Goal: Entertainment & Leisure: Consume media (video, audio)

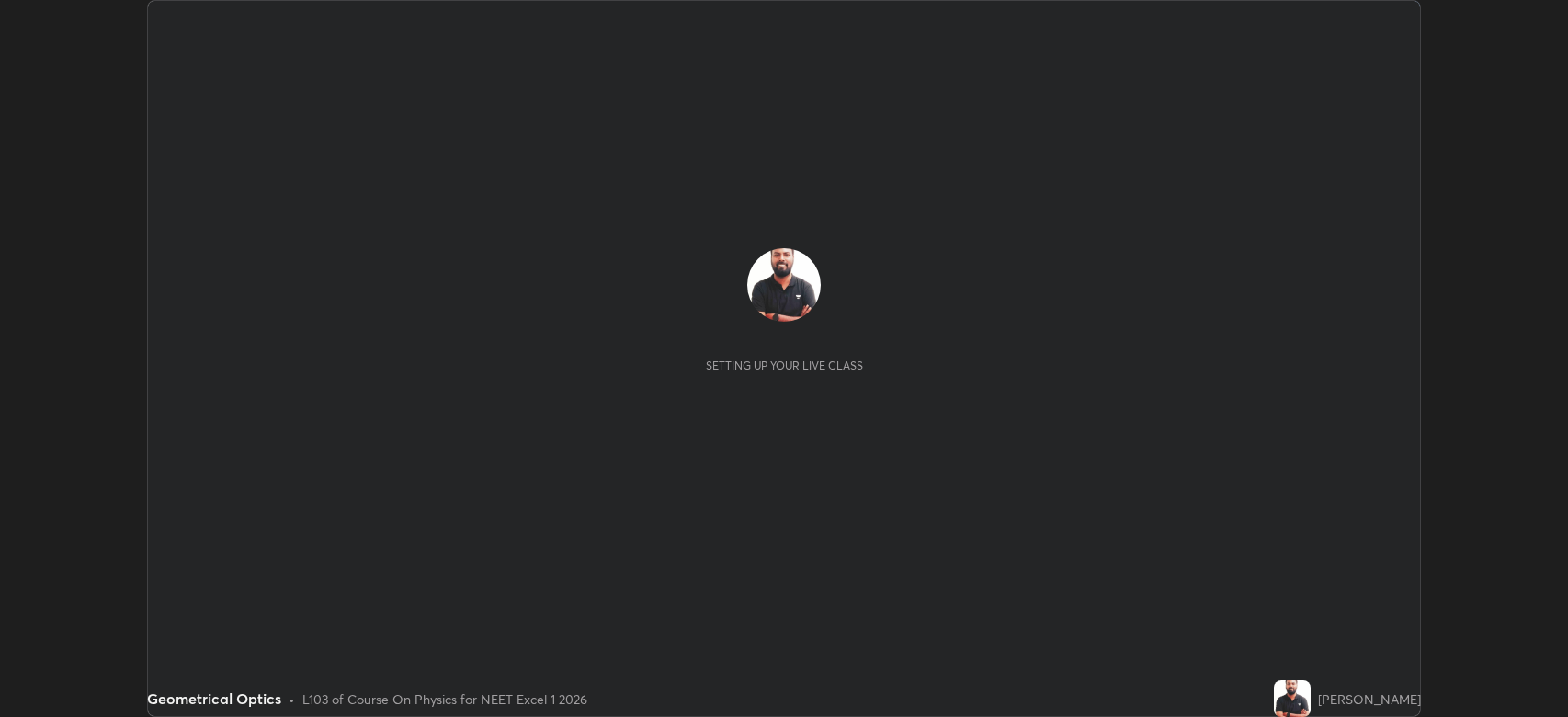
scroll to position [717, 1568]
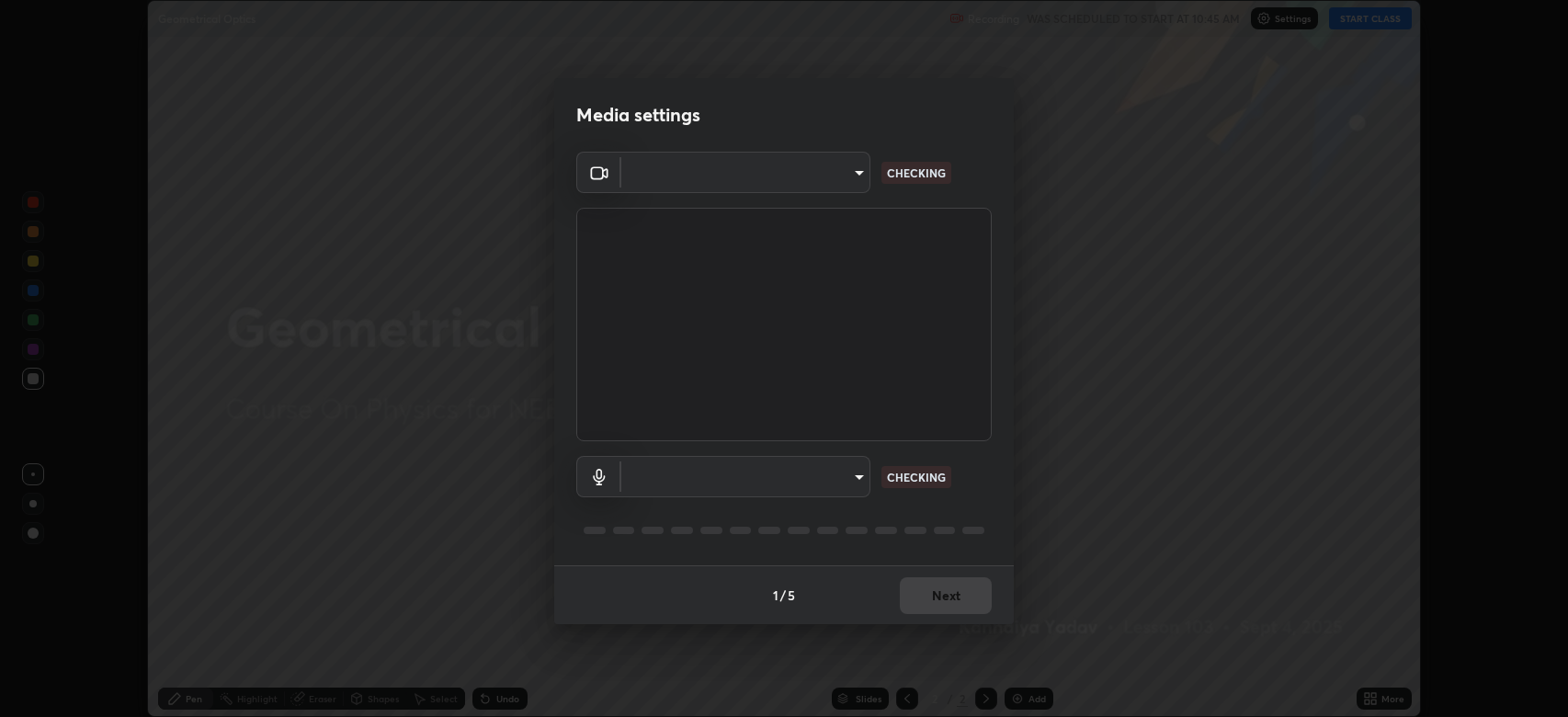
type input "794d03a334ab6cf92daa4269f68d25c817b6d7b5e31d9684855891884d0ab025"
type input "abfe49ea231096676f5dffd5fc284de79416b2b6bf9f32d11a432ff20e5decec"
click at [958, 596] on button "Next" at bounding box center [946, 596] width 92 height 37
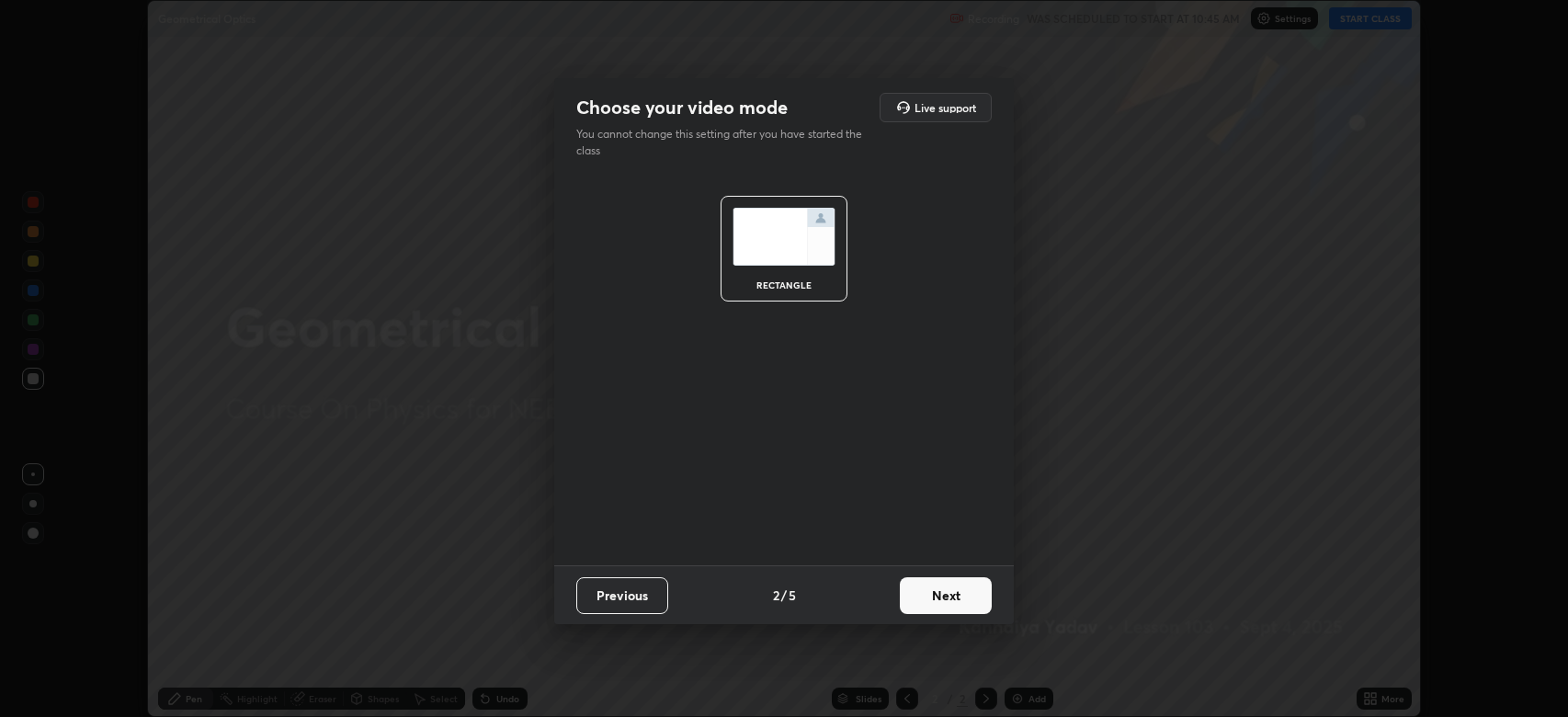
click at [951, 596] on button "Next" at bounding box center [946, 596] width 92 height 37
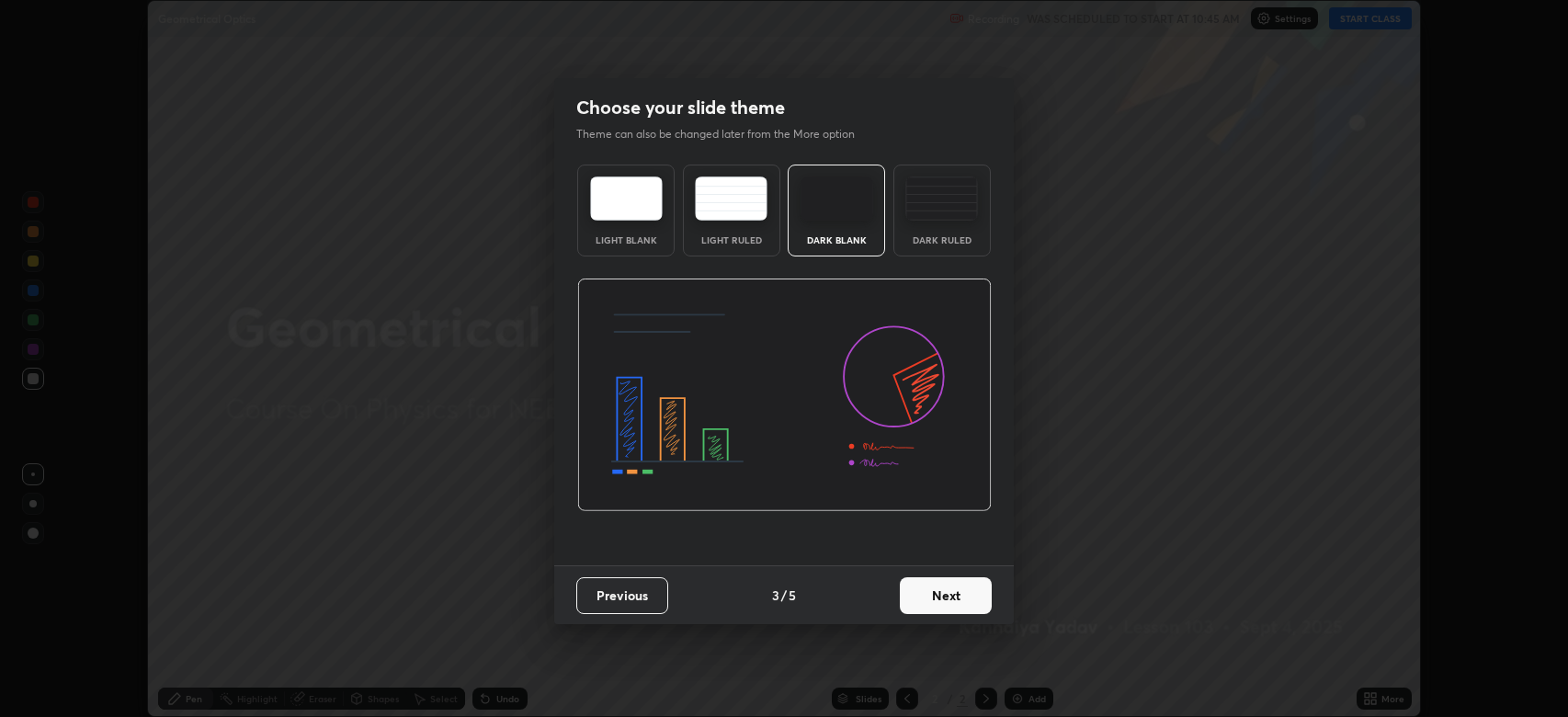
click at [951, 596] on button "Next" at bounding box center [946, 596] width 92 height 37
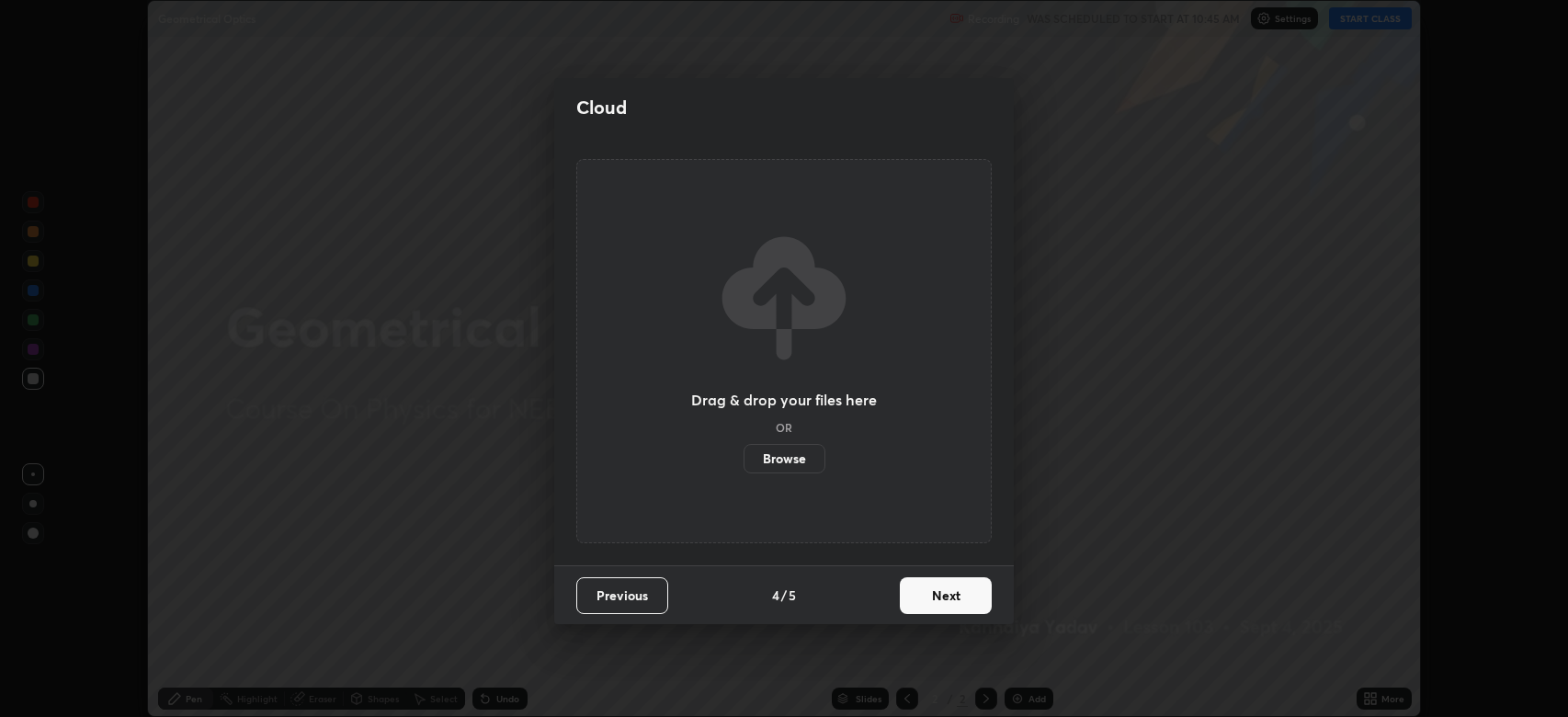
click at [946, 594] on button "Next" at bounding box center [946, 596] width 92 height 37
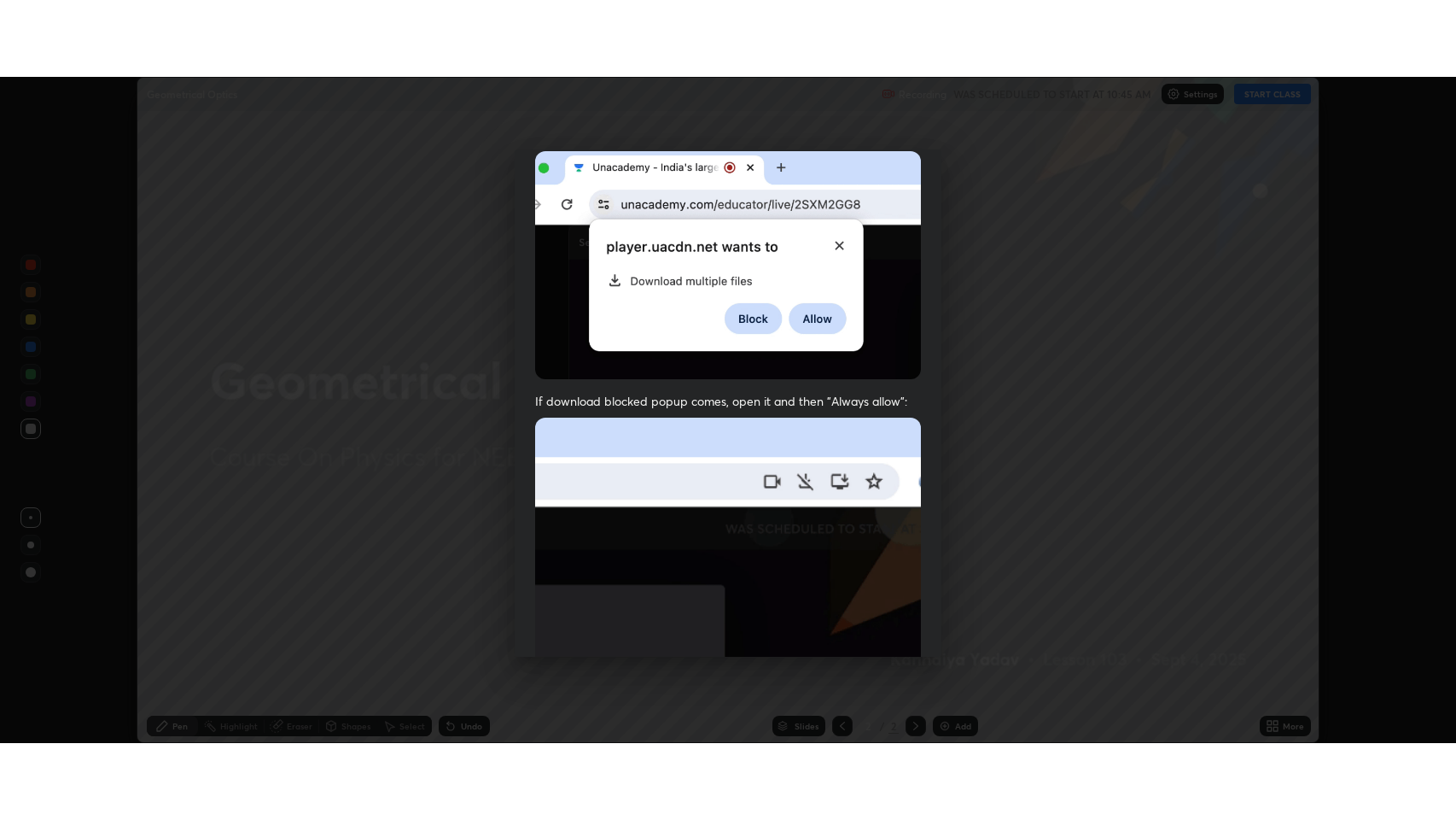
scroll to position [346, 0]
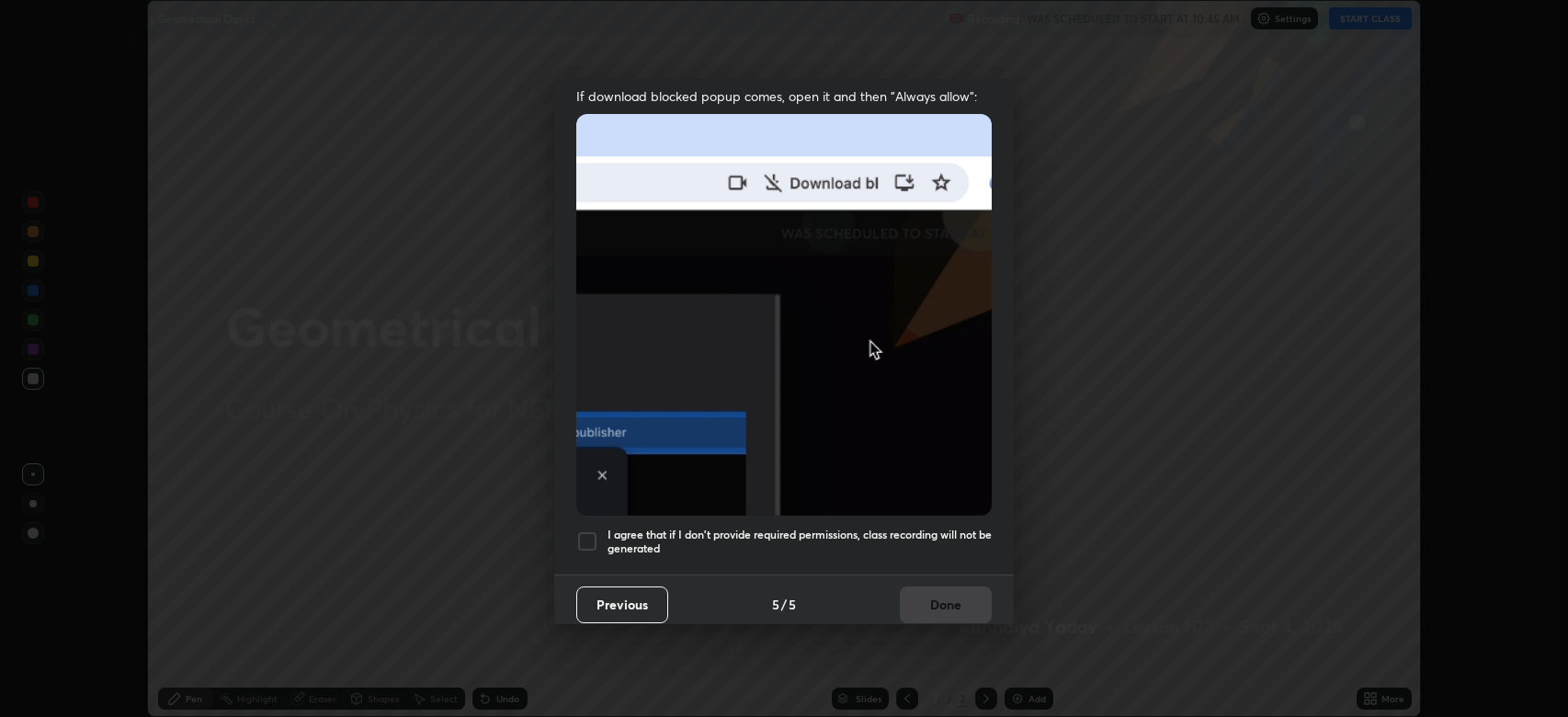
click at [585, 531] on div at bounding box center [587, 541] width 22 height 22
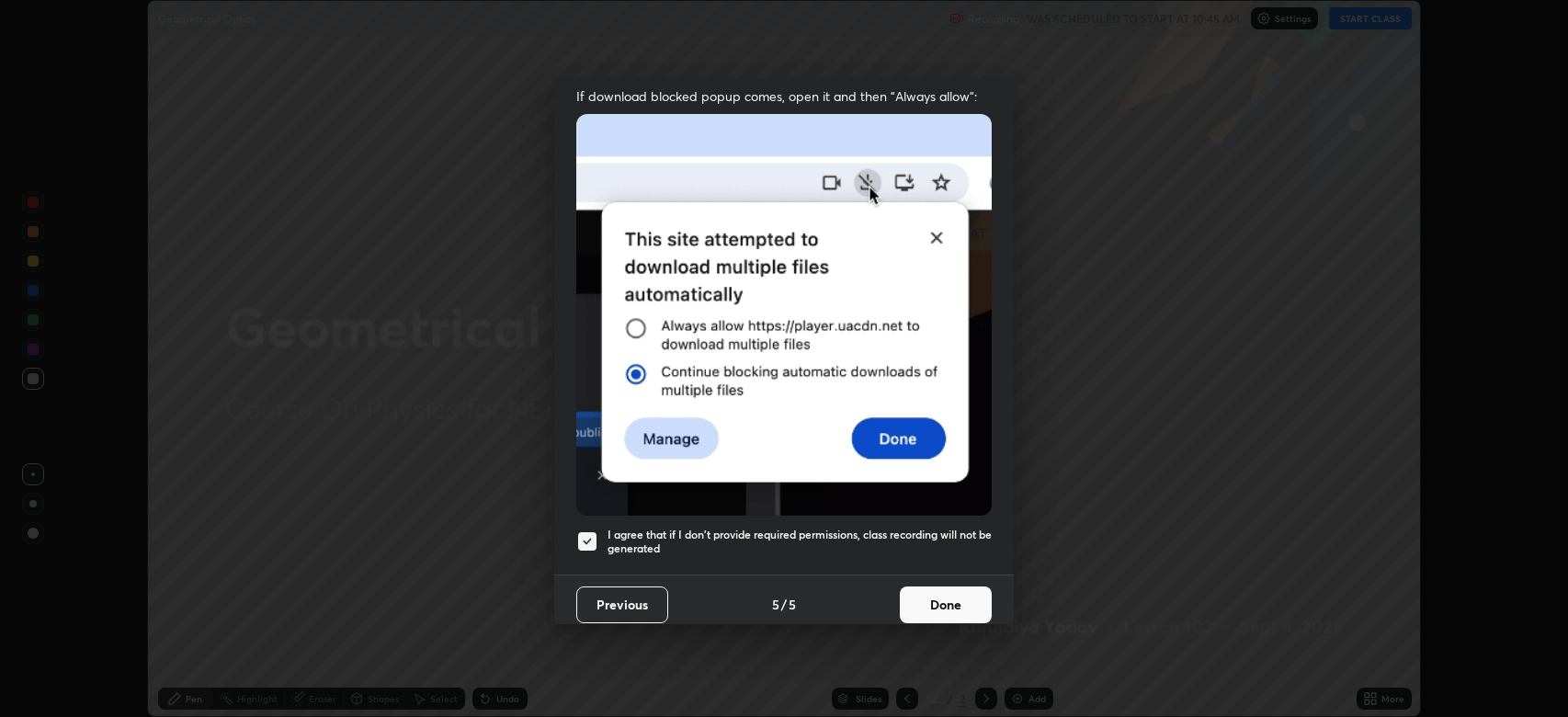
click at [951, 590] on button "Done" at bounding box center [946, 605] width 92 height 37
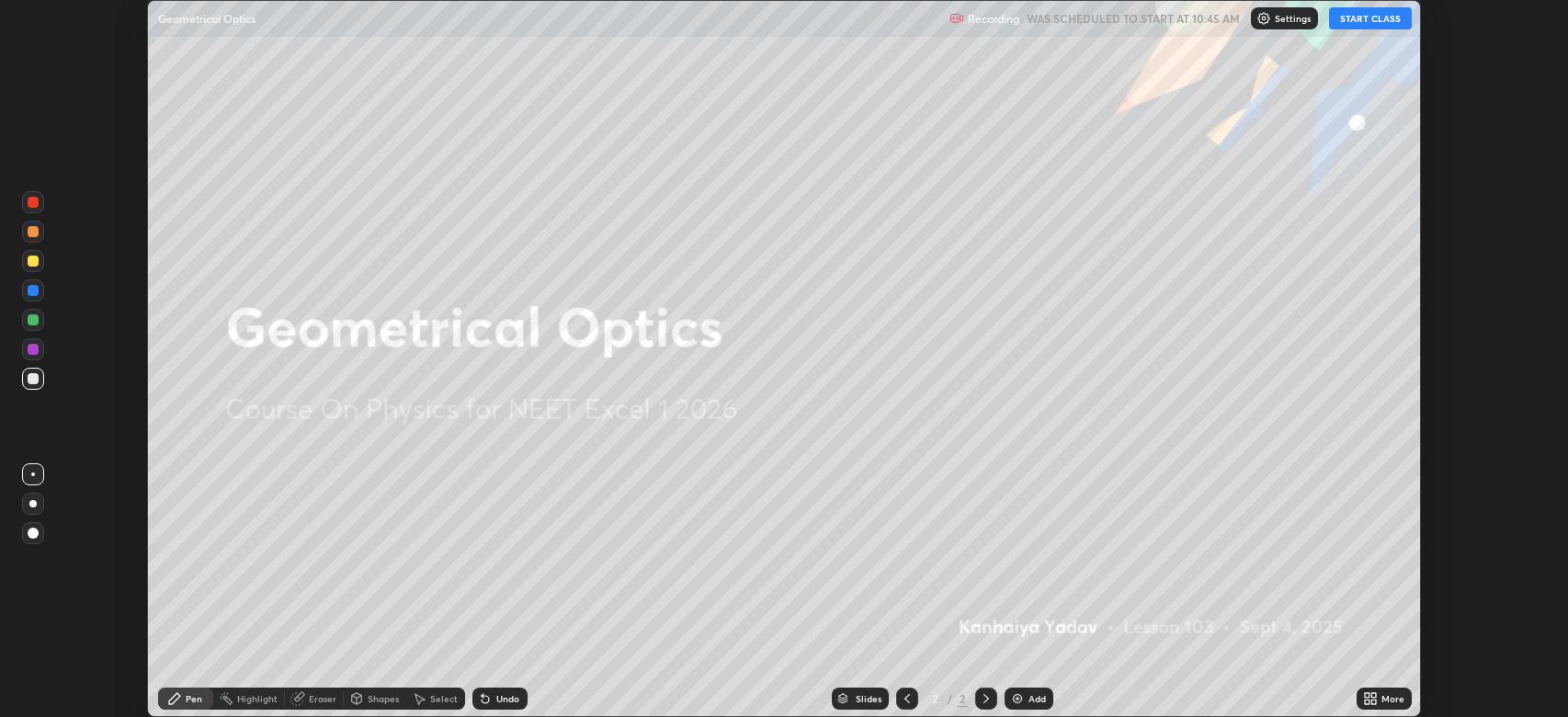
click at [1369, 22] on button "START CLASS" at bounding box center [1371, 18] width 83 height 22
click at [1373, 696] on icon at bounding box center [1374, 695] width 5 height 5
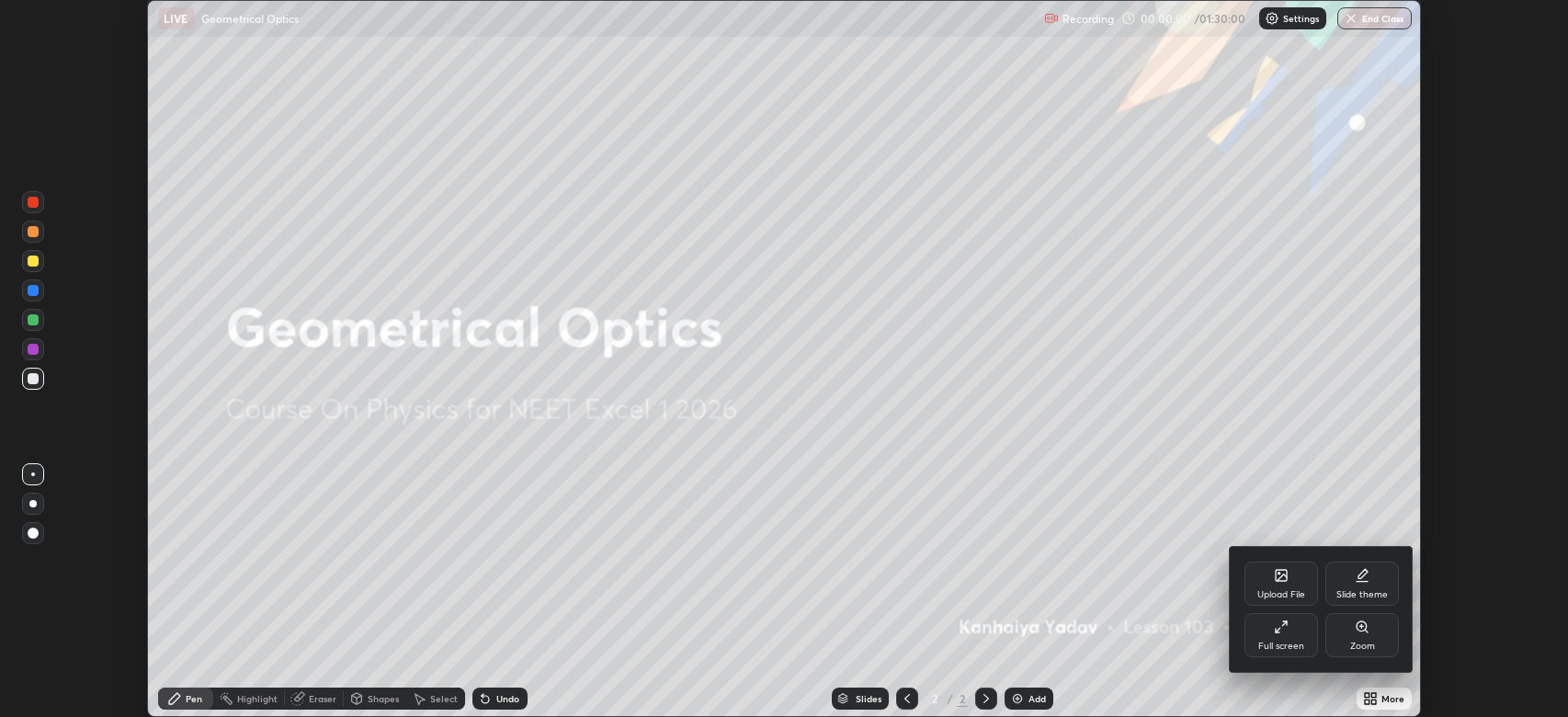
click at [1275, 643] on div "Full screen" at bounding box center [1282, 646] width 46 height 10
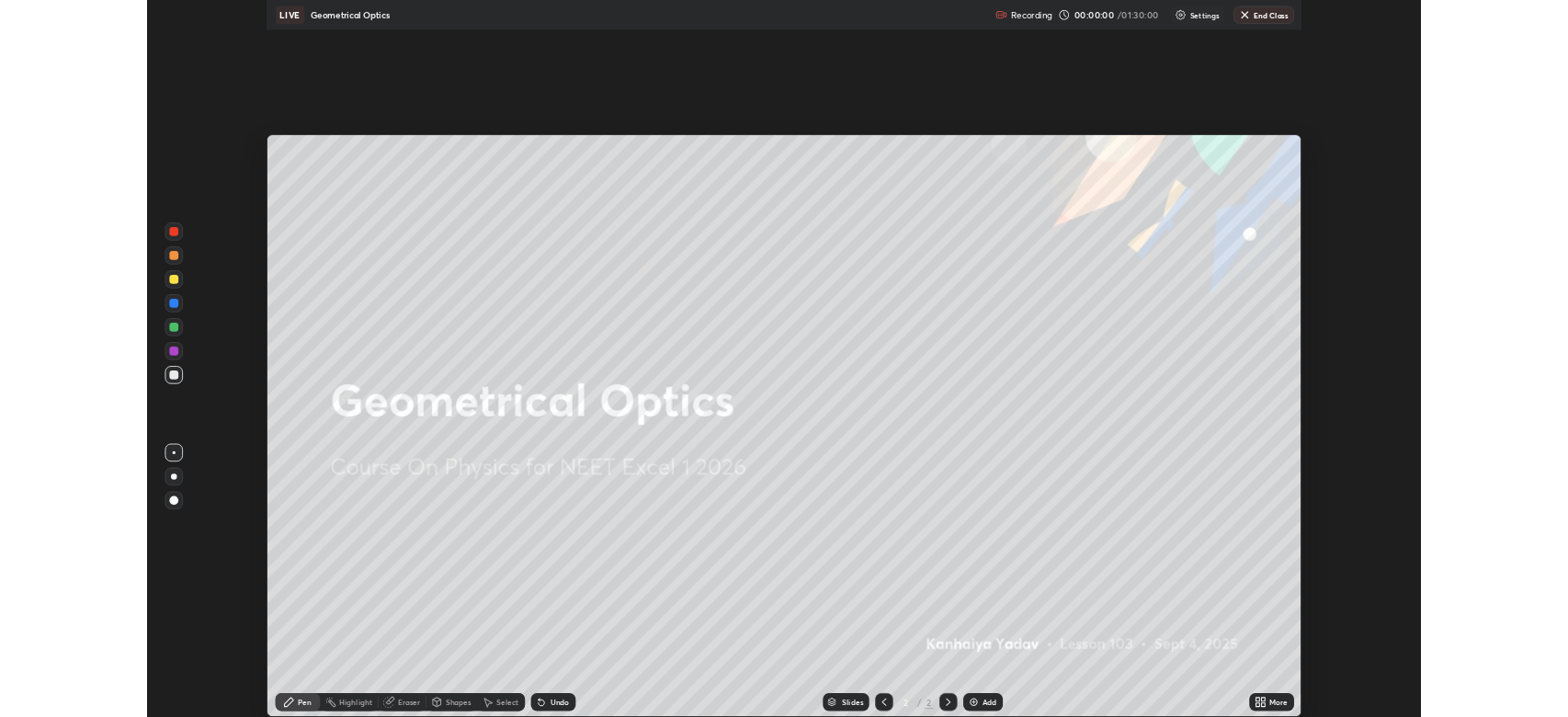
scroll to position [883, 1568]
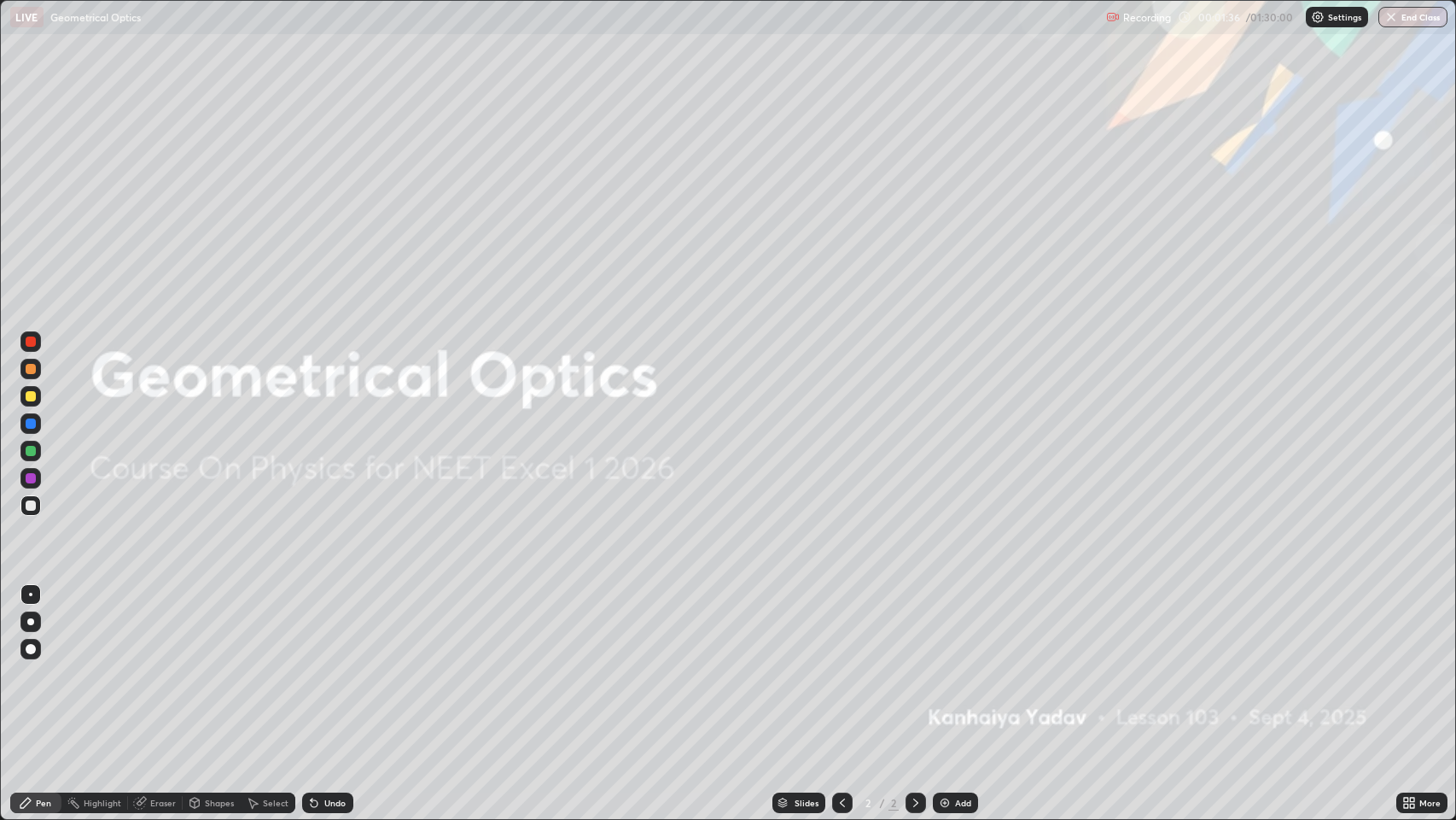
click at [915, 665] on icon at bounding box center [916, 803] width 5 height 9
click at [914, 665] on icon at bounding box center [915, 802] width 13 height 13
click at [941, 665] on img at bounding box center [945, 802] width 13 height 13
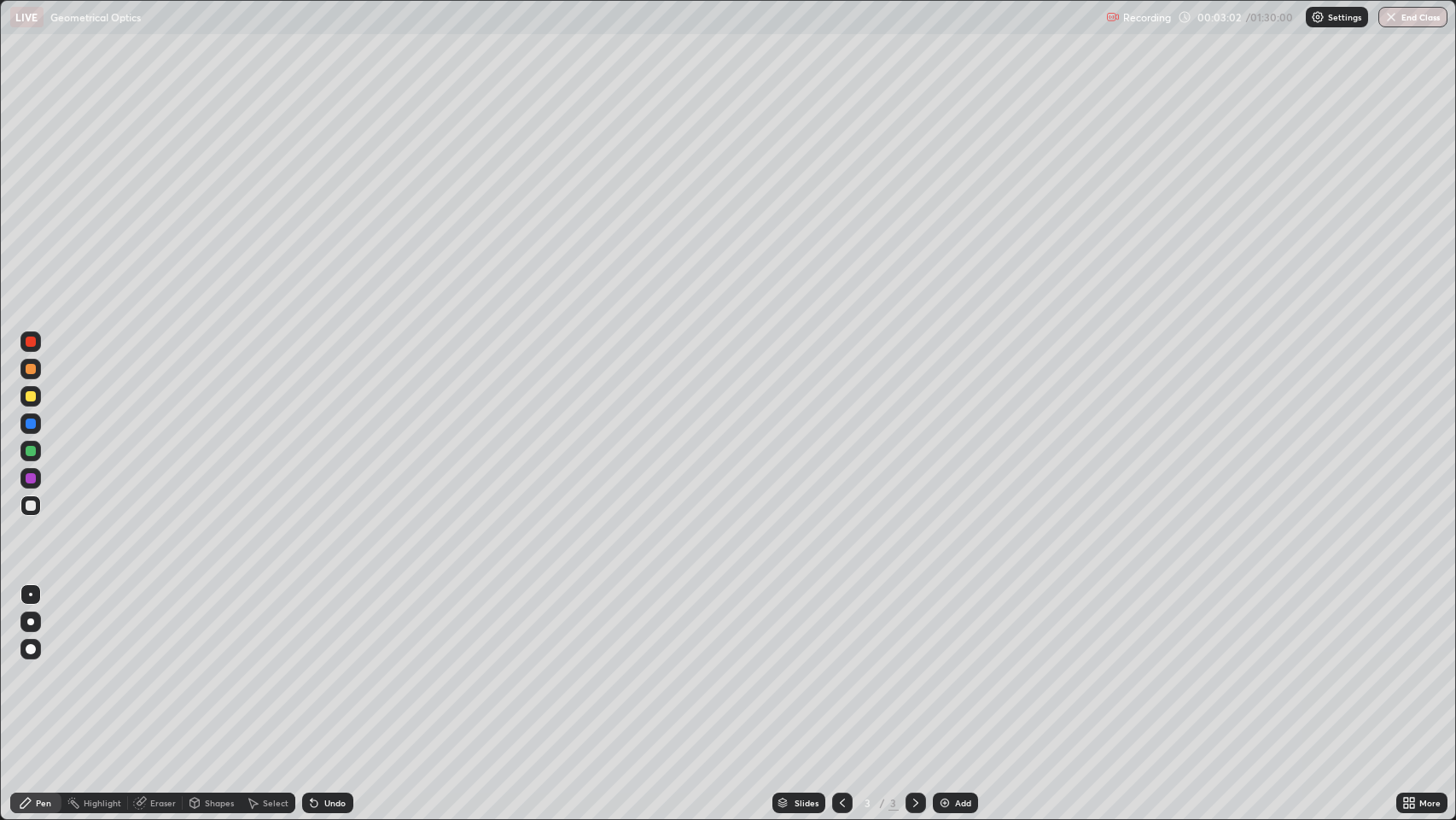
click at [34, 370] on div at bounding box center [31, 368] width 10 height 10
click at [30, 646] on div at bounding box center [31, 648] width 10 height 10
click at [31, 510] on div at bounding box center [31, 505] width 10 height 10
click at [911, 665] on icon at bounding box center [915, 802] width 13 height 13
click at [914, 665] on icon at bounding box center [915, 802] width 13 height 13
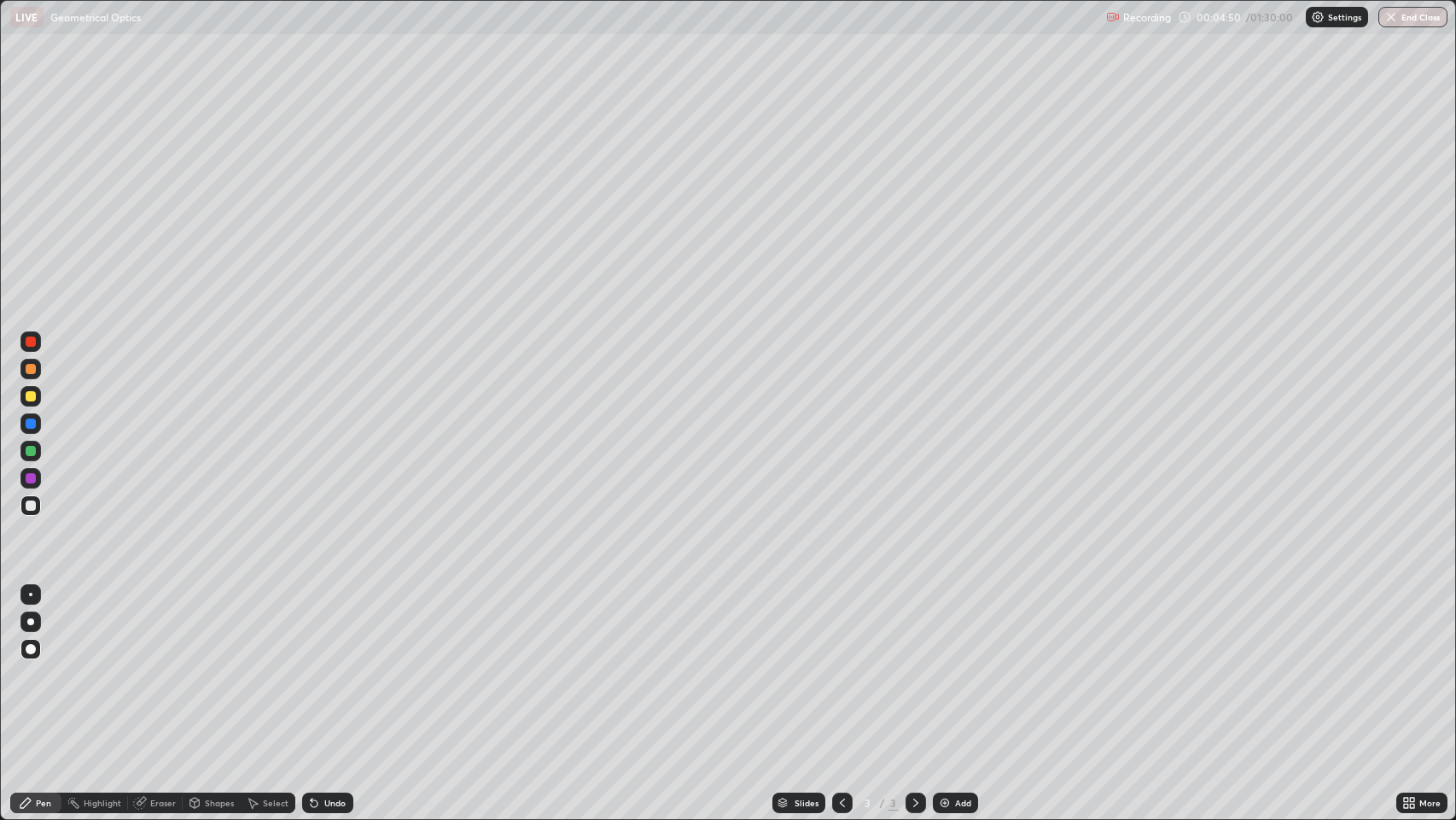
click at [943, 665] on img at bounding box center [945, 802] width 13 height 13
click at [841, 665] on icon at bounding box center [842, 803] width 5 height 9
click at [915, 665] on icon at bounding box center [916, 803] width 5 height 9
click at [841, 665] on icon at bounding box center [842, 802] width 13 height 13
click at [914, 665] on icon at bounding box center [915, 802] width 13 height 13
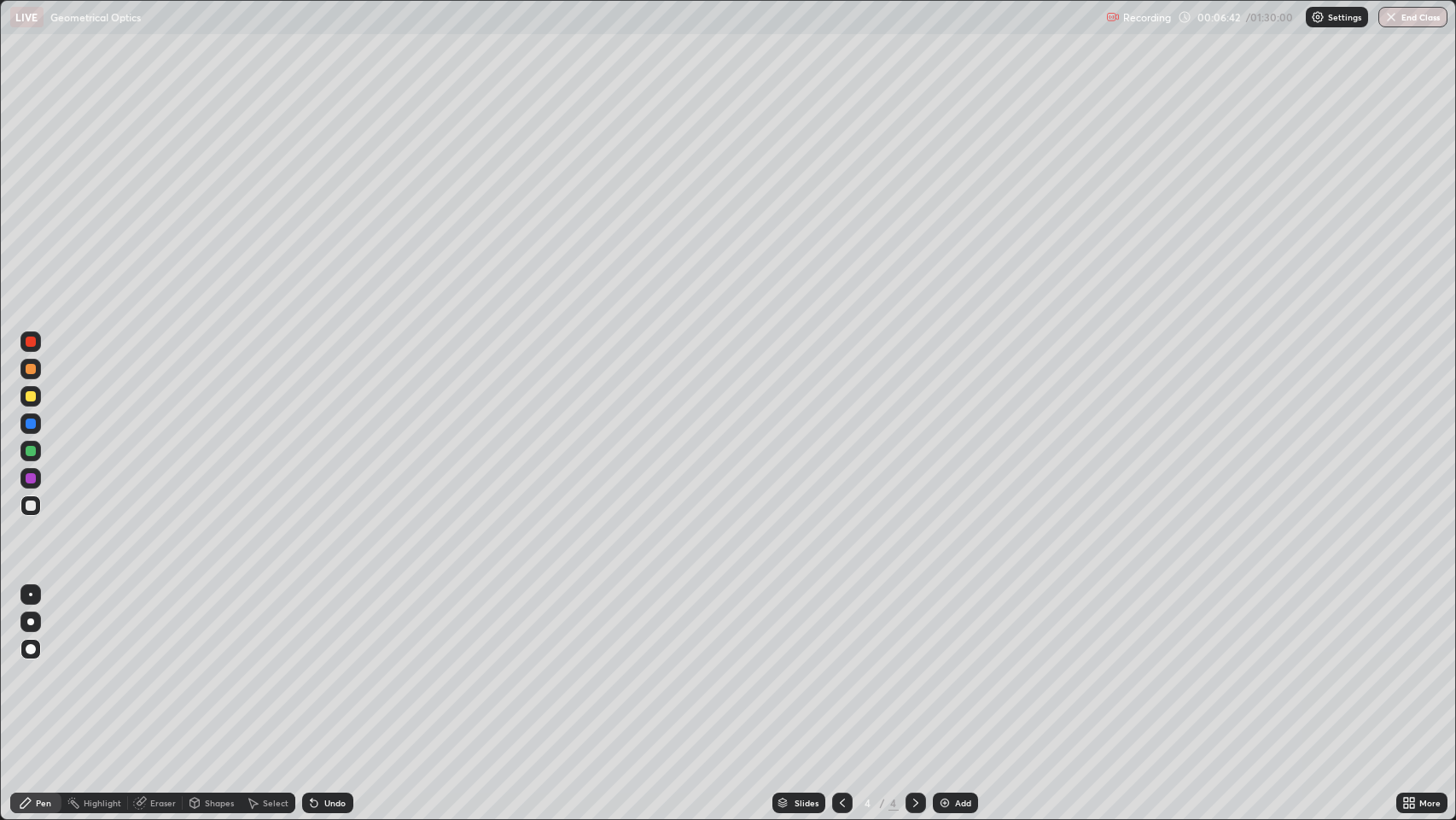
click at [33, 370] on div at bounding box center [31, 368] width 10 height 10
click at [29, 507] on div at bounding box center [31, 505] width 10 height 10
click at [837, 665] on icon at bounding box center [842, 802] width 13 height 13
click at [914, 665] on icon at bounding box center [915, 802] width 13 height 13
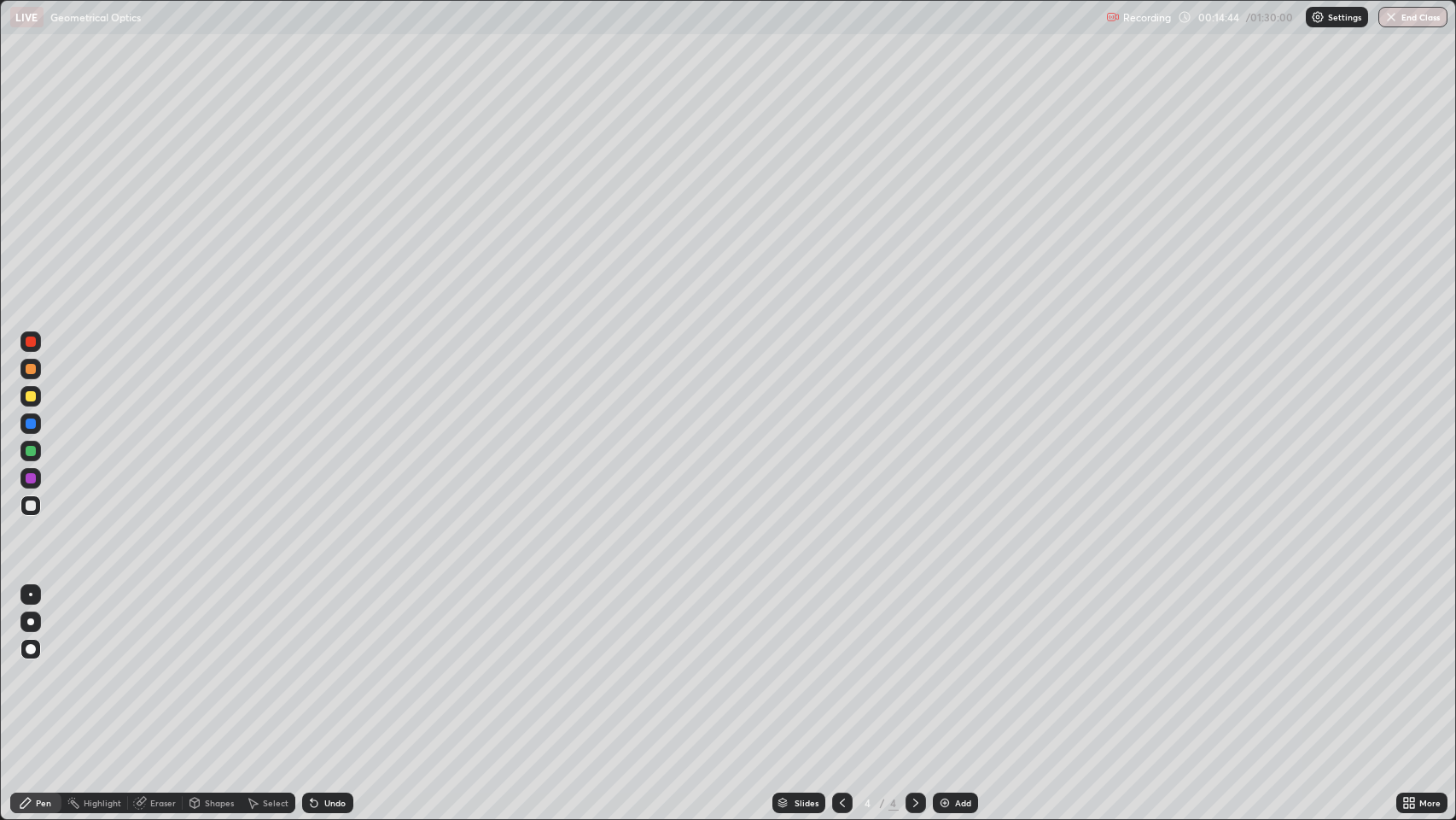
click at [942, 665] on img at bounding box center [945, 802] width 13 height 13
click at [31, 372] on div at bounding box center [31, 368] width 10 height 10
click at [208, 665] on div "Shapes" at bounding box center [219, 803] width 29 height 9
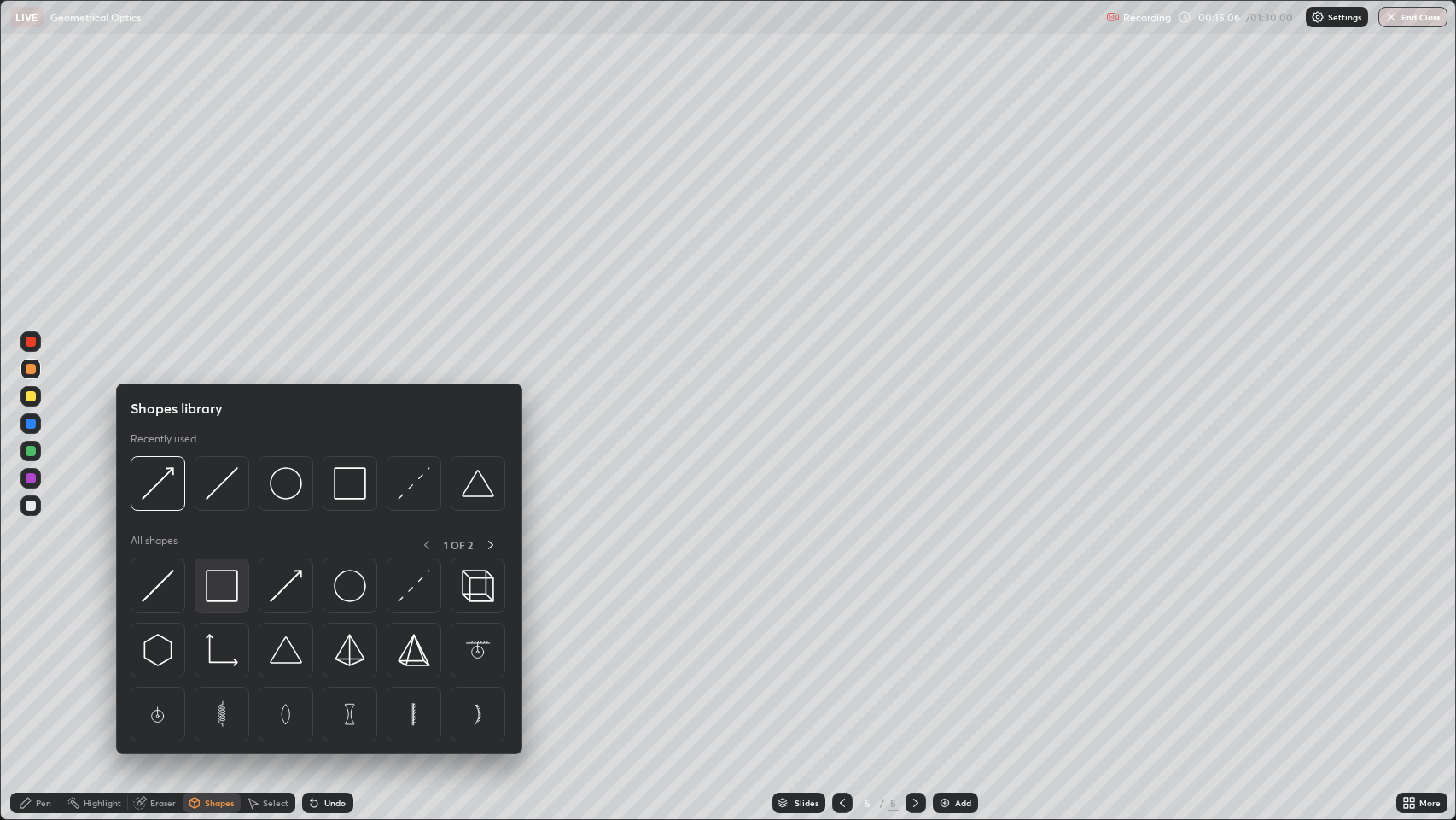
click at [222, 584] on img at bounding box center [222, 586] width 32 height 32
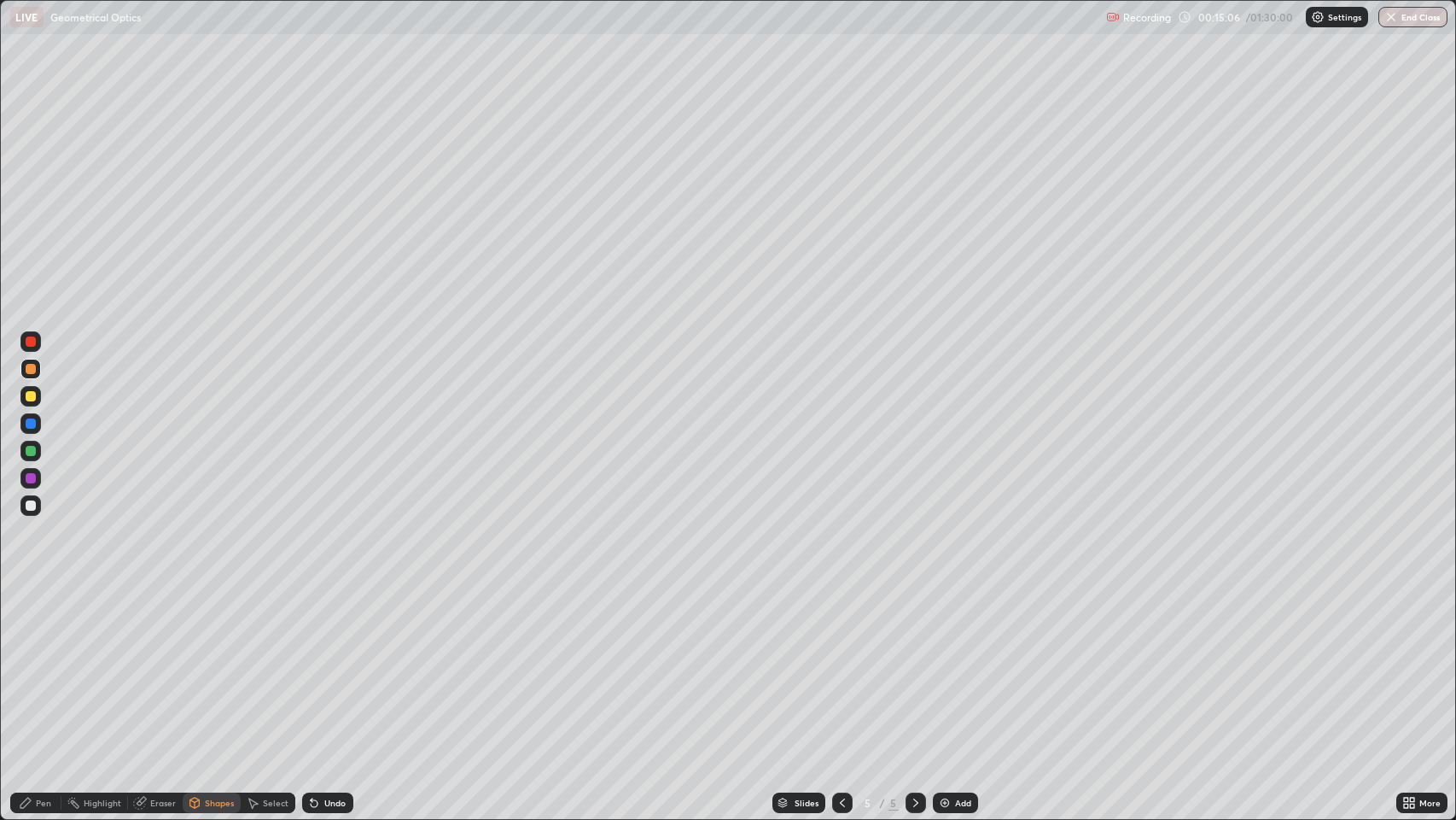
click at [31, 453] on div at bounding box center [31, 450] width 10 height 10
click at [43, 665] on div "Pen" at bounding box center [43, 803] width 15 height 9
click at [203, 665] on div "Shapes" at bounding box center [212, 802] width 58 height 21
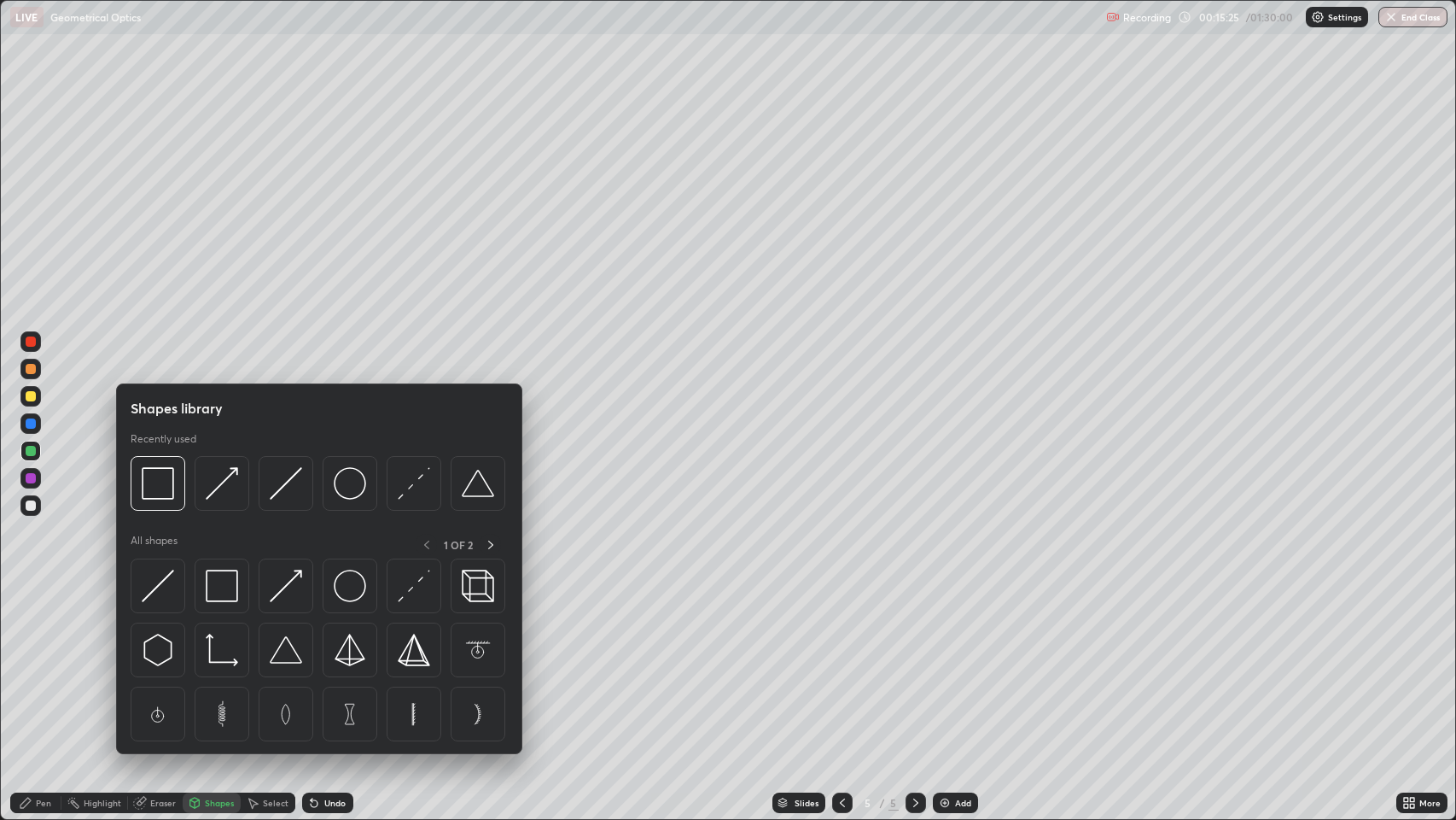
click at [32, 665] on div "Pen" at bounding box center [35, 802] width 51 height 21
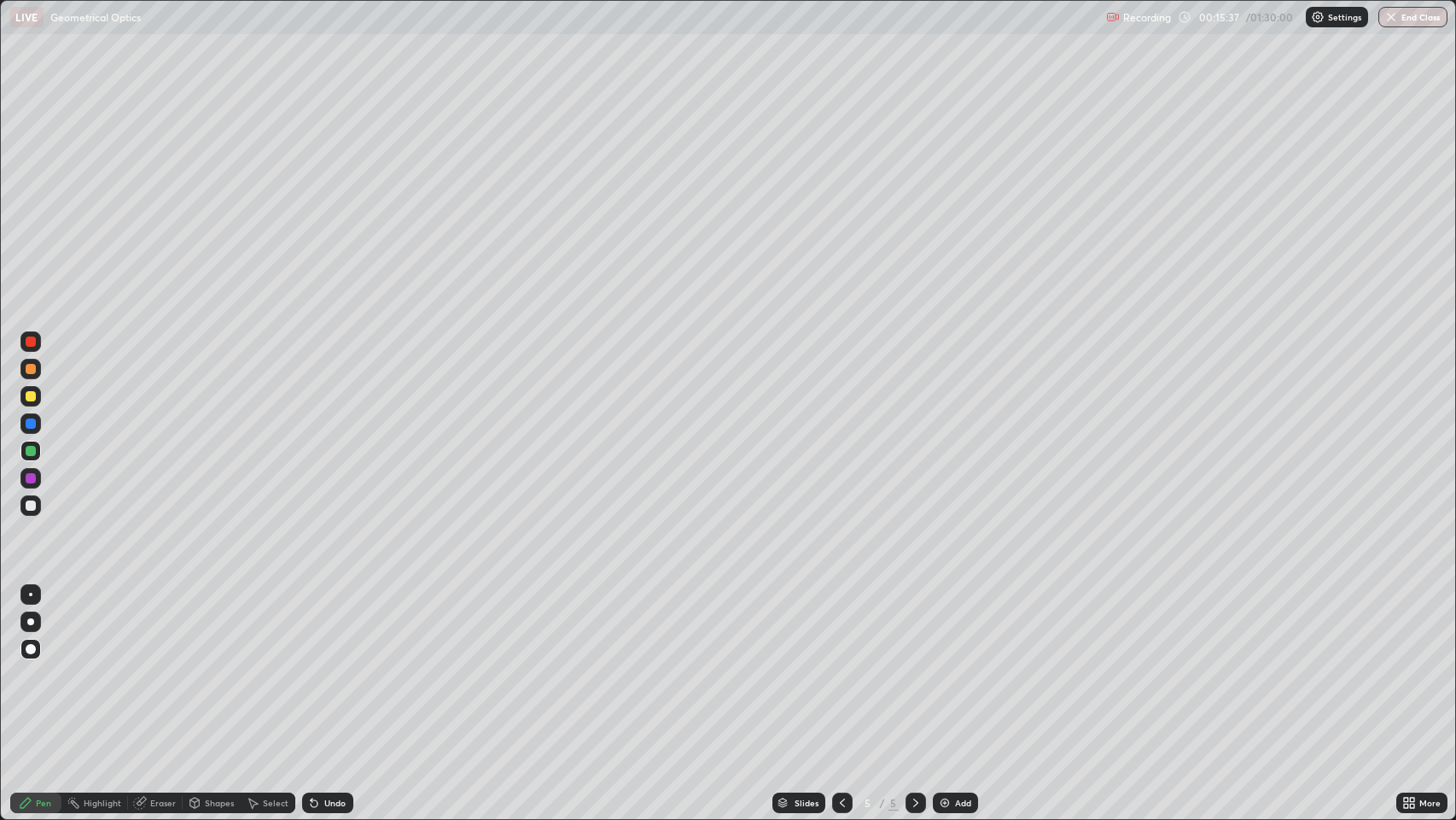
click at [168, 665] on div "Eraser" at bounding box center [162, 803] width 26 height 9
click at [208, 665] on div "Shapes" at bounding box center [219, 803] width 29 height 9
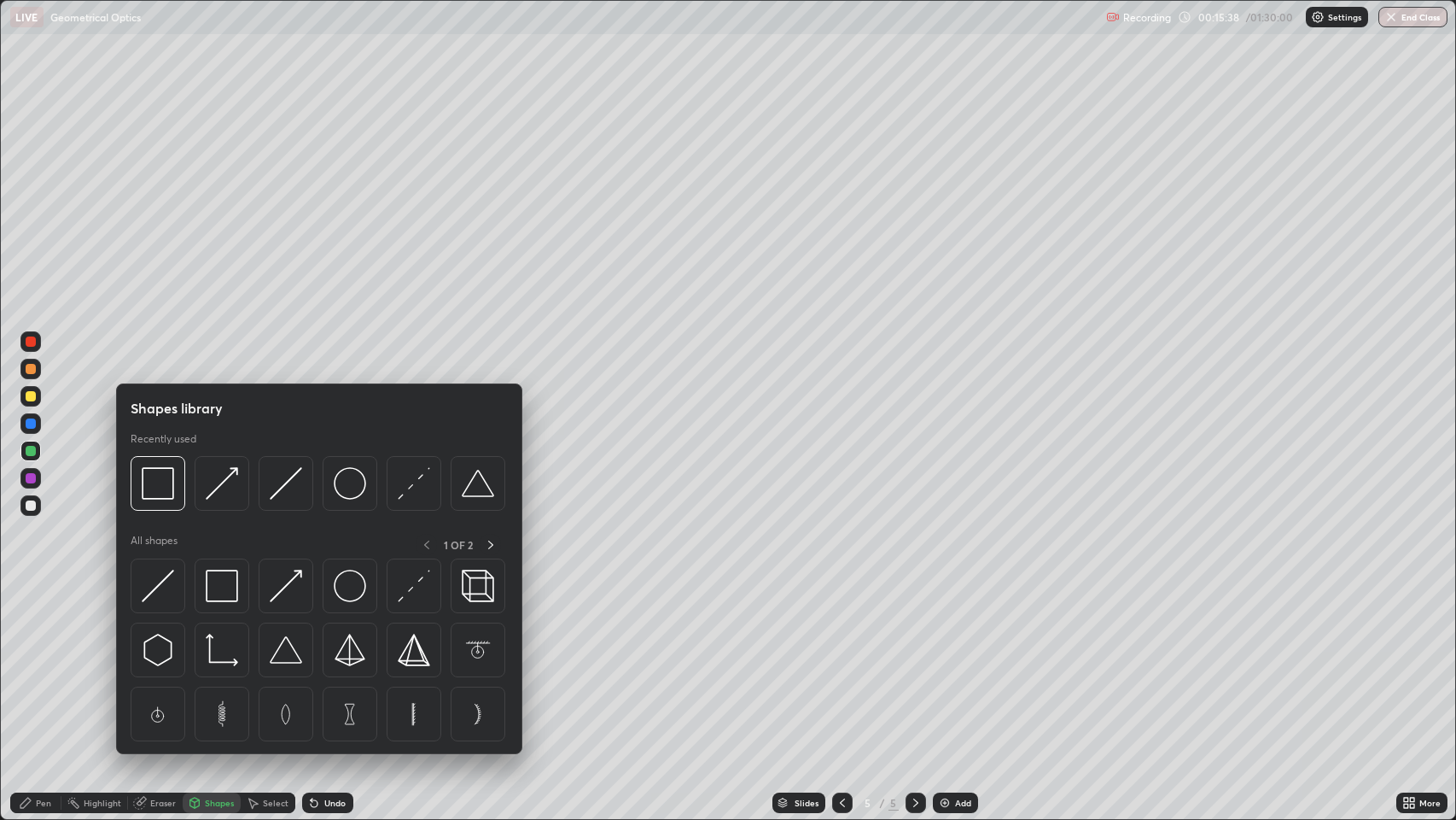
click at [281, 476] on img at bounding box center [286, 484] width 32 height 32
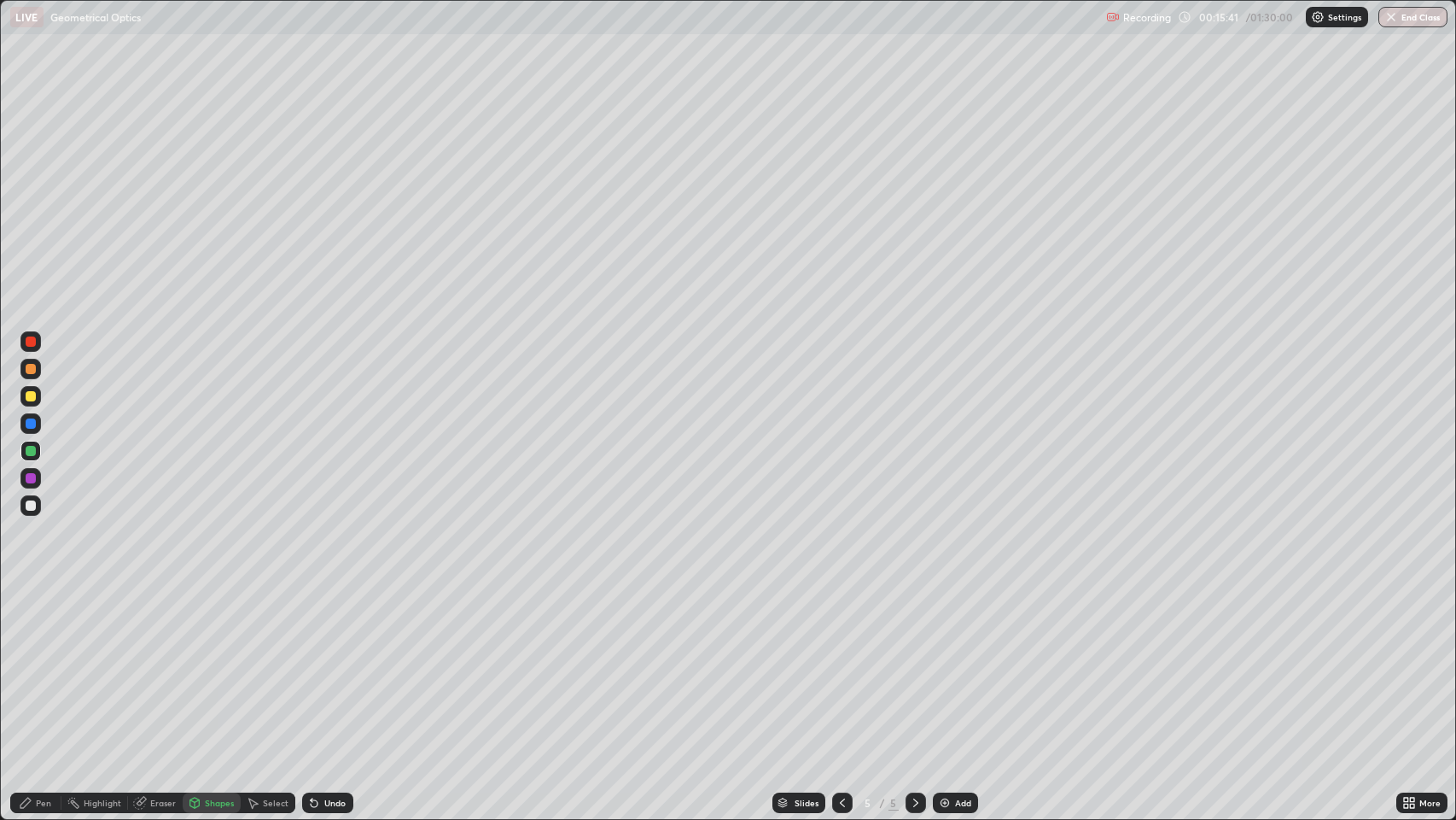
click at [321, 665] on div "Undo" at bounding box center [327, 802] width 51 height 21
click at [30, 505] on div at bounding box center [31, 505] width 10 height 10
click at [318, 665] on icon at bounding box center [314, 802] width 13 height 13
click at [40, 665] on div "Pen" at bounding box center [43, 803] width 15 height 9
click at [205, 665] on div "Shapes" at bounding box center [219, 803] width 29 height 9
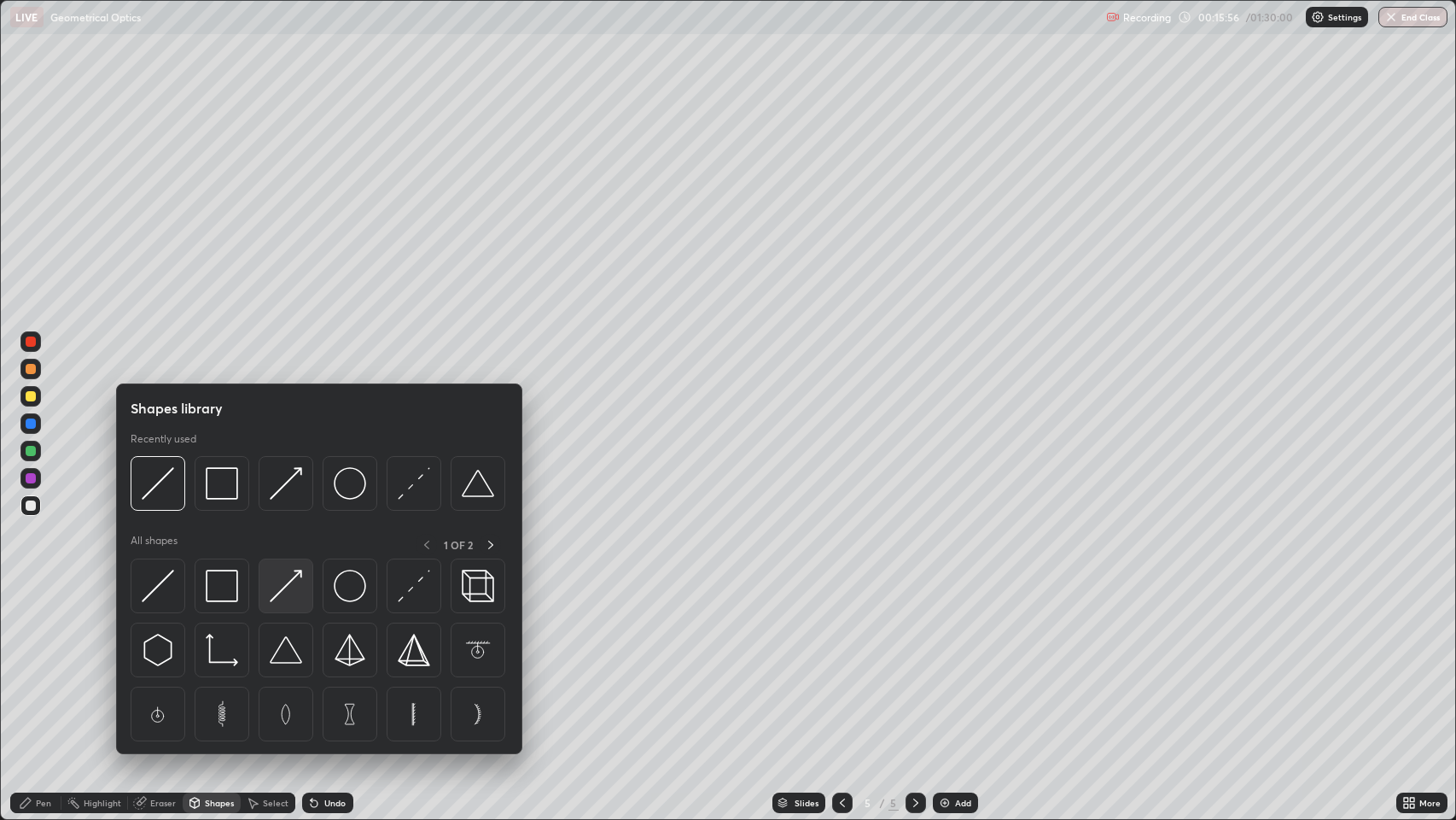
click at [284, 580] on img at bounding box center [286, 586] width 32 height 32
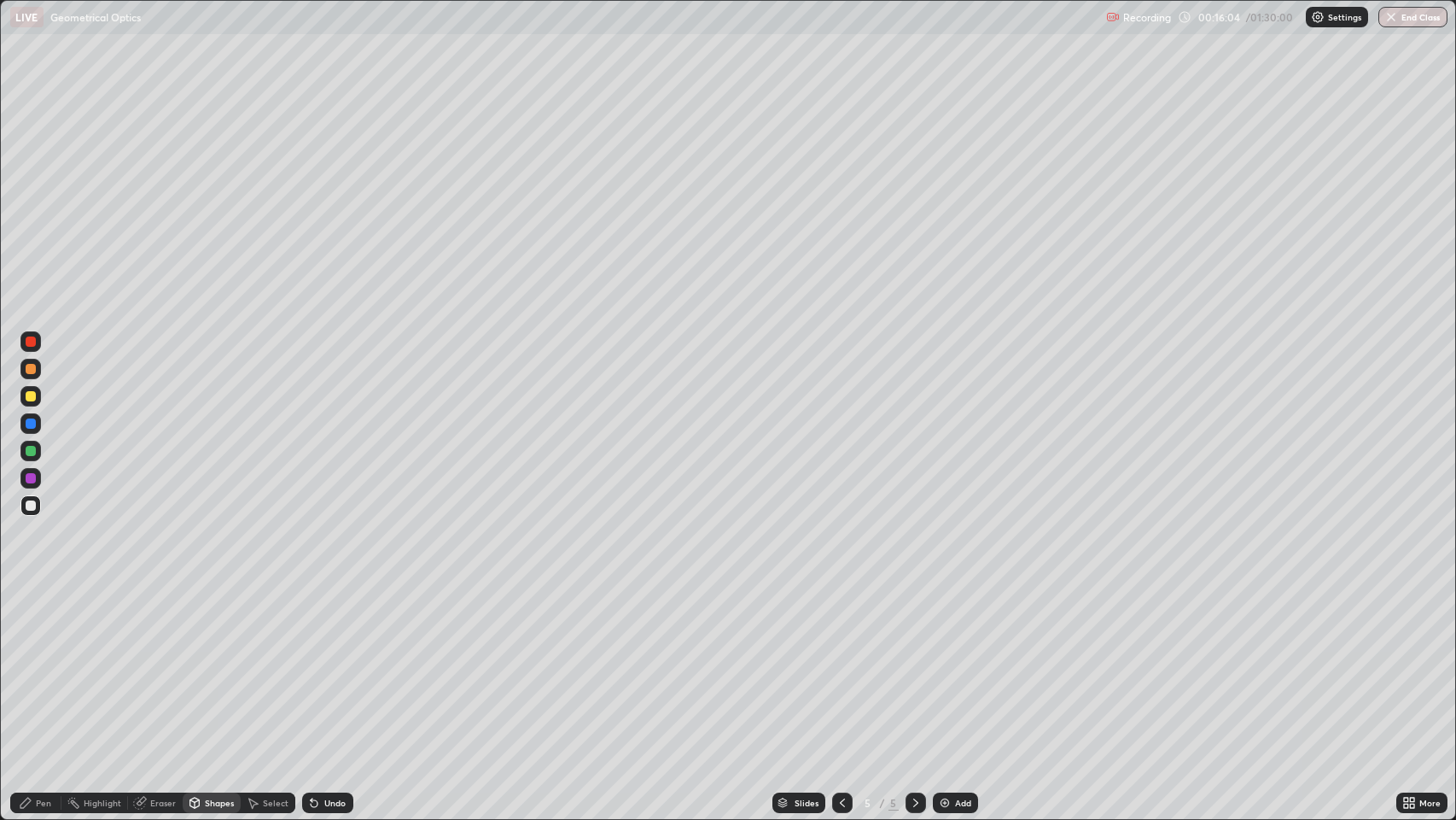
click at [28, 504] on div at bounding box center [31, 505] width 10 height 10
click at [207, 665] on div "Shapes" at bounding box center [219, 803] width 29 height 9
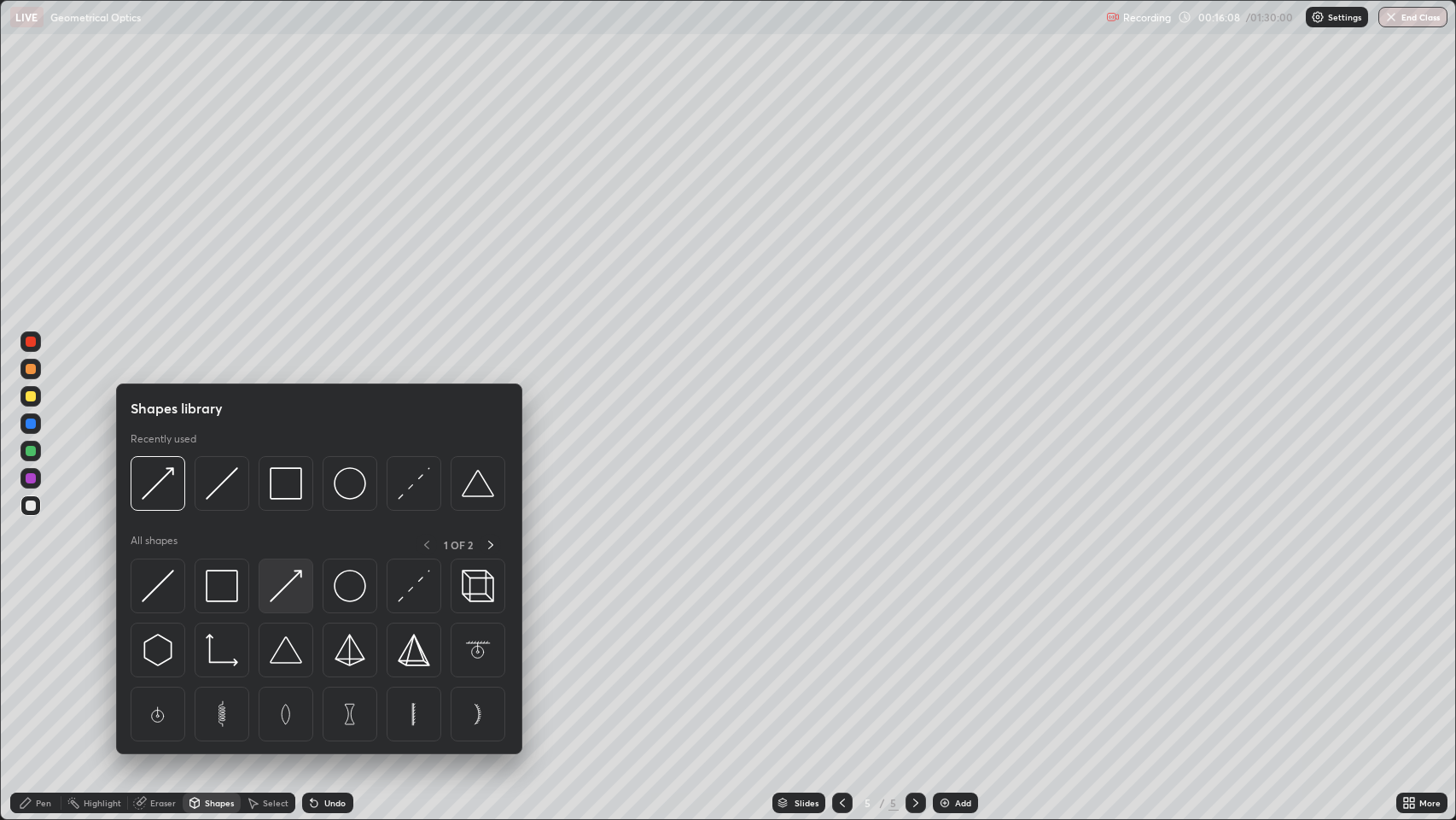
click at [281, 580] on img at bounding box center [286, 586] width 32 height 32
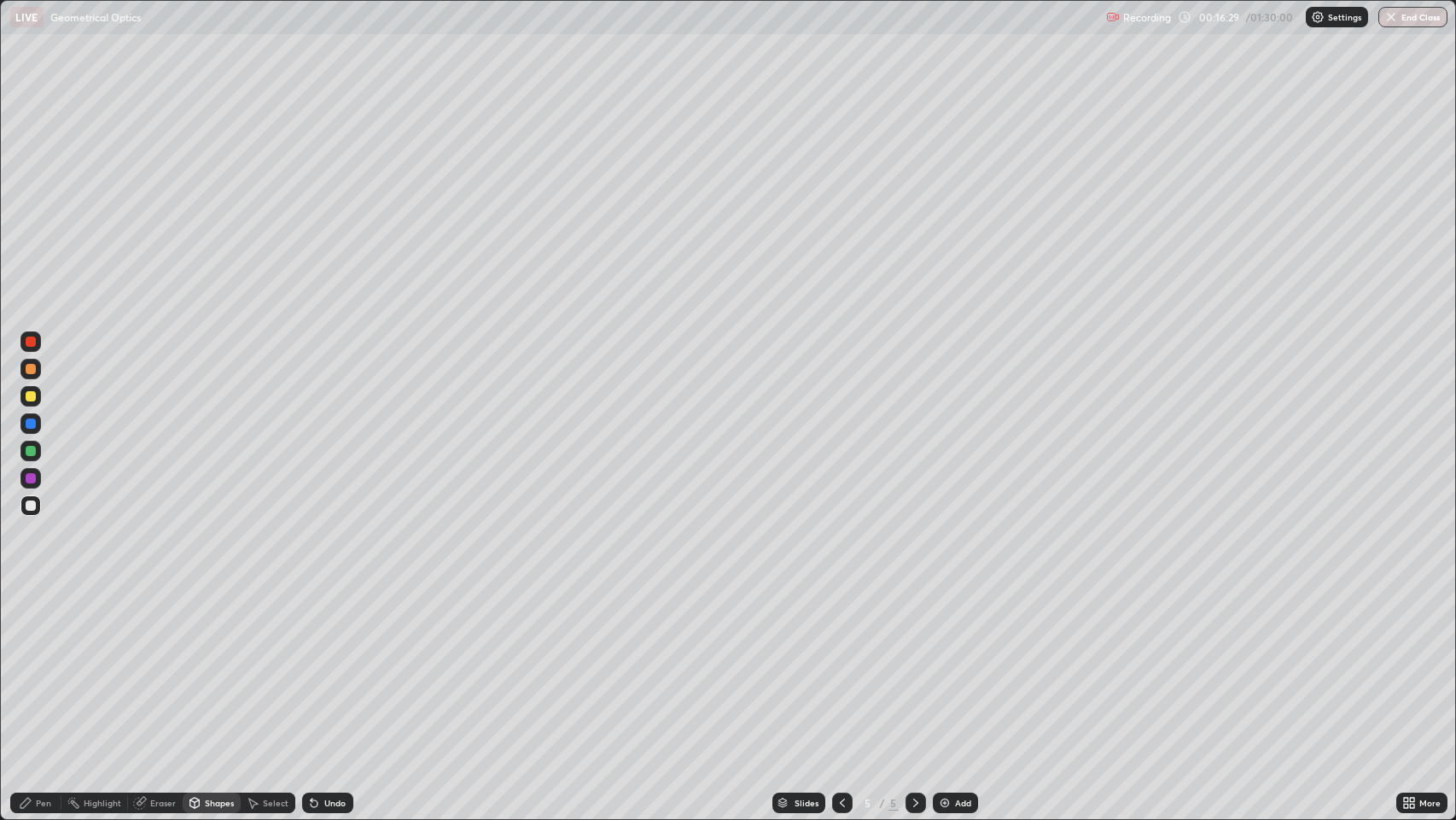
click at [207, 665] on div "Shapes" at bounding box center [219, 803] width 29 height 9
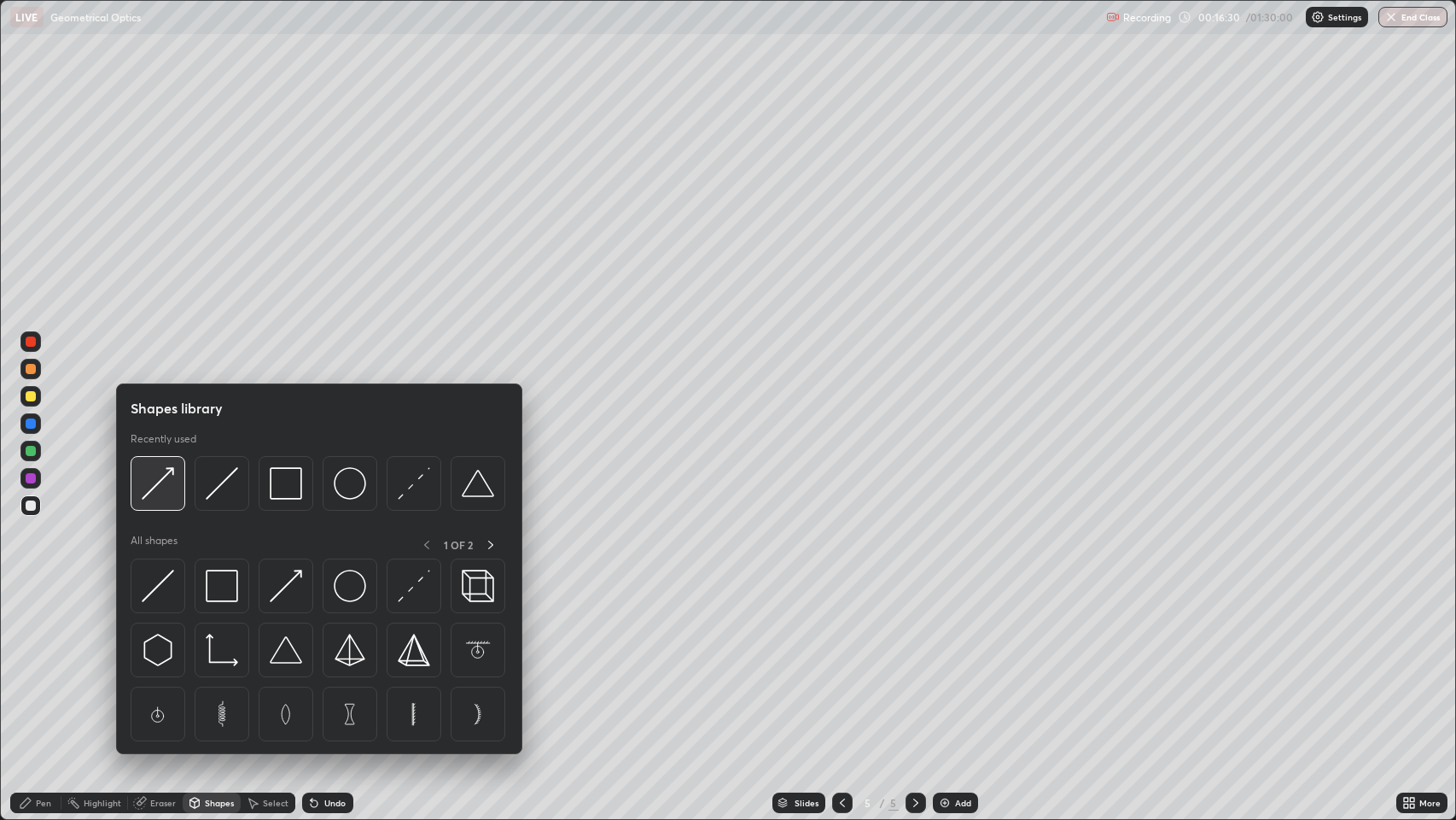
click at [166, 483] on img at bounding box center [158, 484] width 32 height 32
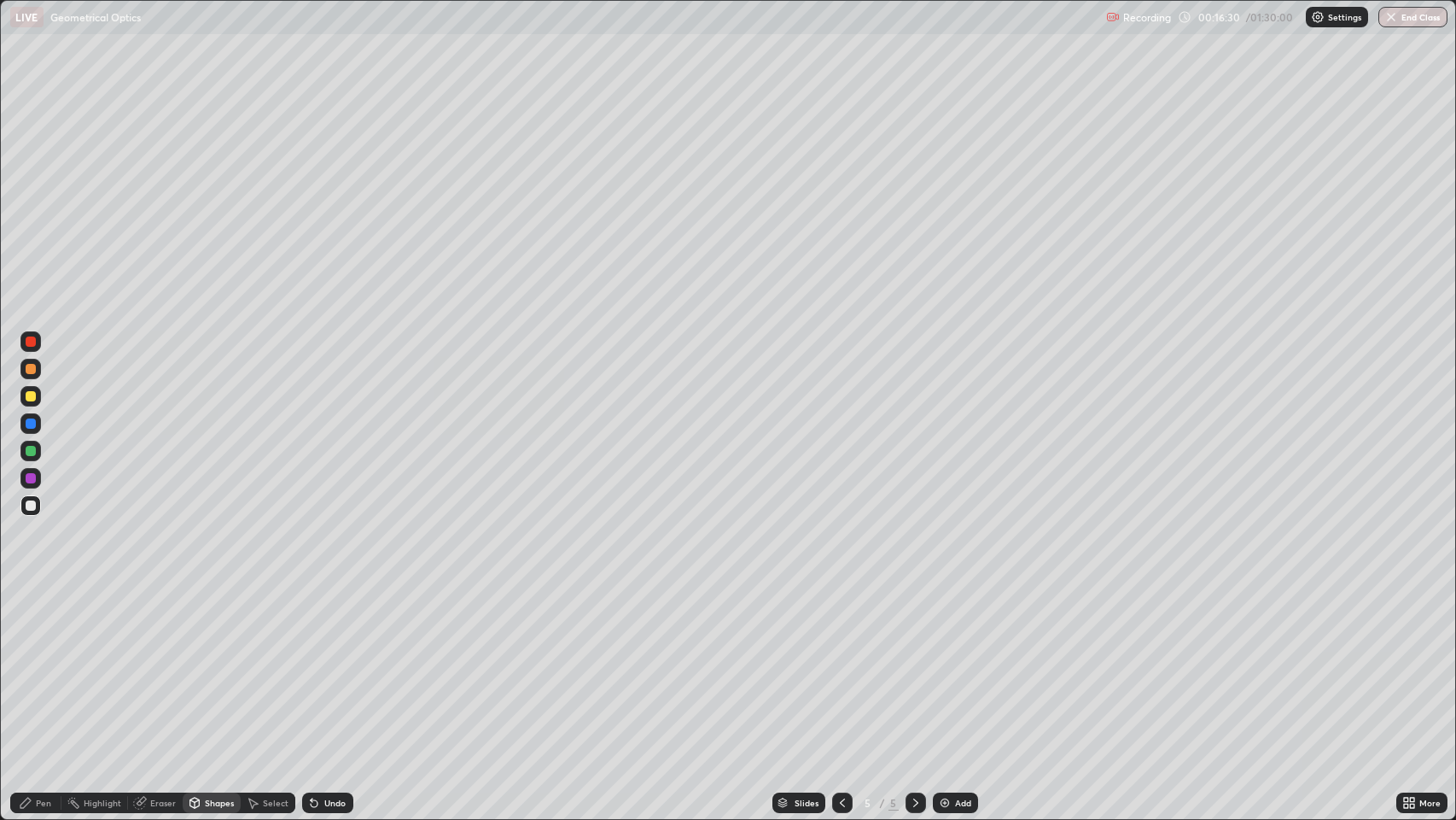
click at [31, 397] on div at bounding box center [31, 396] width 10 height 10
click at [312, 665] on icon at bounding box center [314, 804] width 7 height 7
click at [321, 665] on div "Undo" at bounding box center [327, 802] width 51 height 21
click at [330, 665] on div "Undo" at bounding box center [336, 803] width 22 height 9
click at [31, 665] on icon at bounding box center [25, 802] width 13 height 13
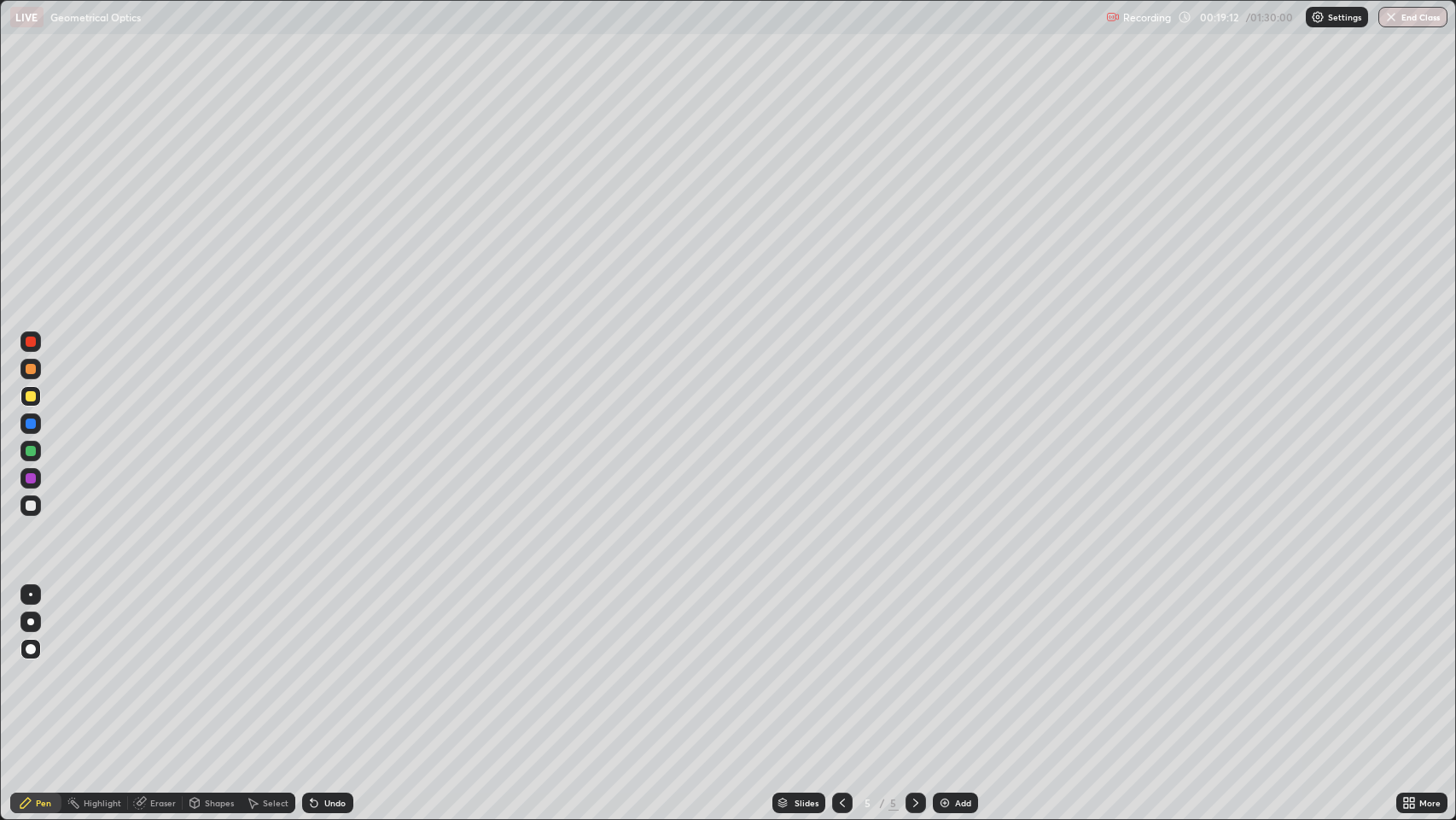
click at [911, 665] on icon at bounding box center [915, 802] width 13 height 13
click at [945, 665] on img at bounding box center [945, 802] width 13 height 13
click at [203, 665] on div "Shapes" at bounding box center [212, 802] width 58 height 21
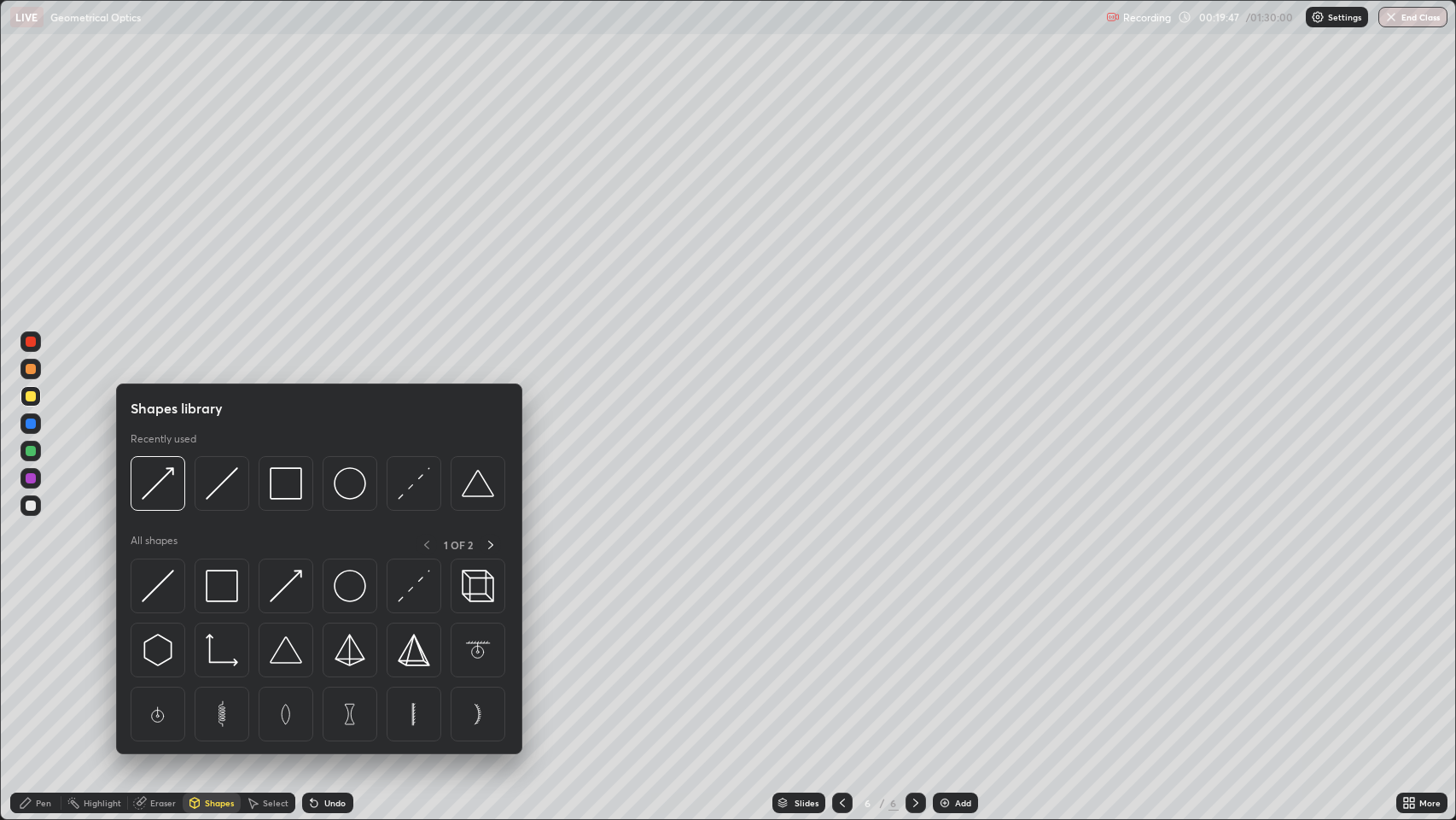
click at [26, 665] on icon at bounding box center [25, 802] width 13 height 13
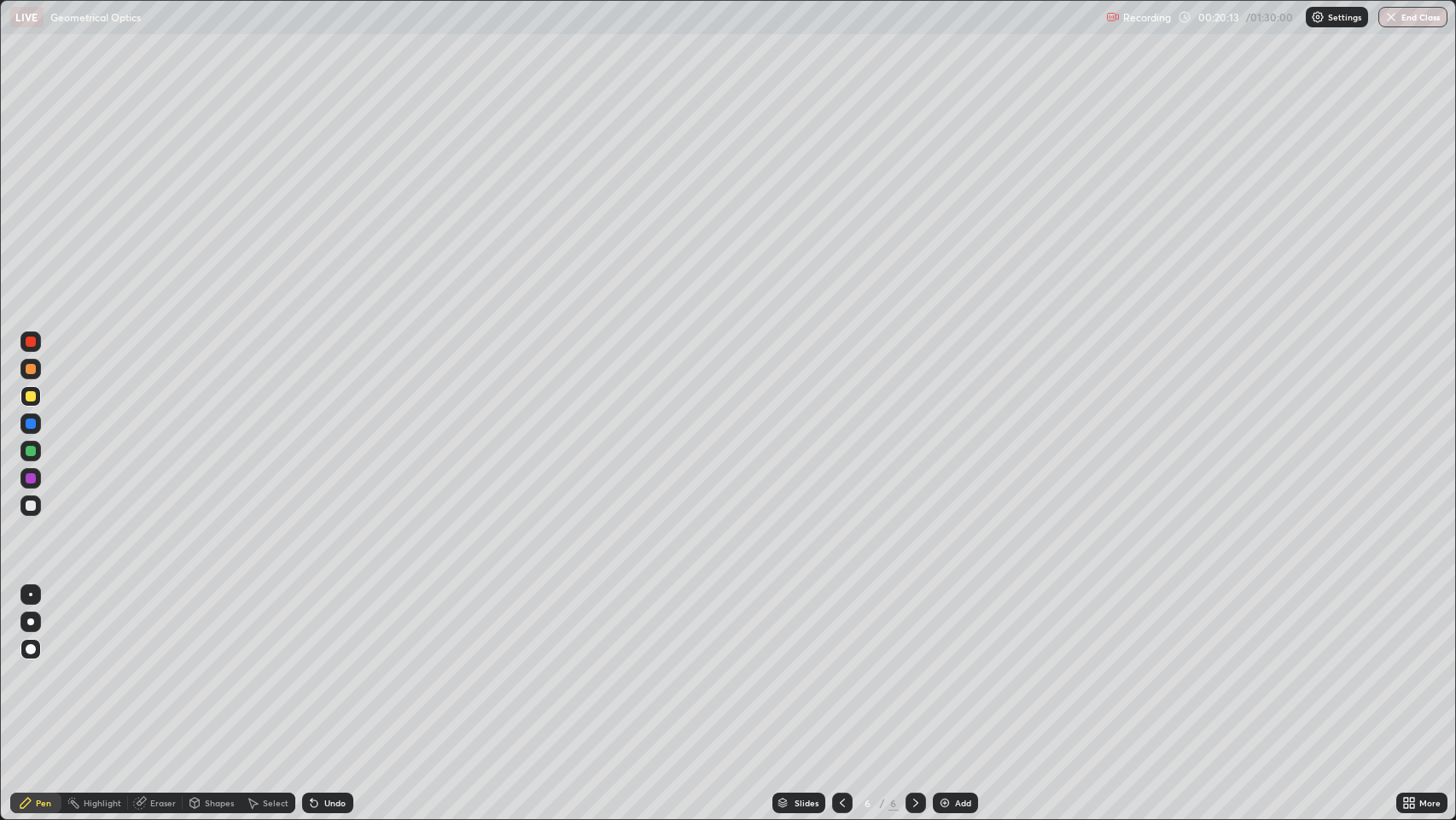
click at [32, 509] on div at bounding box center [31, 505] width 10 height 10
click at [203, 665] on div "Shapes" at bounding box center [212, 802] width 58 height 21
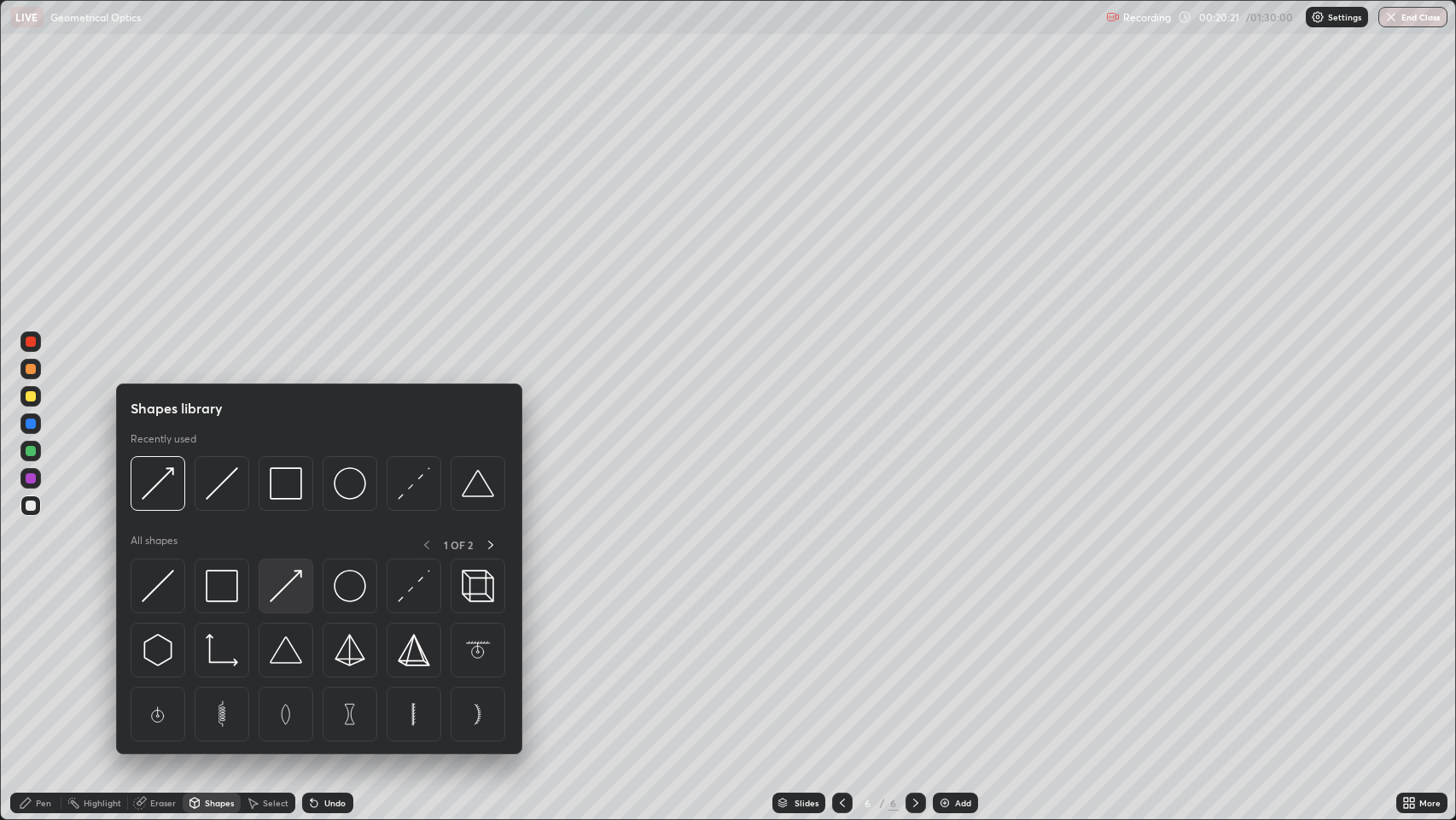
click at [275, 589] on img at bounding box center [286, 586] width 32 height 32
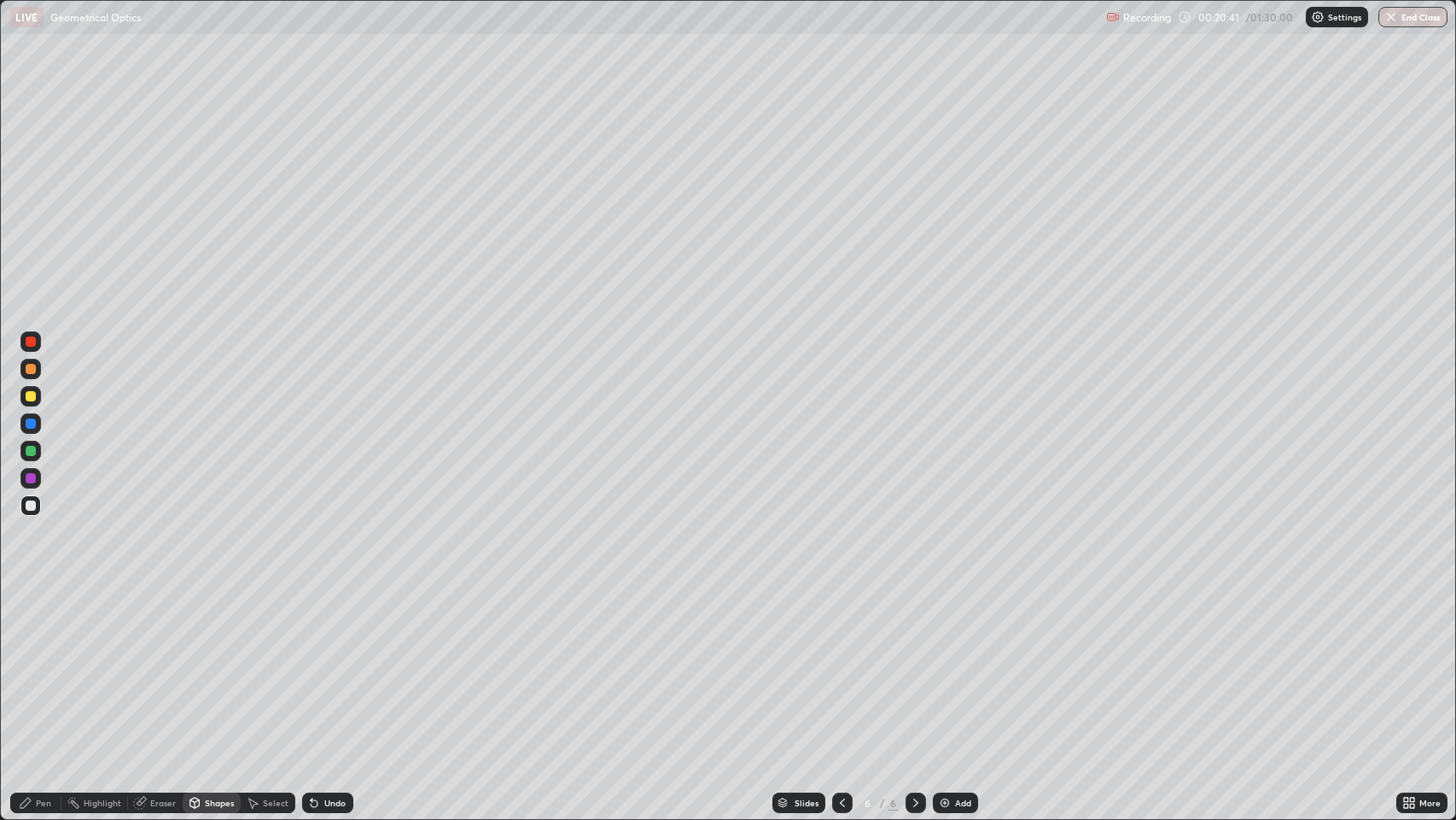
click at [29, 478] on div at bounding box center [31, 477] width 10 height 10
click at [42, 665] on div "Pen" at bounding box center [43, 803] width 15 height 9
click at [203, 665] on div "Shapes" at bounding box center [212, 802] width 58 height 21
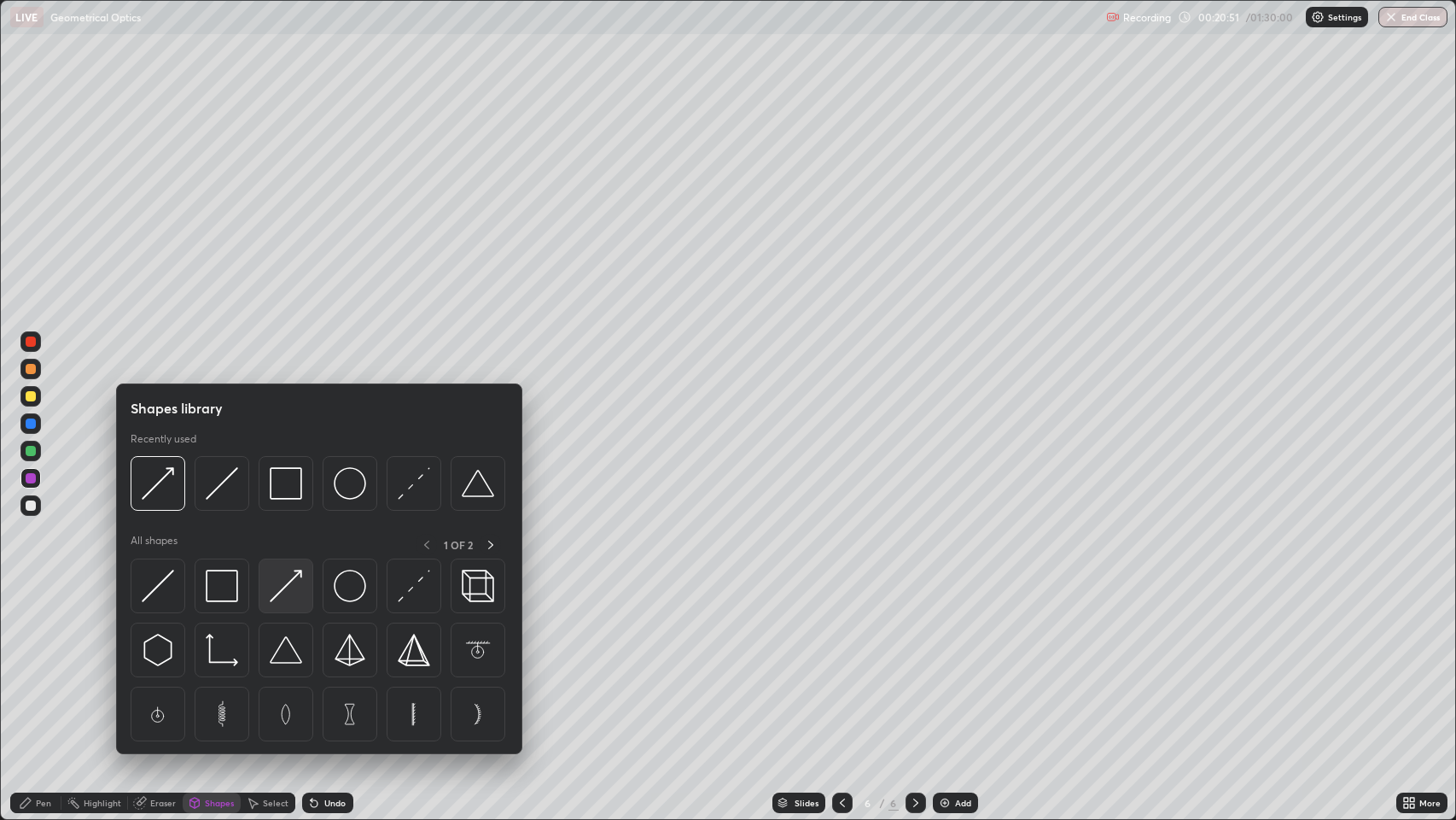
click at [283, 580] on img at bounding box center [286, 586] width 32 height 32
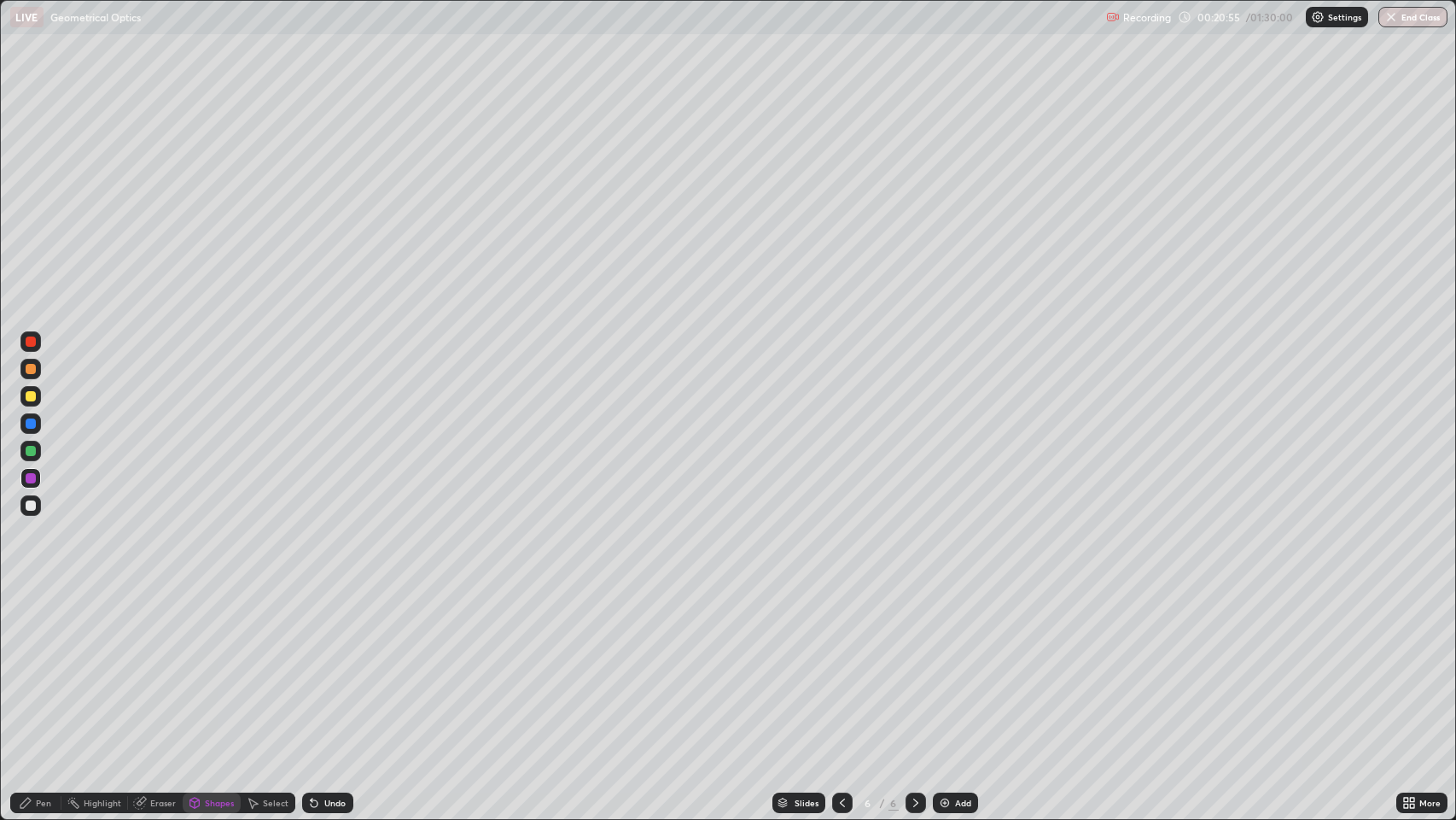
click at [39, 665] on div "Pen" at bounding box center [43, 803] width 15 height 9
click at [31, 505] on div at bounding box center [31, 505] width 10 height 10
click at [161, 665] on div "Eraser" at bounding box center [162, 803] width 26 height 9
click at [43, 665] on div "Pen" at bounding box center [43, 803] width 15 height 9
click at [916, 665] on icon at bounding box center [915, 802] width 13 height 13
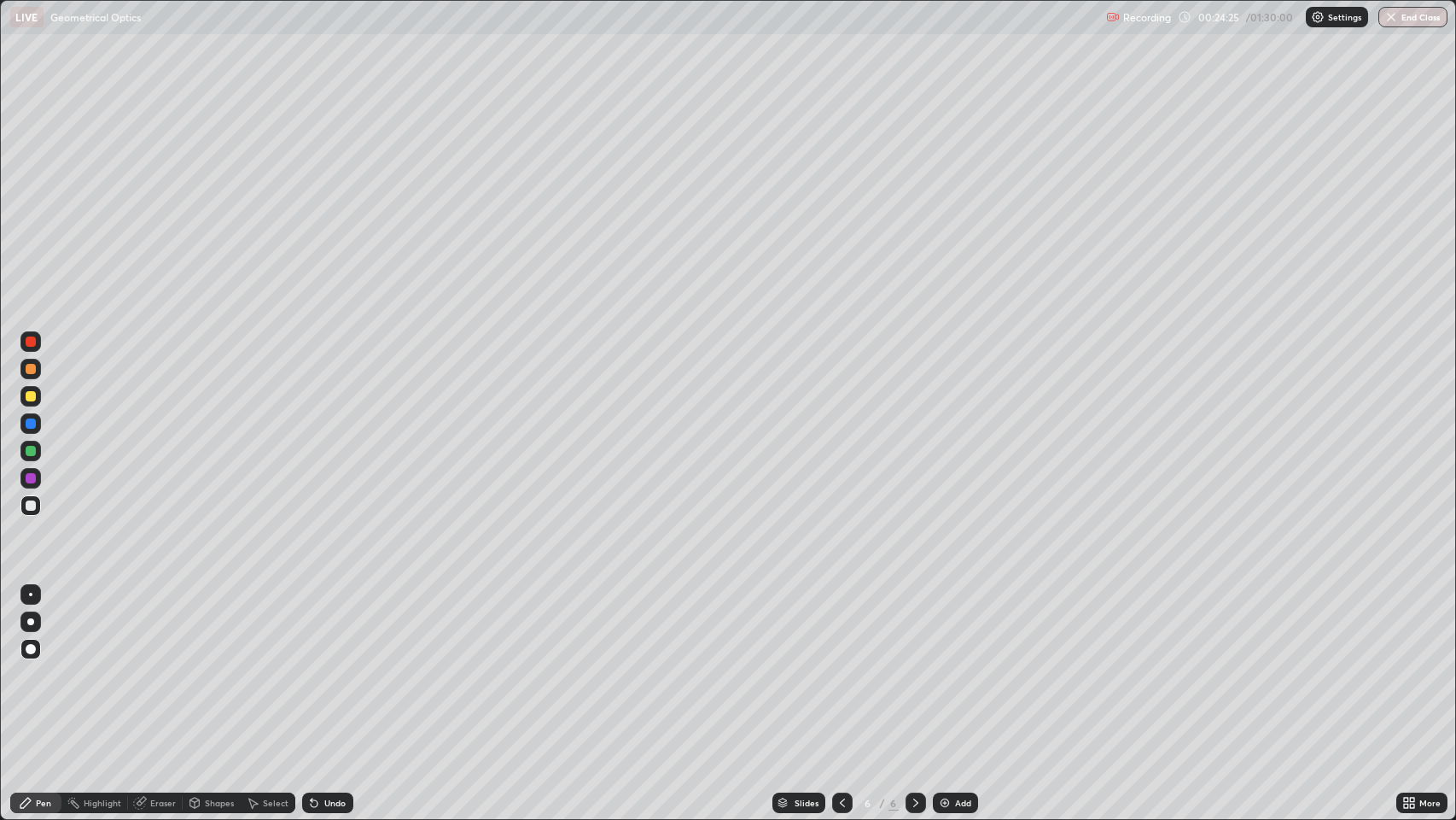
click at [945, 665] on img at bounding box center [945, 802] width 13 height 13
click at [31, 395] on div at bounding box center [31, 396] width 10 height 10
click at [313, 665] on icon at bounding box center [314, 804] width 7 height 7
click at [310, 665] on icon at bounding box center [311, 799] width 2 height 2
click at [34, 505] on div at bounding box center [31, 505] width 10 height 10
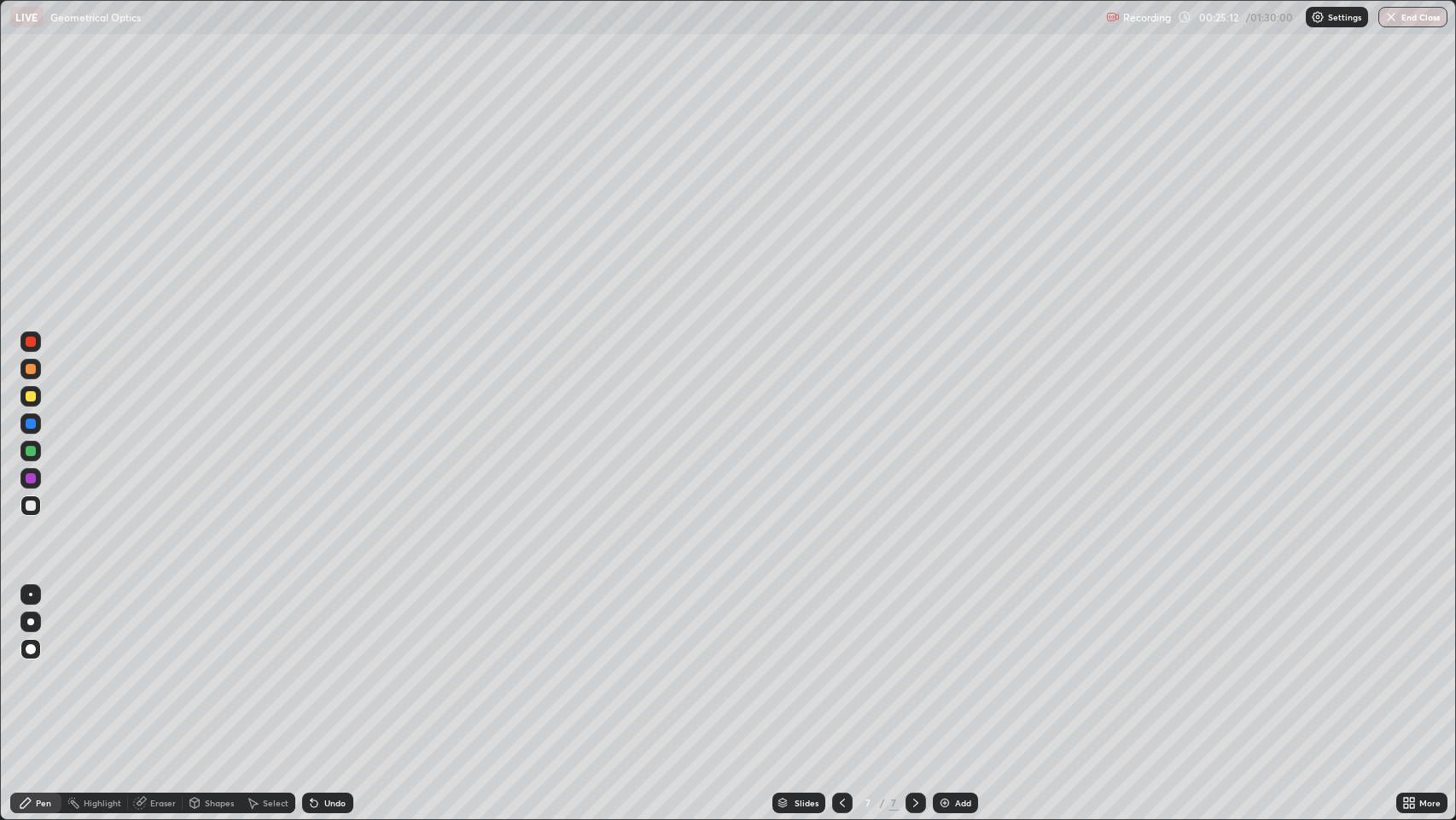
click at [325, 665] on div "Undo" at bounding box center [336, 803] width 22 height 9
click at [219, 665] on div "Shapes" at bounding box center [219, 803] width 29 height 9
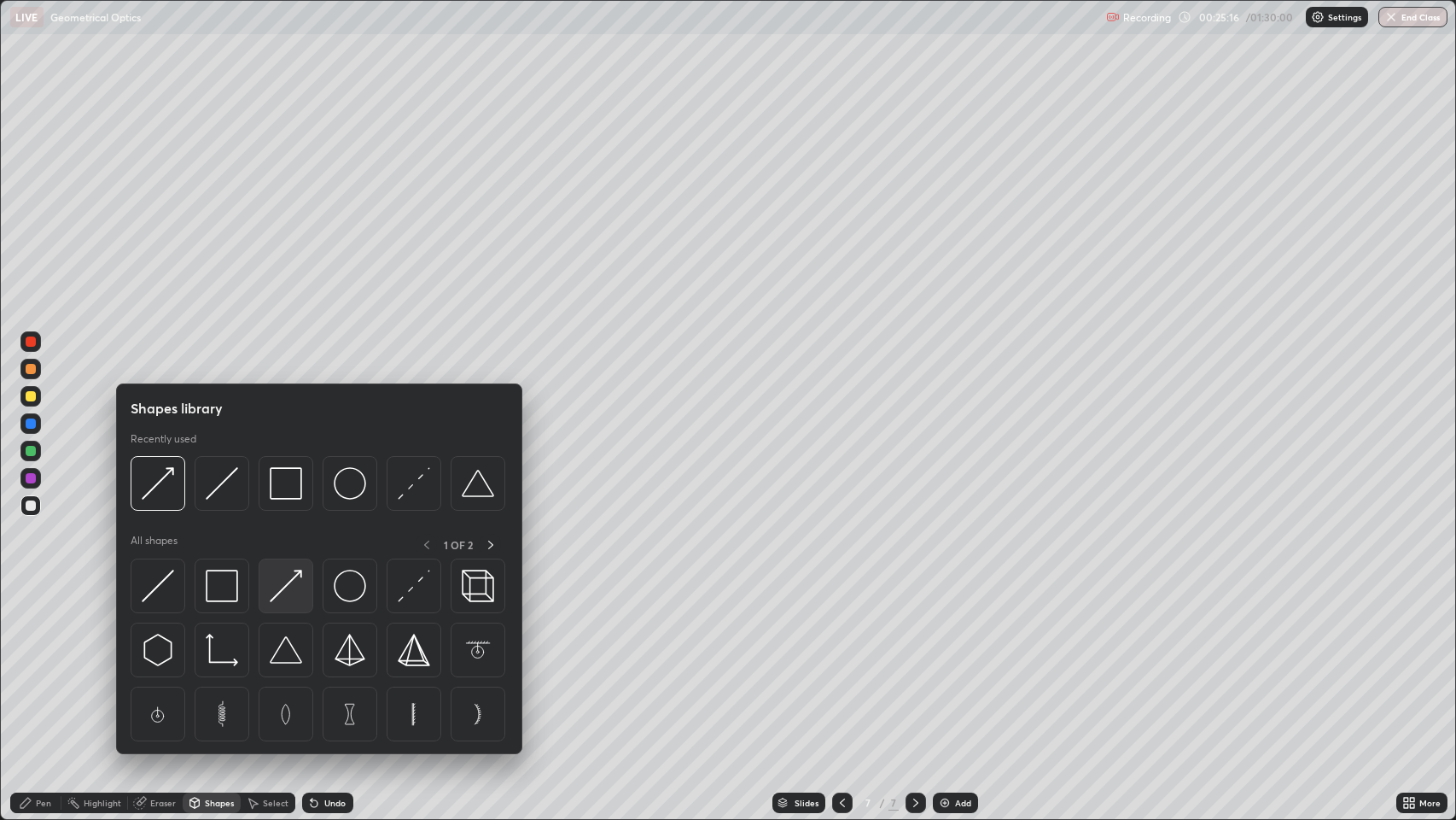
click at [286, 572] on img at bounding box center [286, 586] width 32 height 32
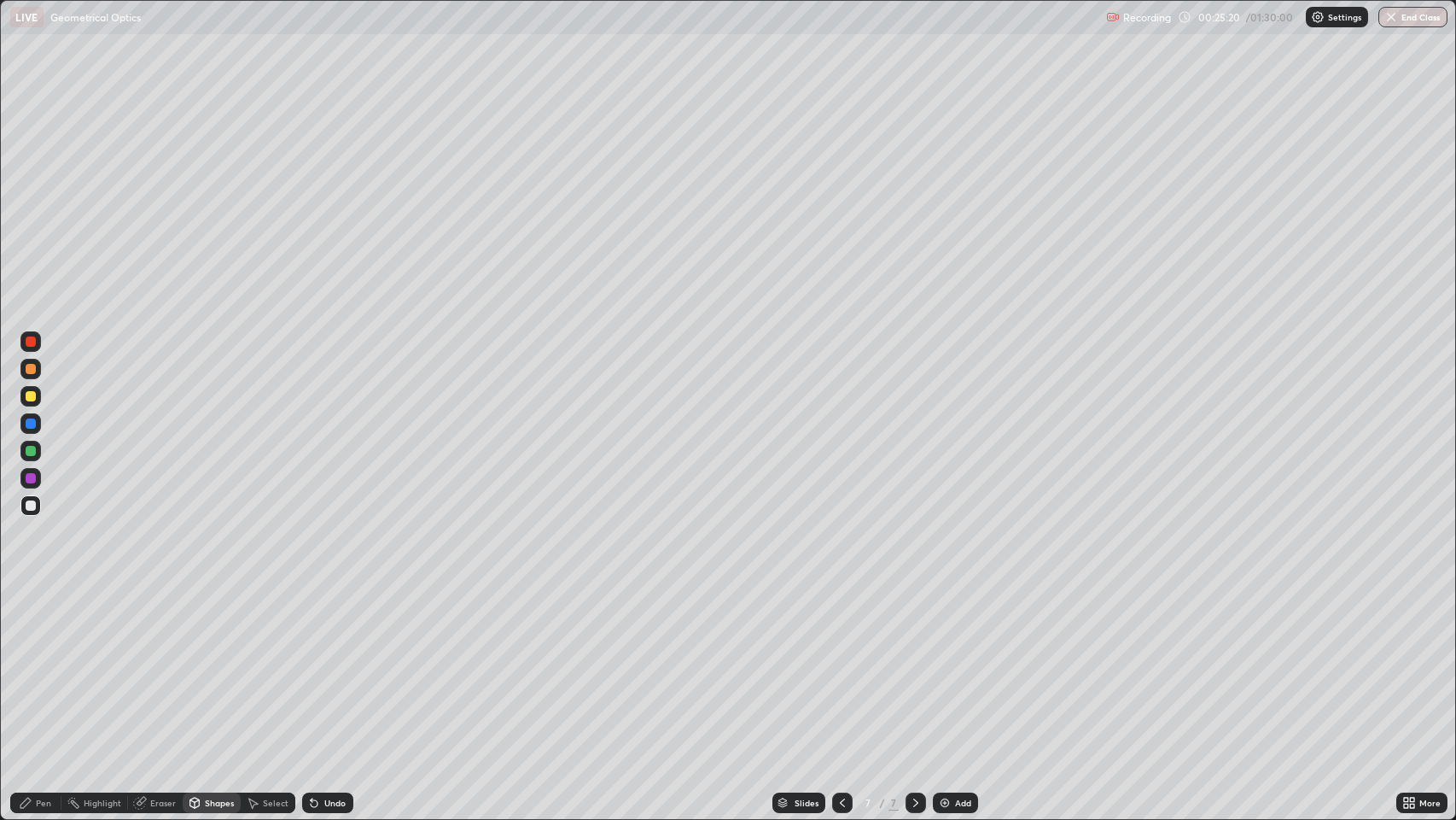
click at [331, 665] on div "Undo" at bounding box center [327, 802] width 51 height 21
click at [310, 665] on icon at bounding box center [311, 799] width 2 height 2
click at [196, 665] on icon at bounding box center [194, 802] width 13 height 13
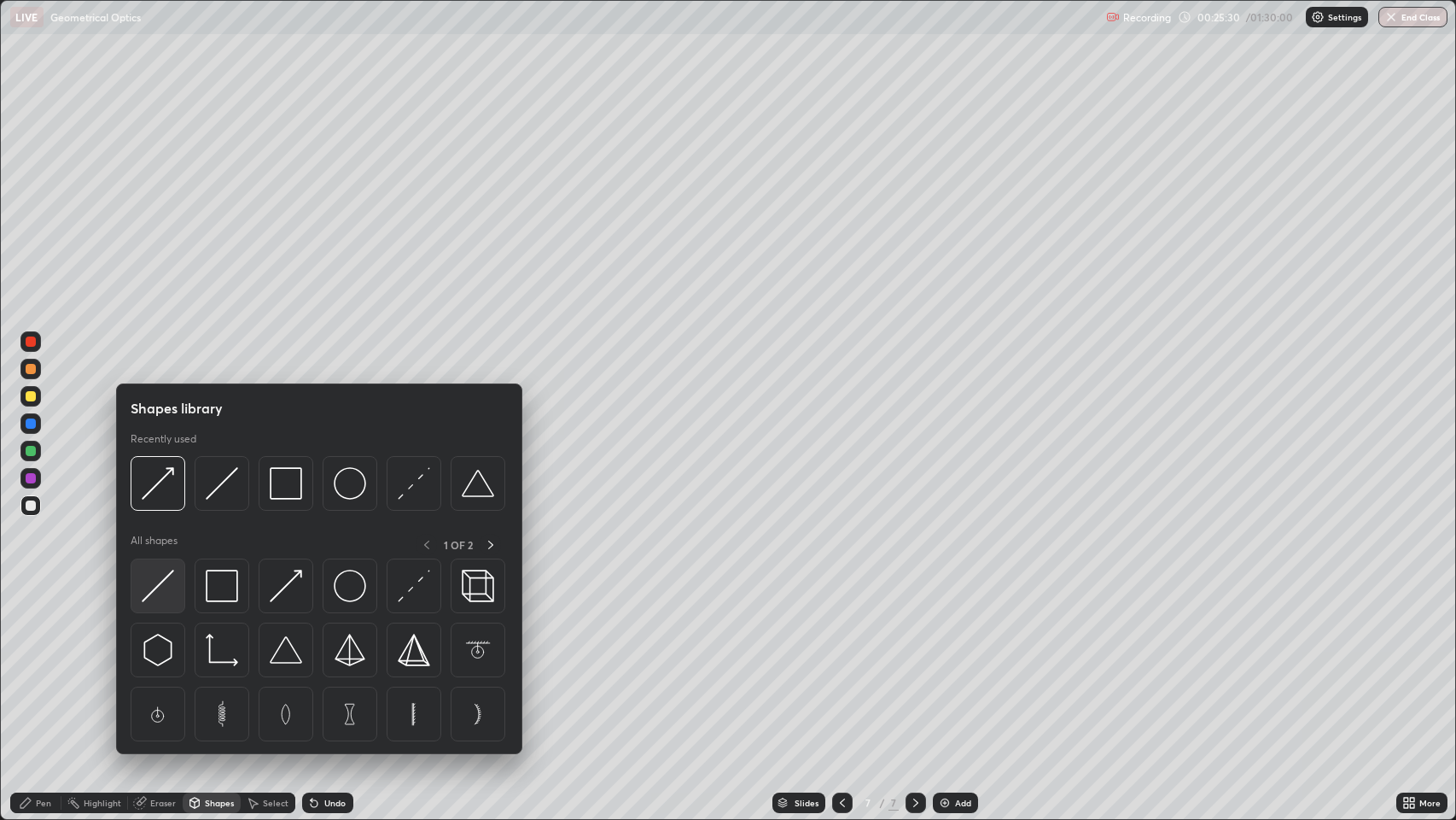
click at [156, 585] on img at bounding box center [158, 586] width 32 height 32
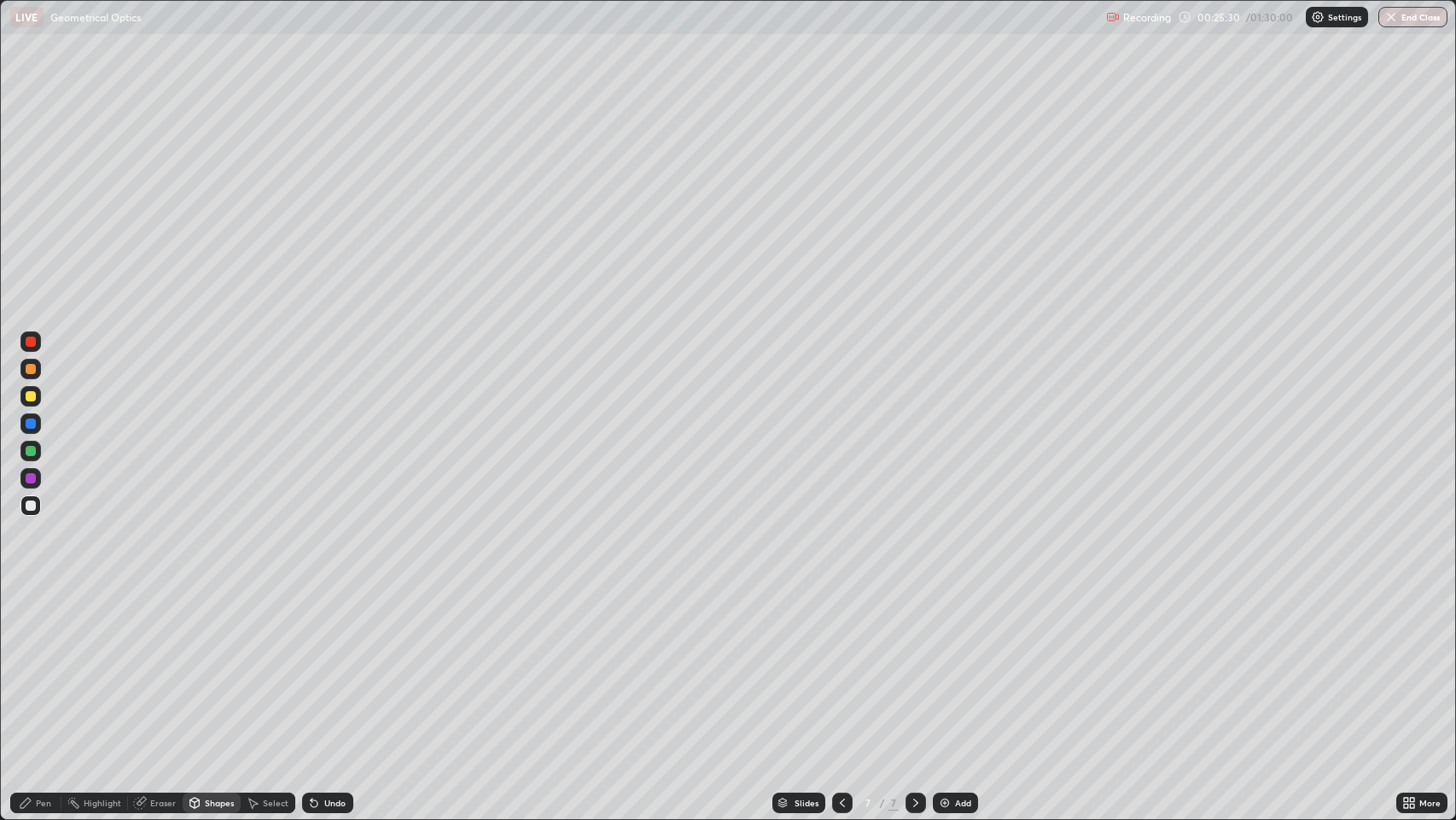
click at [31, 400] on div at bounding box center [31, 396] width 10 height 10
click at [205, 665] on div "Shapes" at bounding box center [219, 803] width 29 height 9
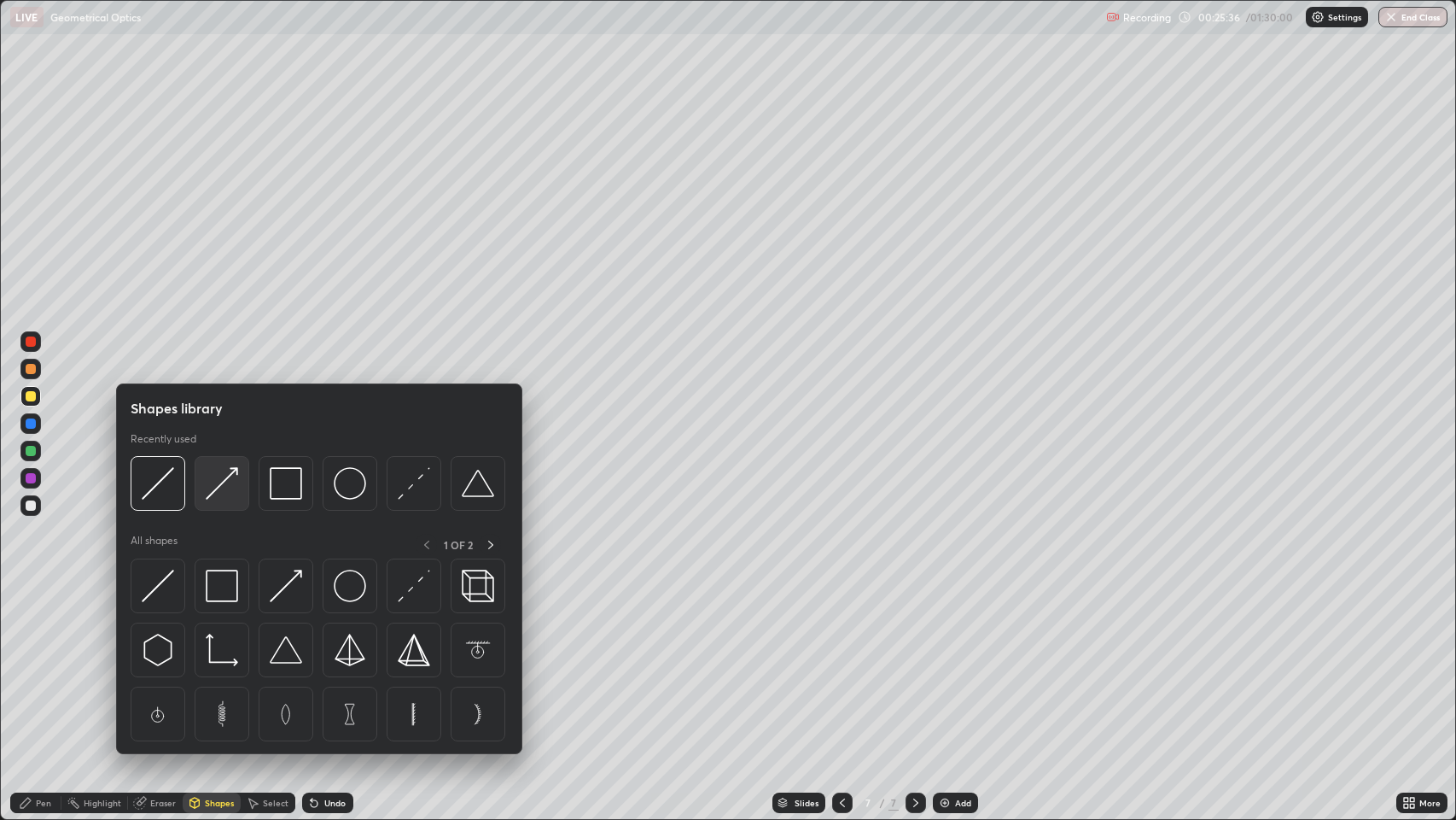
click at [222, 480] on img at bounding box center [222, 484] width 32 height 32
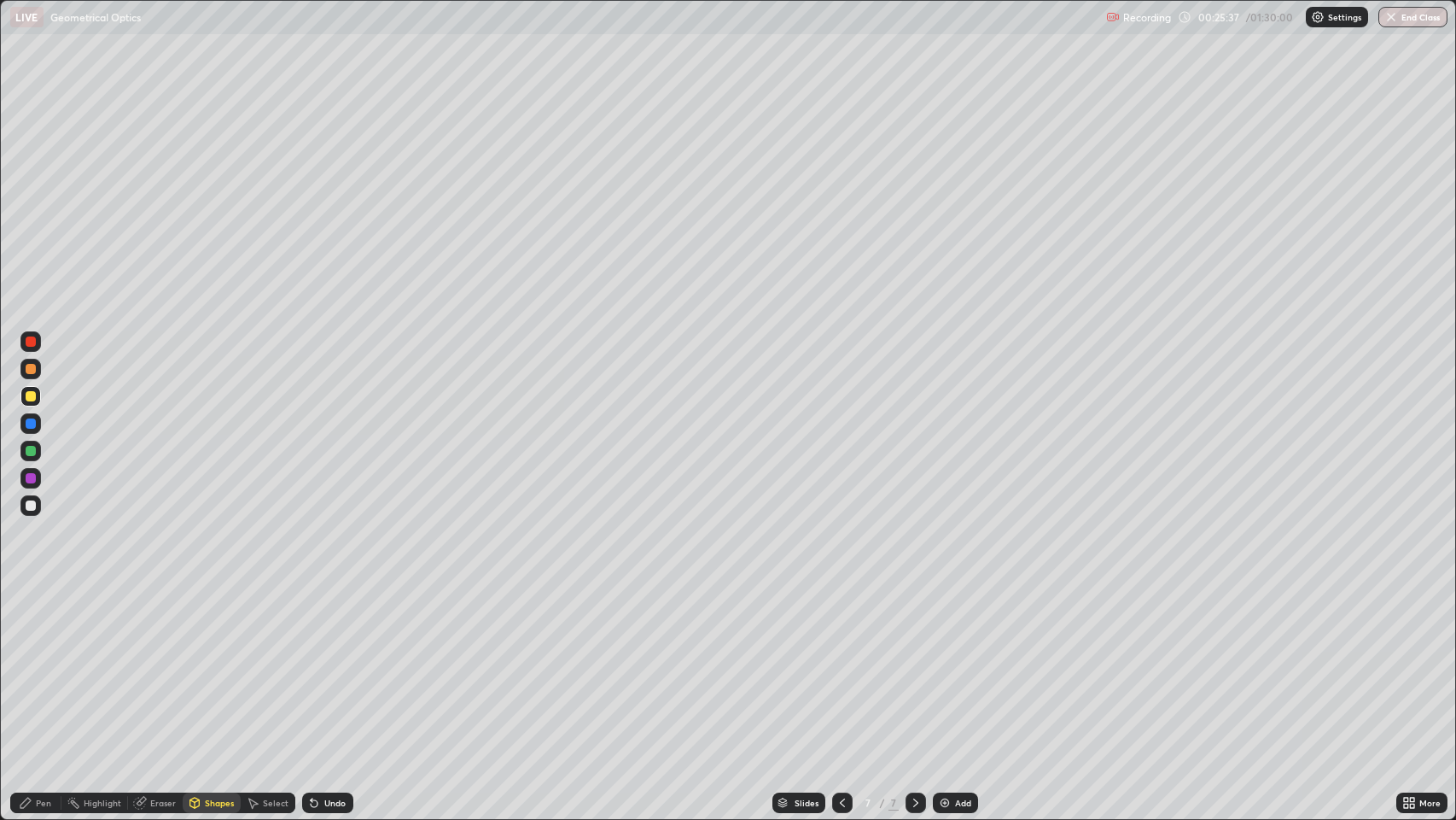
click at [31, 426] on div at bounding box center [31, 423] width 10 height 10
click at [210, 665] on div "Shapes" at bounding box center [219, 803] width 29 height 9
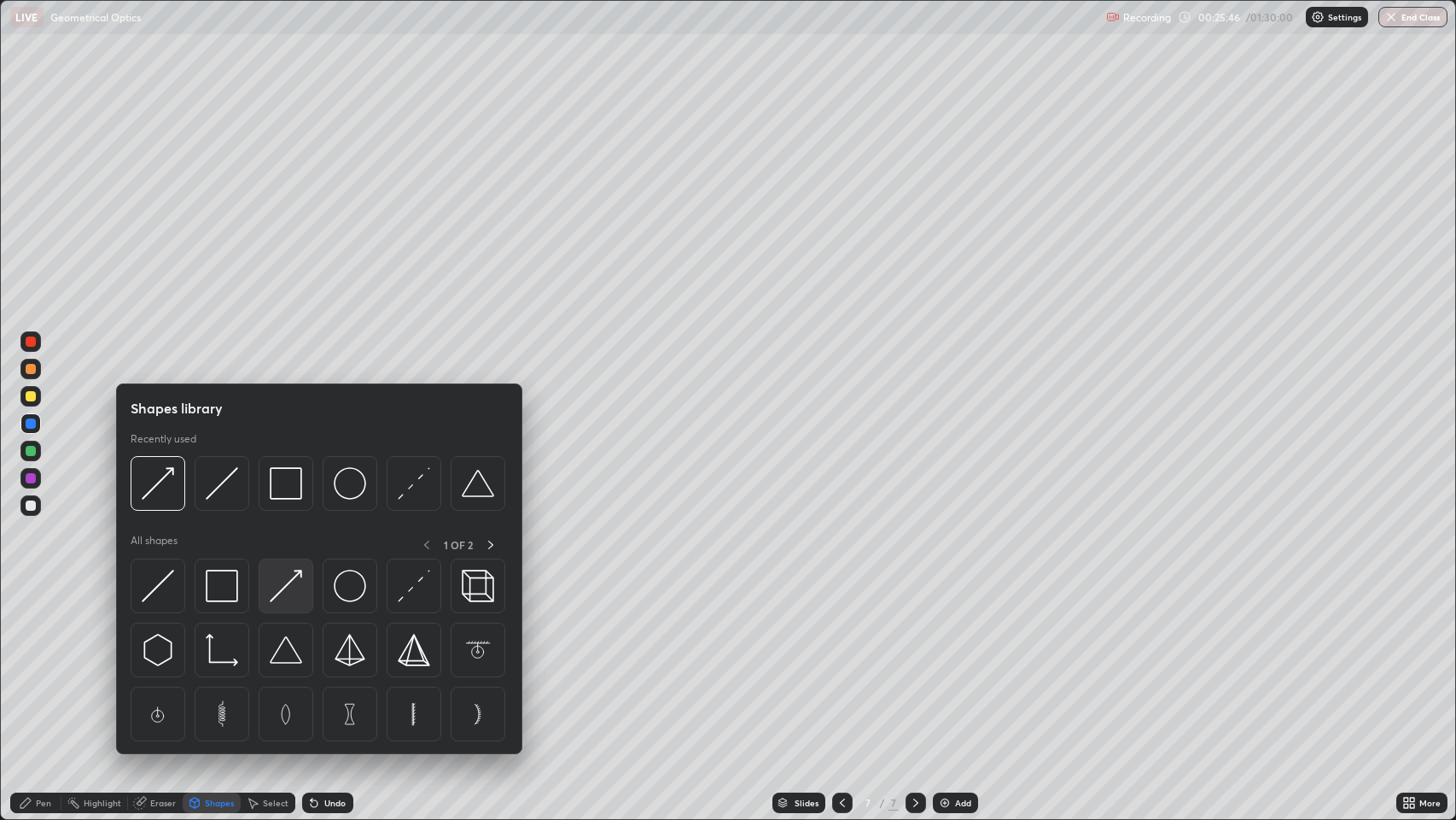
click at [286, 582] on img at bounding box center [286, 586] width 32 height 32
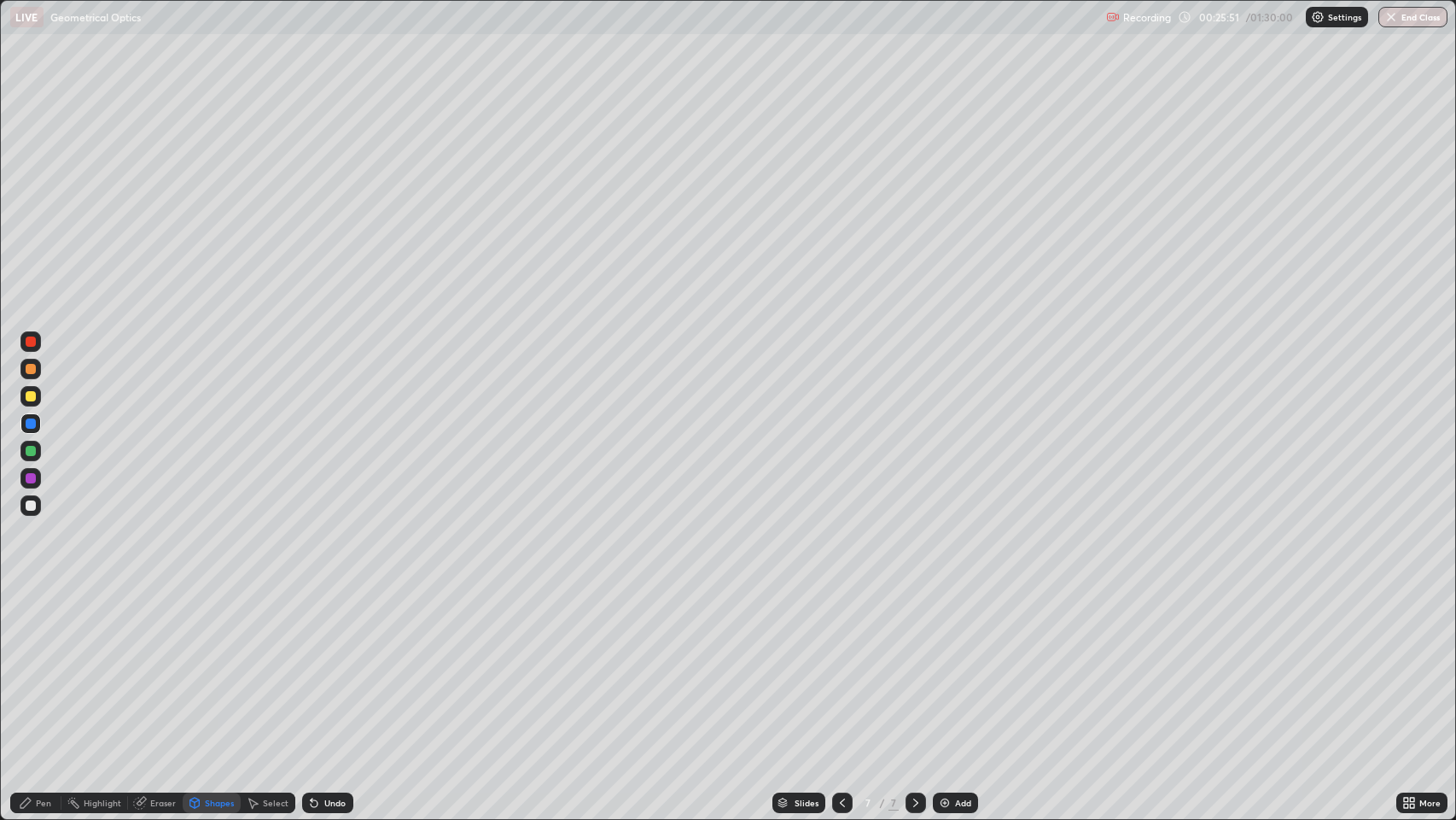
click at [40, 665] on div "Pen" at bounding box center [43, 803] width 15 height 9
click at [27, 514] on div at bounding box center [31, 505] width 21 height 21
click at [26, 506] on div at bounding box center [31, 505] width 10 height 10
click at [30, 665] on icon at bounding box center [25, 802] width 10 height 10
click at [169, 665] on div "Eraser" at bounding box center [162, 803] width 26 height 9
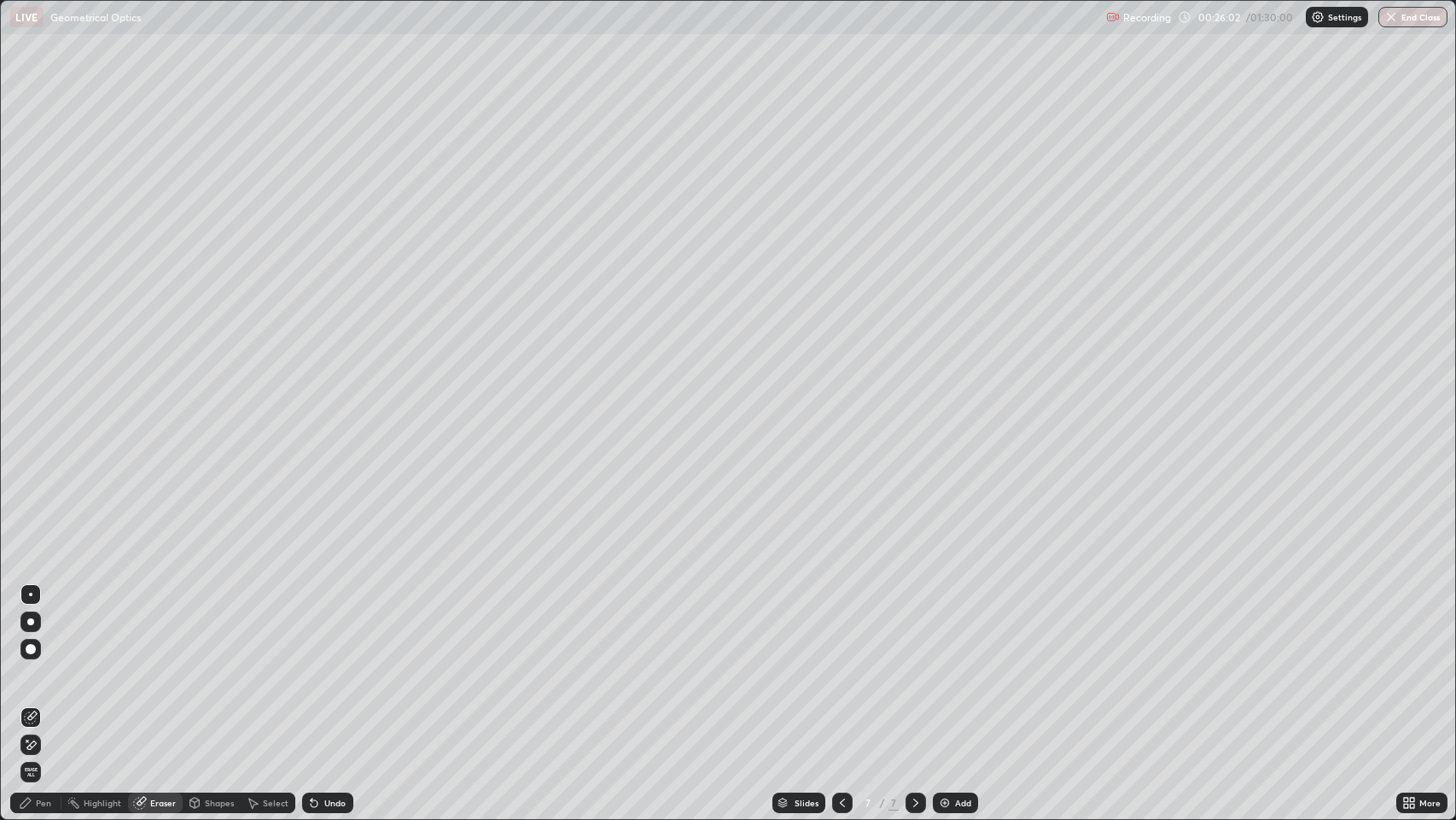
click at [43, 665] on div "Pen" at bounding box center [43, 803] width 15 height 9
click at [911, 665] on icon at bounding box center [915, 802] width 13 height 13
click at [943, 665] on img at bounding box center [945, 802] width 13 height 13
click at [213, 665] on div "Shapes" at bounding box center [219, 803] width 29 height 9
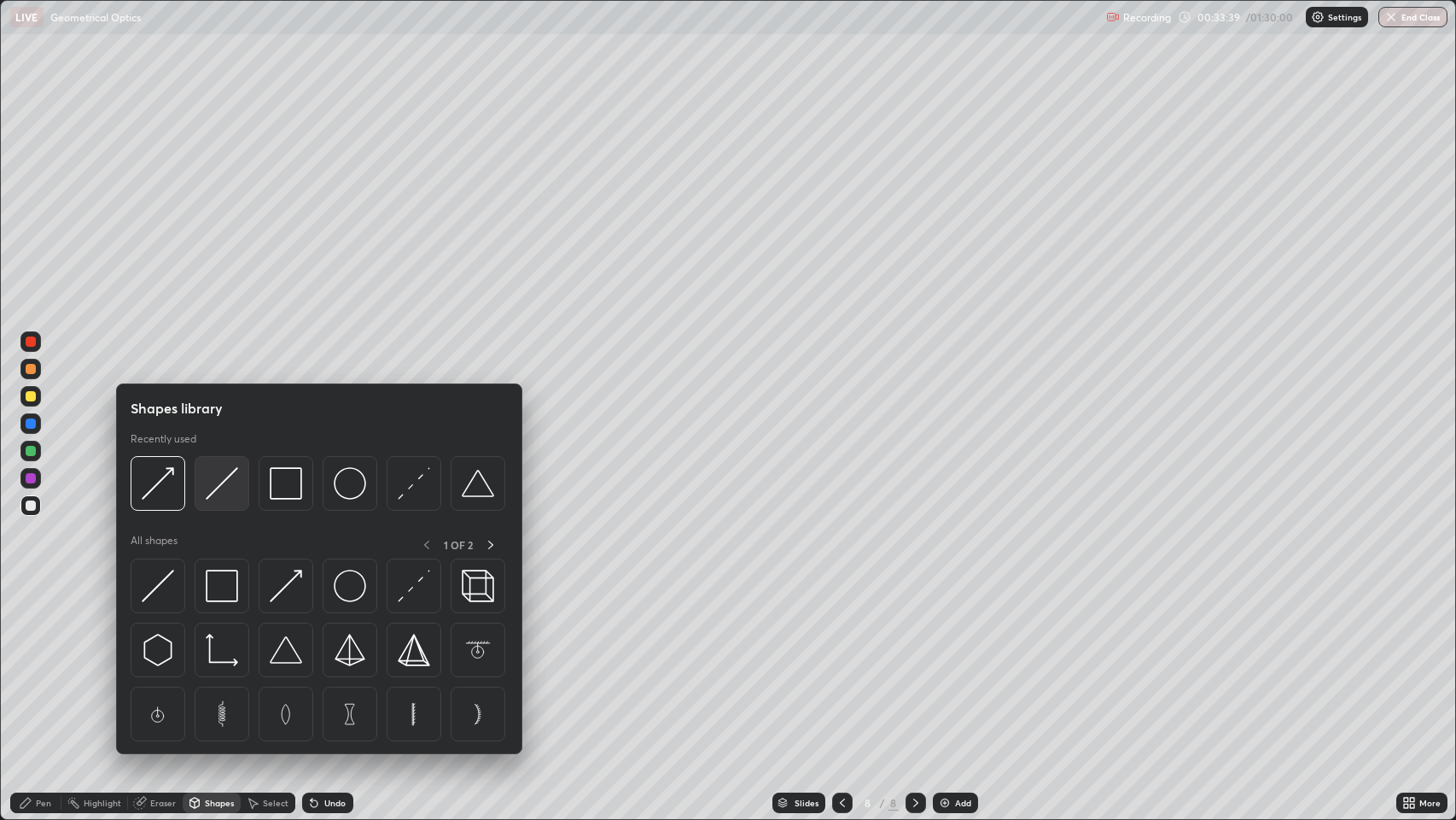
click at [219, 484] on img at bounding box center [222, 484] width 32 height 32
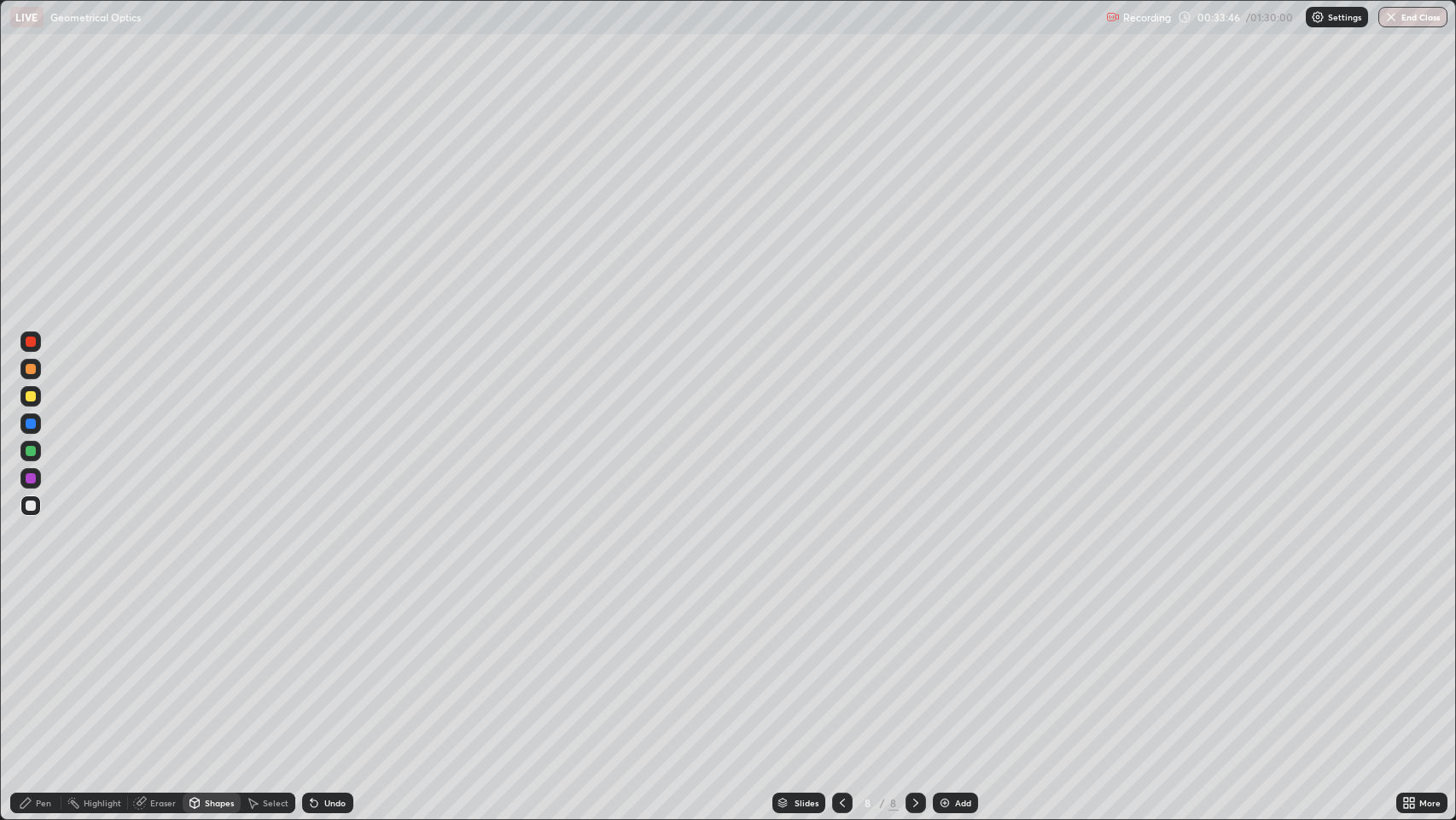
click at [205, 665] on div "Shapes" at bounding box center [212, 802] width 58 height 21
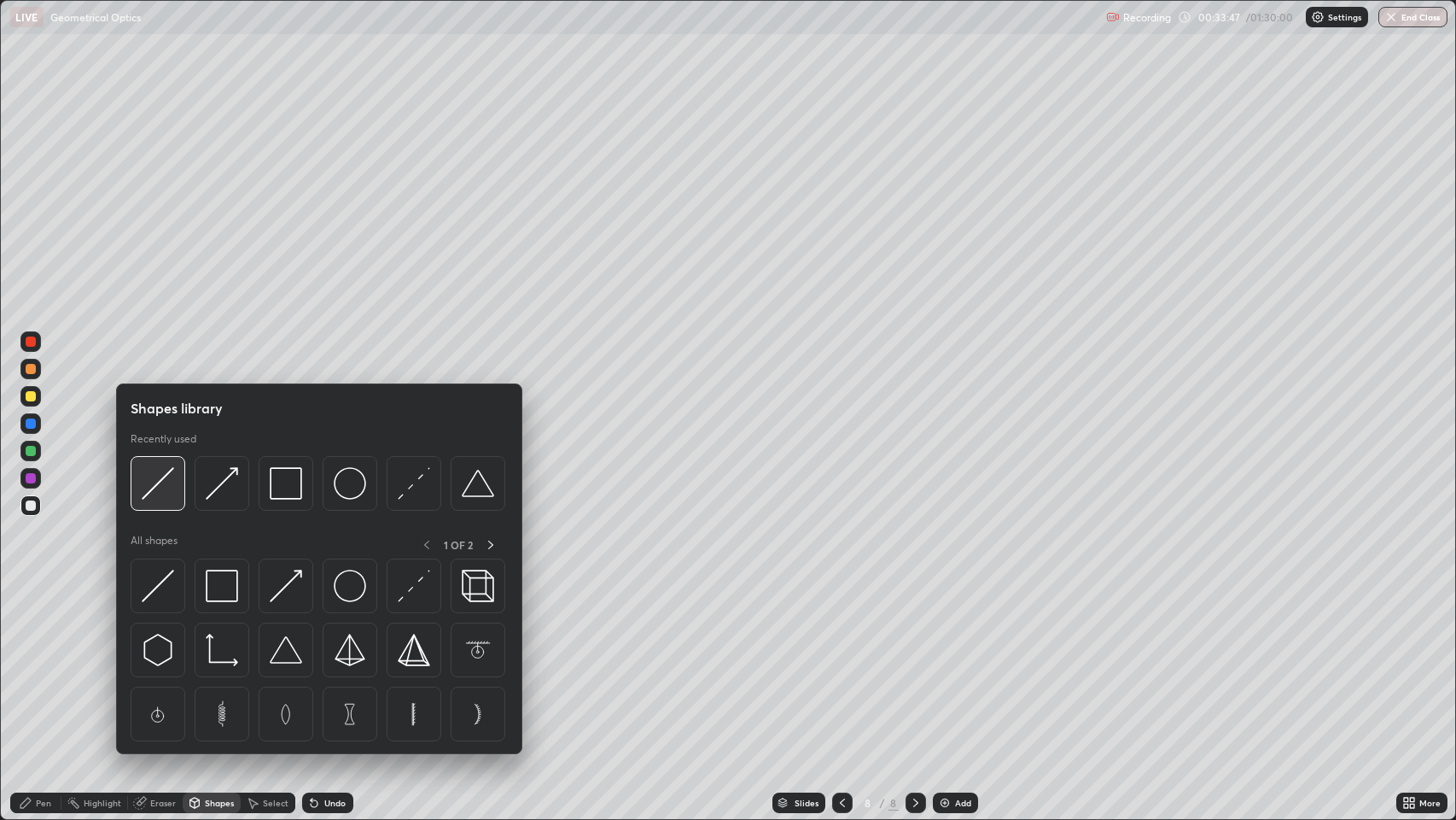
click at [158, 476] on img at bounding box center [158, 484] width 32 height 32
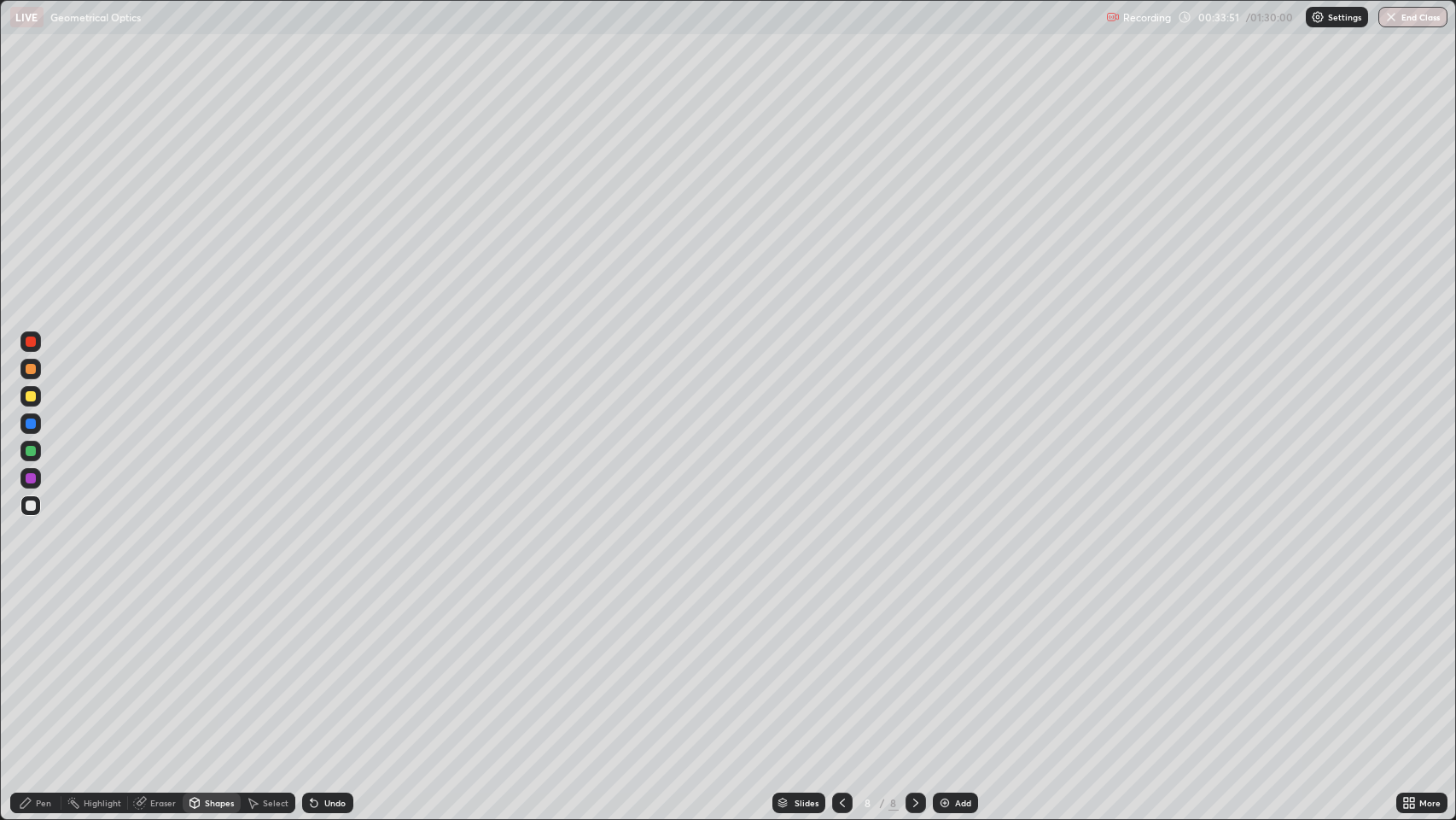
click at [321, 665] on div "Undo" at bounding box center [327, 802] width 51 height 21
click at [37, 665] on div "Pen" at bounding box center [43, 803] width 15 height 9
click at [200, 665] on icon at bounding box center [194, 802] width 13 height 13
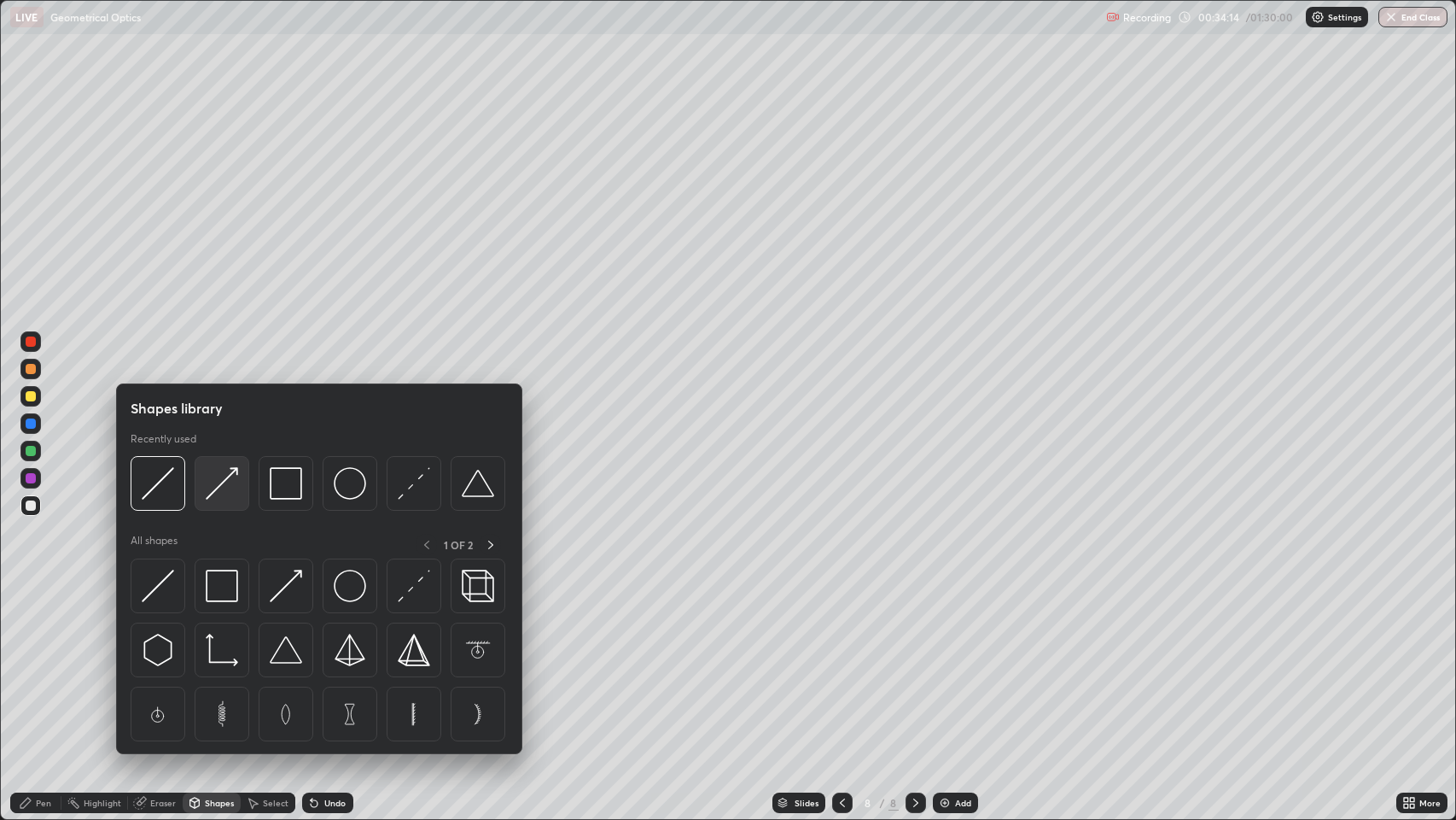
click at [215, 488] on img at bounding box center [222, 484] width 32 height 32
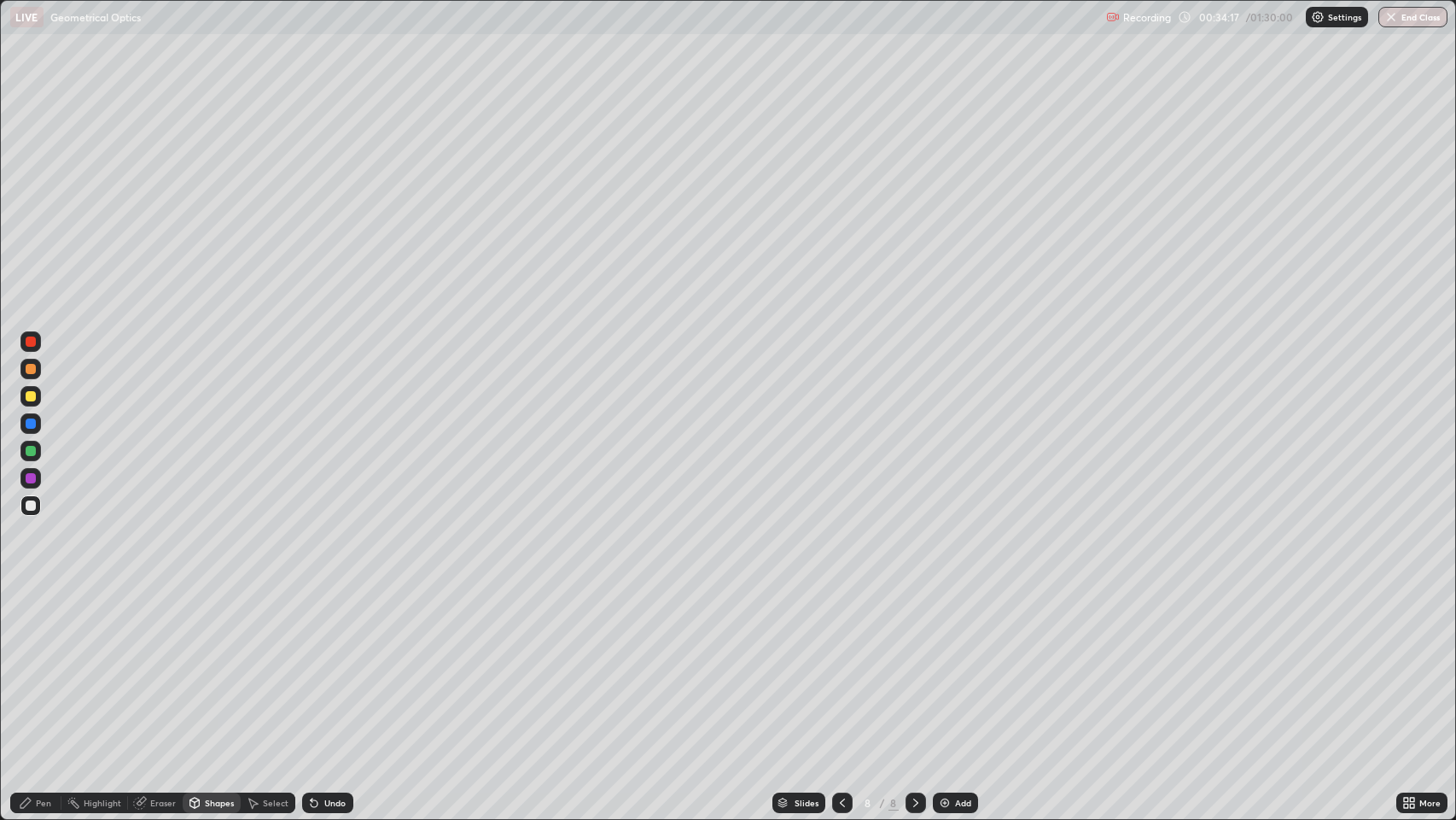
click at [312, 665] on icon at bounding box center [314, 804] width 7 height 7
click at [207, 665] on div "Shapes" at bounding box center [219, 803] width 29 height 9
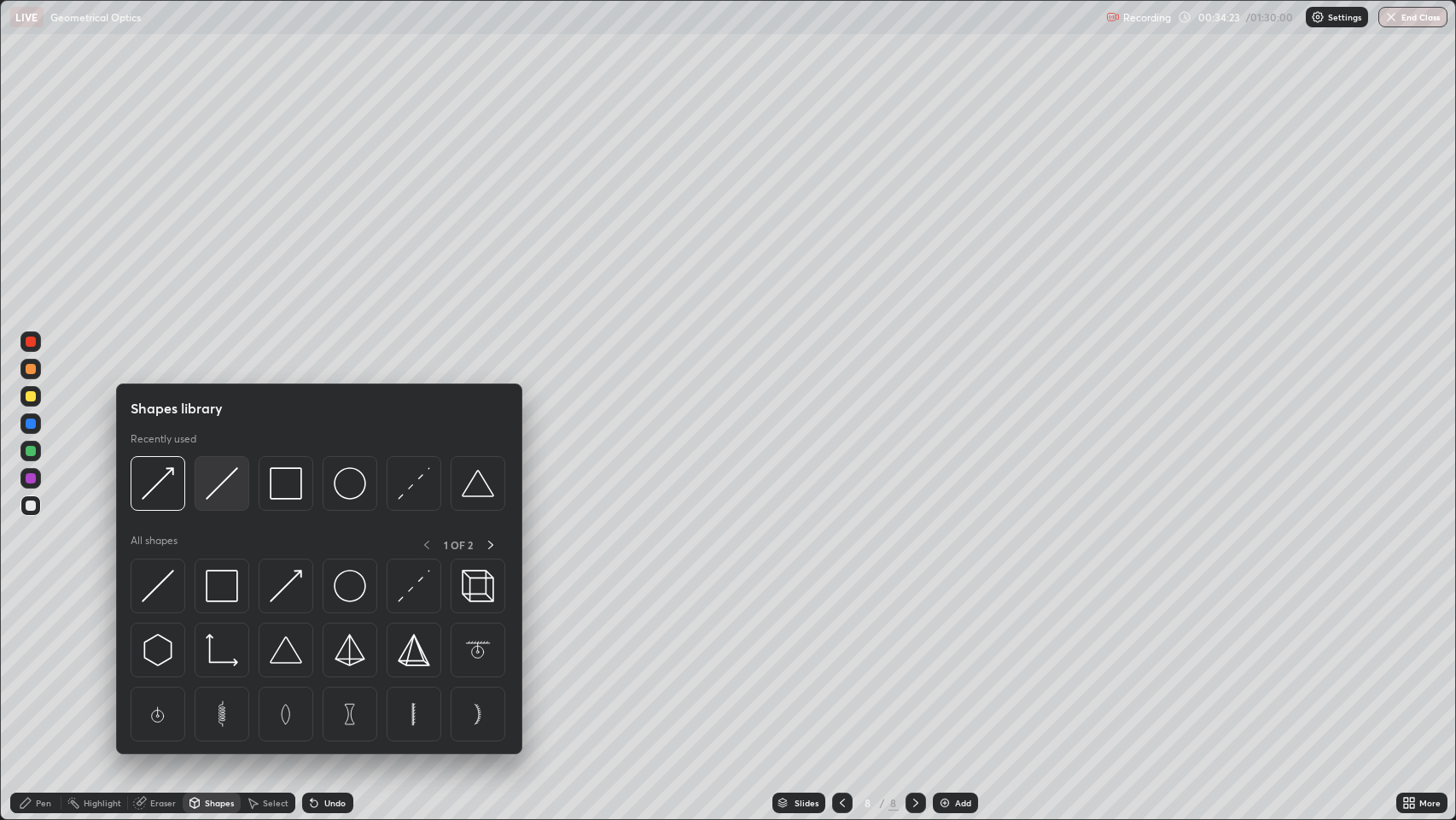
click at [219, 484] on img at bounding box center [222, 484] width 32 height 32
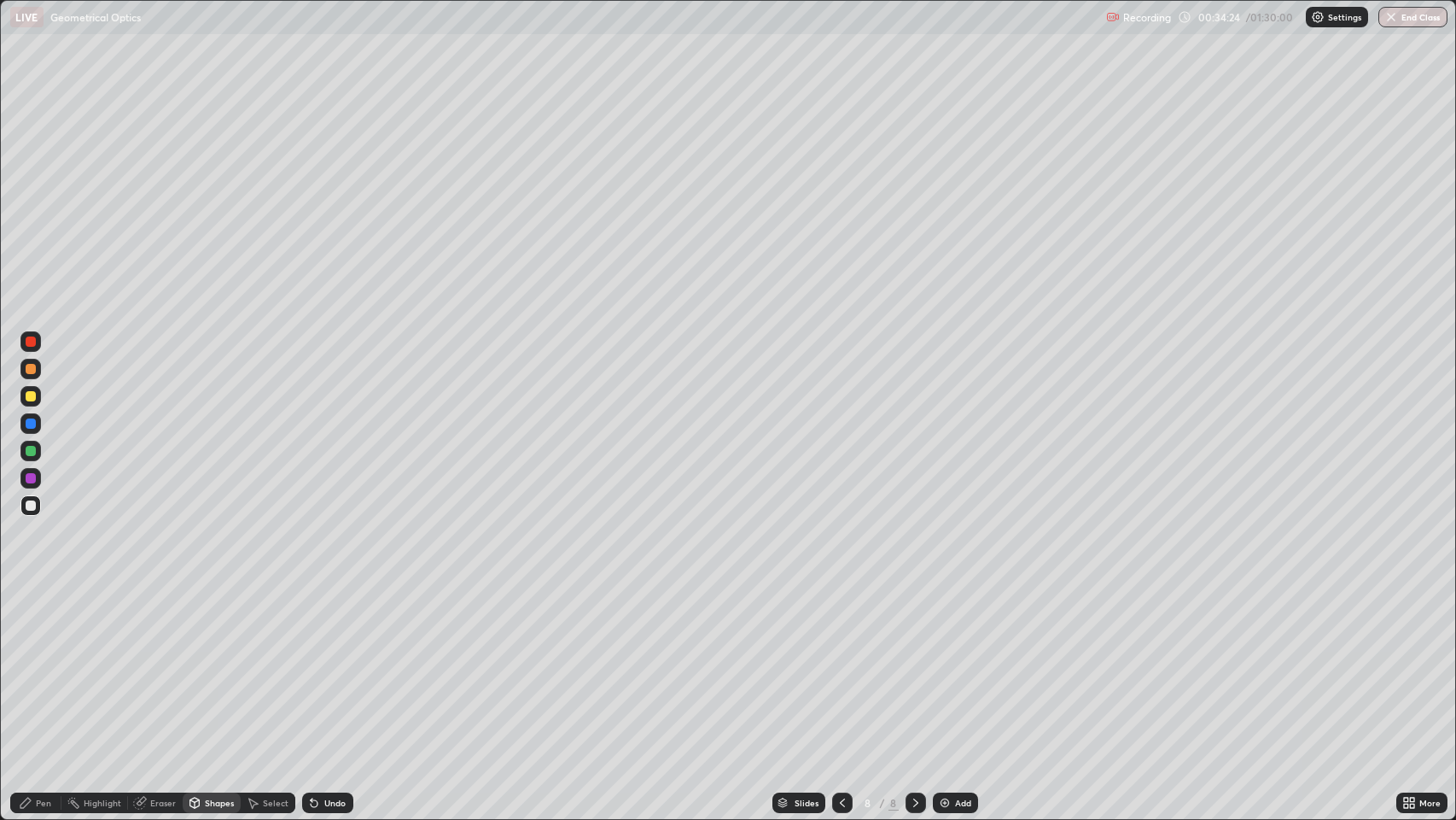
click at [205, 665] on div "Shapes" at bounding box center [219, 803] width 29 height 9
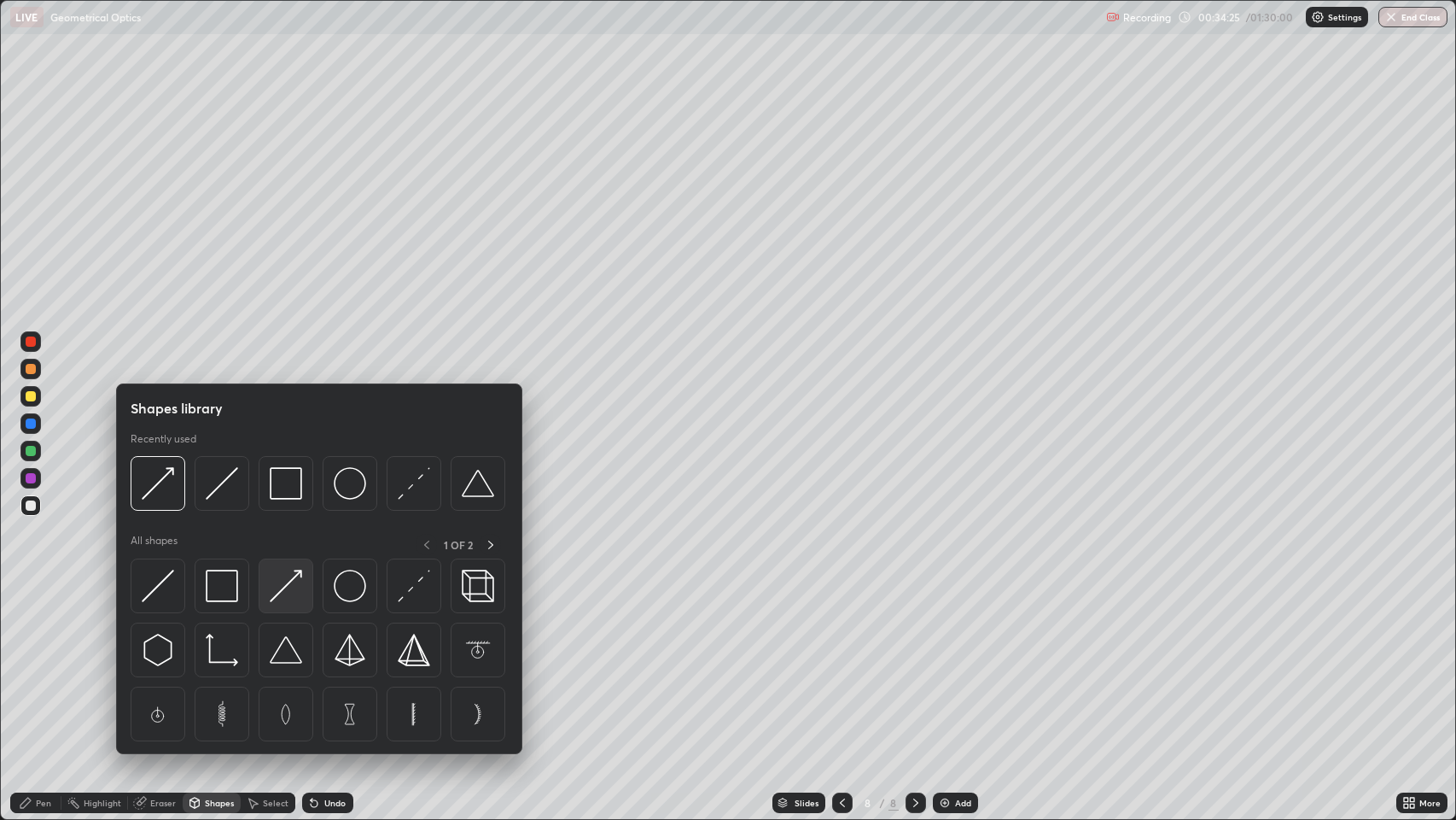
click at [285, 571] on img at bounding box center [286, 586] width 32 height 32
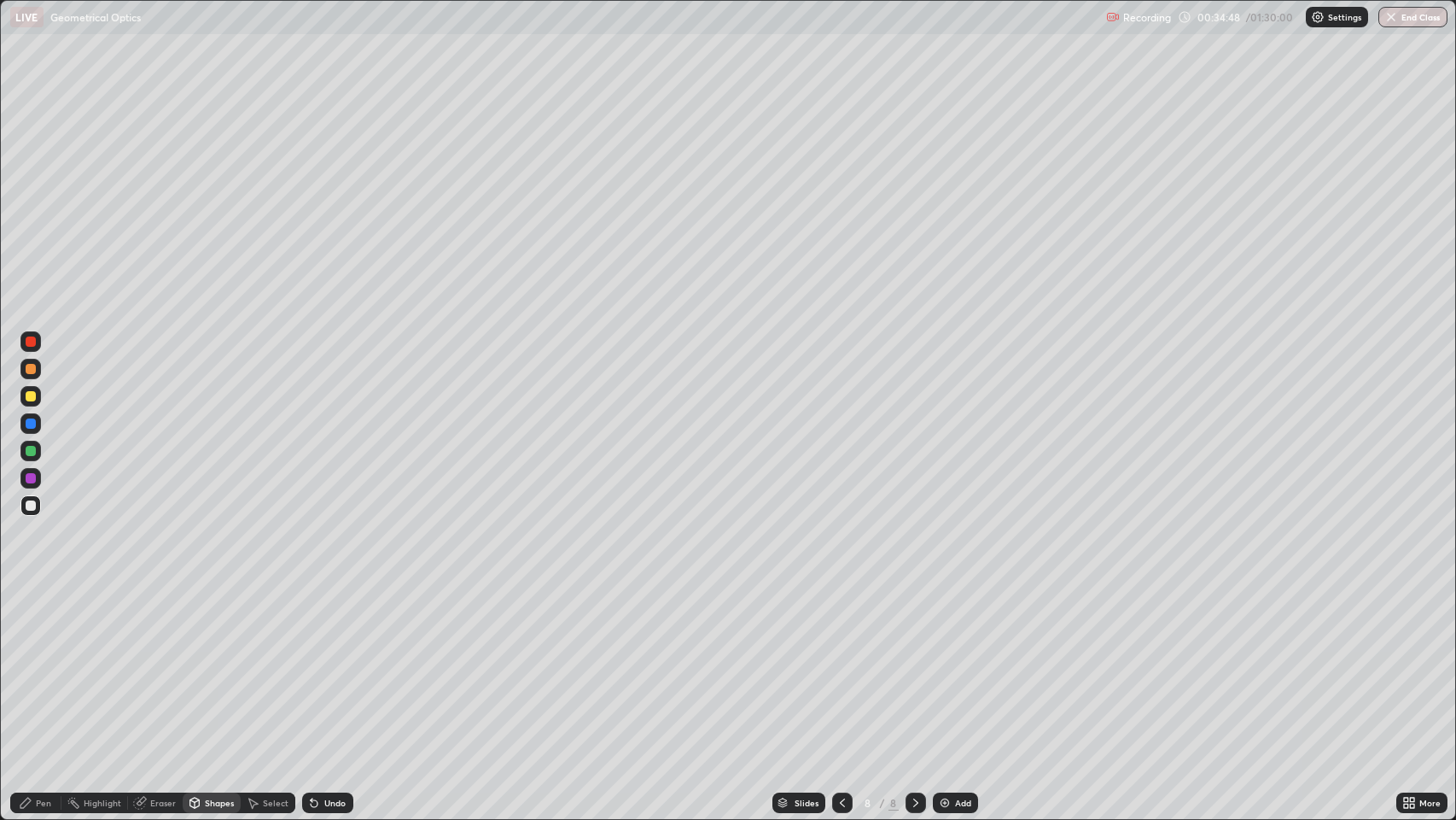
click at [141, 665] on icon at bounding box center [138, 803] width 11 height 11
click at [312, 665] on icon at bounding box center [314, 804] width 7 height 7
click at [36, 665] on div "Pen" at bounding box center [43, 803] width 15 height 9
click at [205, 665] on div "Shapes" at bounding box center [219, 803] width 29 height 9
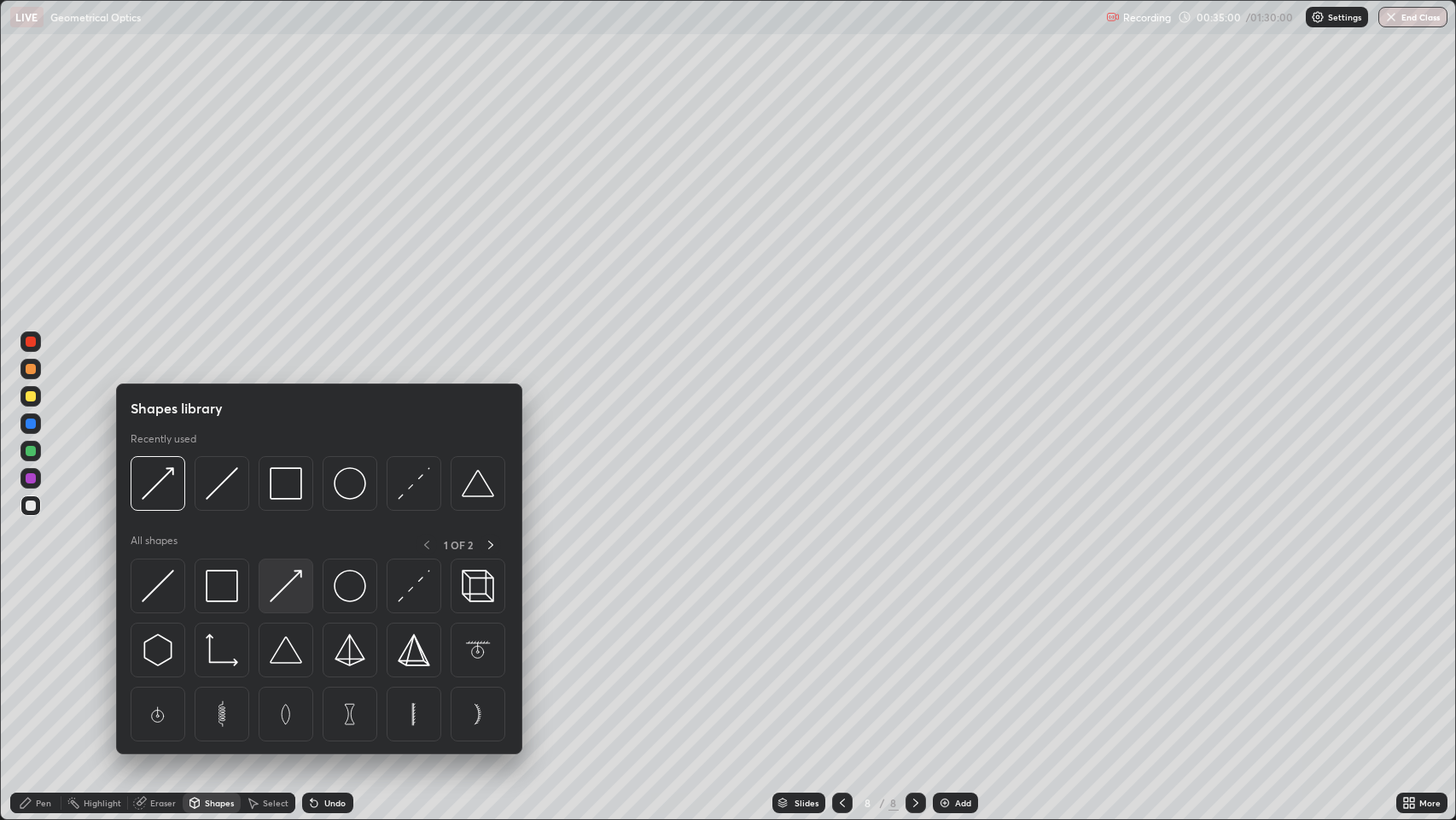
click at [285, 588] on img at bounding box center [286, 586] width 32 height 32
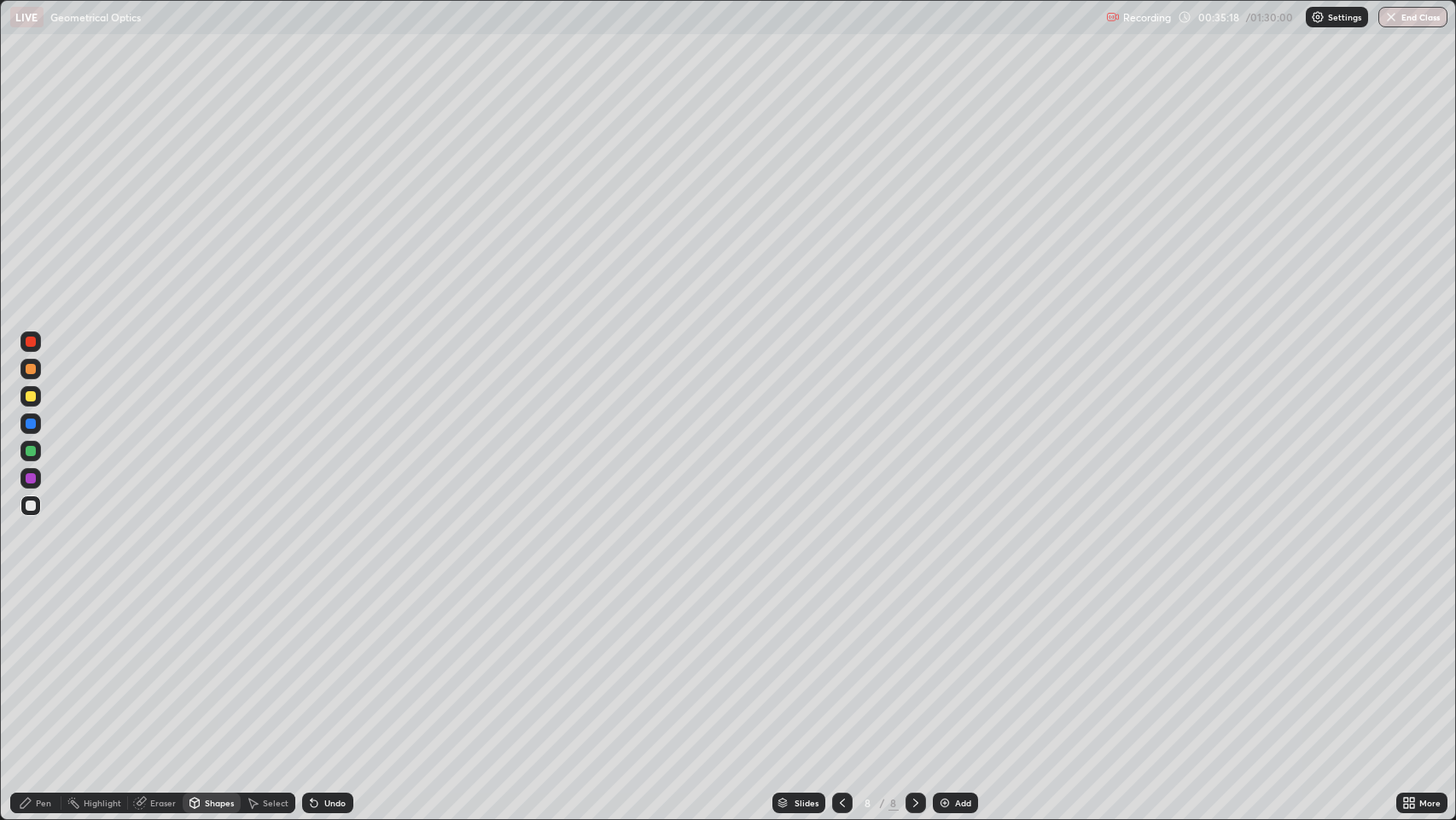
click at [328, 665] on div "Undo" at bounding box center [336, 803] width 22 height 9
click at [32, 665] on div "Pen" at bounding box center [35, 802] width 51 height 21
click at [911, 665] on icon at bounding box center [915, 802] width 13 height 13
click at [912, 665] on icon at bounding box center [915, 802] width 13 height 13
click at [949, 665] on img at bounding box center [945, 802] width 13 height 13
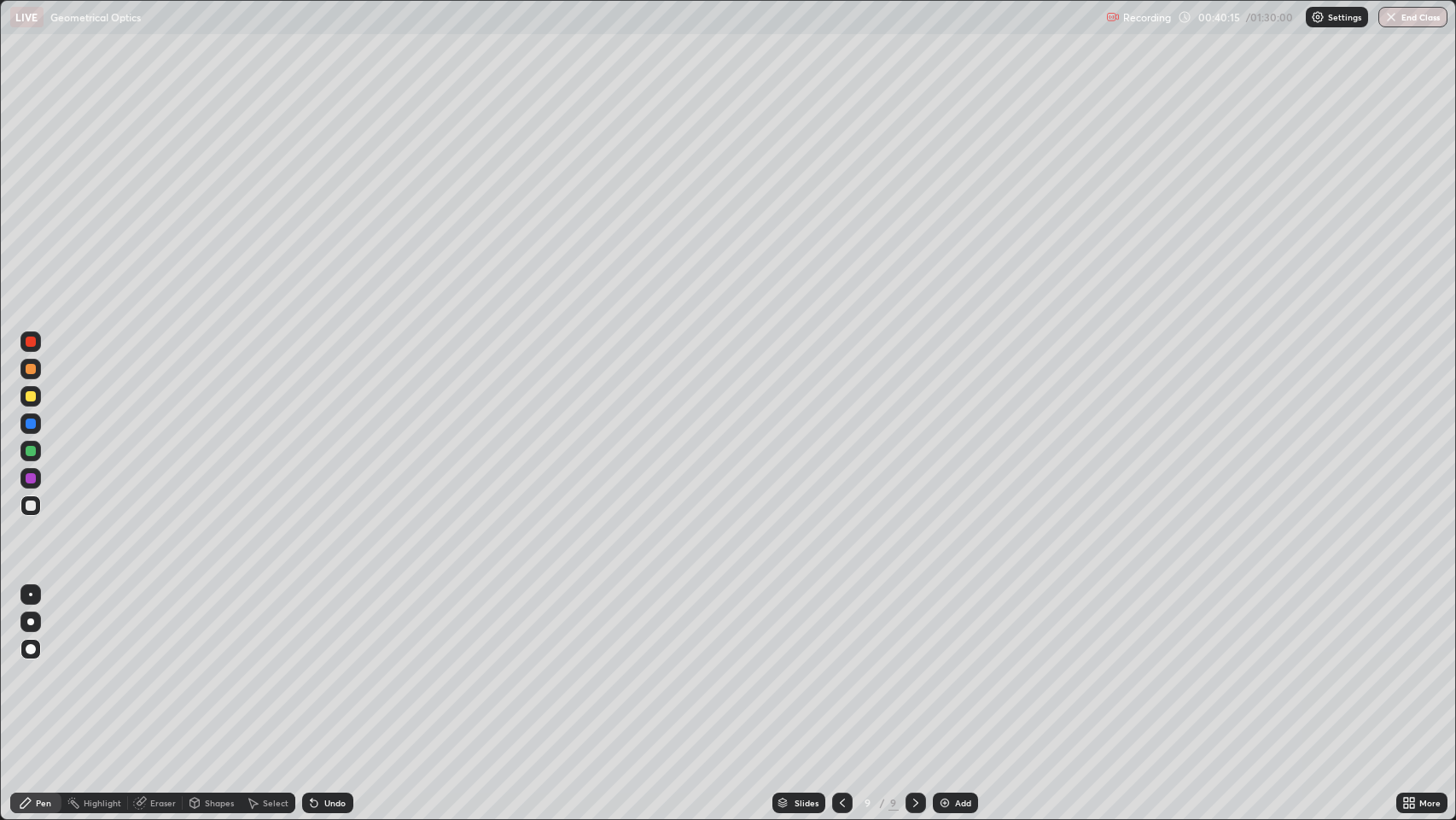
click at [213, 665] on div "Shapes" at bounding box center [219, 803] width 29 height 9
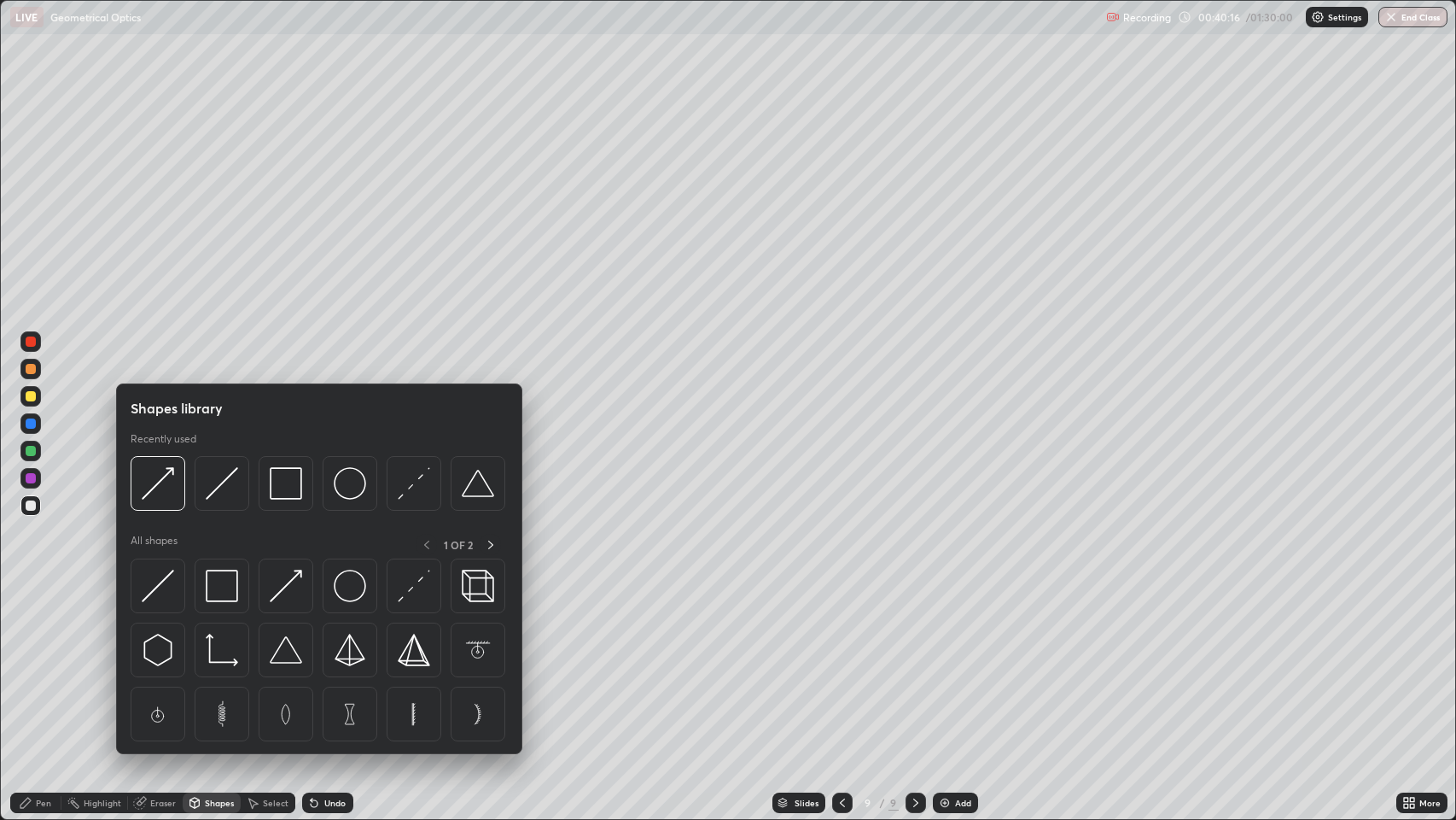
click at [164, 578] on img at bounding box center [158, 586] width 32 height 32
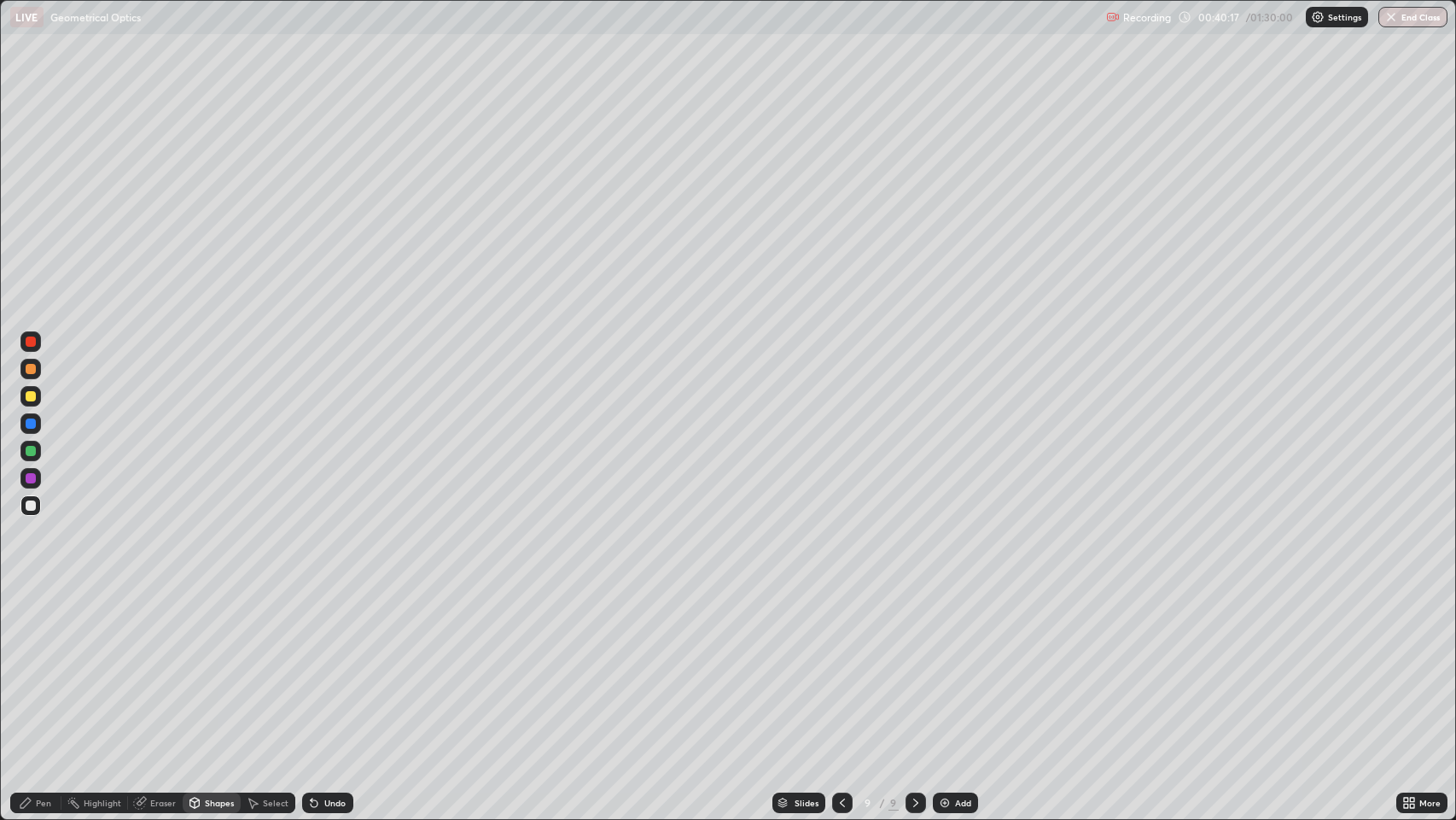
click at [31, 418] on div at bounding box center [31, 423] width 10 height 10
click at [43, 665] on div "Pen" at bounding box center [43, 803] width 15 height 9
click at [325, 665] on div "Undo" at bounding box center [336, 803] width 22 height 9
click at [216, 665] on div "Shapes" at bounding box center [219, 803] width 29 height 9
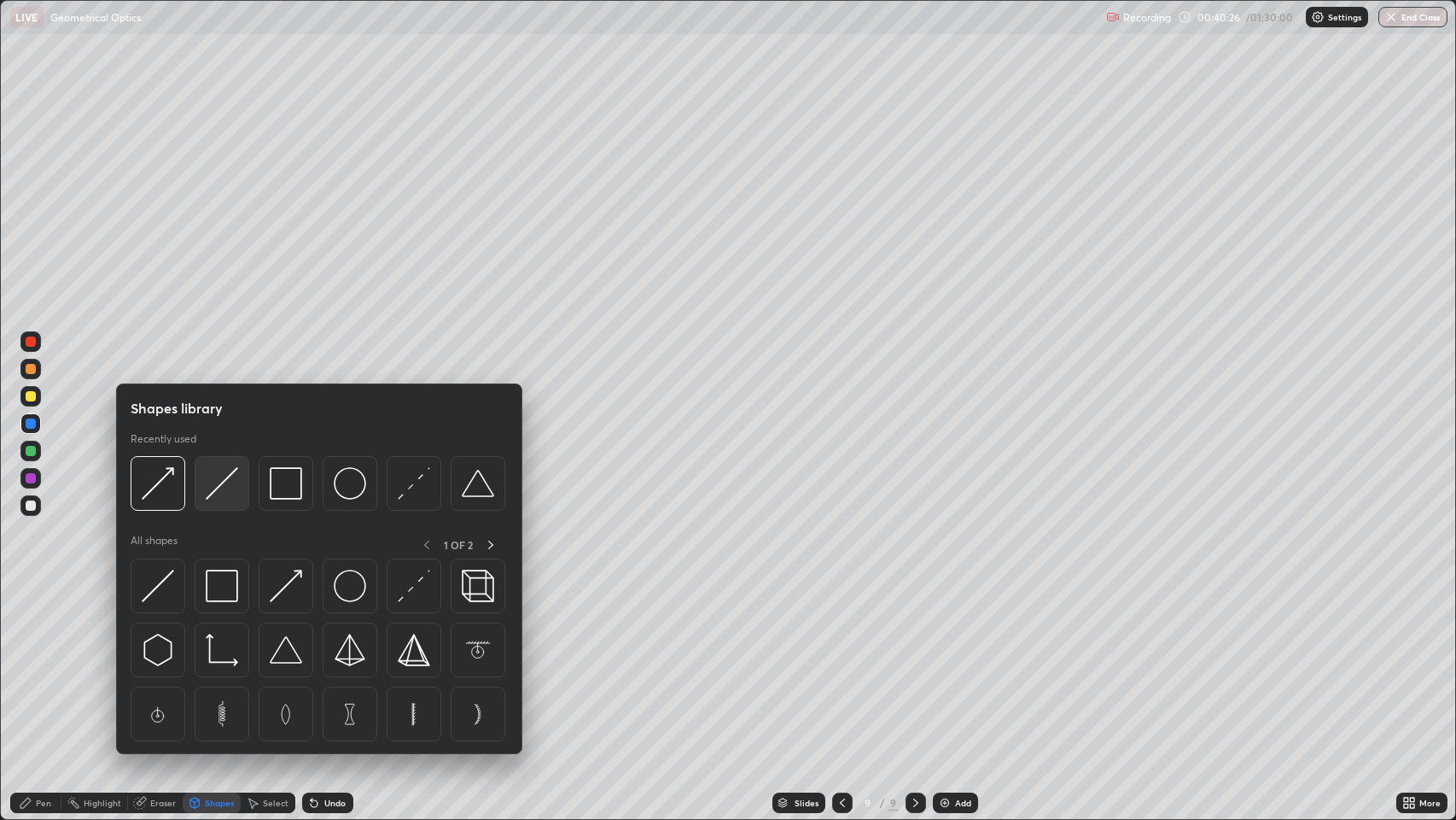
click at [221, 486] on img at bounding box center [222, 484] width 32 height 32
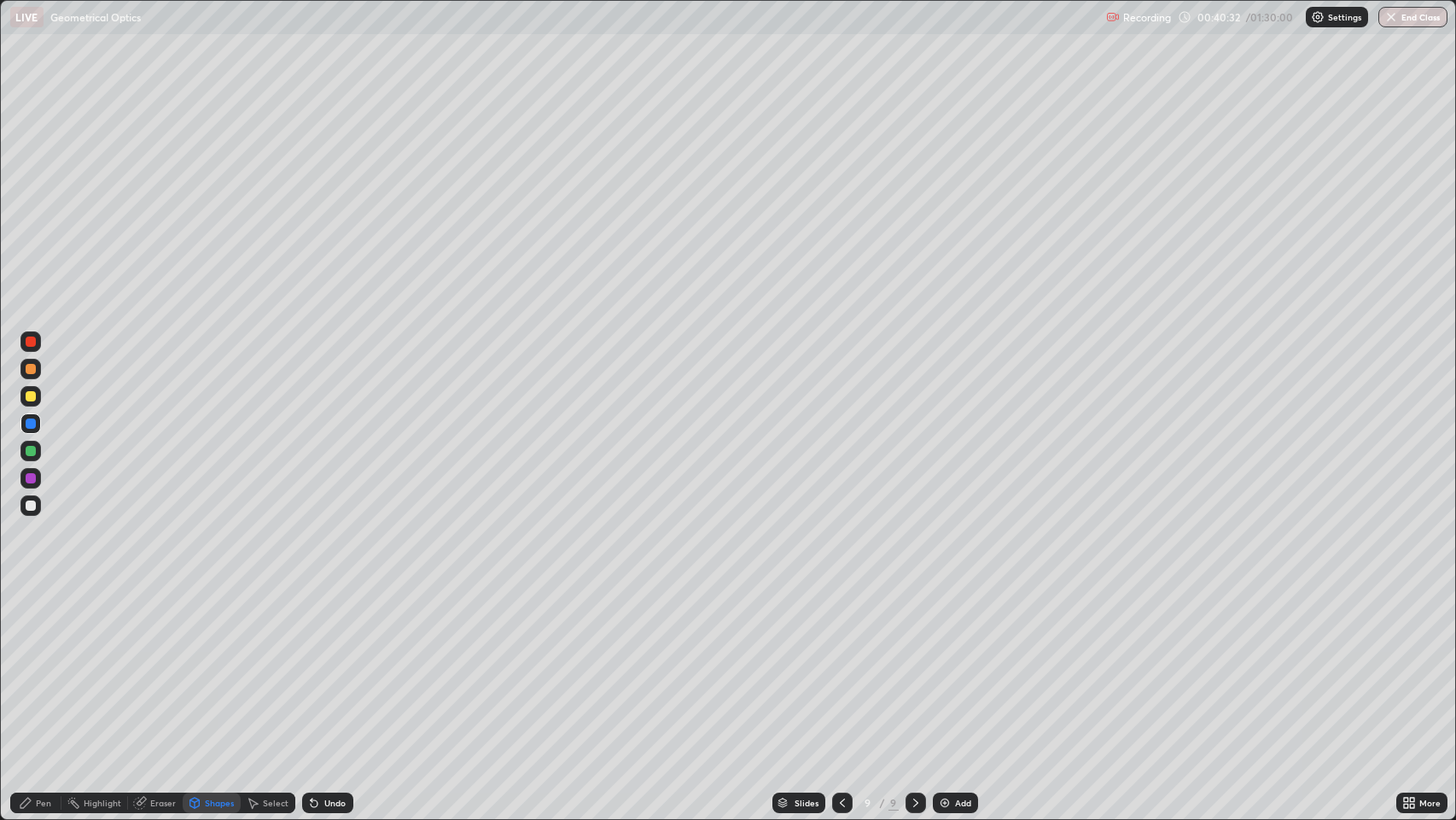
click at [26, 507] on div at bounding box center [31, 505] width 10 height 10
click at [44, 665] on div "Pen" at bounding box center [43, 803] width 15 height 9
click at [313, 665] on icon at bounding box center [314, 802] width 13 height 13
click at [203, 665] on div "Shapes" at bounding box center [212, 802] width 58 height 21
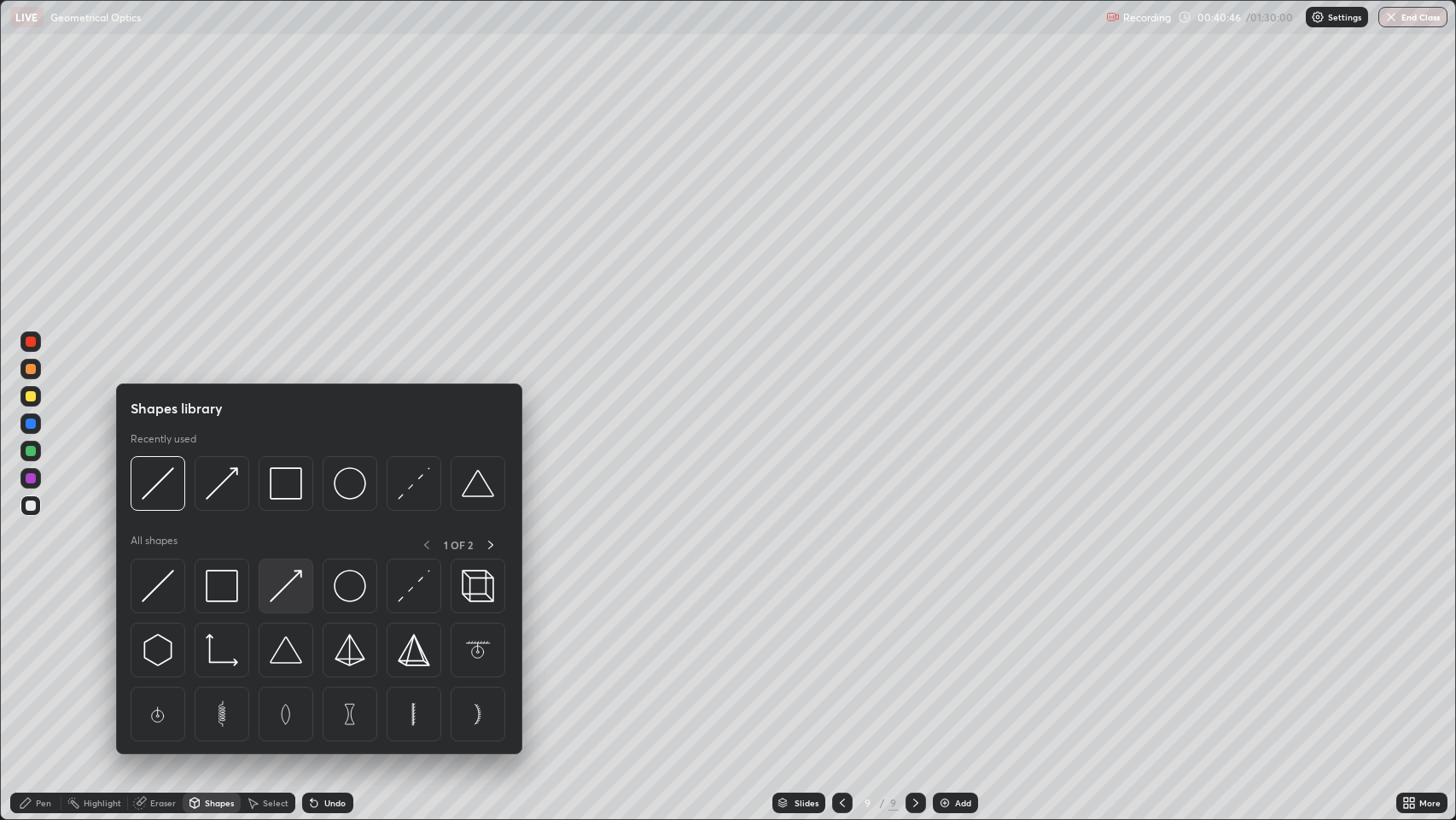
click at [280, 589] on img at bounding box center [286, 586] width 32 height 32
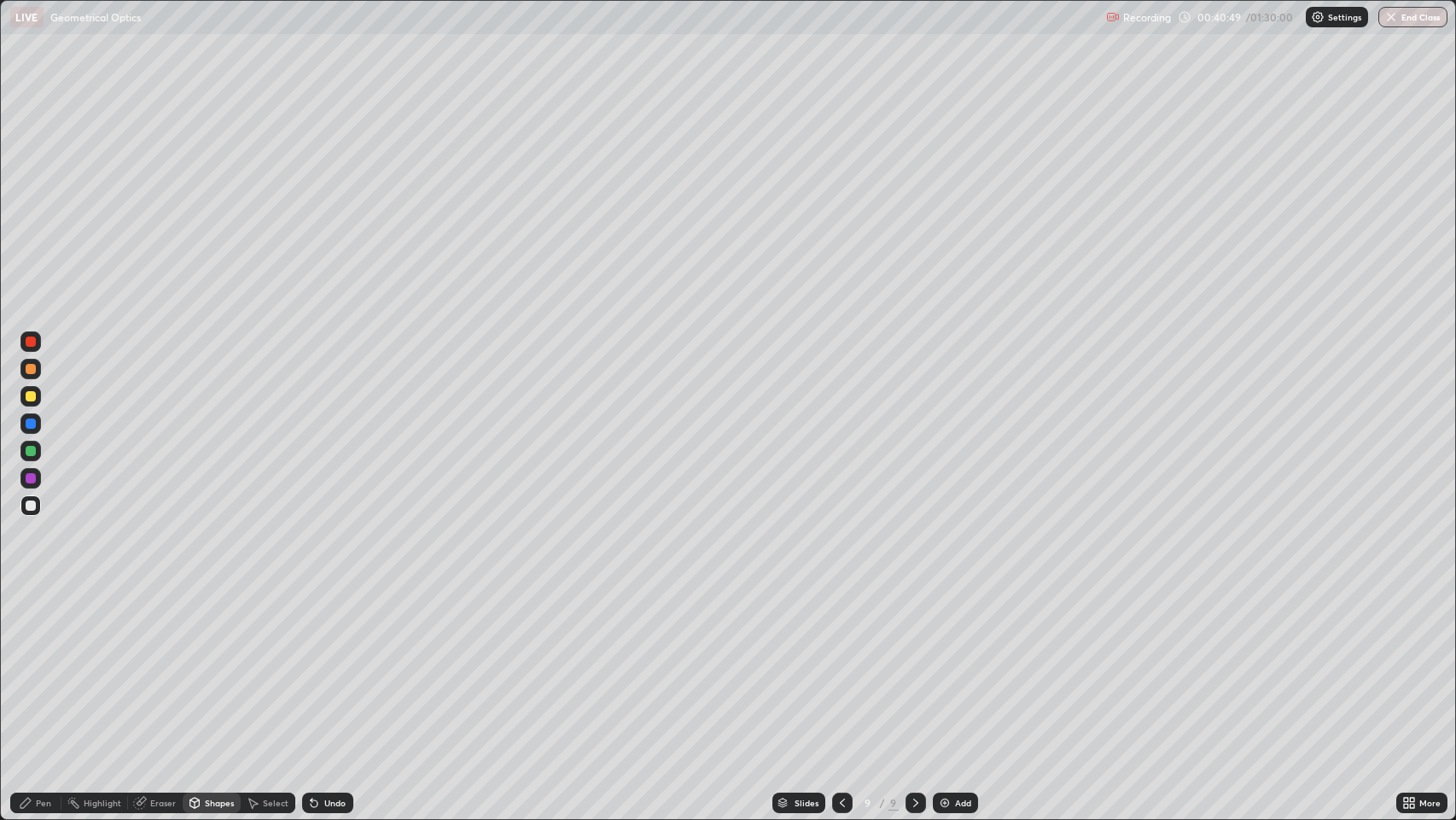
click at [310, 665] on icon at bounding box center [311, 799] width 2 height 2
click at [31, 475] on div at bounding box center [31, 477] width 10 height 10
click at [325, 665] on div "Undo" at bounding box center [336, 803] width 22 height 9
click at [321, 665] on div "Undo" at bounding box center [327, 802] width 51 height 21
click at [36, 665] on div "Pen" at bounding box center [43, 803] width 15 height 9
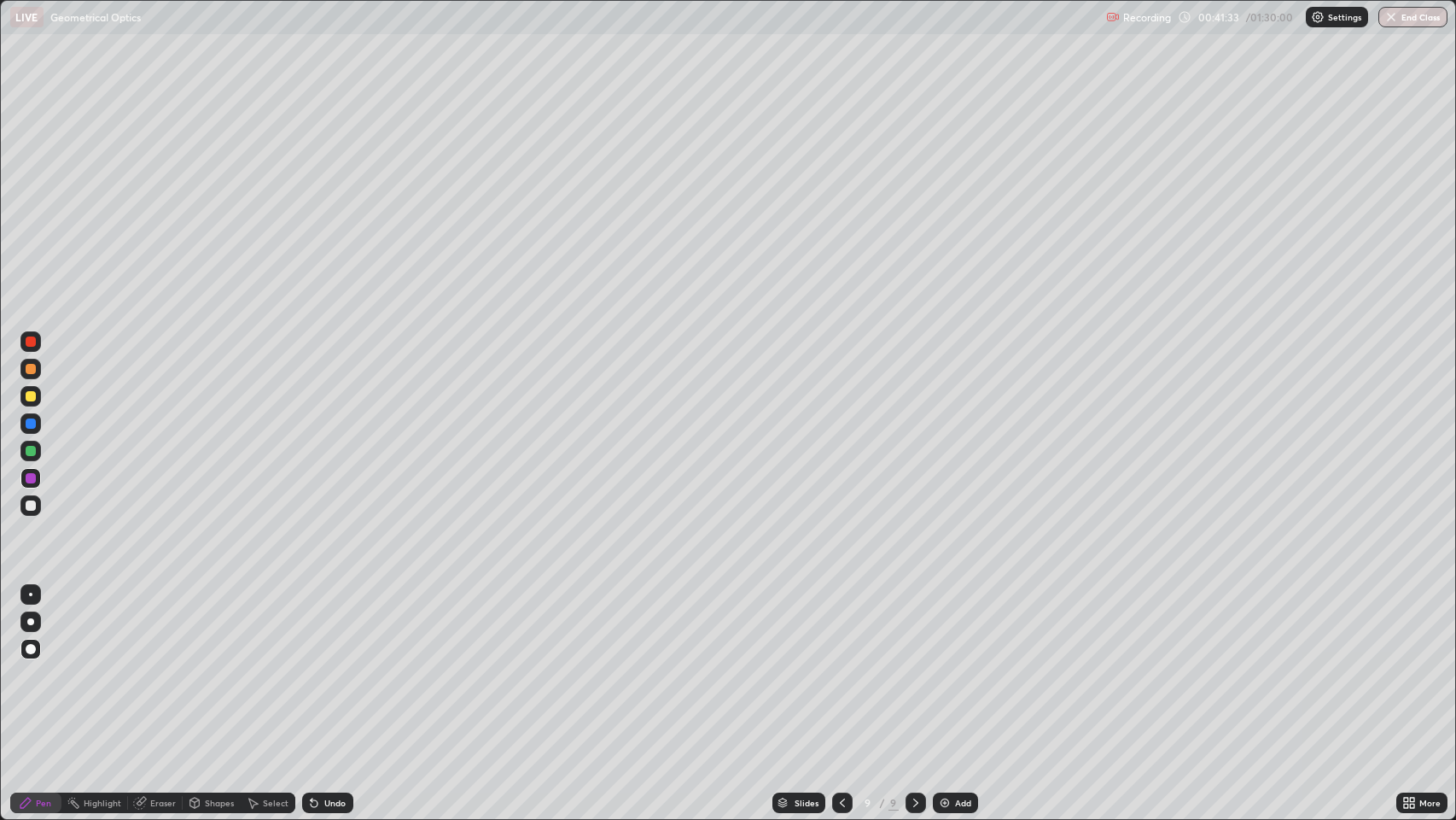
click at [205, 665] on div "Shapes" at bounding box center [219, 803] width 29 height 9
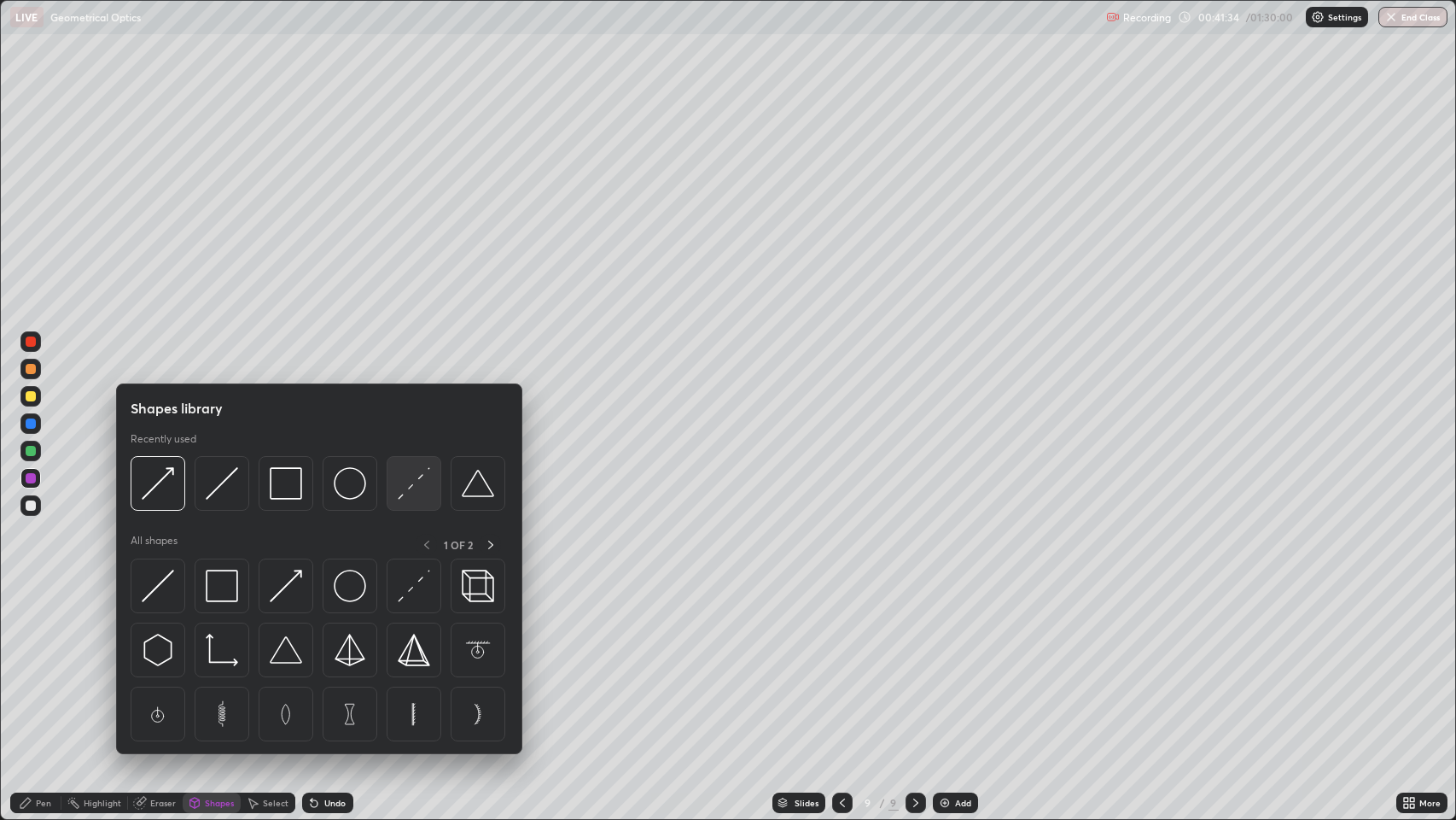
click at [410, 485] on img at bounding box center [414, 484] width 32 height 32
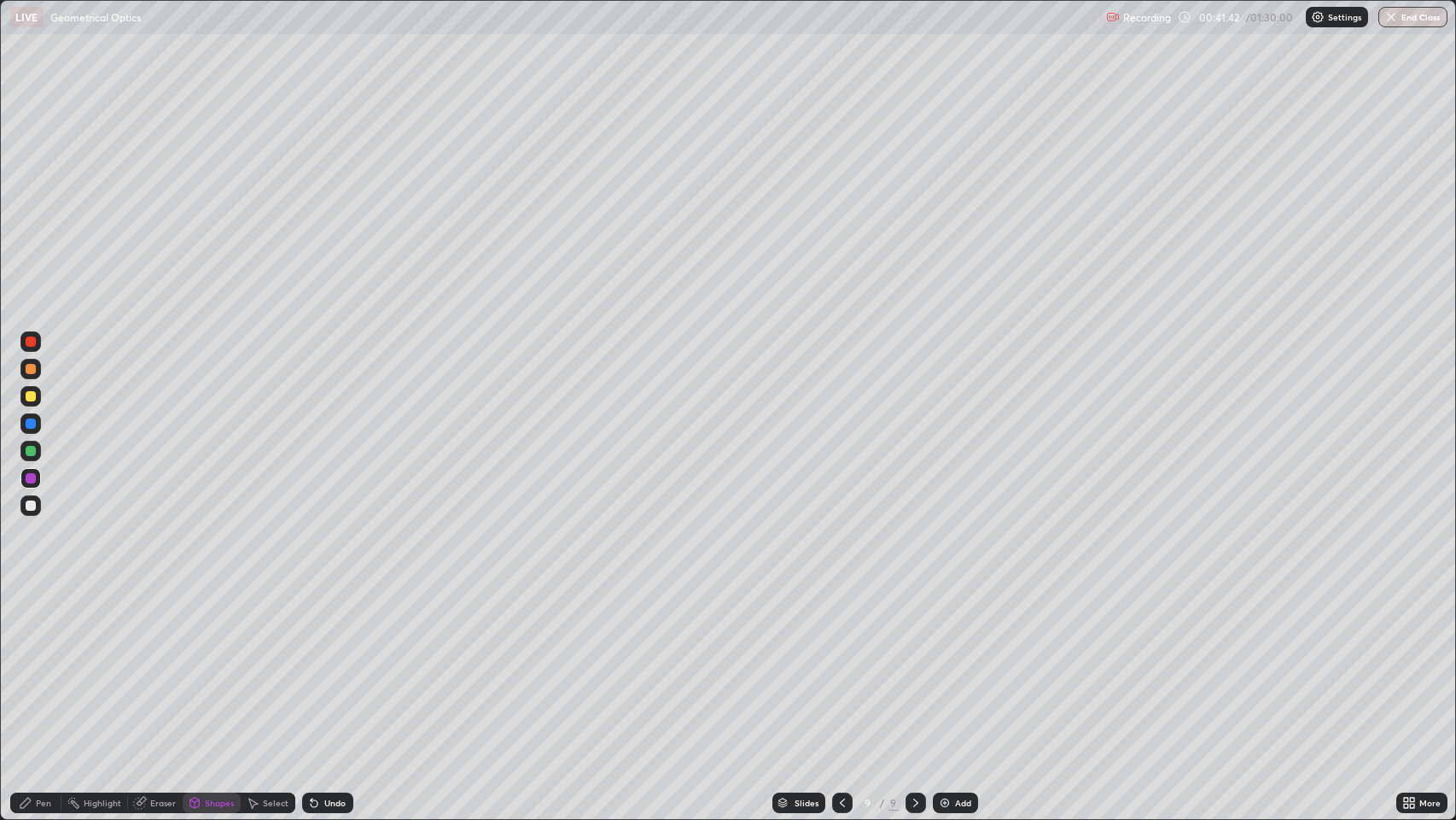
click at [74, 665] on rect at bounding box center [74, 805] width 9 height 9
click at [196, 665] on icon at bounding box center [194, 802] width 9 height 10
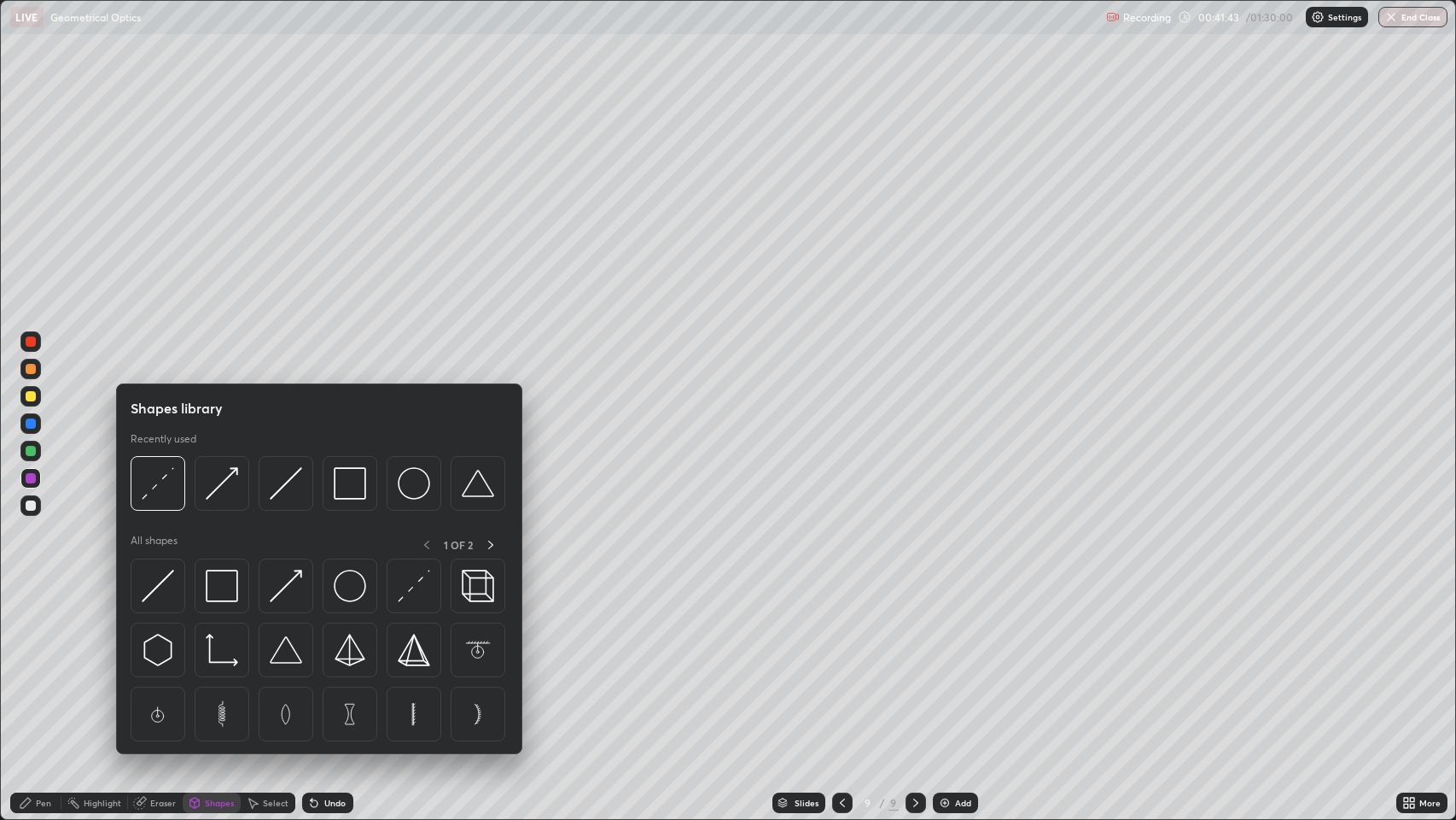
click at [281, 588] on img at bounding box center [286, 586] width 32 height 32
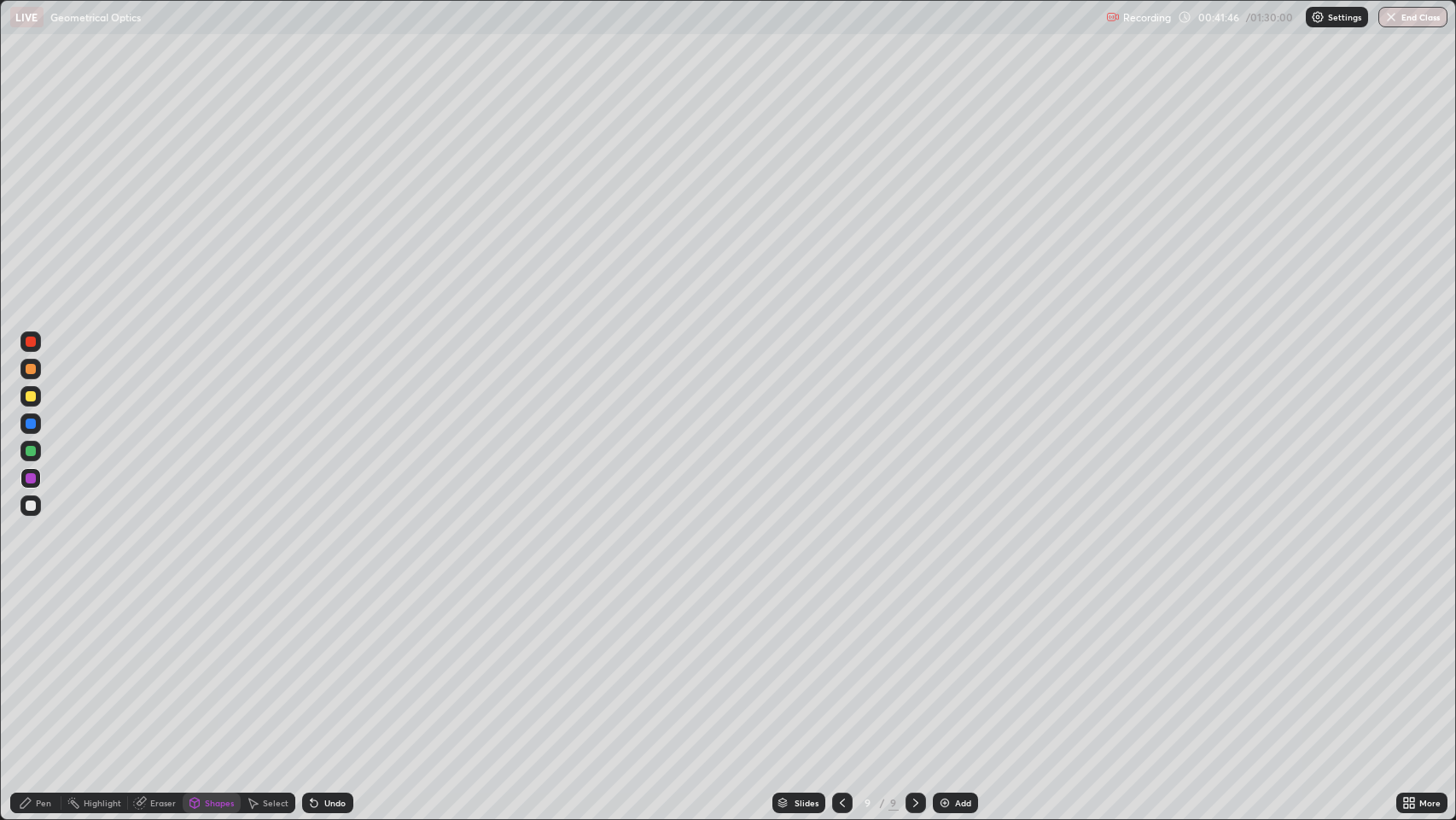
click at [321, 665] on div "Undo" at bounding box center [327, 802] width 51 height 21
click at [33, 665] on div "Pen" at bounding box center [35, 802] width 51 height 21
click at [26, 508] on div at bounding box center [31, 505] width 10 height 10
click at [914, 665] on icon at bounding box center [915, 802] width 13 height 13
click at [943, 665] on img at bounding box center [945, 802] width 13 height 13
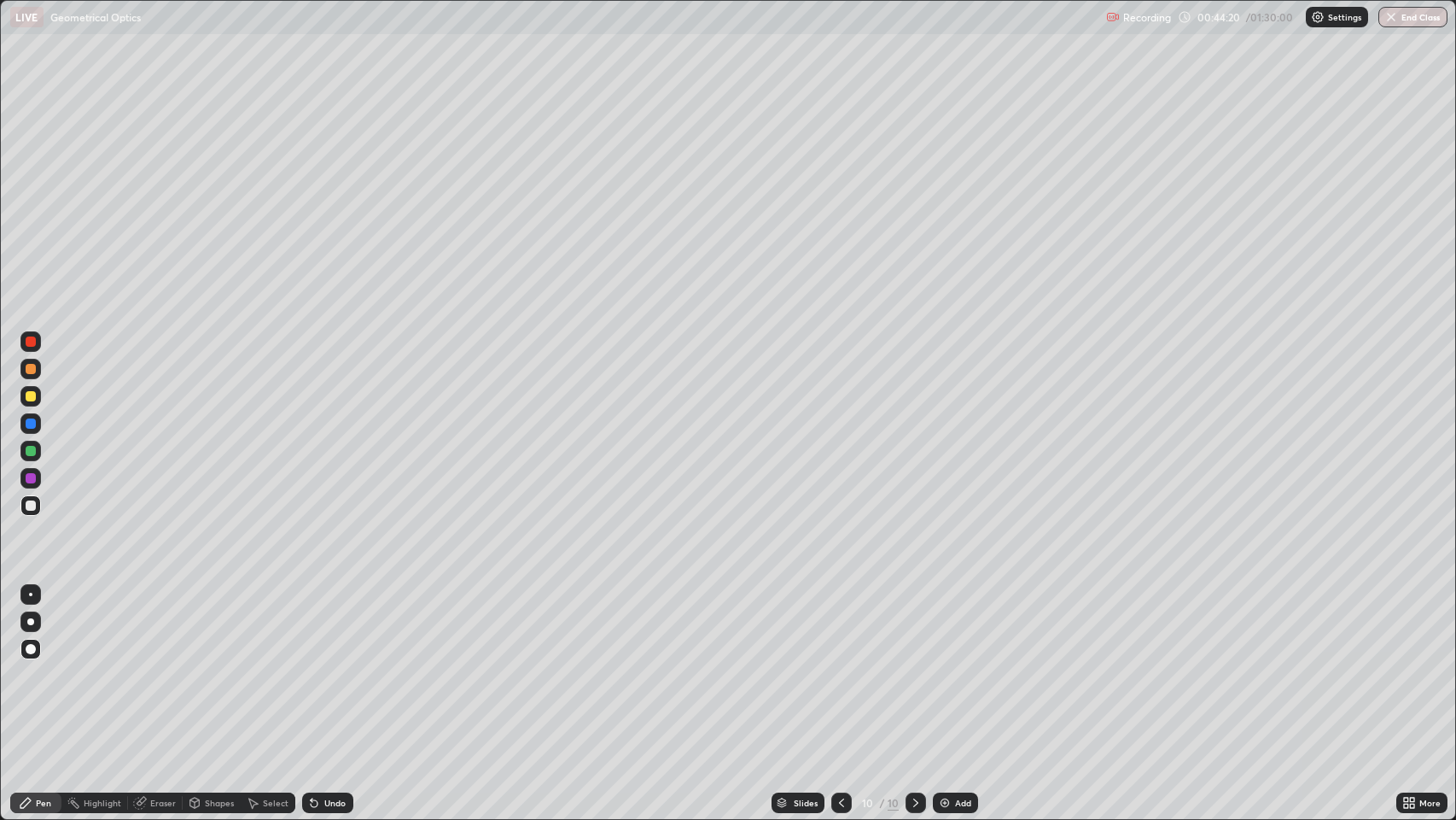
click at [31, 397] on div at bounding box center [31, 396] width 10 height 10
click at [205, 665] on div "Shapes" at bounding box center [219, 803] width 29 height 9
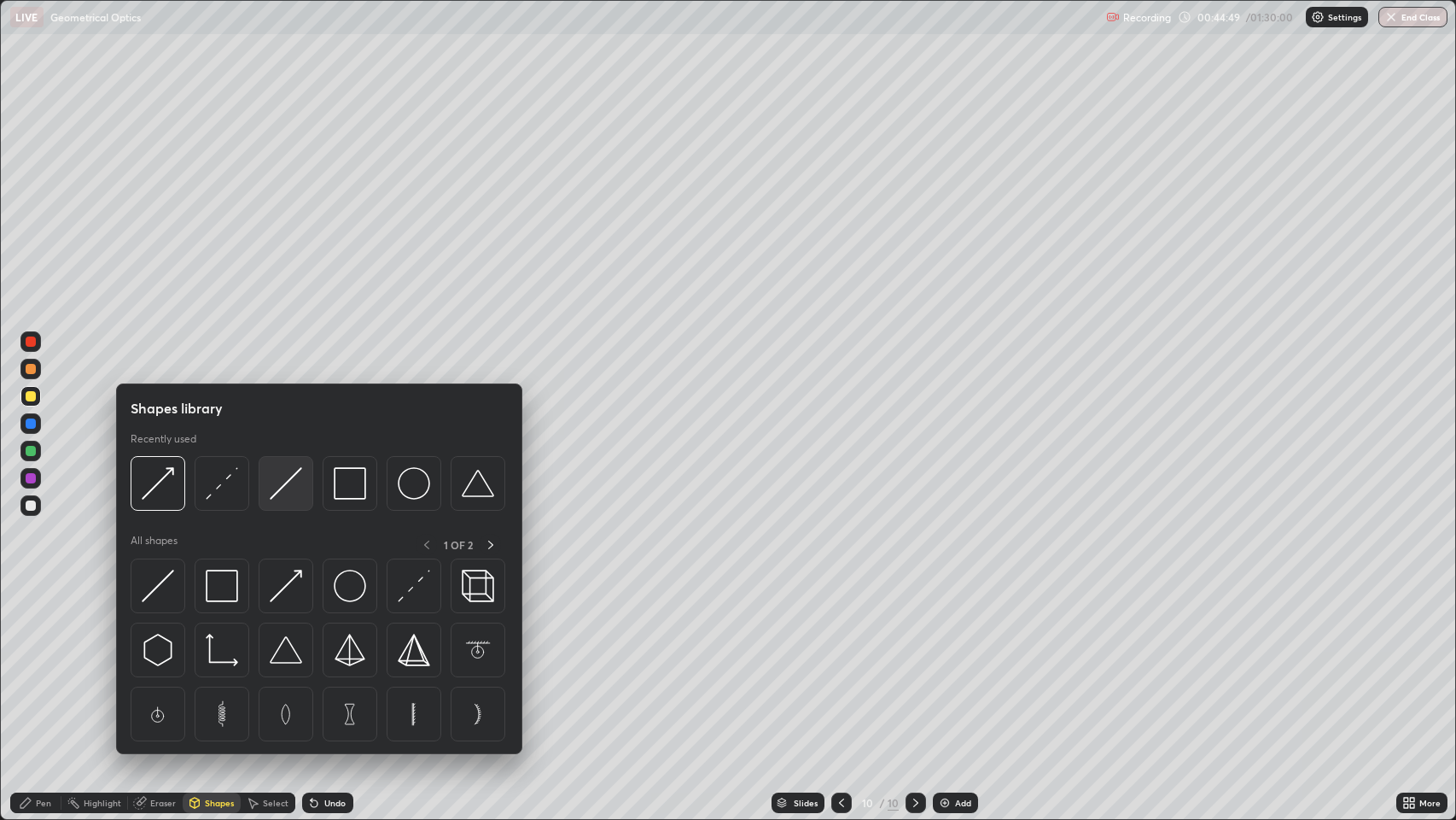
click at [291, 484] on img at bounding box center [286, 484] width 32 height 32
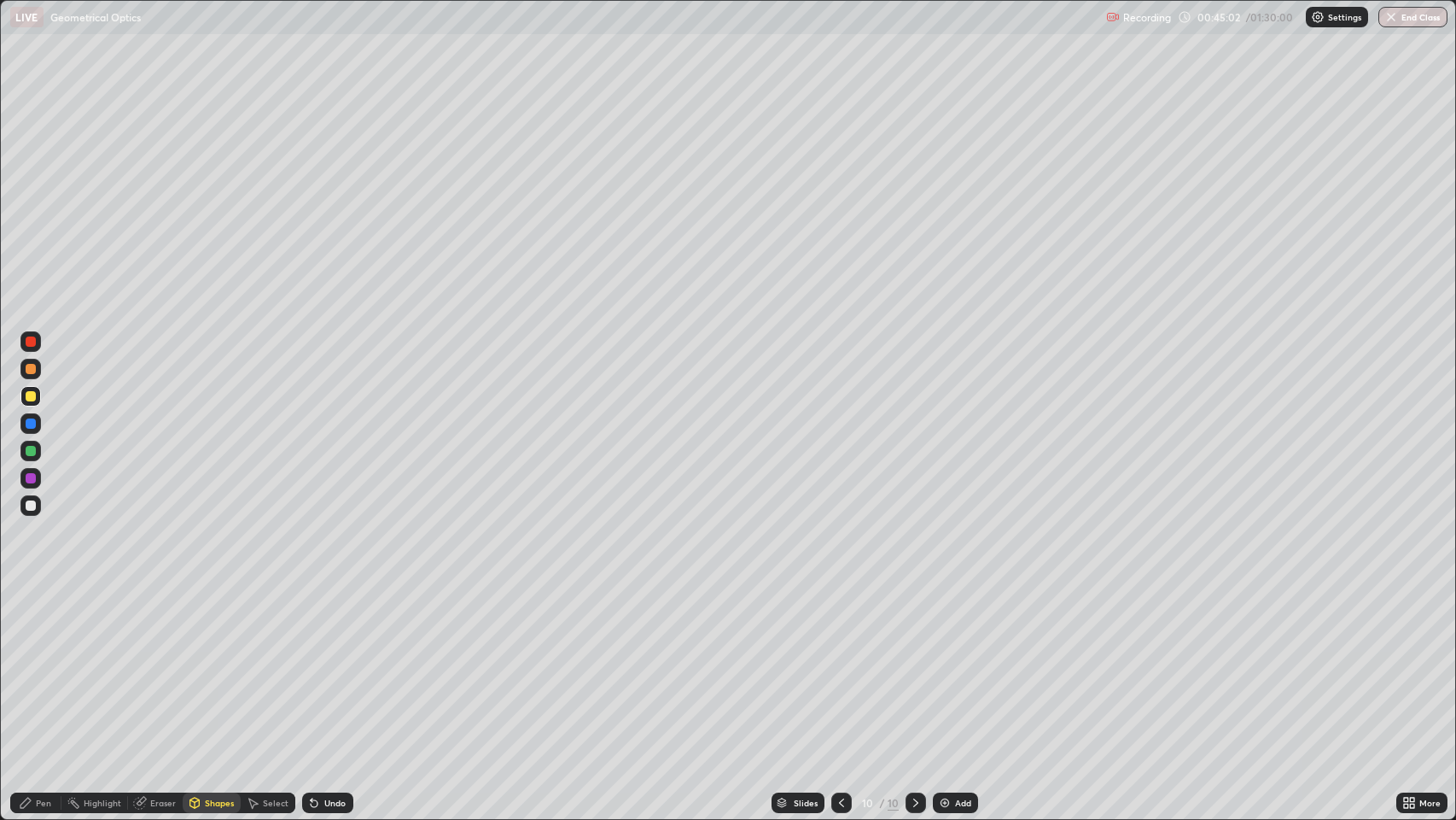
click at [203, 665] on div "Shapes" at bounding box center [212, 802] width 58 height 21
click at [41, 665] on div "Pen" at bounding box center [43, 803] width 15 height 9
click at [31, 505] on div at bounding box center [31, 505] width 10 height 10
click at [222, 665] on div "Shapes" at bounding box center [219, 803] width 29 height 9
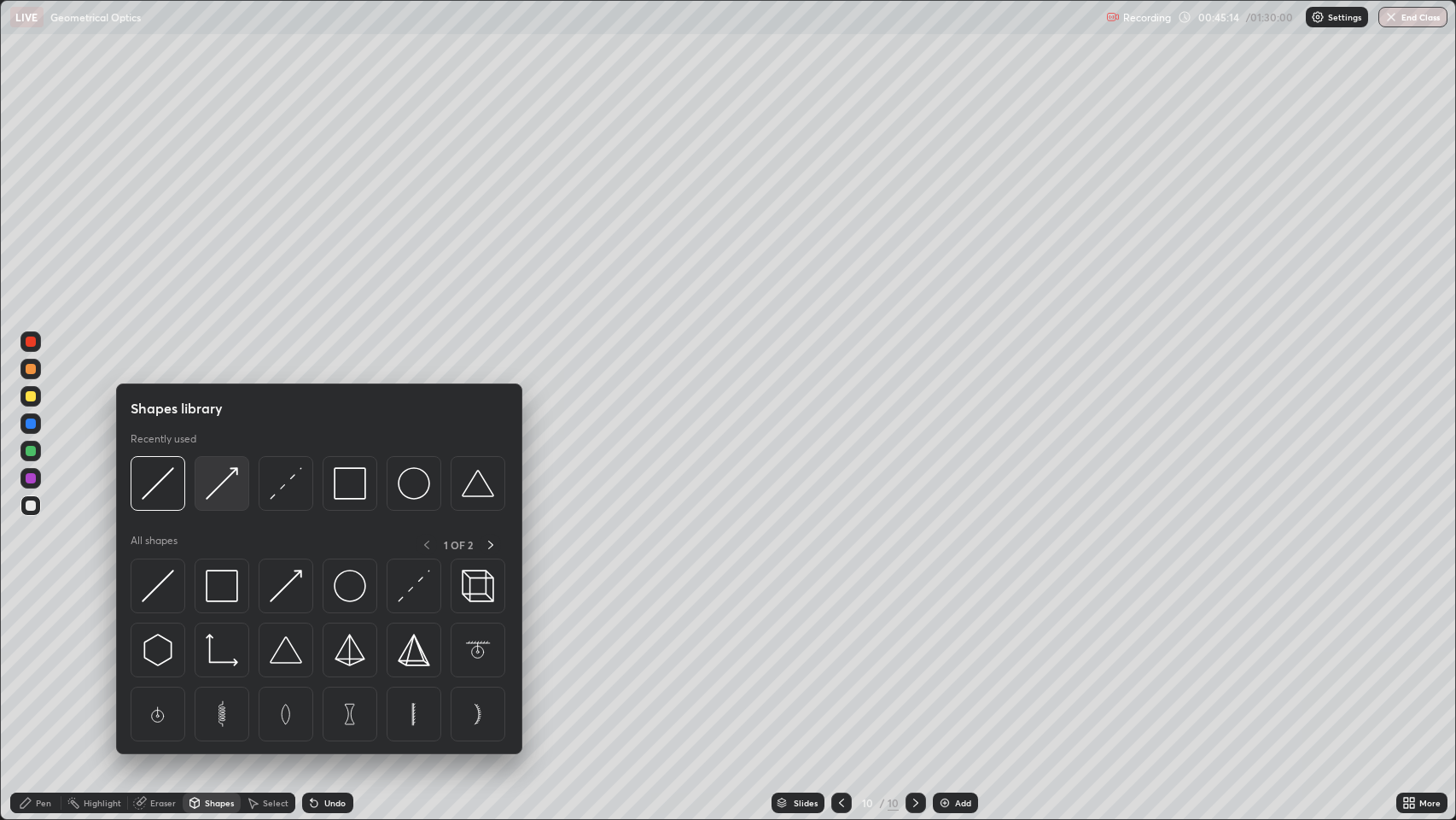
click at [227, 480] on img at bounding box center [222, 484] width 32 height 32
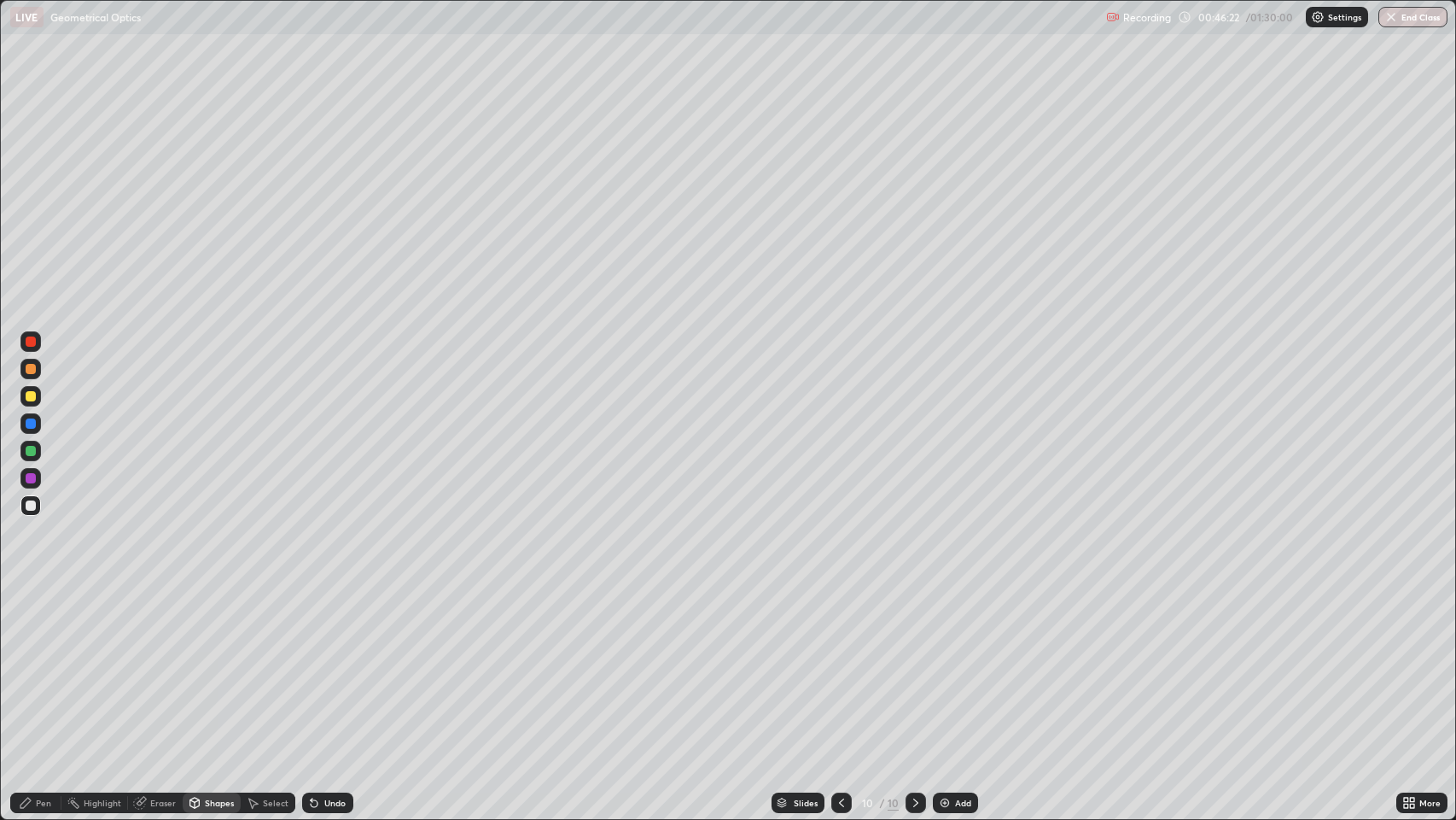
click at [312, 665] on icon at bounding box center [314, 804] width 7 height 7
click at [321, 665] on div "Undo" at bounding box center [327, 802] width 51 height 21
click at [35, 502] on div at bounding box center [31, 505] width 10 height 10
click at [214, 665] on div "Shapes" at bounding box center [219, 803] width 29 height 9
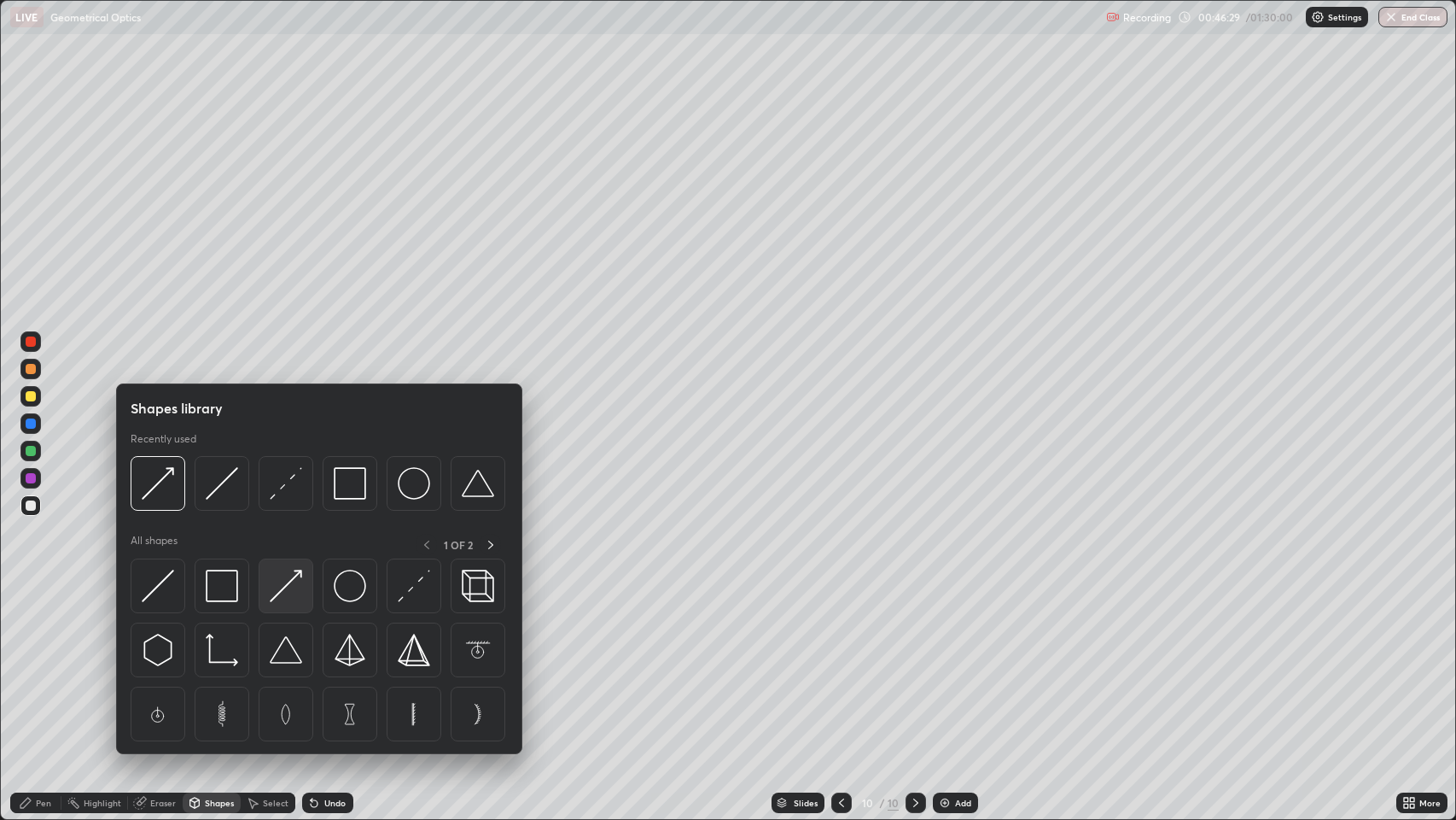
click at [290, 589] on img at bounding box center [286, 586] width 32 height 32
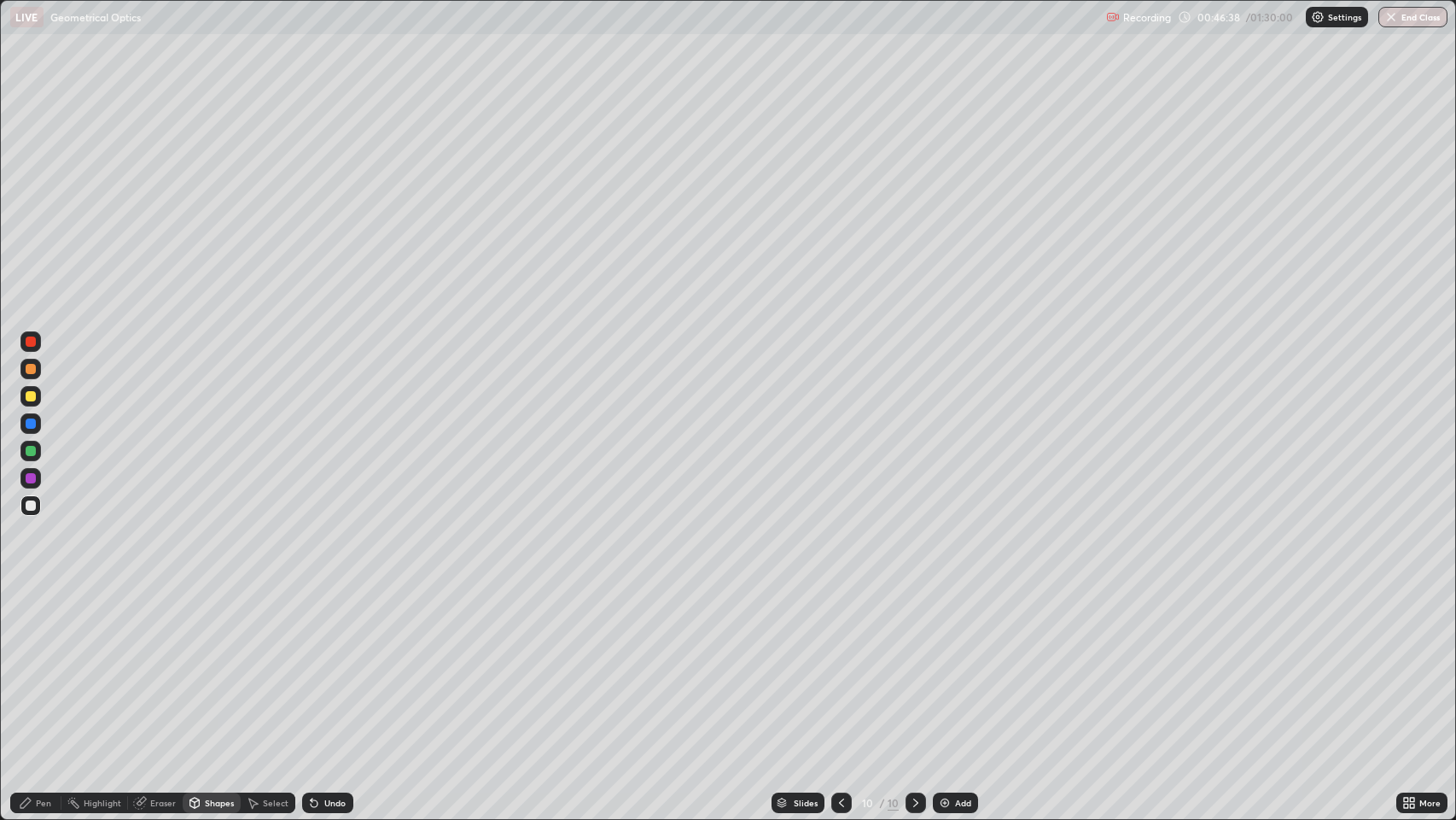
click at [31, 508] on div at bounding box center [31, 505] width 10 height 10
click at [31, 505] on div at bounding box center [31, 505] width 10 height 10
click at [205, 665] on div "Shapes" at bounding box center [212, 802] width 58 height 21
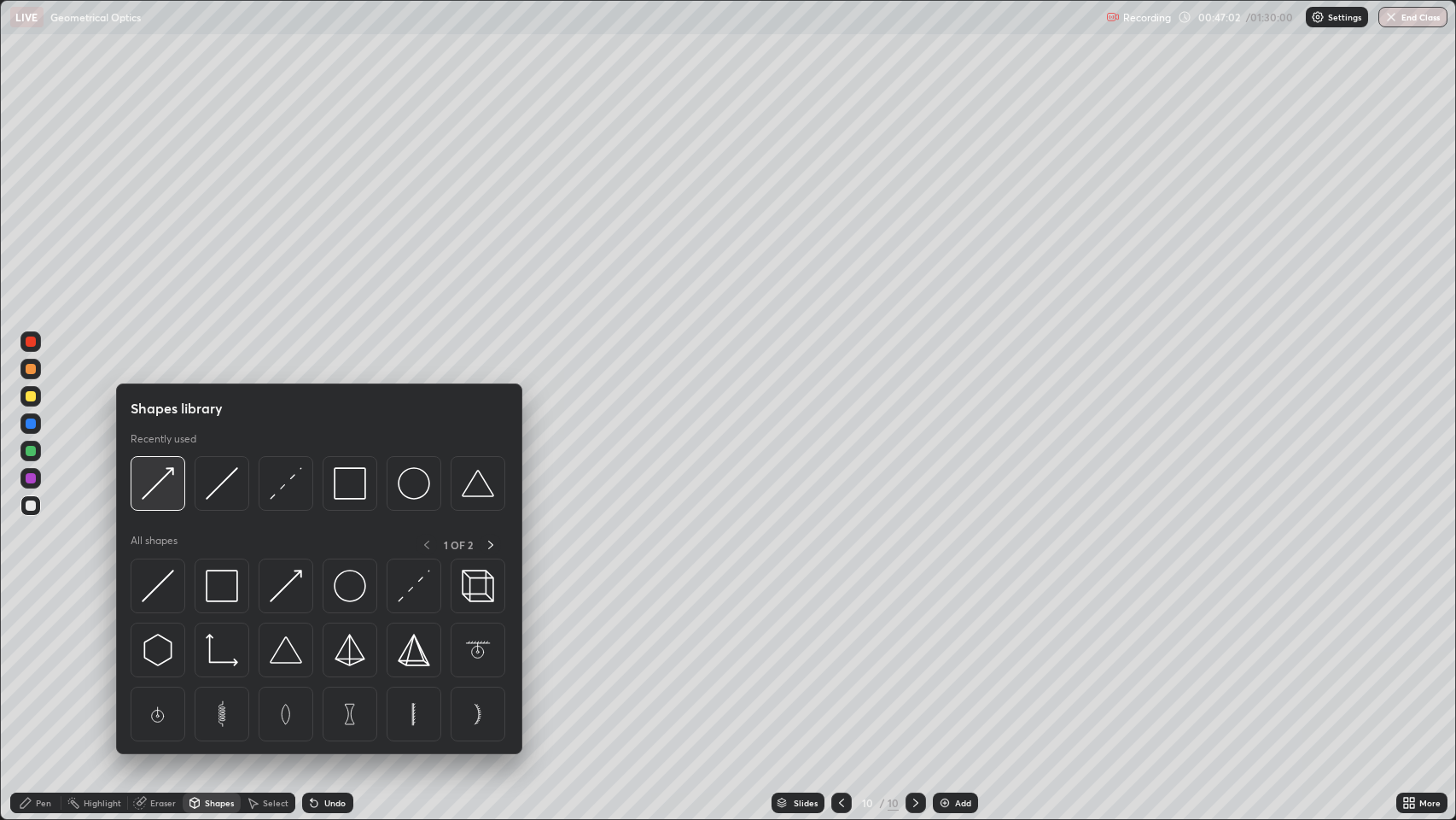
click at [168, 484] on img at bounding box center [158, 484] width 32 height 32
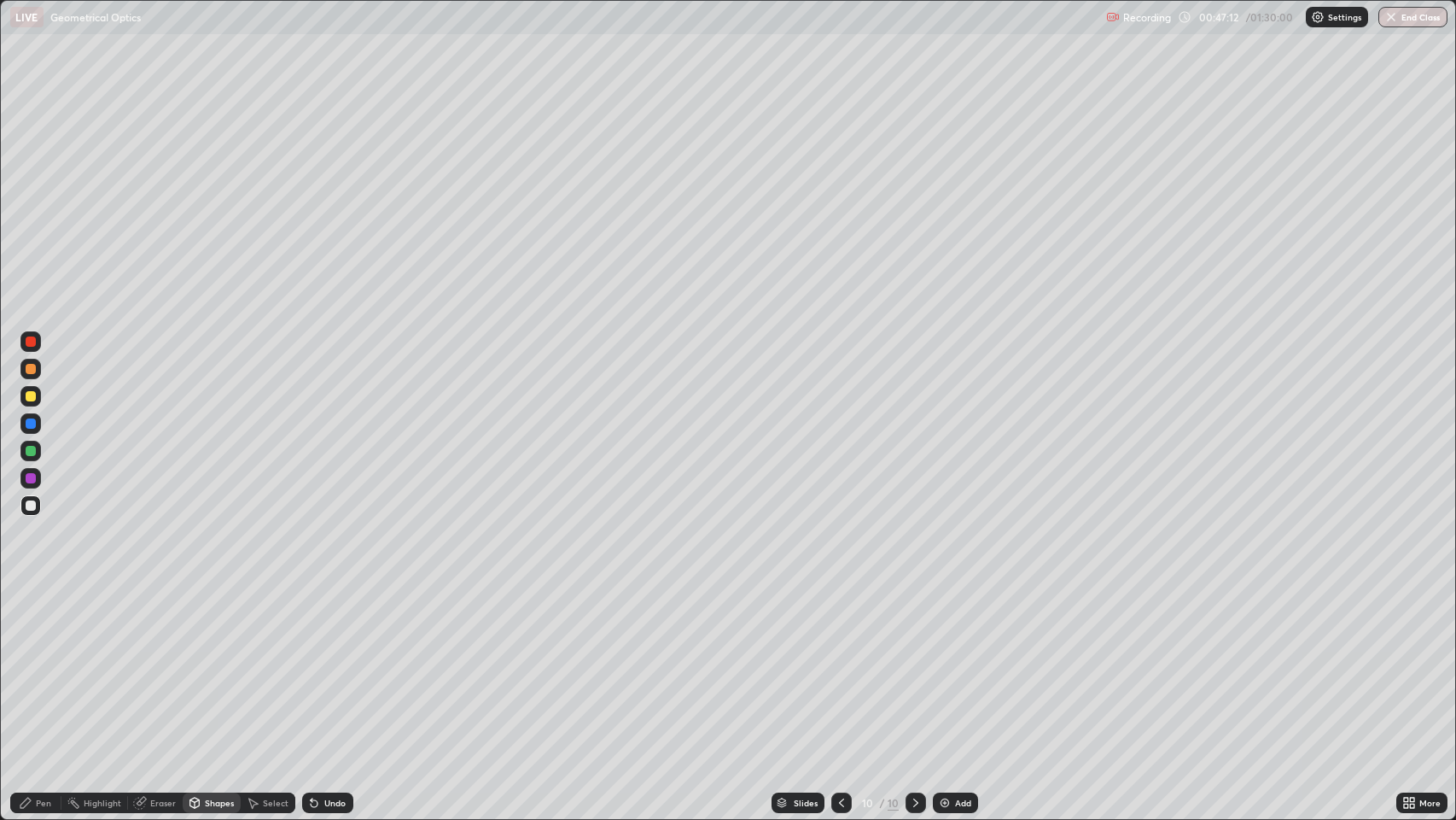
click at [320, 665] on div "Undo" at bounding box center [327, 802] width 51 height 21
click at [150, 665] on div "Eraser" at bounding box center [162, 803] width 26 height 9
click at [202, 665] on div "Shapes" at bounding box center [212, 802] width 58 height 21
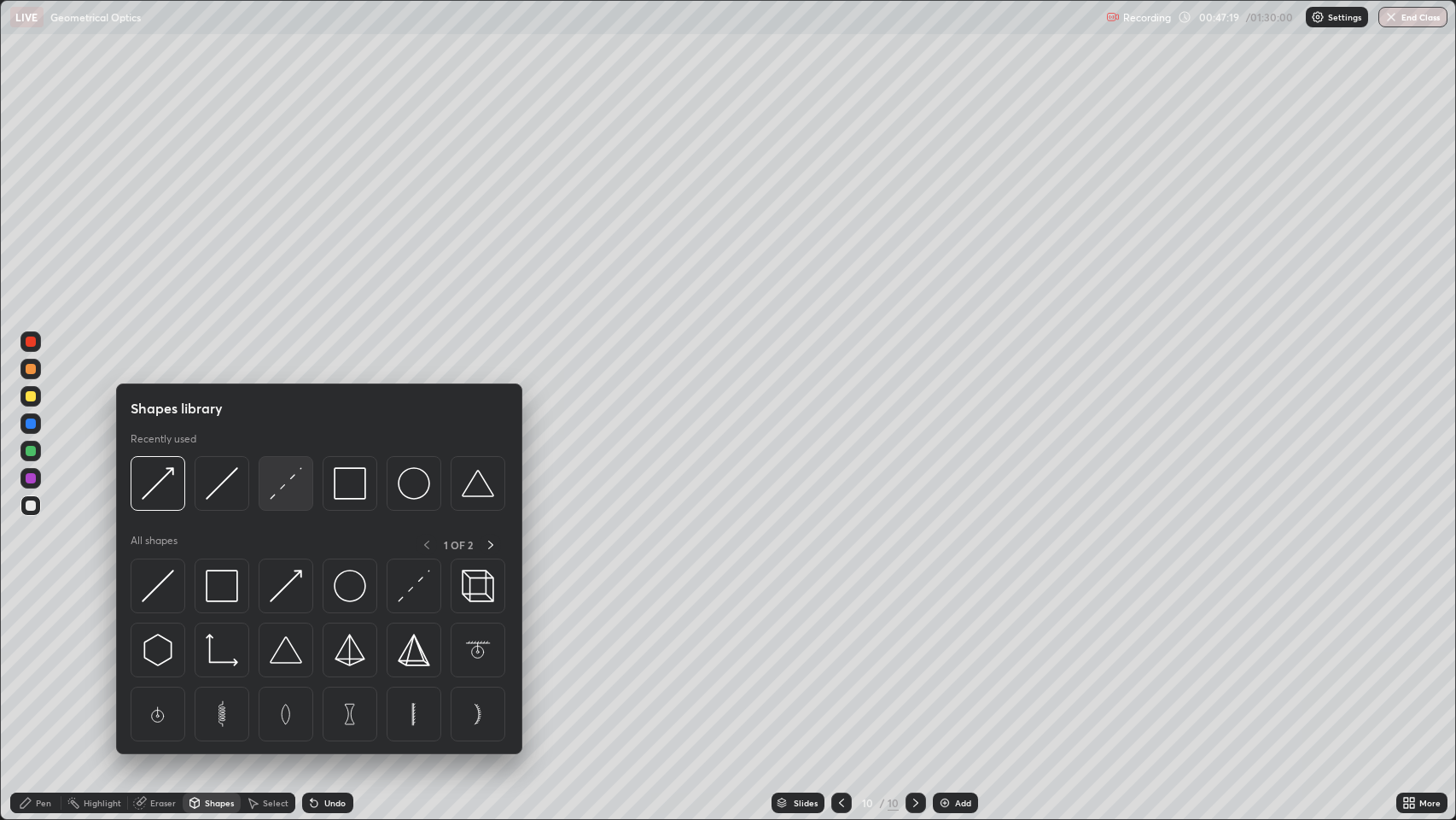
click at [289, 481] on img at bounding box center [286, 484] width 32 height 32
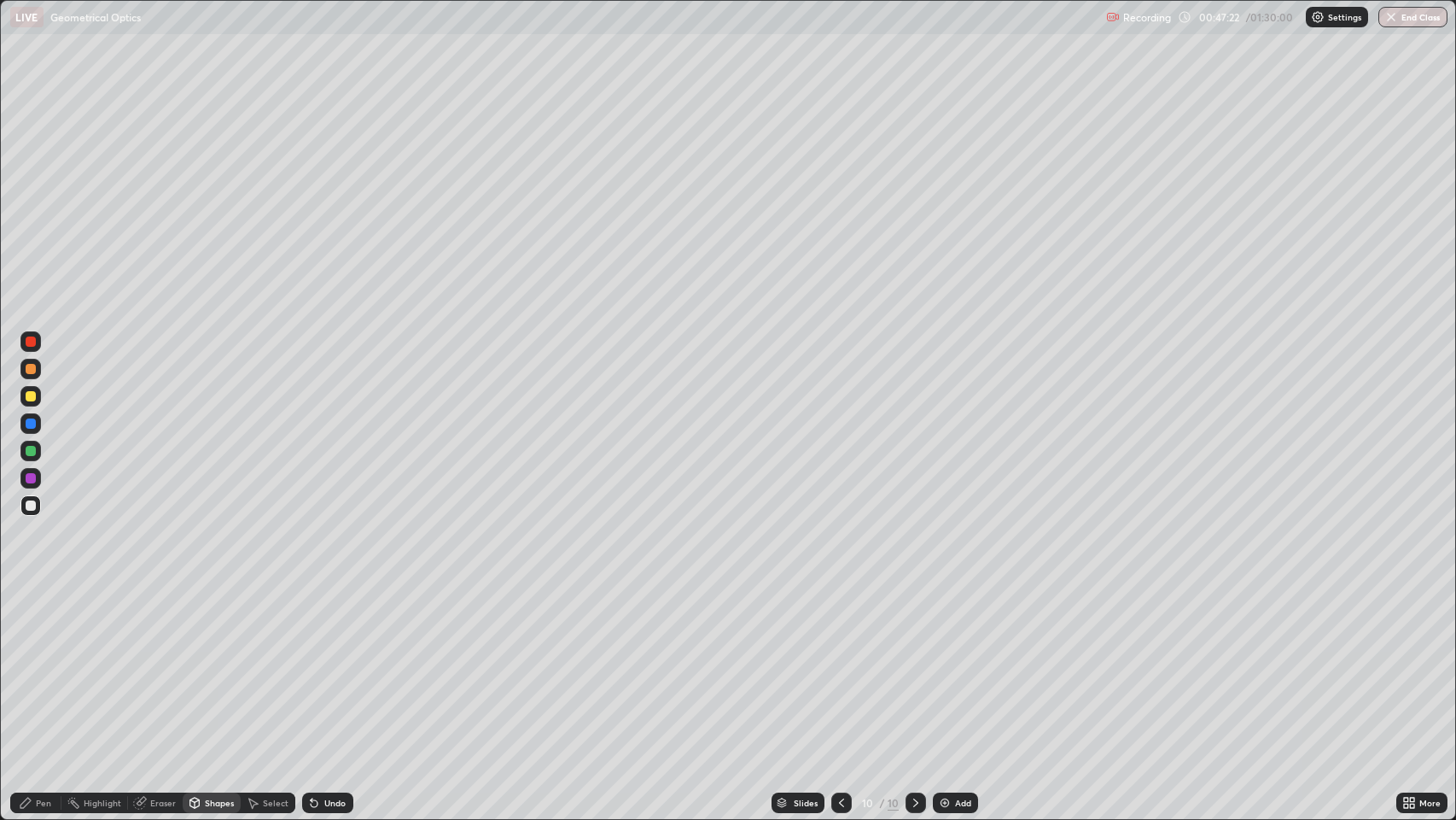
click at [312, 665] on icon at bounding box center [314, 804] width 7 height 7
click at [41, 665] on div "Pen" at bounding box center [43, 803] width 15 height 9
click at [913, 665] on icon at bounding box center [915, 802] width 13 height 13
click at [945, 665] on img at bounding box center [945, 802] width 13 height 13
click at [30, 397] on div at bounding box center [31, 396] width 10 height 10
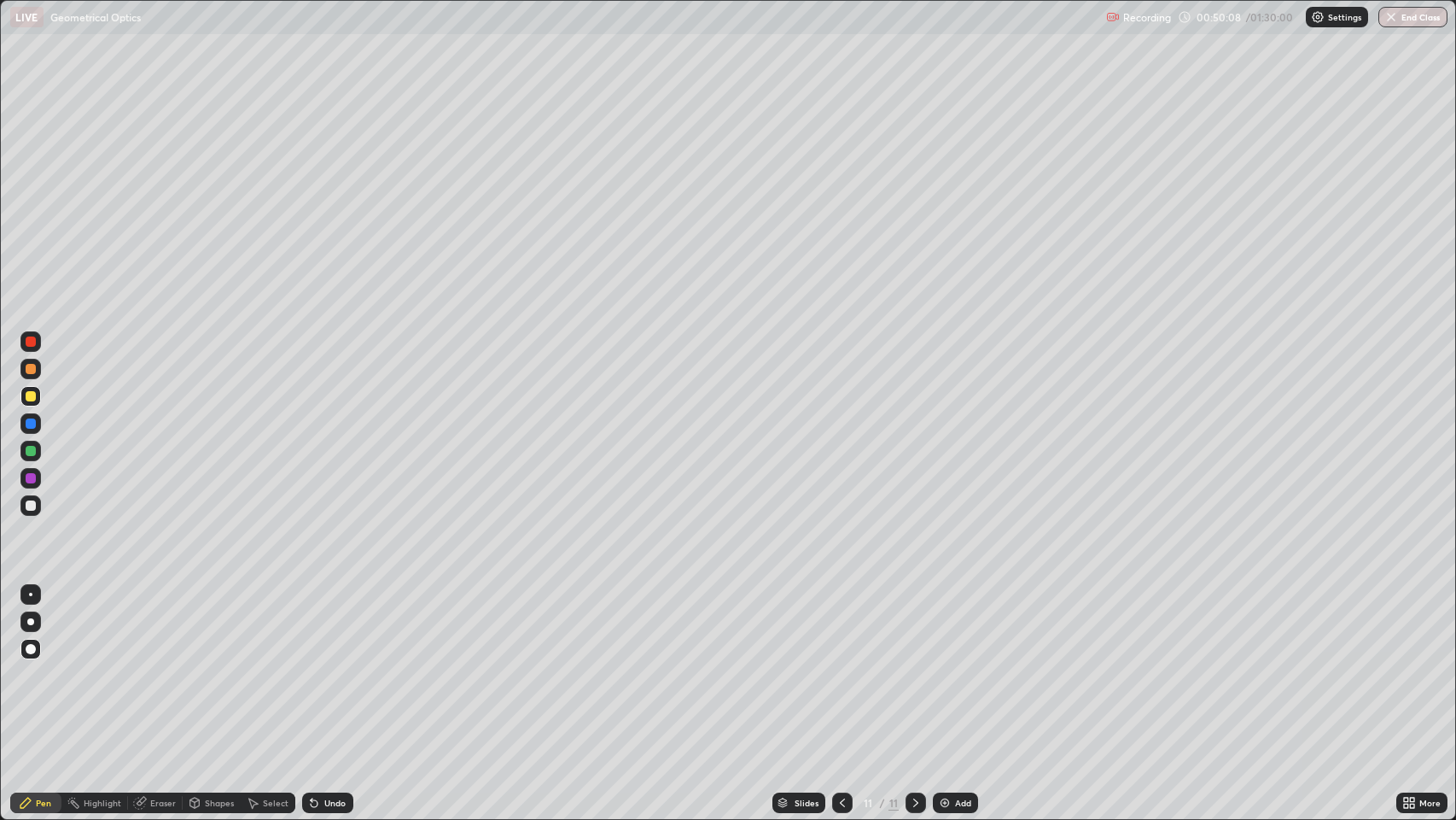
click at [841, 665] on div at bounding box center [842, 802] width 21 height 21
click at [912, 665] on icon at bounding box center [915, 802] width 13 height 13
click at [160, 665] on div "Eraser" at bounding box center [162, 803] width 26 height 9
click at [205, 665] on div "Shapes" at bounding box center [219, 803] width 29 height 9
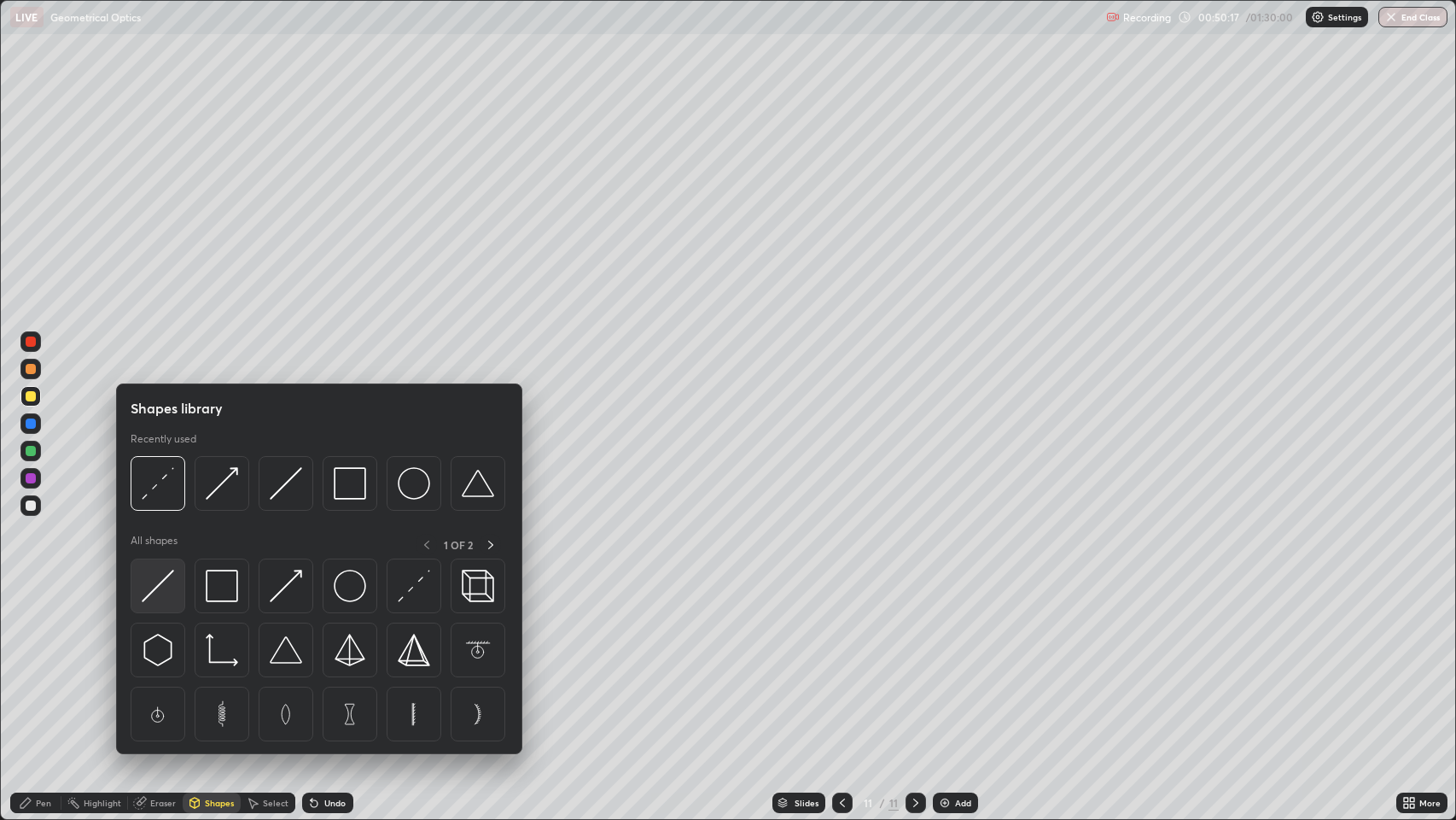
click at [165, 585] on img at bounding box center [158, 586] width 32 height 32
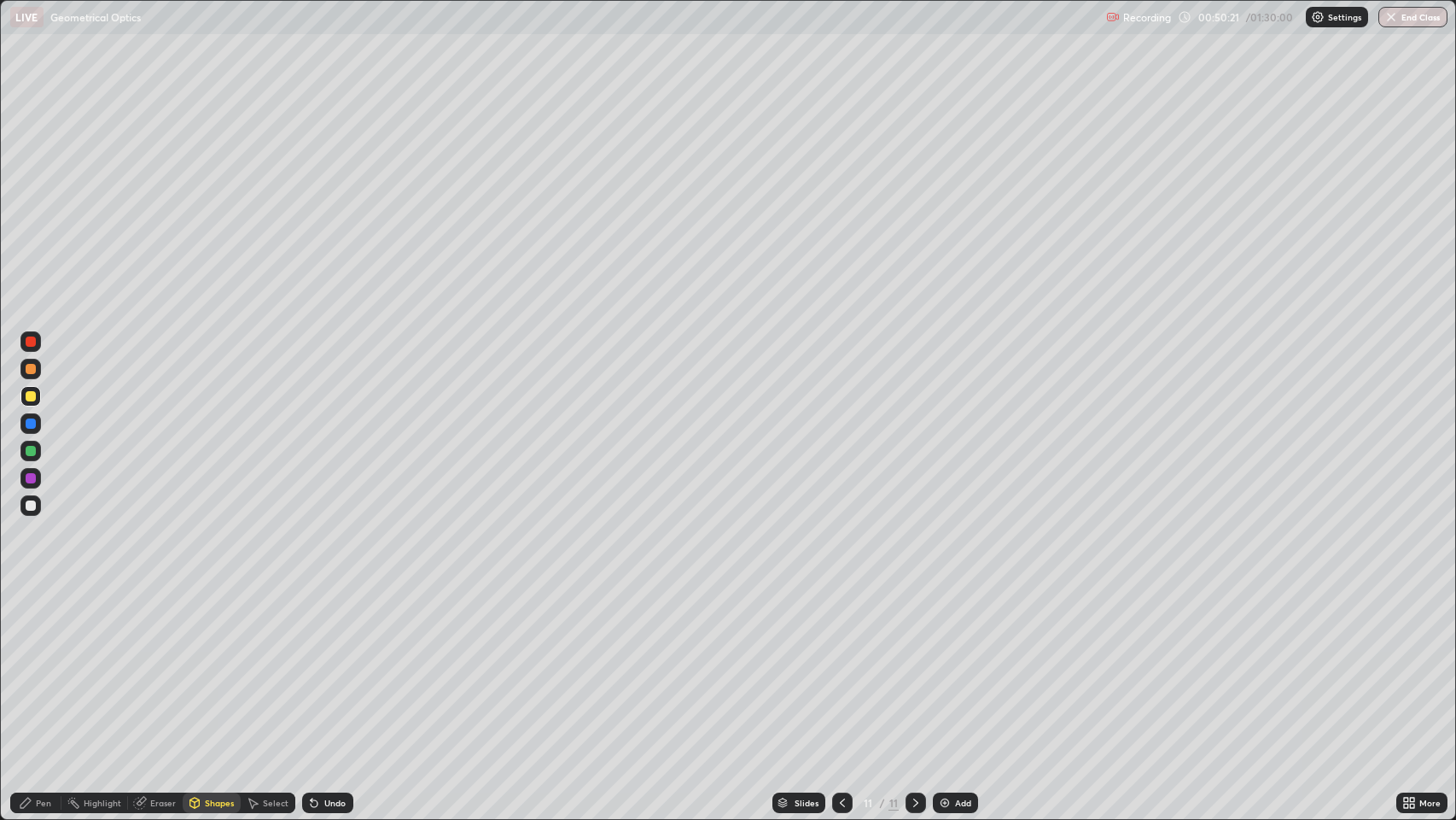
click at [35, 507] on div at bounding box center [31, 505] width 10 height 10
click at [38, 665] on div "Pen" at bounding box center [43, 803] width 15 height 9
click at [215, 665] on div "Shapes" at bounding box center [219, 803] width 29 height 9
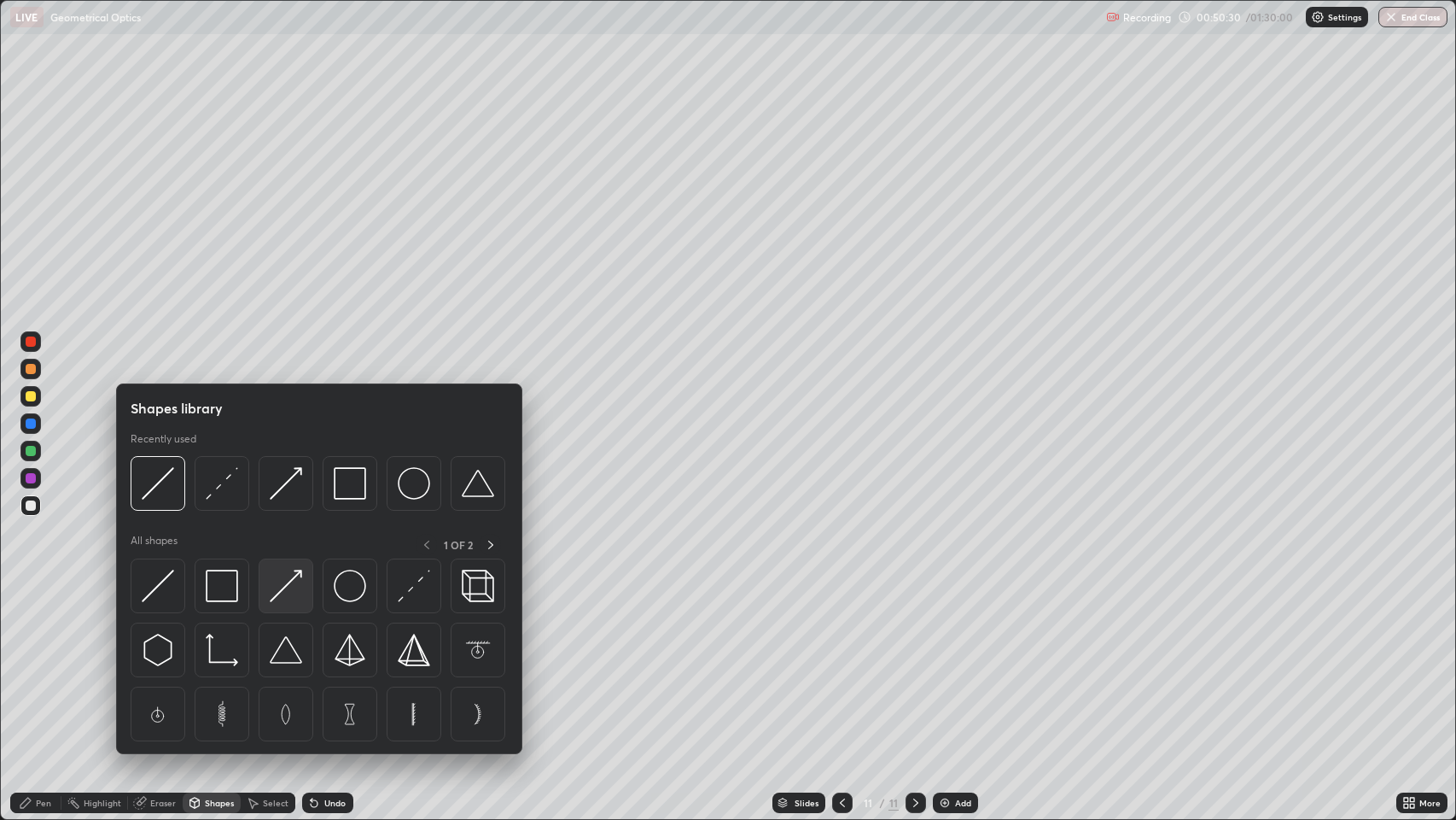
click at [287, 583] on img at bounding box center [286, 586] width 32 height 32
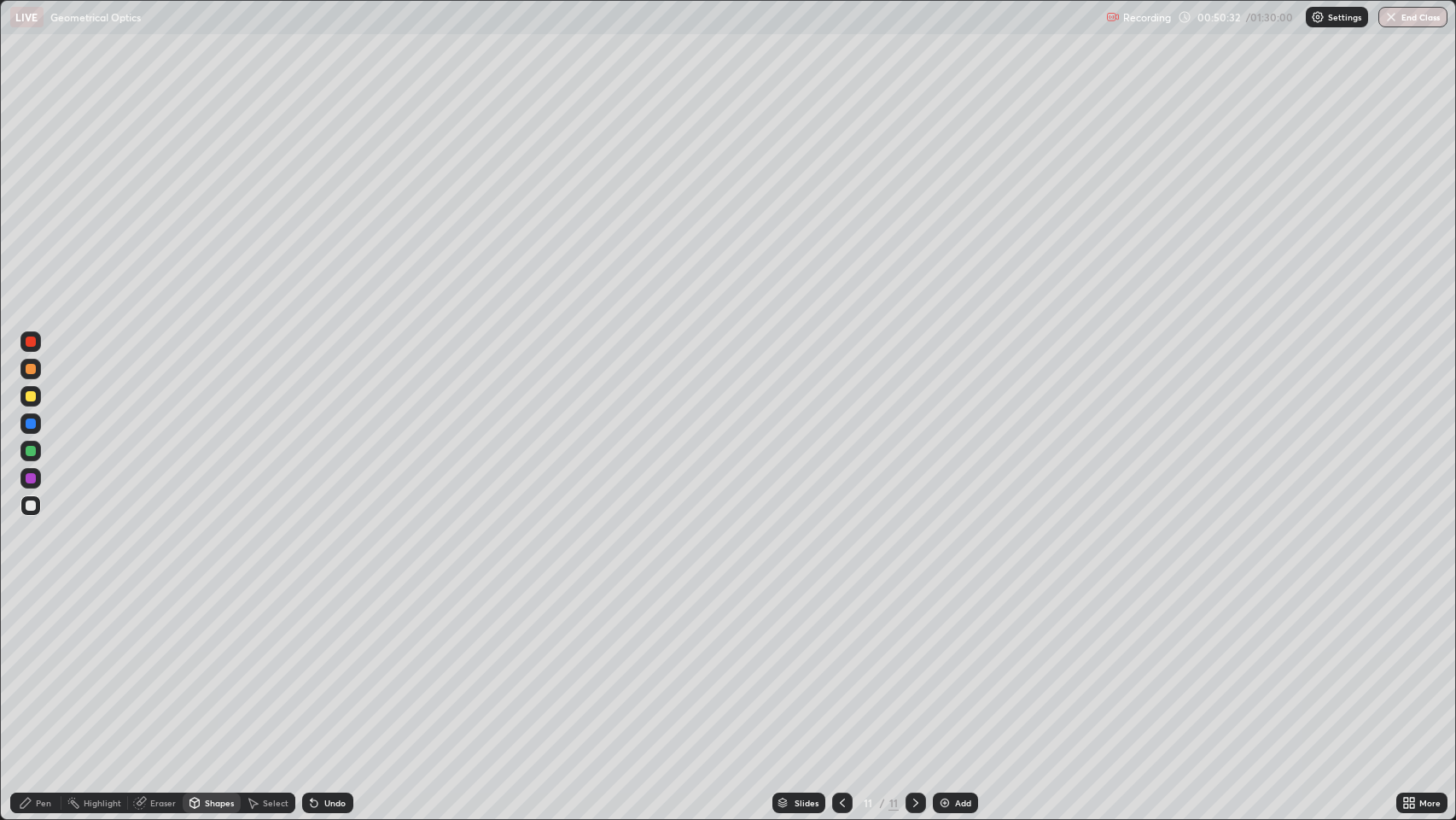
click at [319, 665] on div "Undo" at bounding box center [327, 802] width 51 height 21
click at [31, 475] on div at bounding box center [31, 477] width 10 height 10
click at [206, 665] on div "Shapes" at bounding box center [212, 802] width 58 height 21
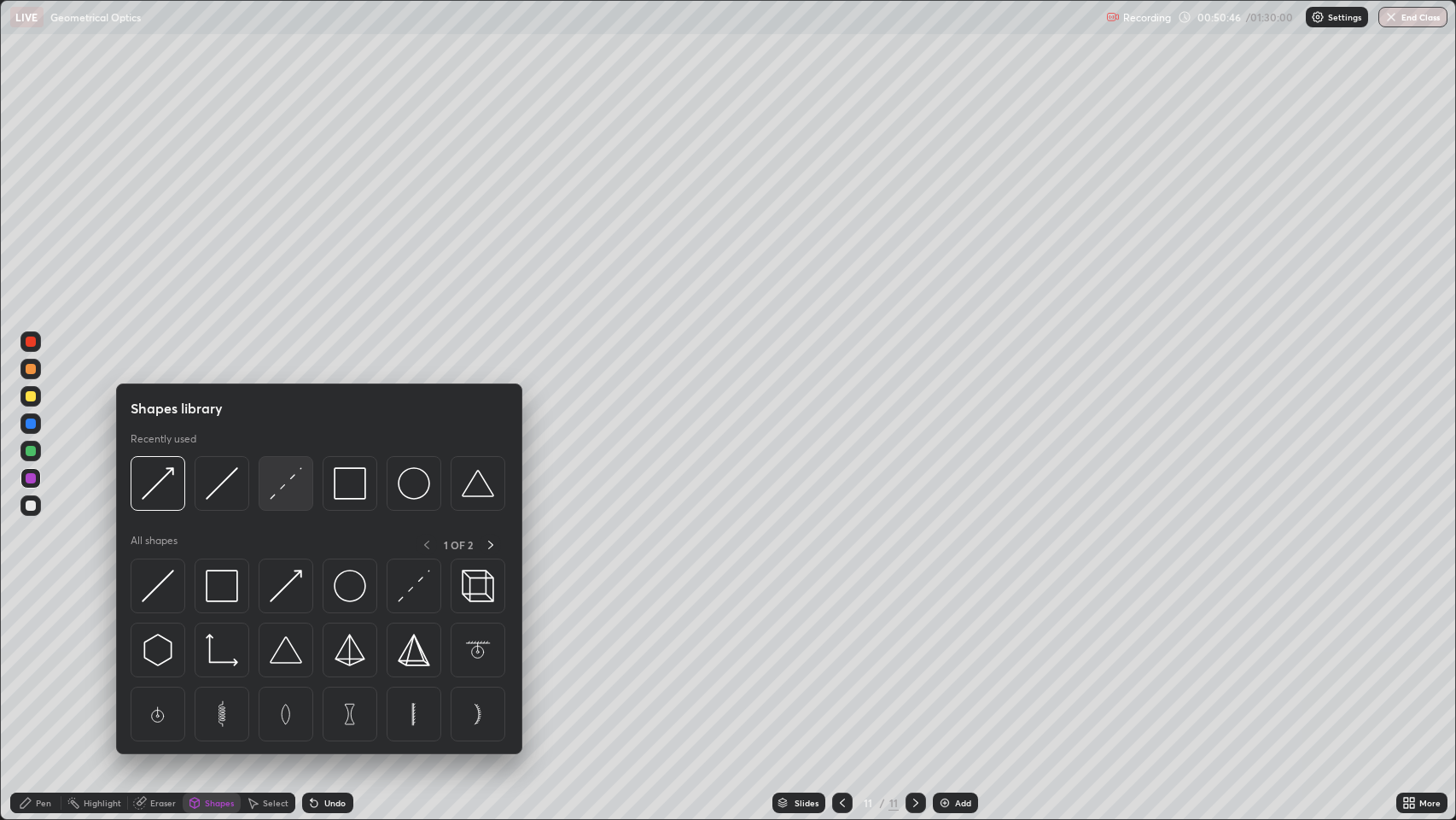
click at [284, 484] on img at bounding box center [286, 484] width 32 height 32
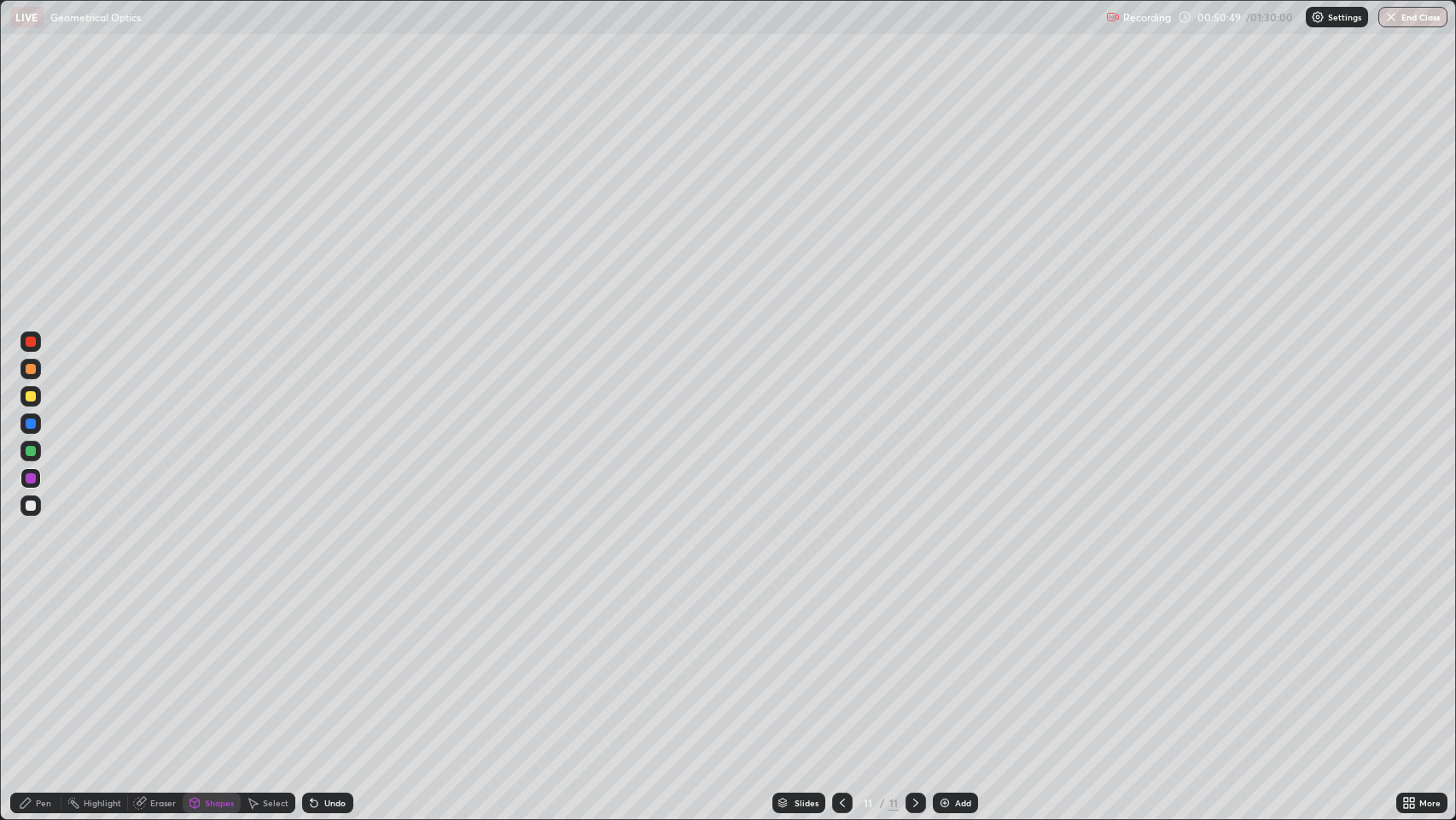
click at [38, 665] on div "Pen" at bounding box center [43, 803] width 15 height 9
click at [206, 665] on div "Shapes" at bounding box center [219, 803] width 29 height 9
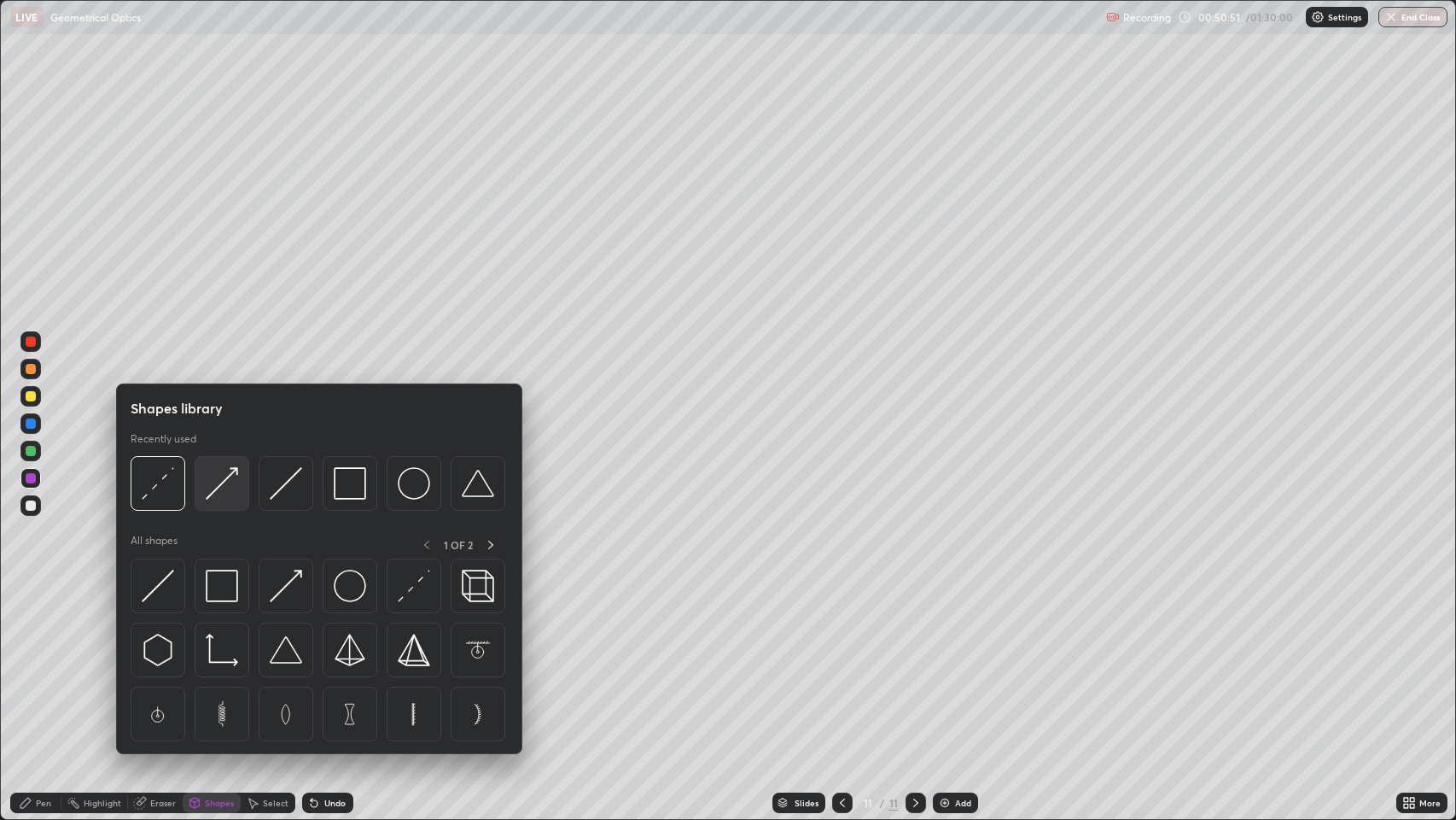
click at [226, 482] on img at bounding box center [222, 484] width 32 height 32
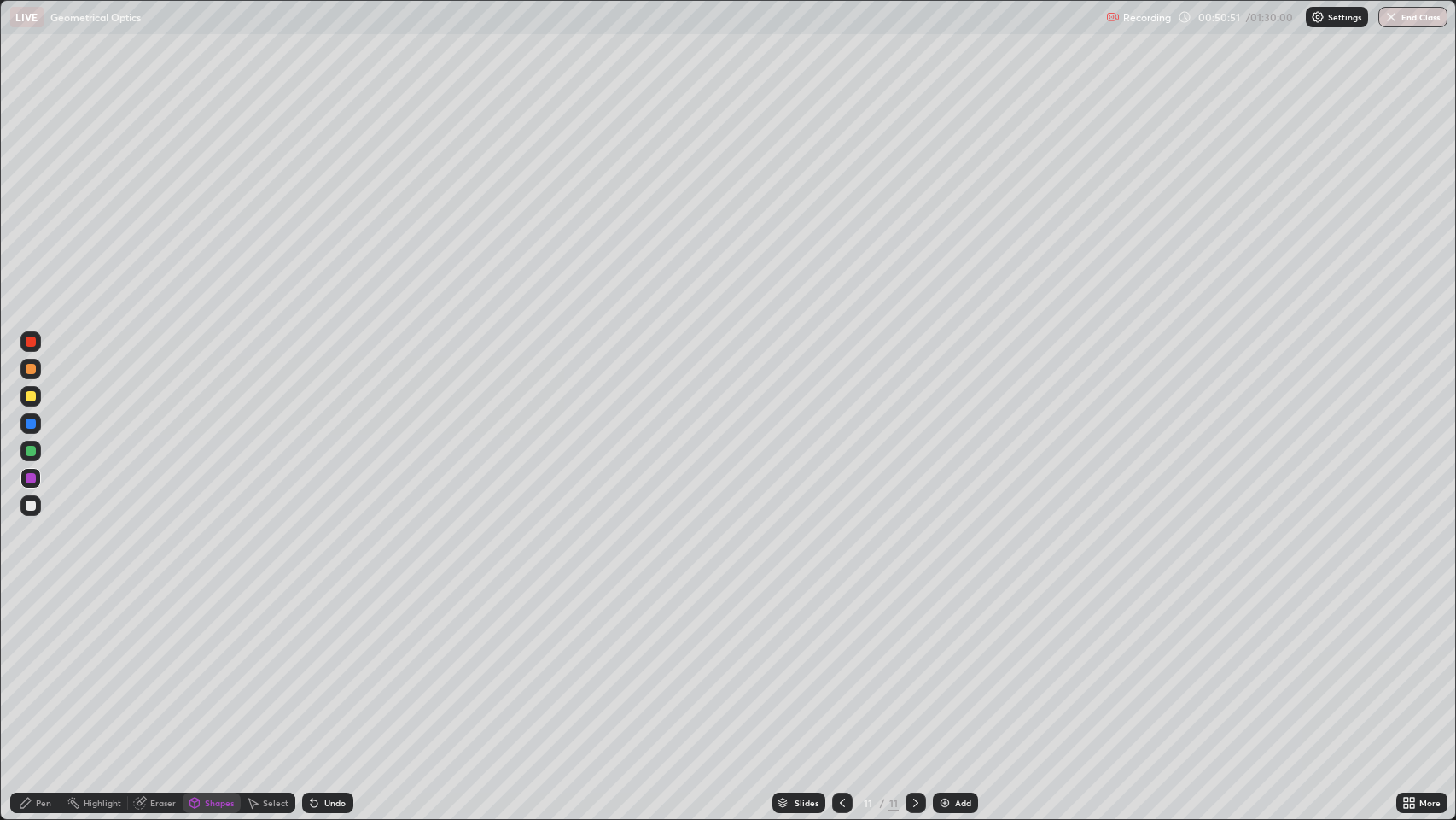
click at [31, 395] on div at bounding box center [31, 396] width 10 height 10
click at [31, 369] on div at bounding box center [31, 368] width 10 height 10
click at [312, 665] on icon at bounding box center [314, 804] width 7 height 7
click at [38, 665] on div "Pen" at bounding box center [43, 803] width 15 height 9
click at [35, 665] on div "Pen" at bounding box center [35, 802] width 51 height 21
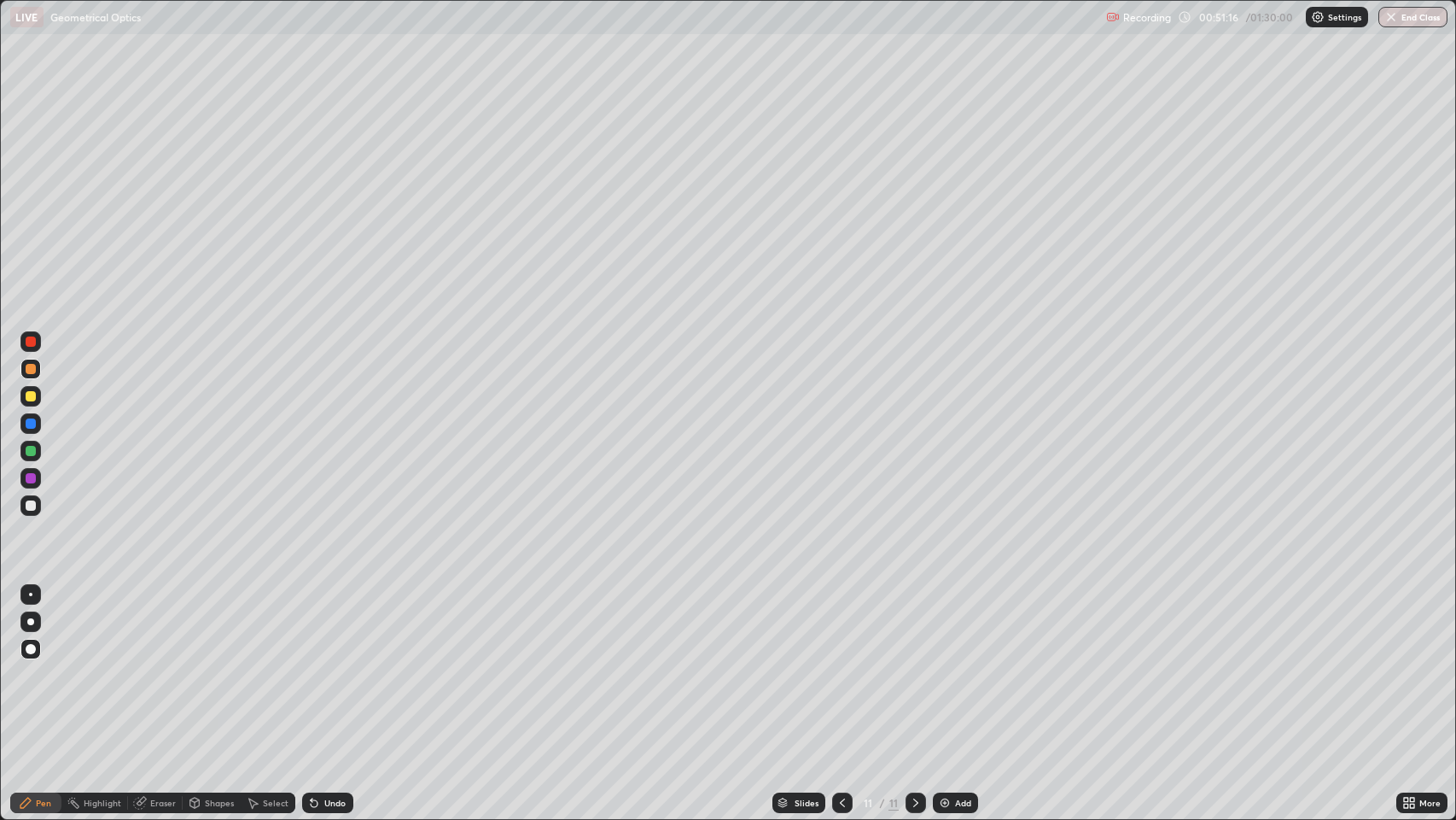
click at [326, 665] on div "Undo" at bounding box center [327, 802] width 51 height 21
click at [914, 665] on icon at bounding box center [915, 802] width 13 height 13
click at [942, 665] on img at bounding box center [945, 802] width 13 height 13
click at [34, 367] on div at bounding box center [31, 368] width 10 height 10
click at [327, 665] on div "Undo" at bounding box center [336, 803] width 22 height 9
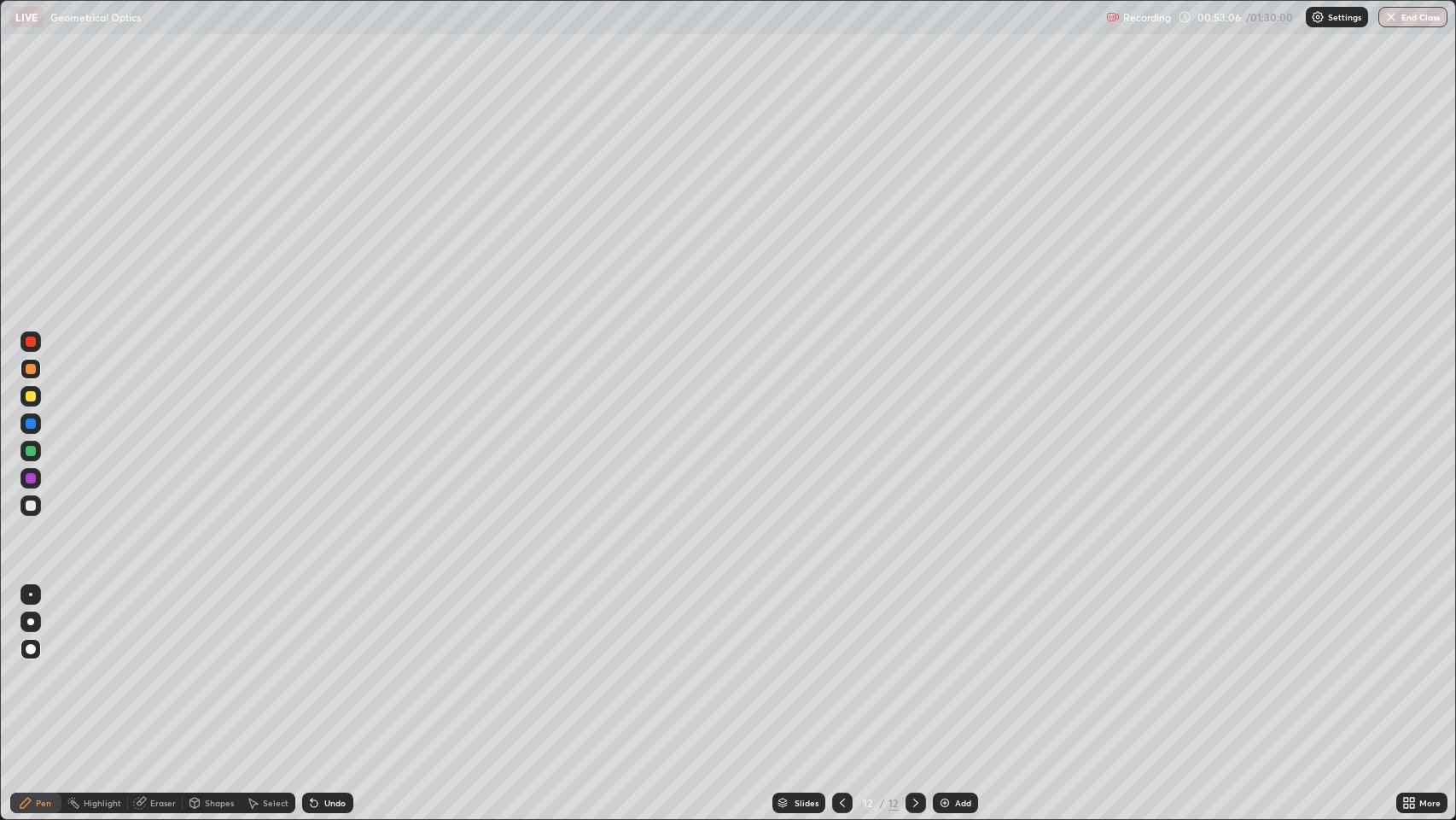
click at [325, 665] on div "Undo" at bounding box center [327, 802] width 51 height 21
click at [325, 665] on div "Undo" at bounding box center [336, 803] width 22 height 9
click at [209, 665] on div "Shapes" at bounding box center [219, 803] width 29 height 9
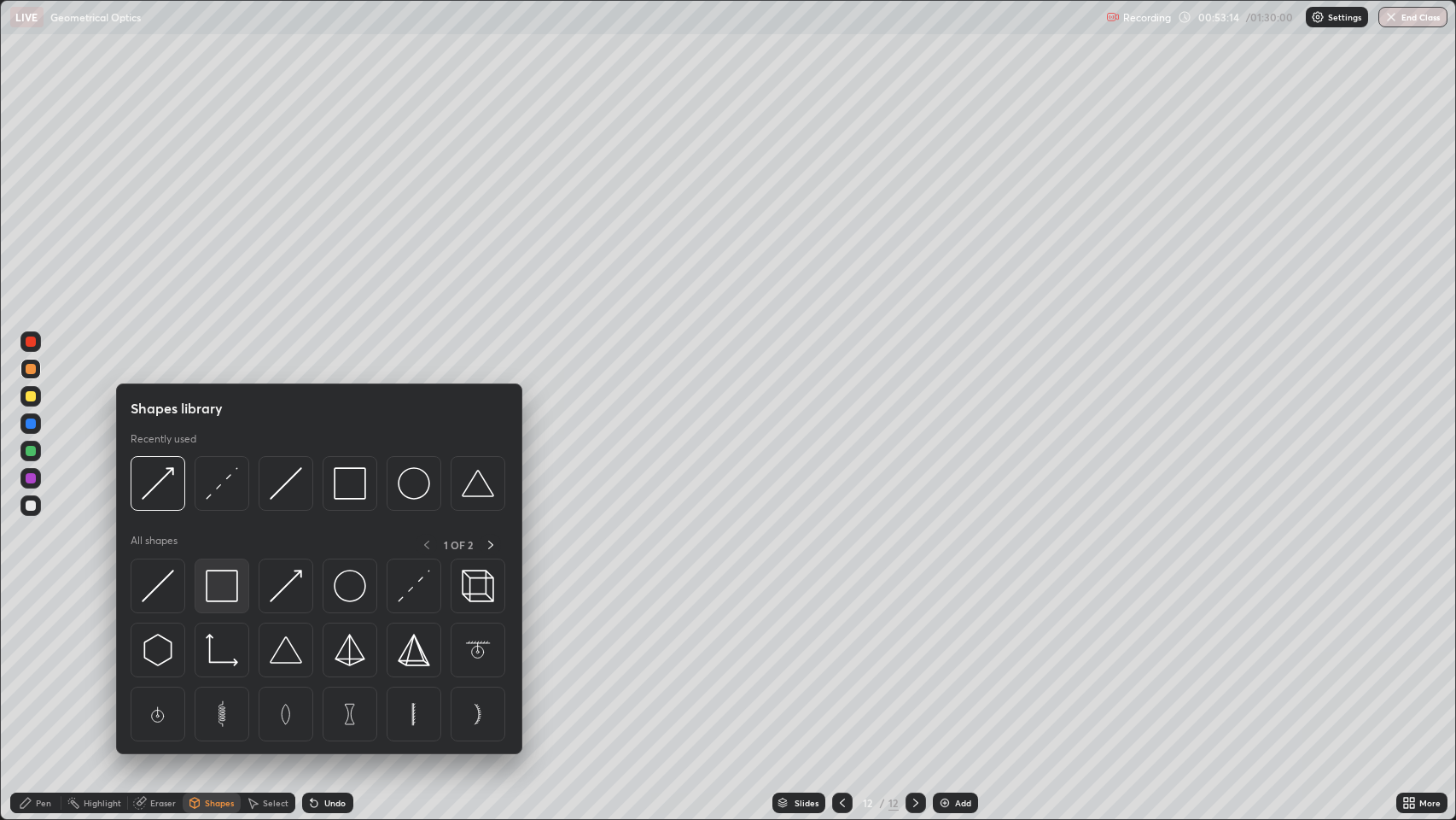
click at [221, 577] on img at bounding box center [222, 586] width 32 height 32
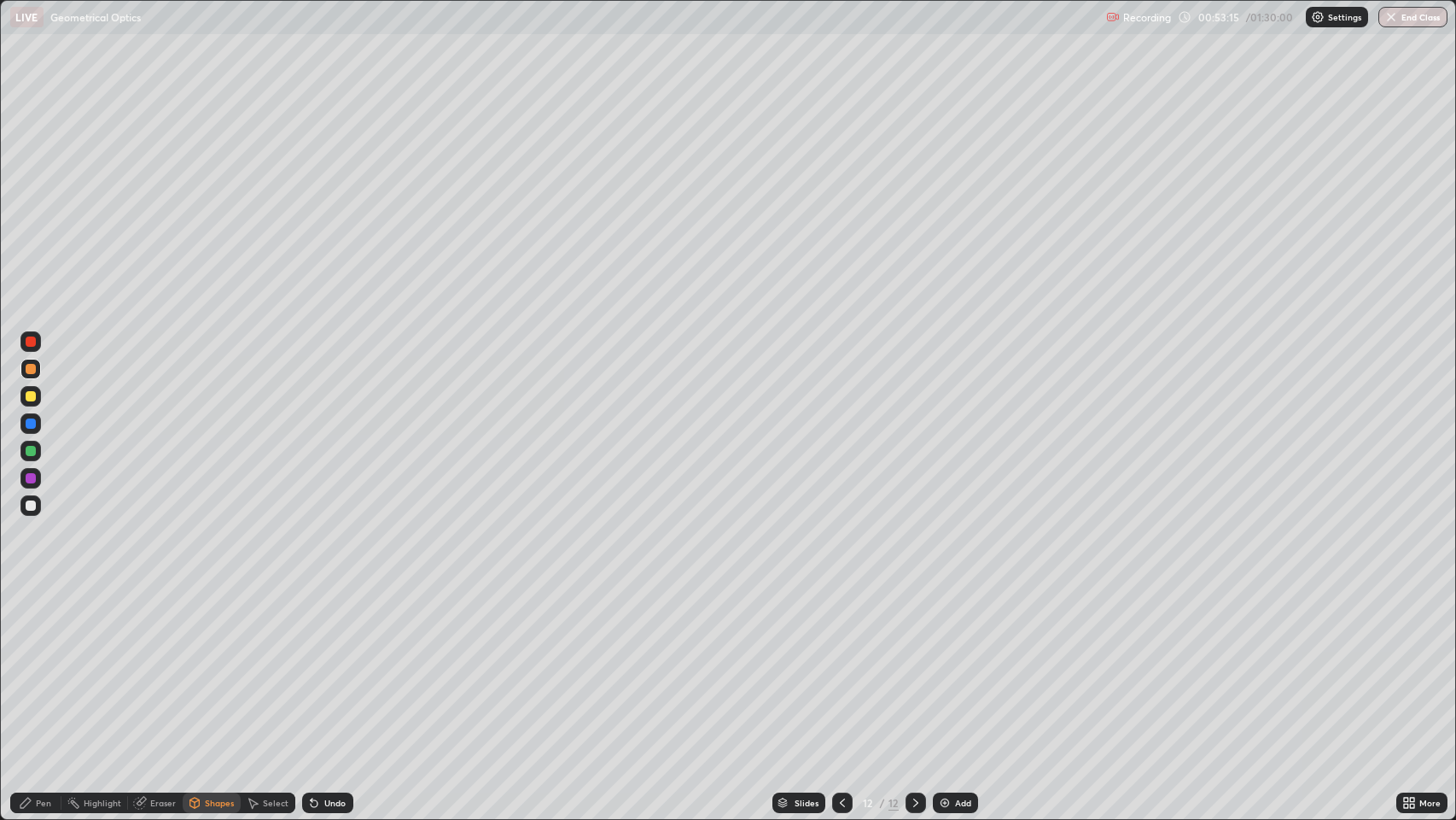
click at [34, 423] on div at bounding box center [31, 423] width 10 height 10
click at [41, 665] on div "Pen" at bounding box center [43, 803] width 15 height 9
click at [29, 502] on div at bounding box center [31, 505] width 10 height 10
click at [203, 665] on div "Shapes" at bounding box center [212, 802] width 58 height 21
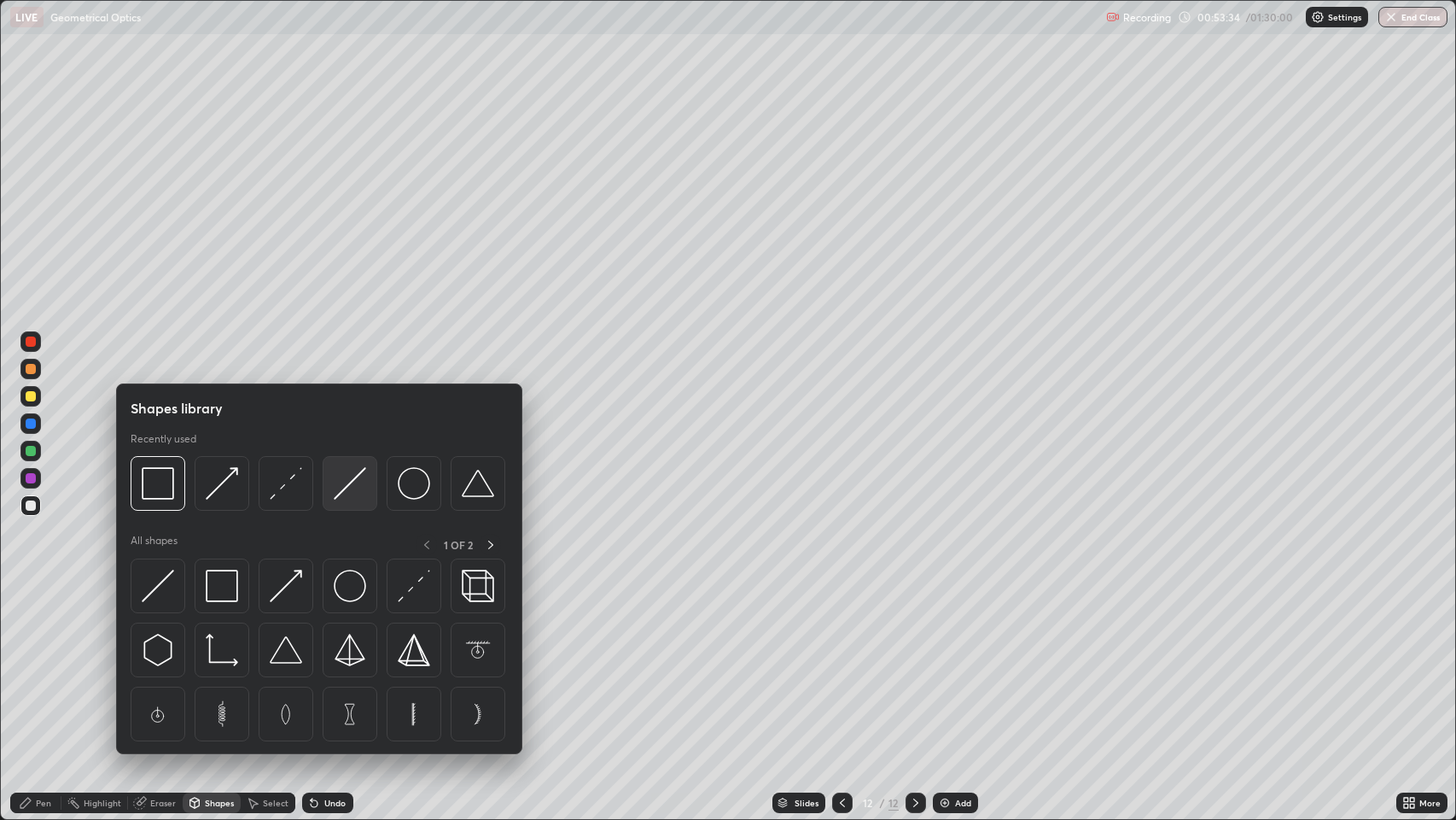
click at [347, 485] on img at bounding box center [350, 484] width 32 height 32
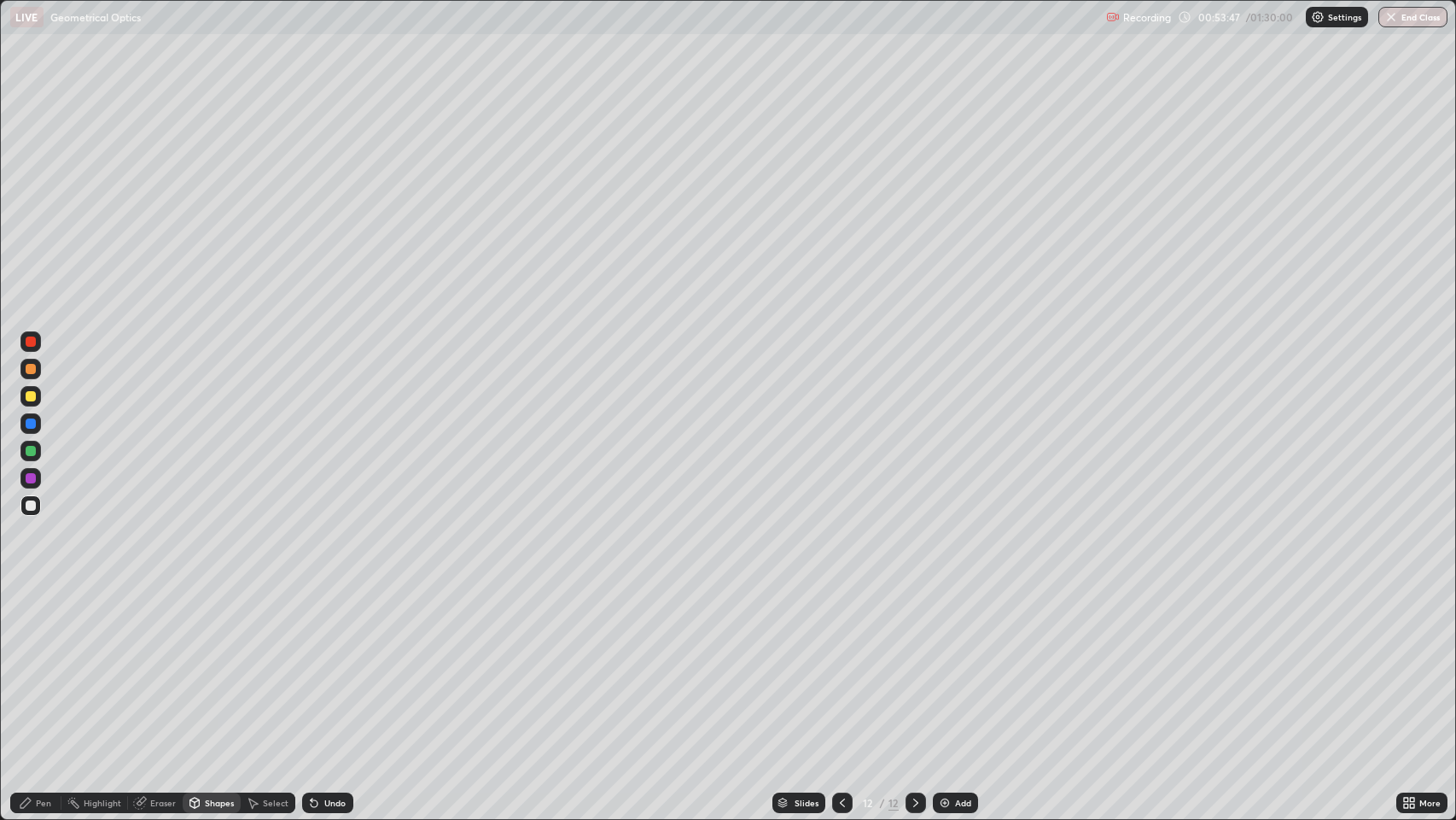
click at [39, 665] on div "Pen" at bounding box center [43, 803] width 15 height 9
click at [30, 394] on div at bounding box center [31, 396] width 10 height 10
click at [161, 665] on div "Eraser" at bounding box center [162, 803] width 26 height 9
click at [34, 665] on div "Pen" at bounding box center [35, 802] width 51 height 21
click at [31, 450] on div at bounding box center [31, 450] width 10 height 10
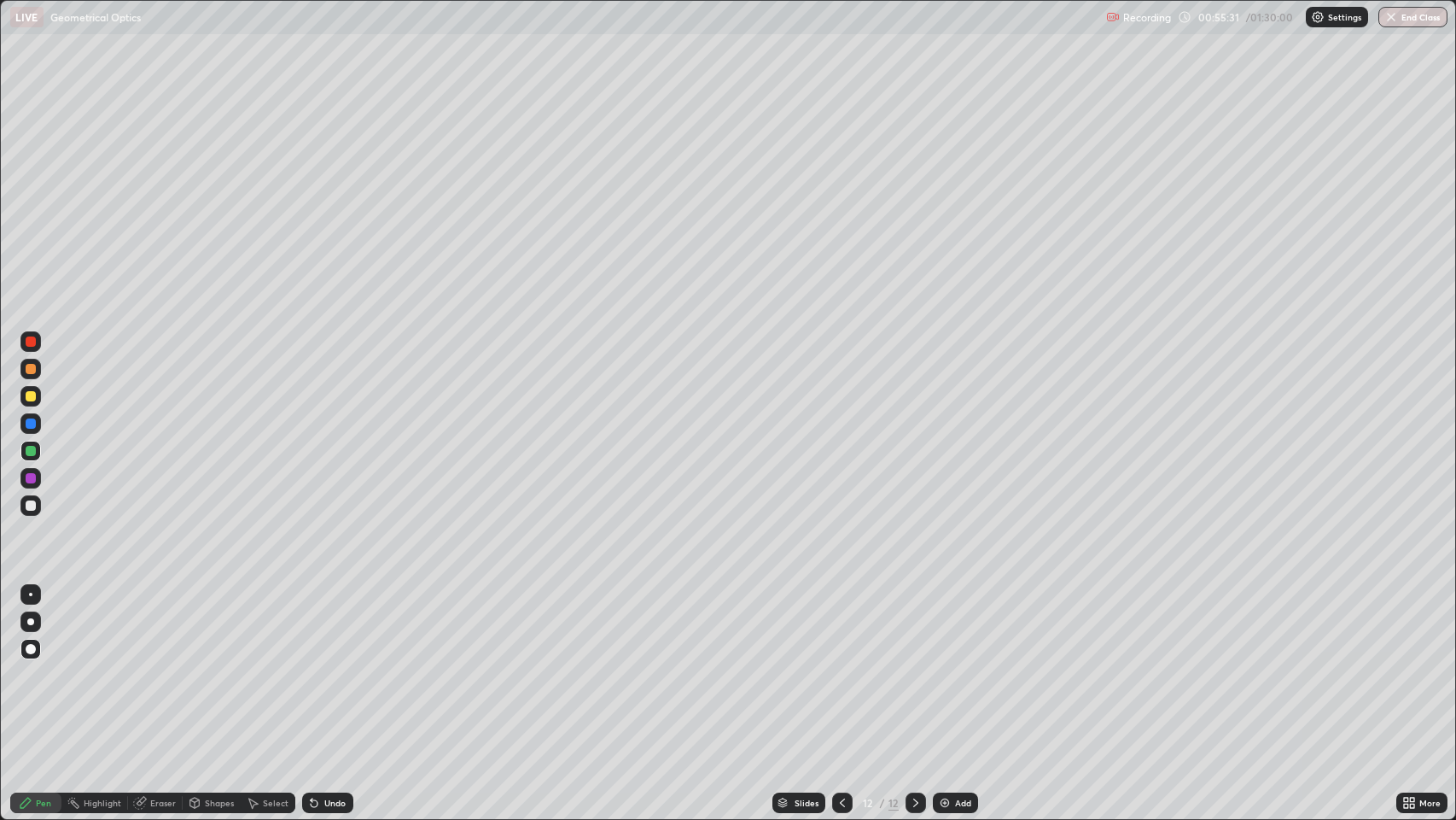
click at [213, 665] on div "Shapes" at bounding box center [219, 803] width 29 height 9
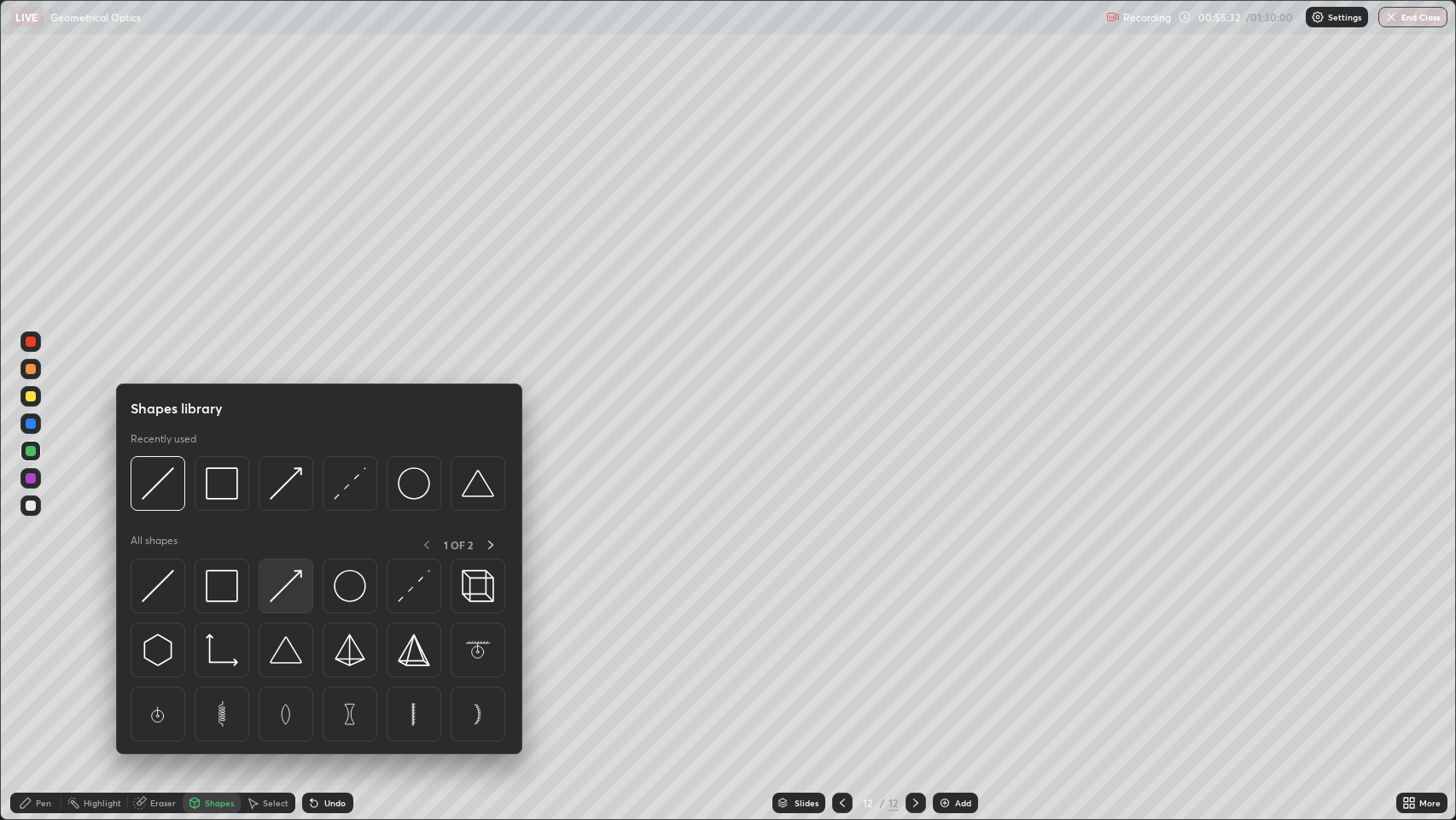
click at [277, 587] on img at bounding box center [286, 586] width 32 height 32
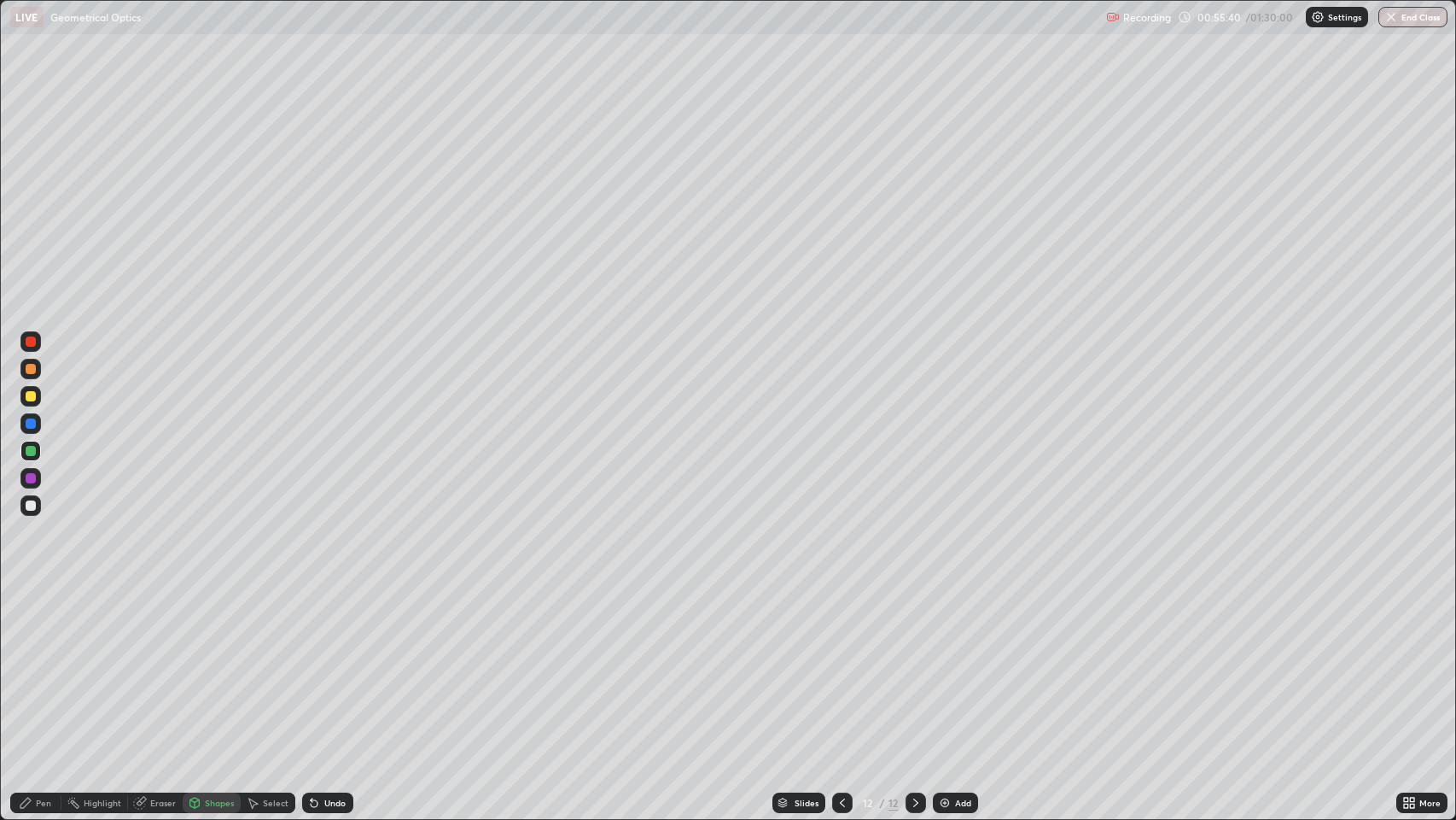
click at [31, 392] on div at bounding box center [31, 396] width 10 height 10
click at [205, 665] on div "Shapes" at bounding box center [219, 803] width 29 height 9
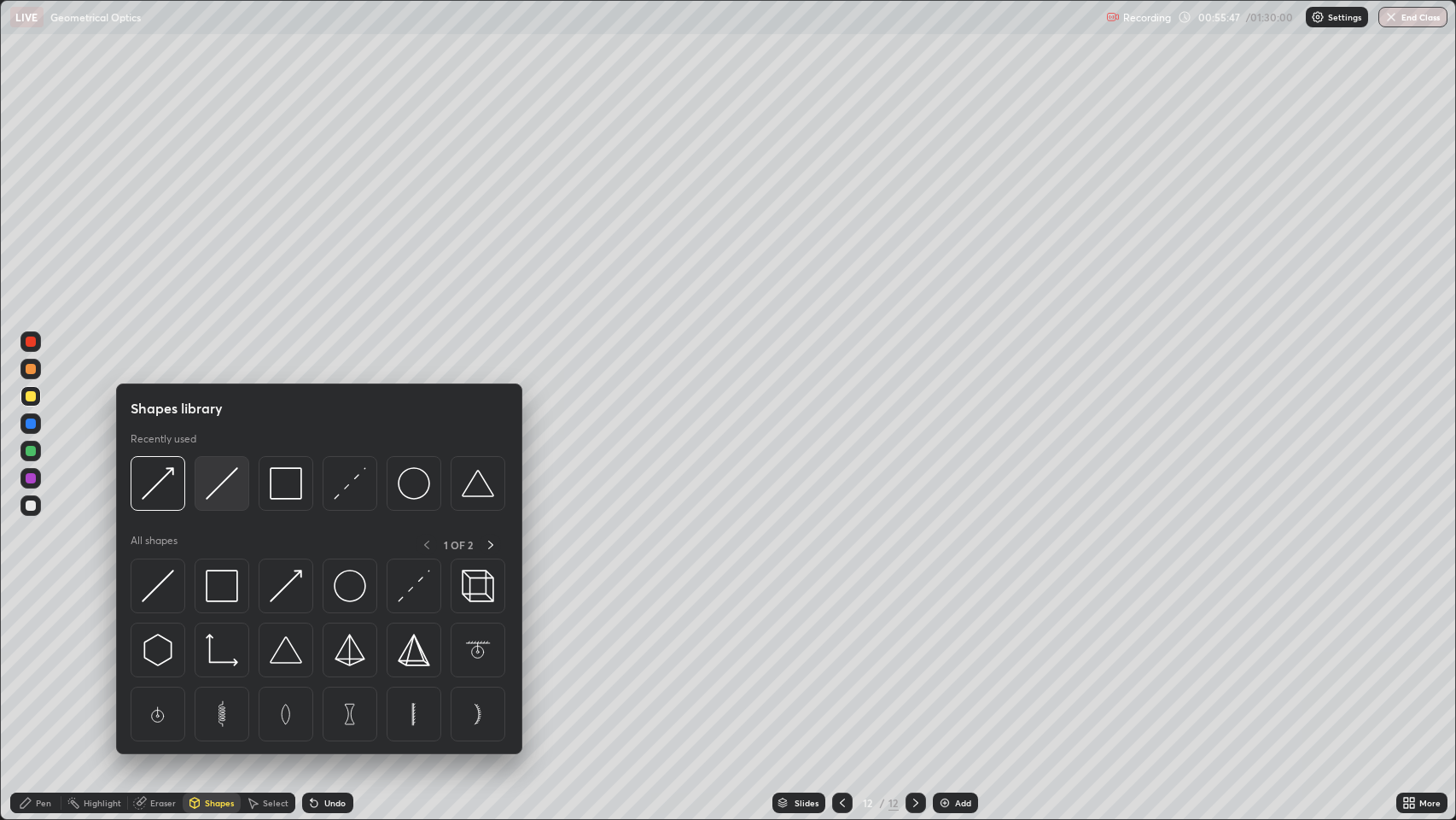
click at [219, 484] on img at bounding box center [222, 484] width 32 height 32
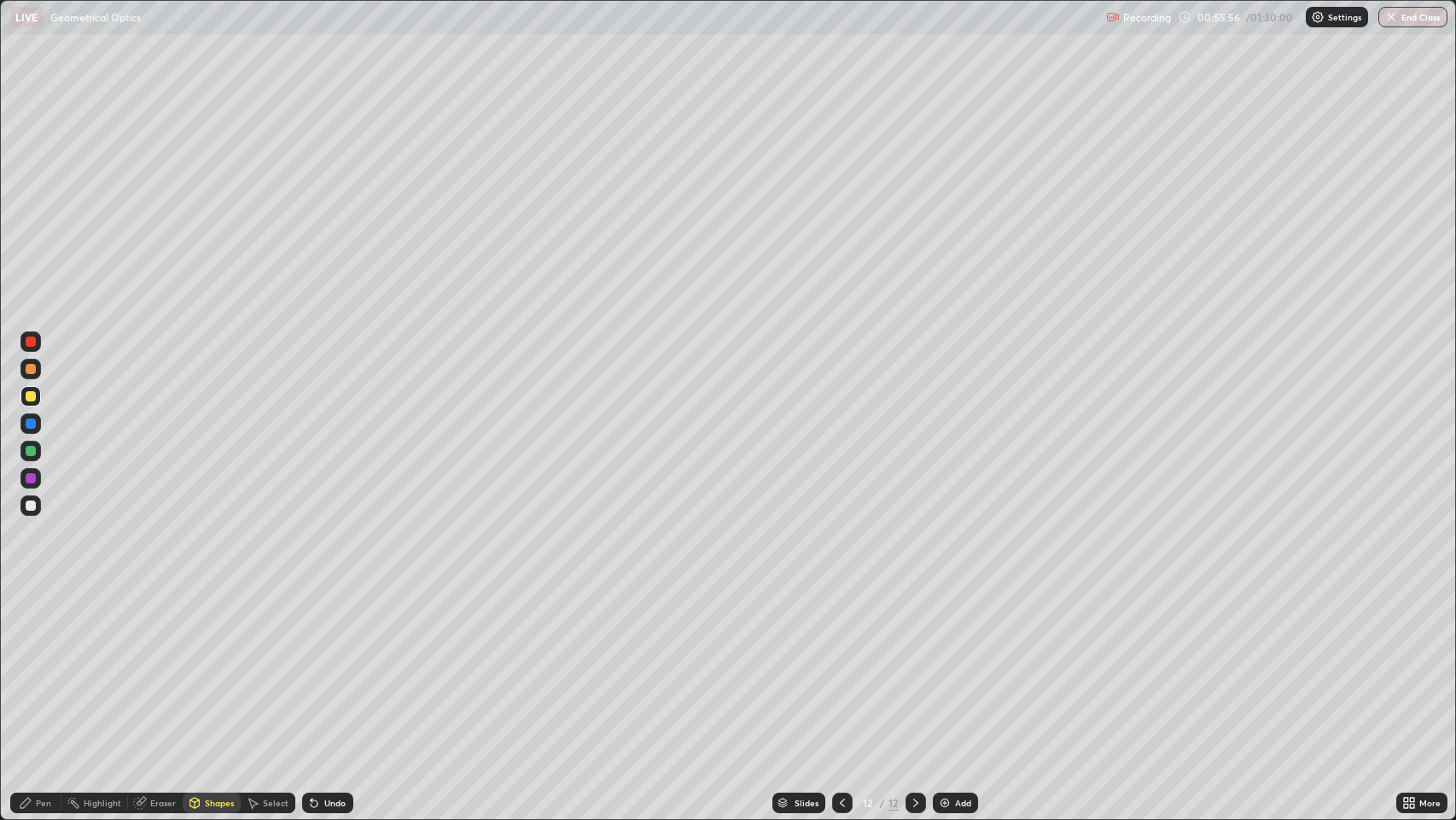
click at [331, 665] on div "Undo" at bounding box center [336, 803] width 22 height 9
click at [325, 665] on div "Undo" at bounding box center [327, 802] width 51 height 21
click at [208, 665] on div "Shapes" at bounding box center [219, 803] width 29 height 9
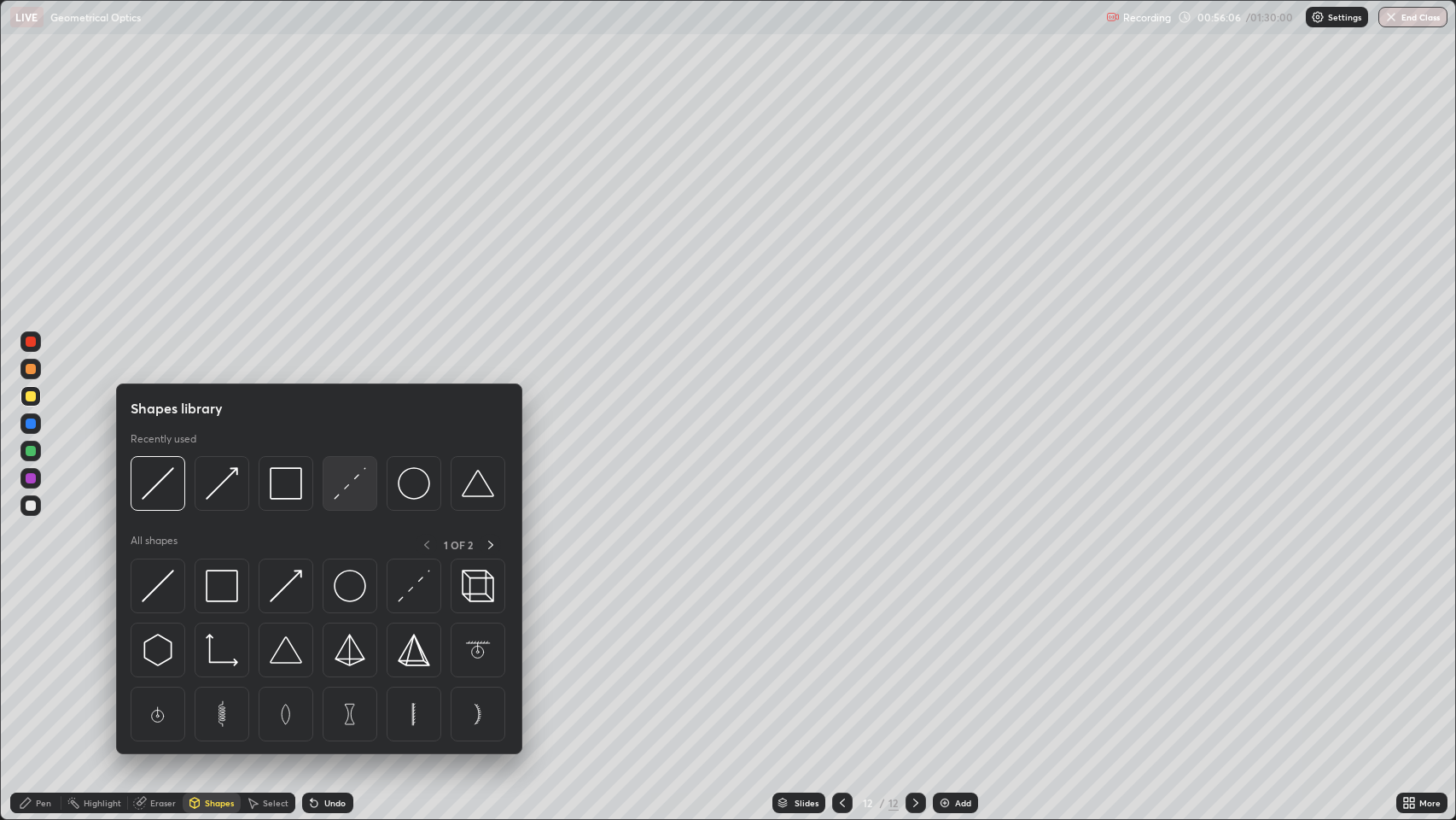
click at [351, 484] on img at bounding box center [350, 484] width 32 height 32
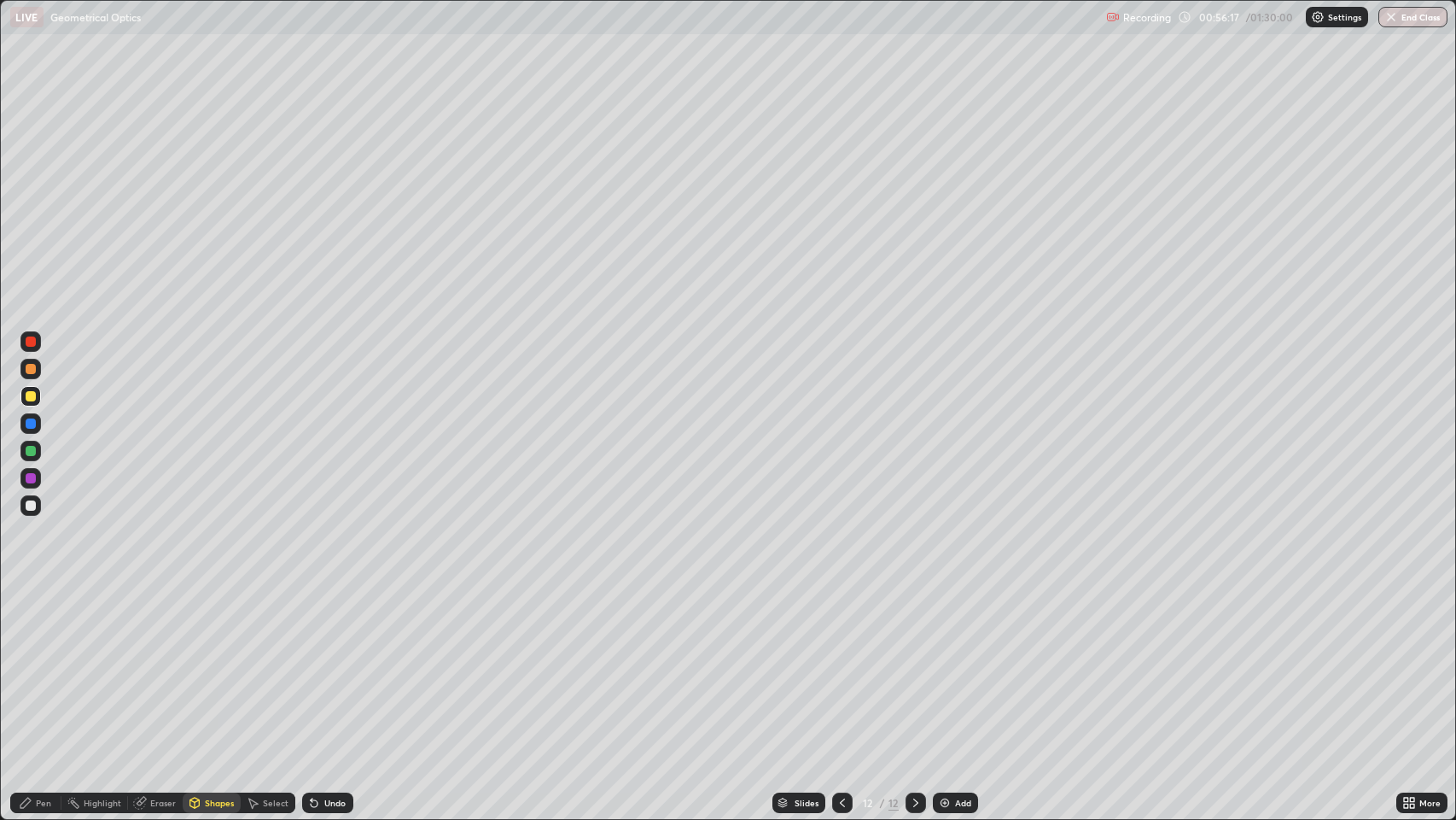
click at [32, 509] on div at bounding box center [31, 505] width 10 height 10
click at [43, 665] on div "Pen" at bounding box center [43, 803] width 15 height 9
click at [318, 665] on icon at bounding box center [314, 802] width 13 height 13
click at [30, 423] on div at bounding box center [31, 423] width 10 height 10
click at [321, 665] on div "Undo" at bounding box center [327, 802] width 51 height 21
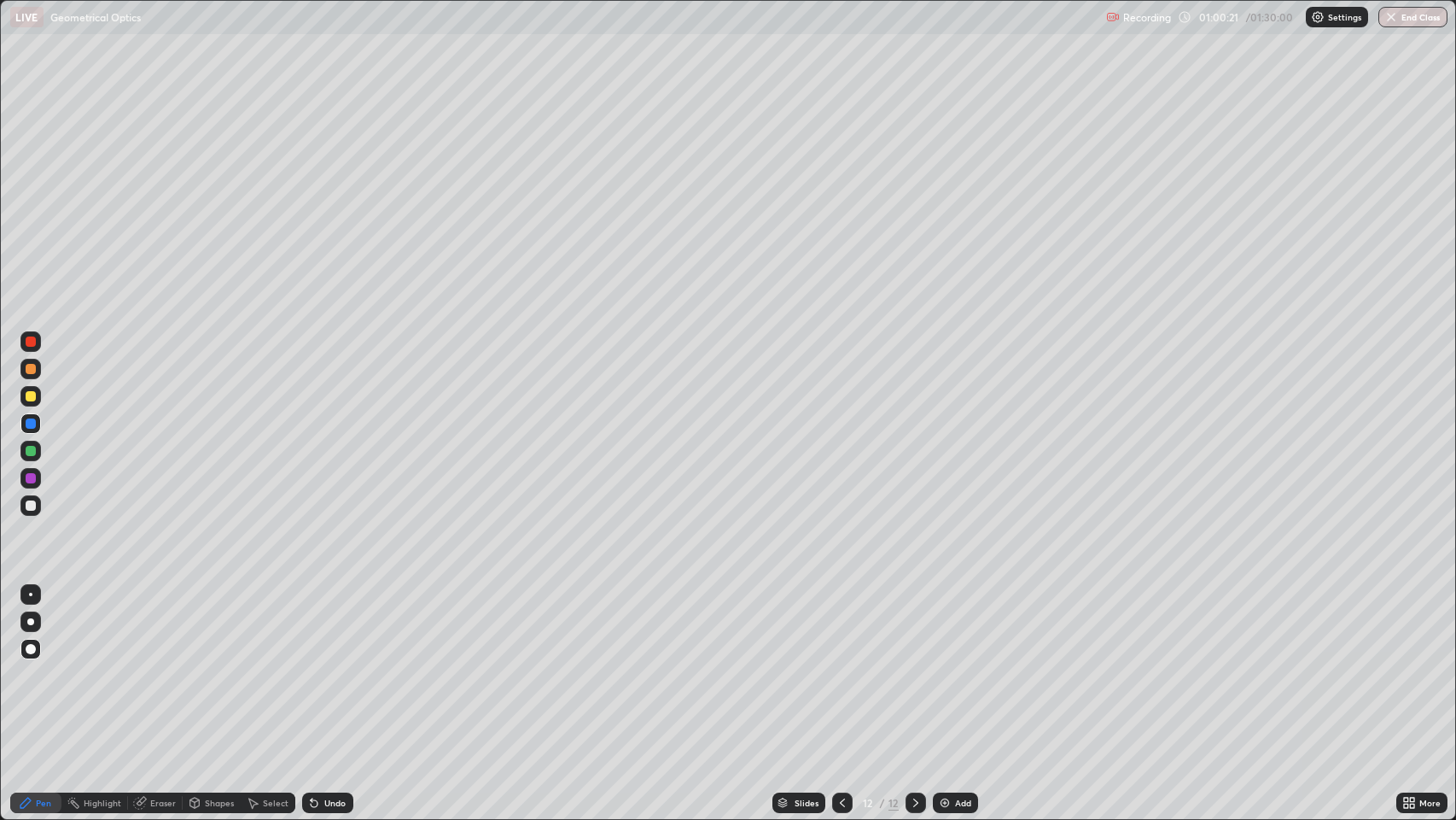
click at [318, 665] on icon at bounding box center [314, 802] width 13 height 13
click at [210, 665] on div "Shapes" at bounding box center [219, 803] width 29 height 9
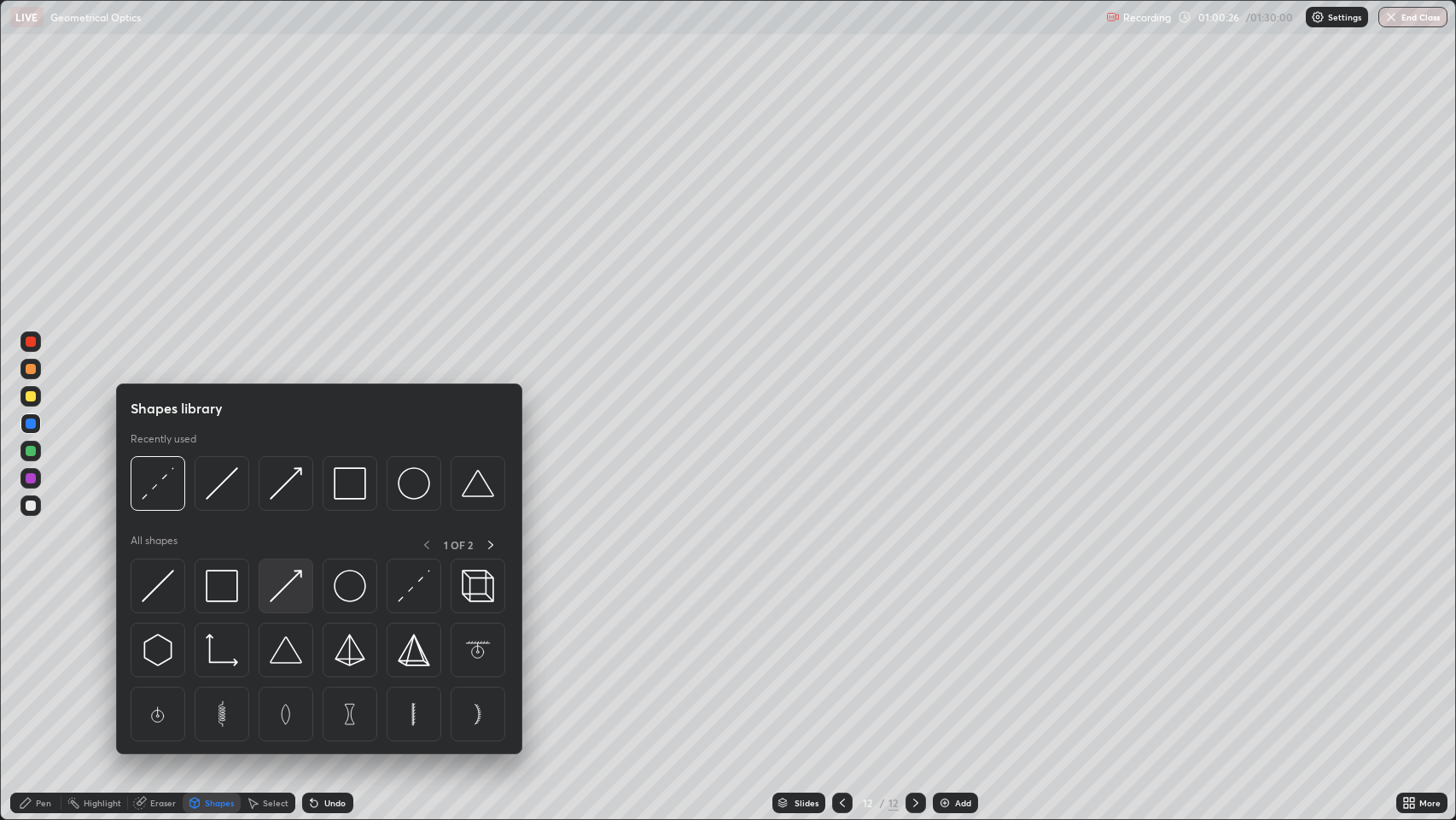
click at [287, 583] on img at bounding box center [286, 586] width 32 height 32
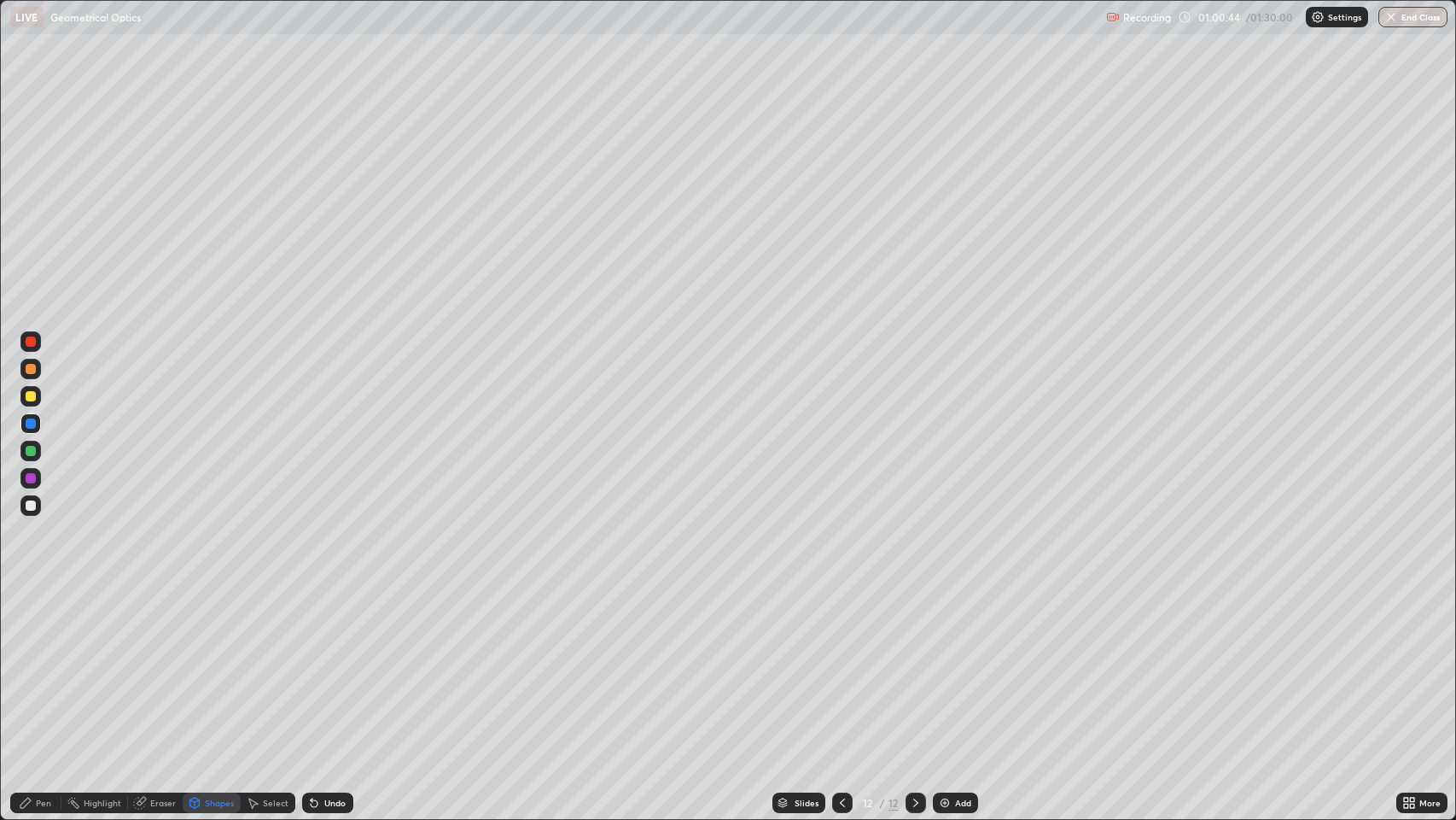
click at [220, 665] on div "Shapes" at bounding box center [219, 803] width 29 height 9
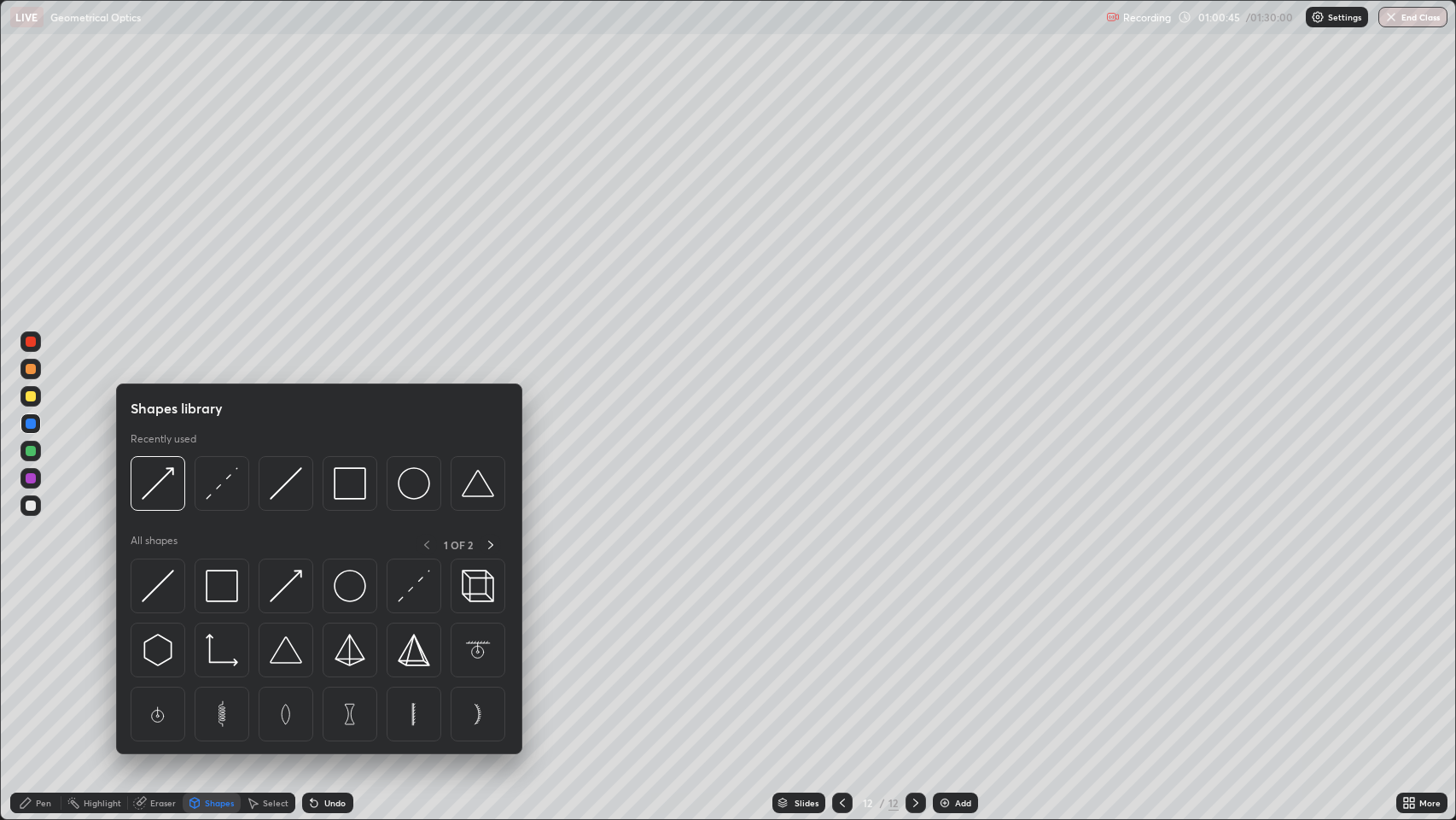
click at [293, 491] on img at bounding box center [286, 484] width 32 height 32
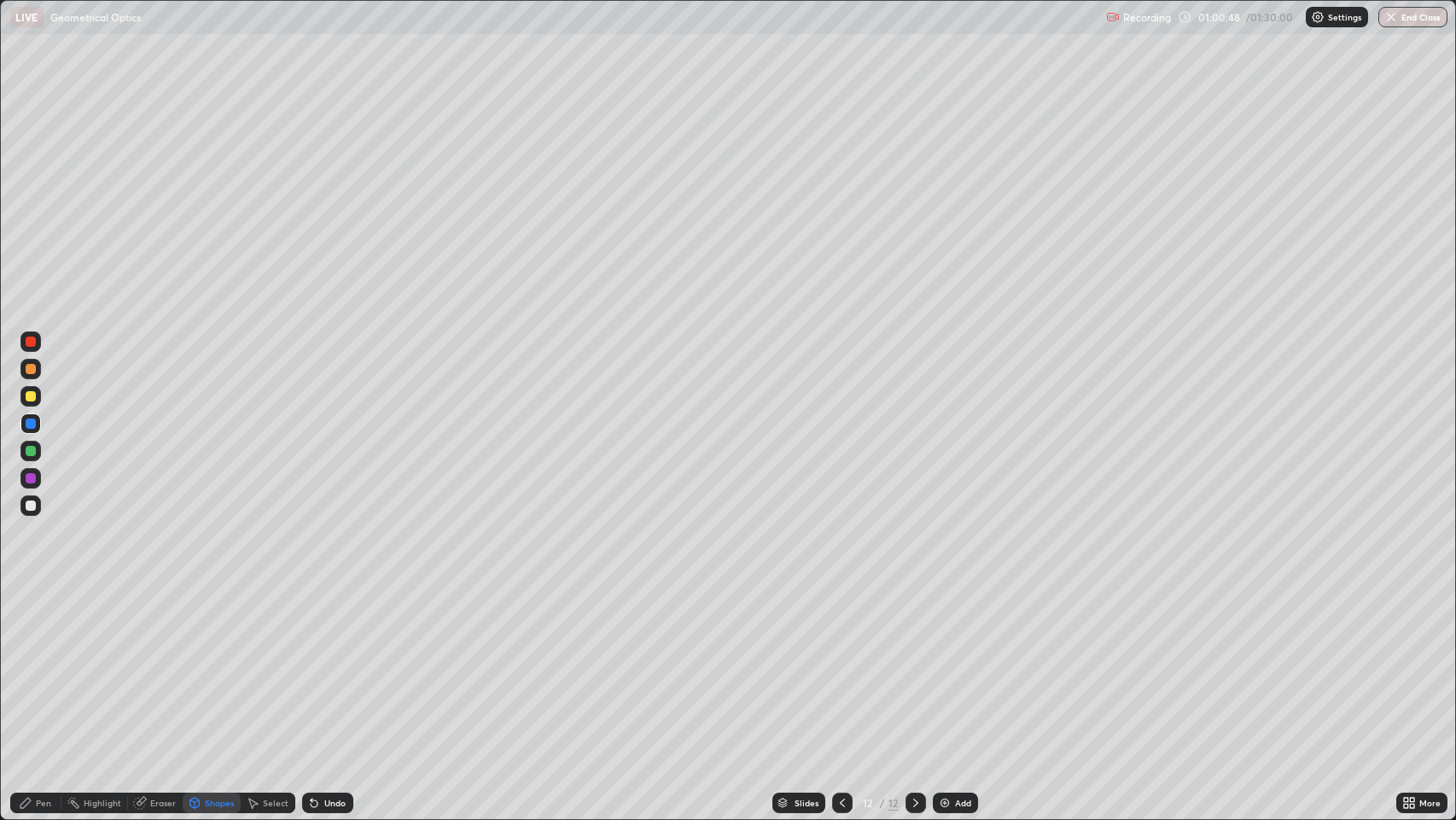
click at [43, 665] on div "Pen" at bounding box center [43, 803] width 15 height 9
click at [31, 505] on div at bounding box center [31, 505] width 10 height 10
click at [910, 665] on icon at bounding box center [915, 802] width 13 height 13
click at [946, 665] on img at bounding box center [945, 802] width 13 height 13
click at [841, 665] on icon at bounding box center [842, 802] width 13 height 13
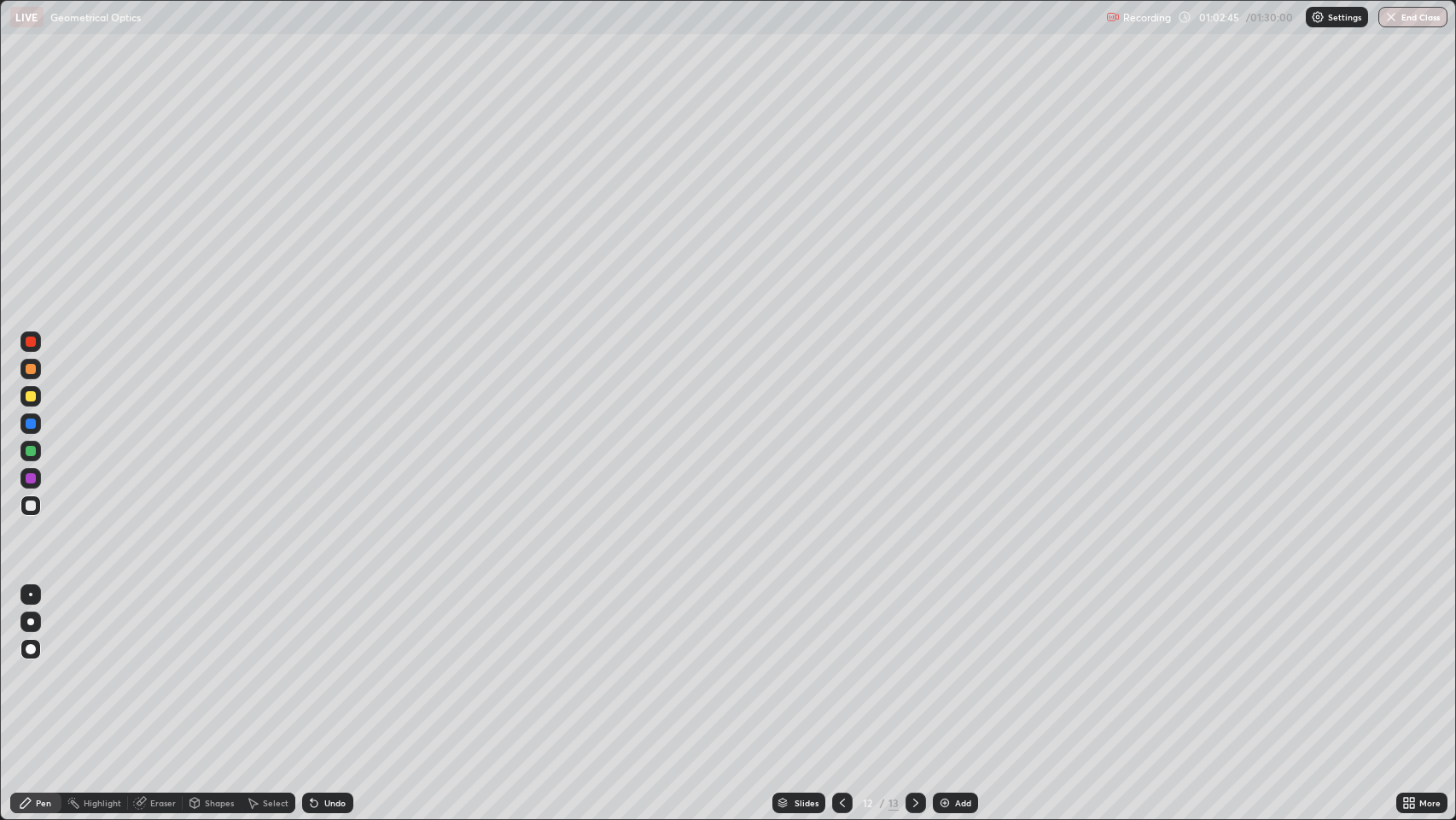
click at [911, 665] on icon at bounding box center [915, 802] width 13 height 13
click at [327, 665] on div "Undo" at bounding box center [336, 803] width 22 height 9
click at [840, 665] on icon at bounding box center [842, 802] width 13 height 13
click at [911, 665] on icon at bounding box center [915, 802] width 13 height 13
click at [30, 481] on div at bounding box center [31, 477] width 10 height 10
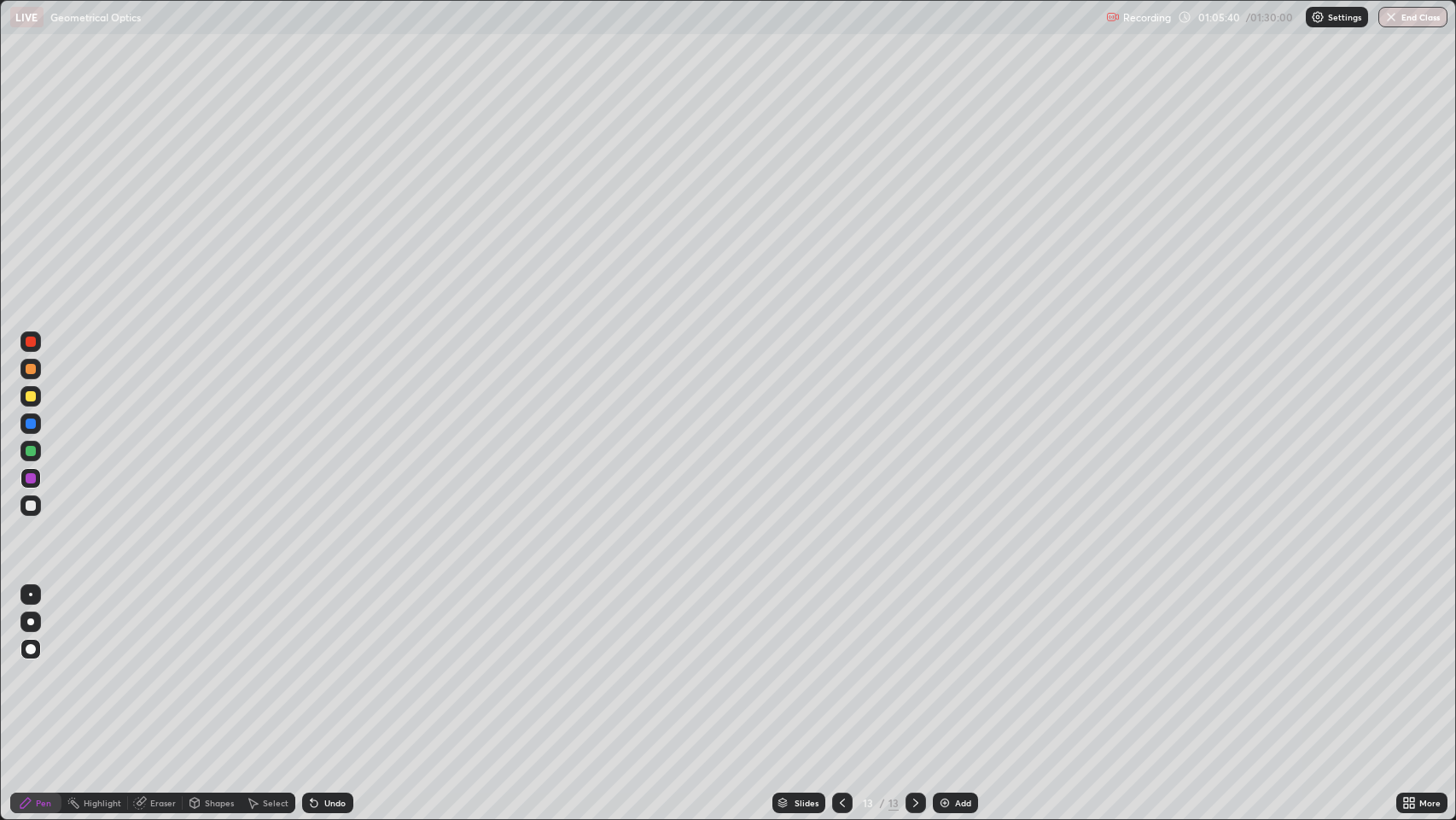
click at [32, 503] on div at bounding box center [31, 505] width 10 height 10
click at [849, 665] on div at bounding box center [842, 802] width 21 height 34
click at [914, 665] on icon at bounding box center [915, 802] width 13 height 13
click at [207, 665] on div "Shapes" at bounding box center [212, 802] width 58 height 21
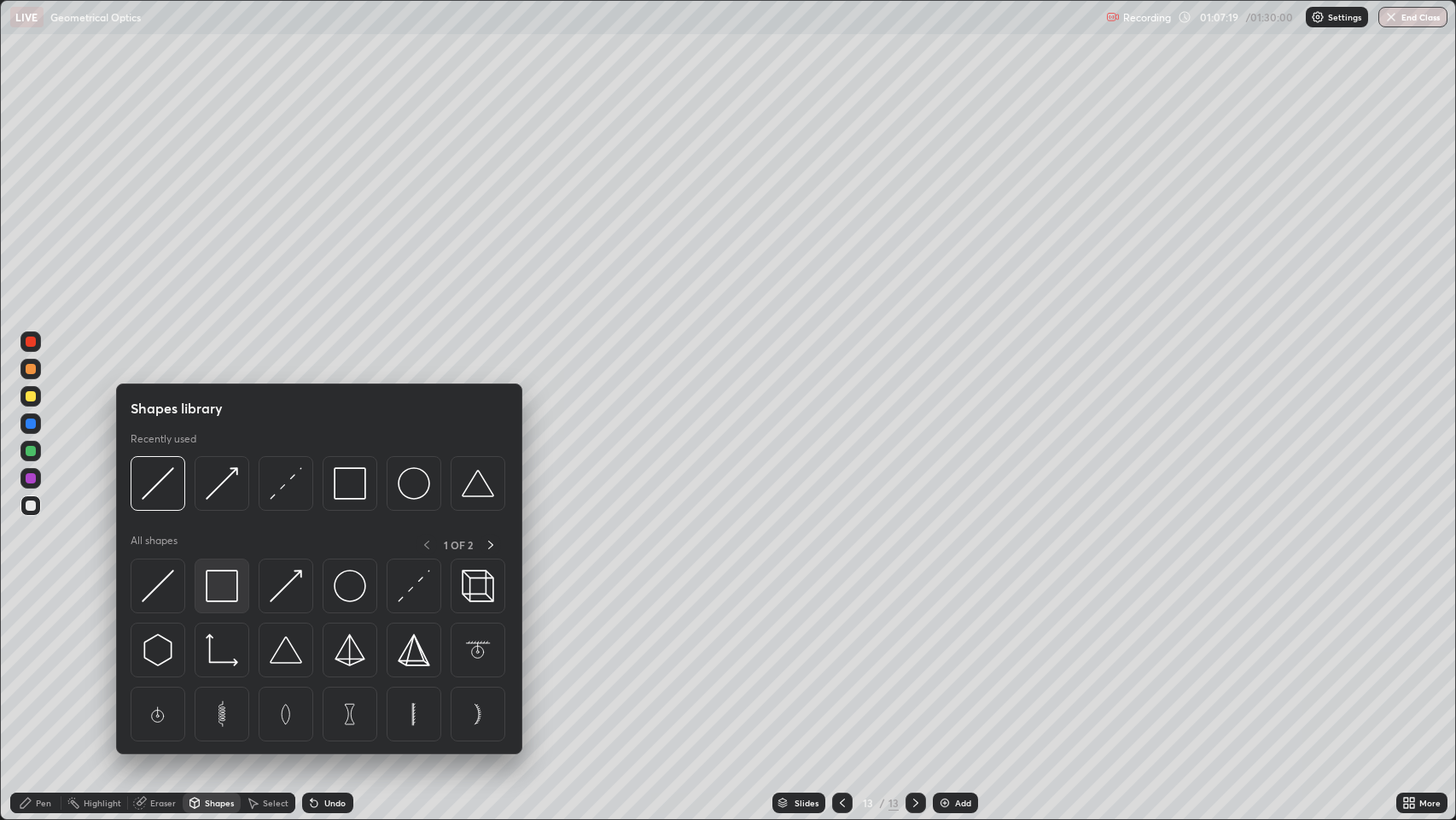
click at [215, 583] on img at bounding box center [222, 586] width 32 height 32
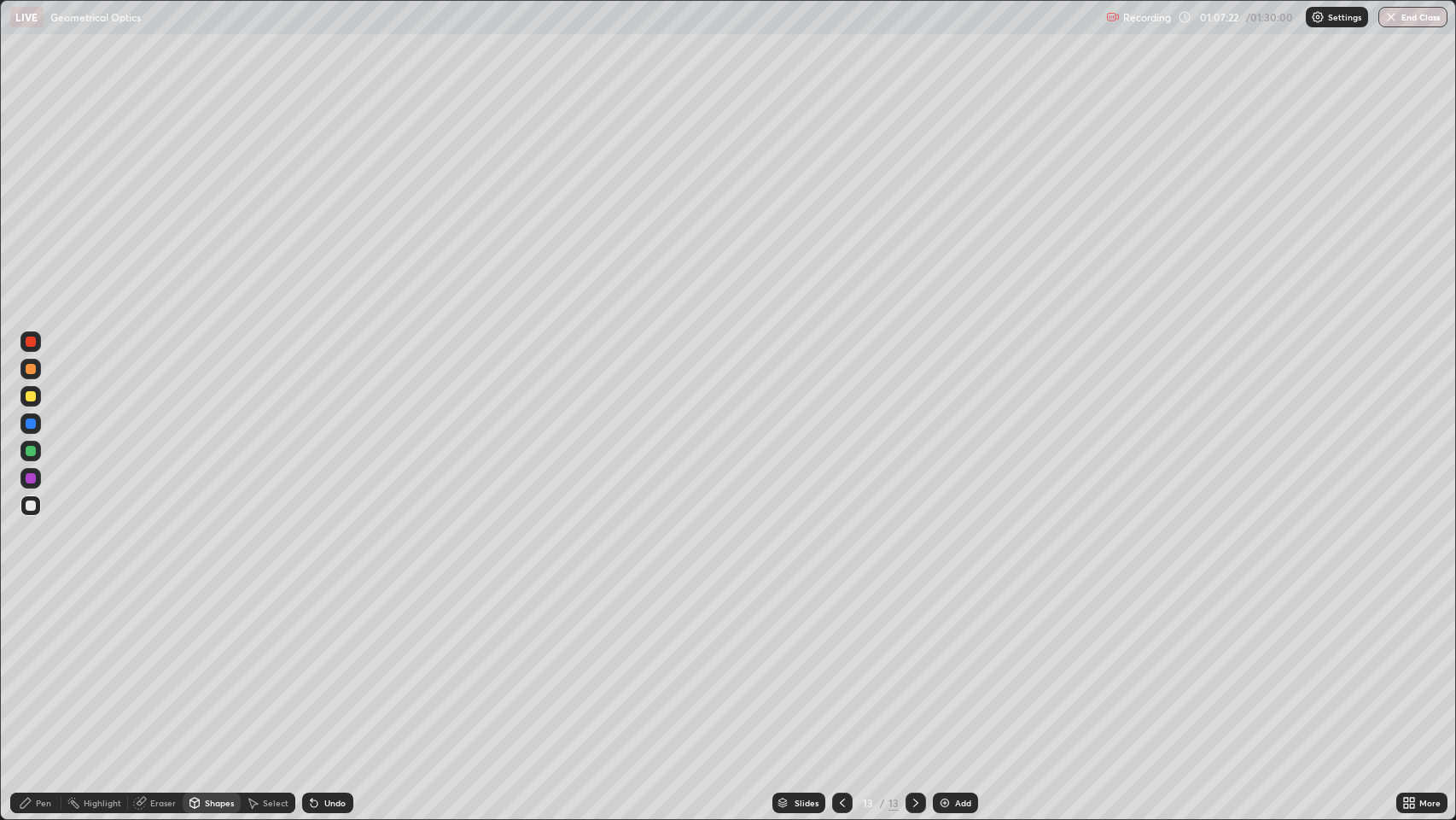
click at [327, 665] on div "Undo" at bounding box center [327, 802] width 51 height 21
click at [31, 369] on div at bounding box center [31, 368] width 10 height 10
click at [314, 665] on icon at bounding box center [314, 804] width 7 height 7
click at [43, 665] on div "Pen" at bounding box center [43, 803] width 15 height 9
click at [914, 665] on icon at bounding box center [915, 802] width 13 height 13
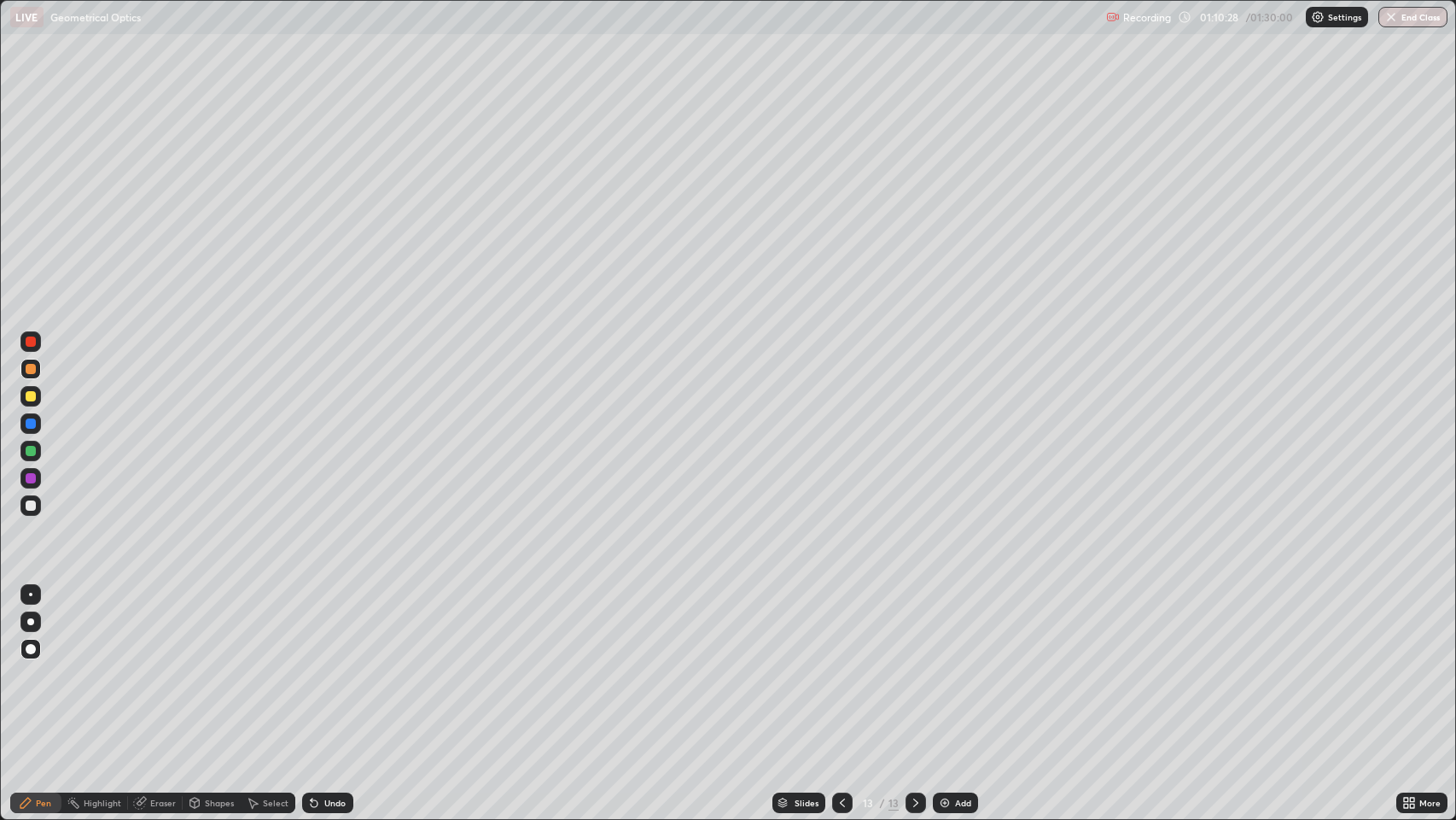
click at [943, 665] on img at bounding box center [945, 802] width 13 height 13
click at [327, 665] on div "Undo" at bounding box center [336, 803] width 22 height 9
click at [31, 505] on div at bounding box center [31, 505] width 10 height 10
click at [840, 665] on icon at bounding box center [842, 802] width 13 height 13
click at [914, 665] on icon at bounding box center [915, 802] width 13 height 13
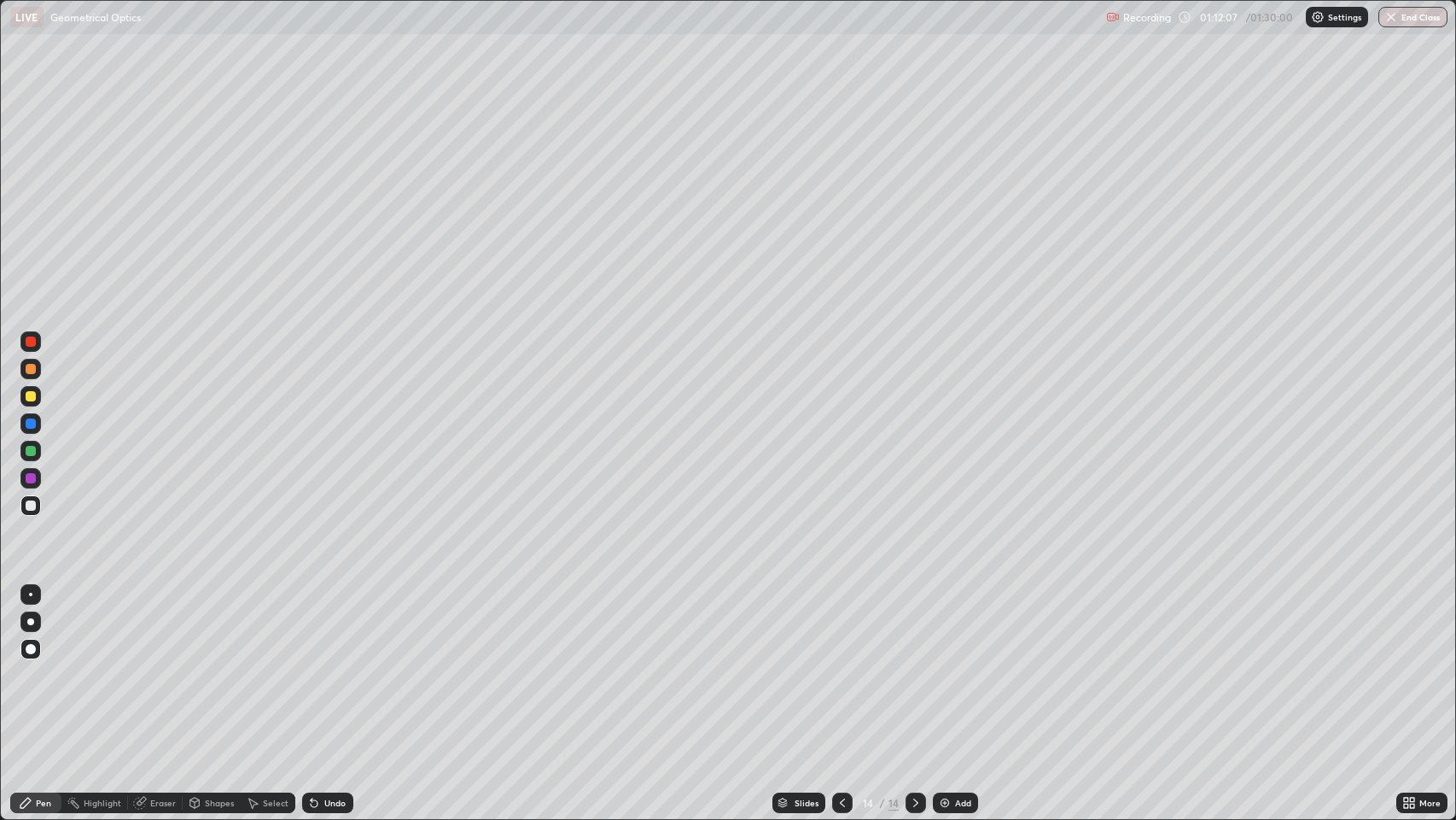
click at [325, 665] on div "Undo" at bounding box center [336, 803] width 22 height 9
click at [312, 665] on icon at bounding box center [314, 804] width 7 height 7
click at [911, 665] on icon at bounding box center [915, 802] width 13 height 13
click at [911, 665] on icon at bounding box center [915, 802] width 13 height 13
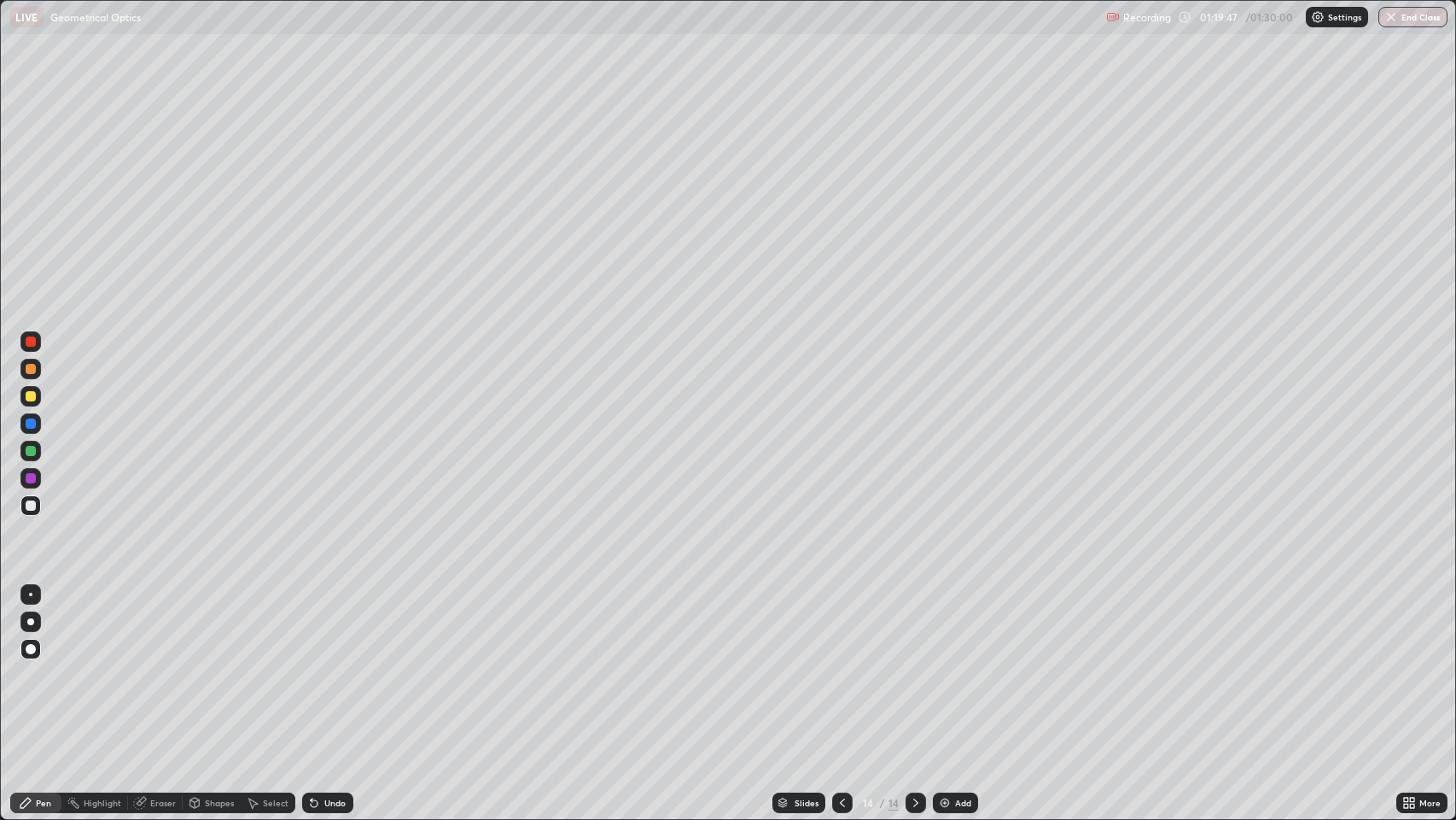
click at [943, 665] on img at bounding box center [945, 802] width 13 height 13
click at [327, 665] on div "Undo" at bounding box center [336, 803] width 22 height 9
click at [316, 665] on icon at bounding box center [314, 802] width 13 height 13
click at [1392, 17] on img "button" at bounding box center [1391, 16] width 13 height 13
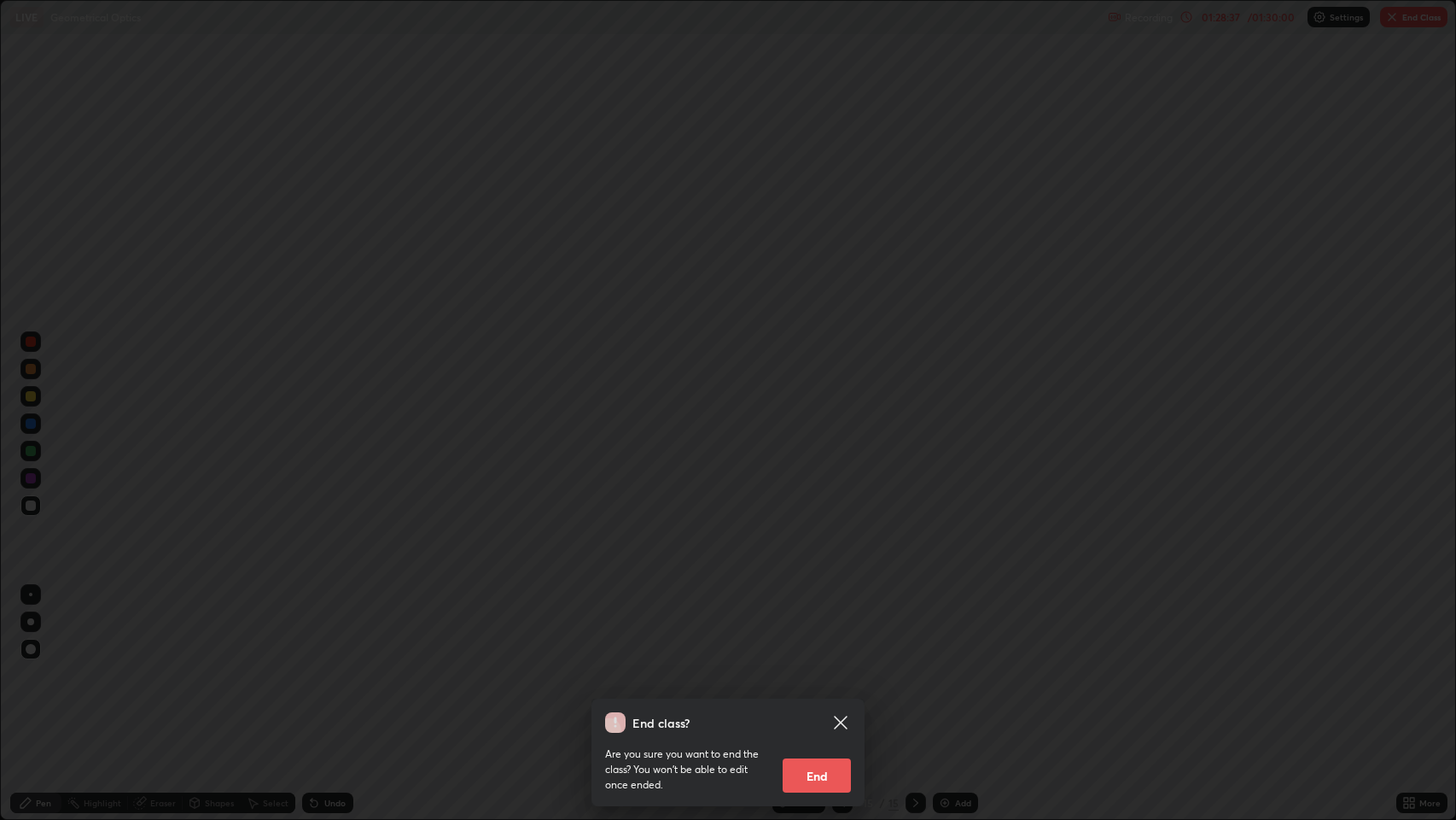
click at [823, 665] on button "End" at bounding box center [817, 775] width 68 height 34
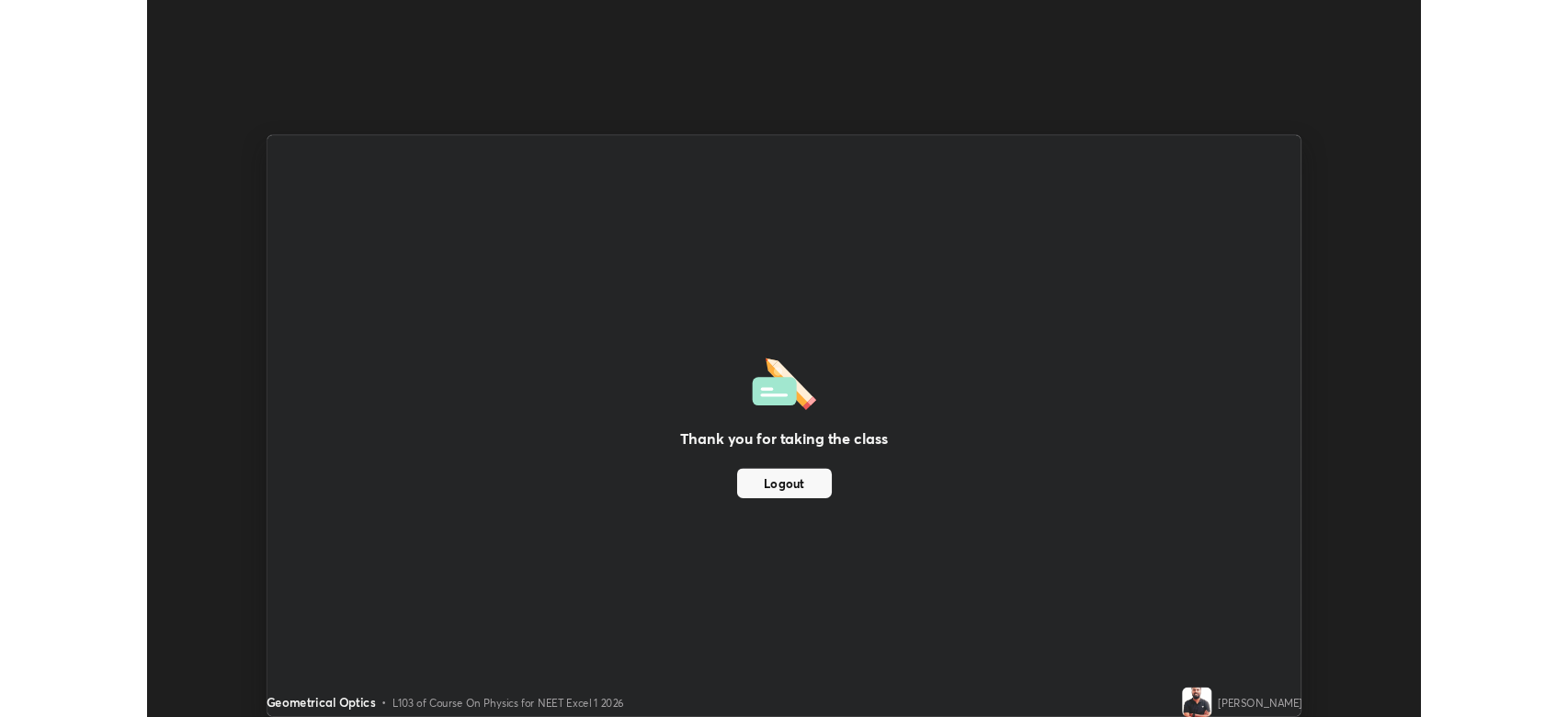
scroll to position [91234, 90363]
